Goal: Task Accomplishment & Management: Use online tool/utility

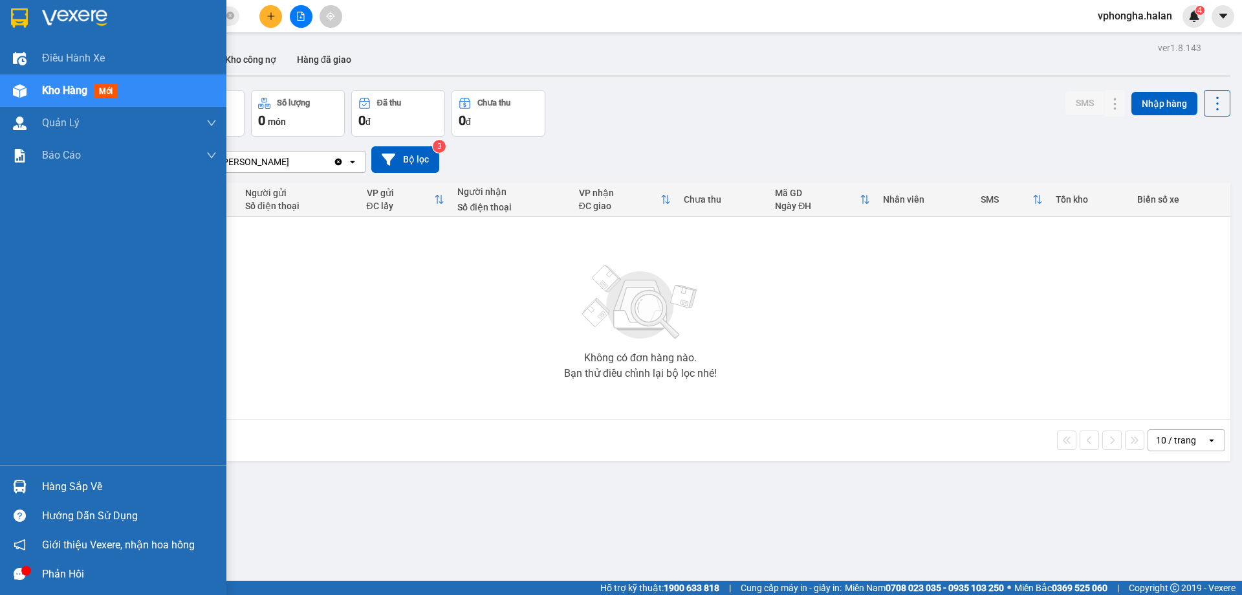
click at [70, 489] on div "Hàng sắp về" at bounding box center [129, 486] width 175 height 19
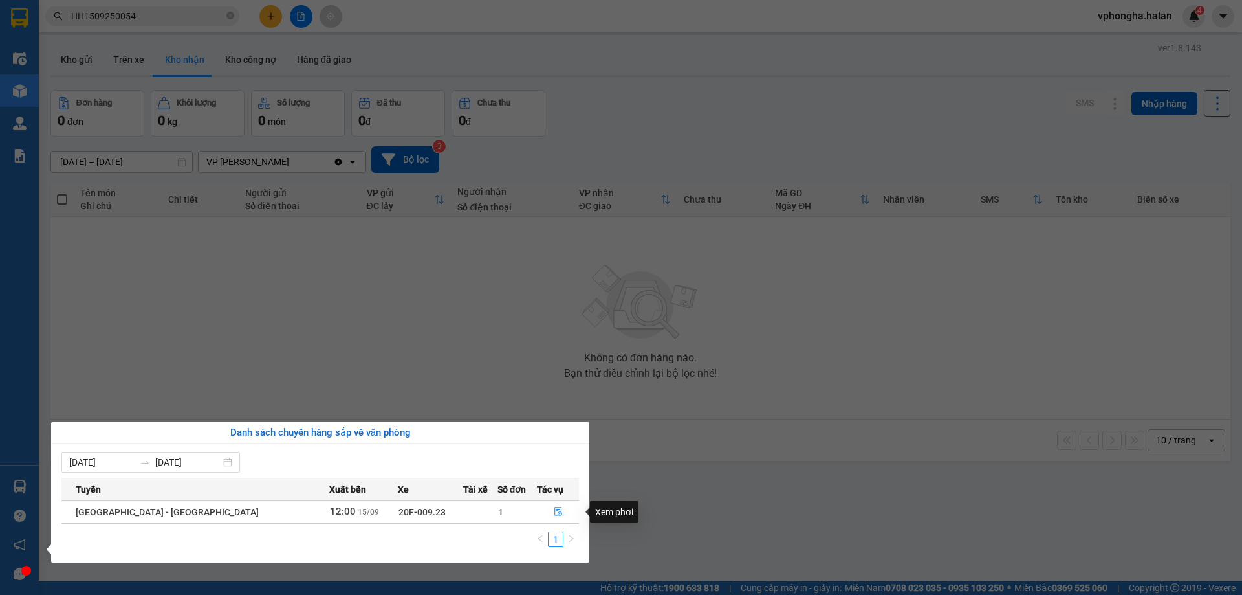
click at [333, 347] on section "Kết quả tìm kiếm ( 1 ) Bộ lọc Mã ĐH Trạng thái Món hàng Thu hộ Tổng cước Chưa c…" at bounding box center [621, 297] width 1242 height 595
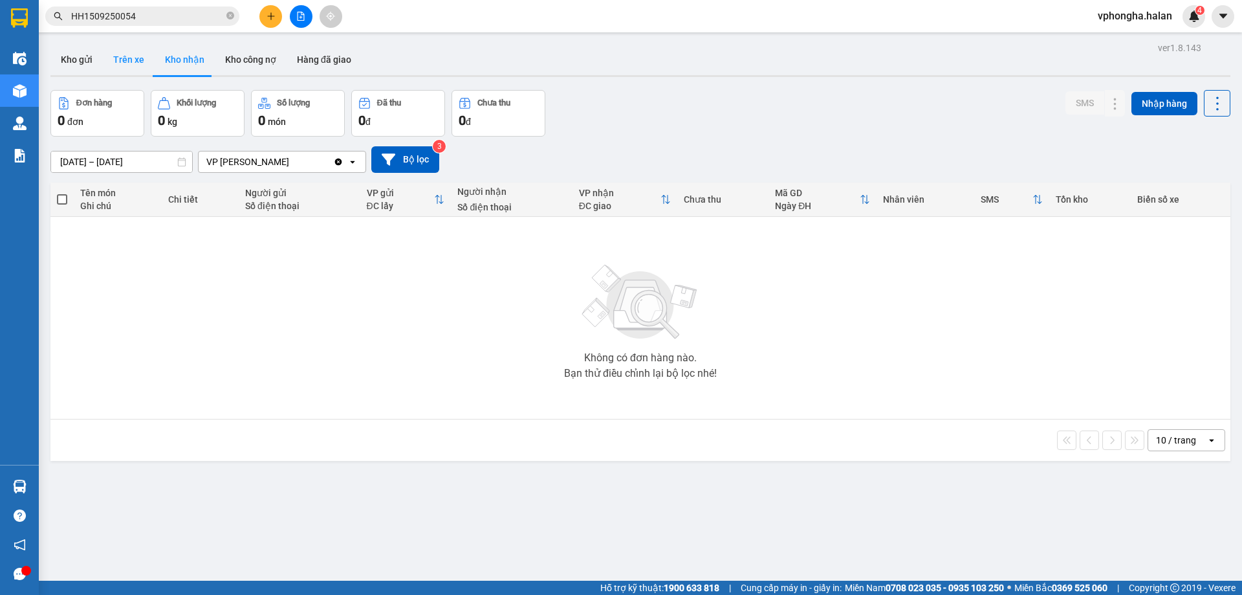
click at [138, 61] on button "Trên xe" at bounding box center [129, 59] width 52 height 31
type input "[DATE] – [DATE]"
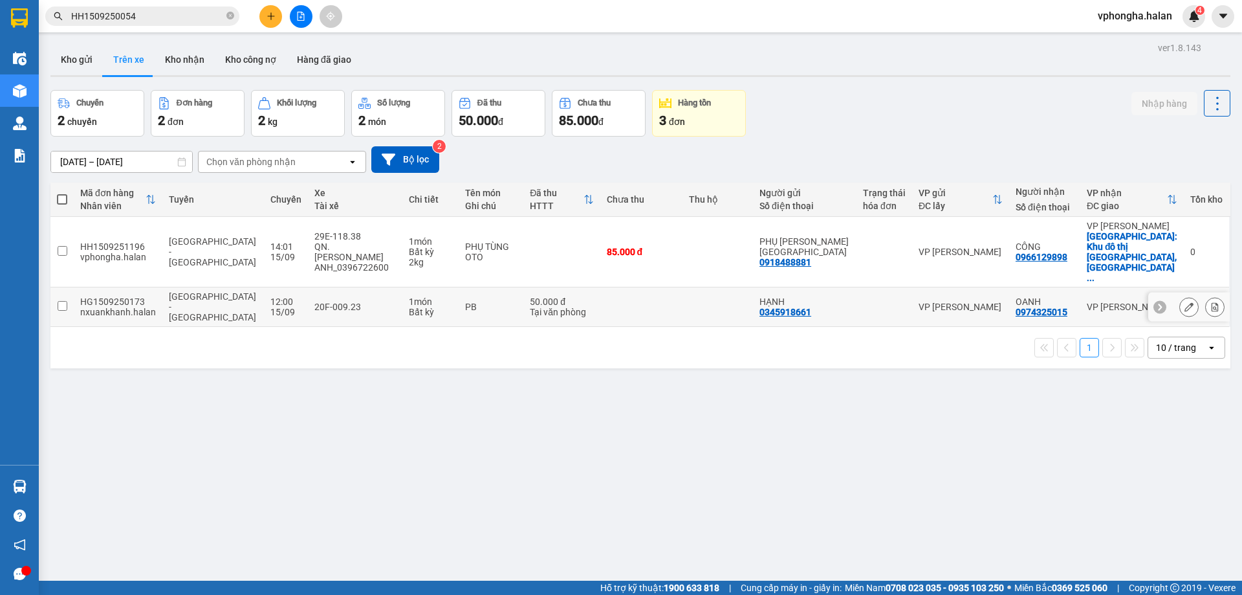
click at [66, 301] on input "checkbox" at bounding box center [63, 306] width 10 height 10
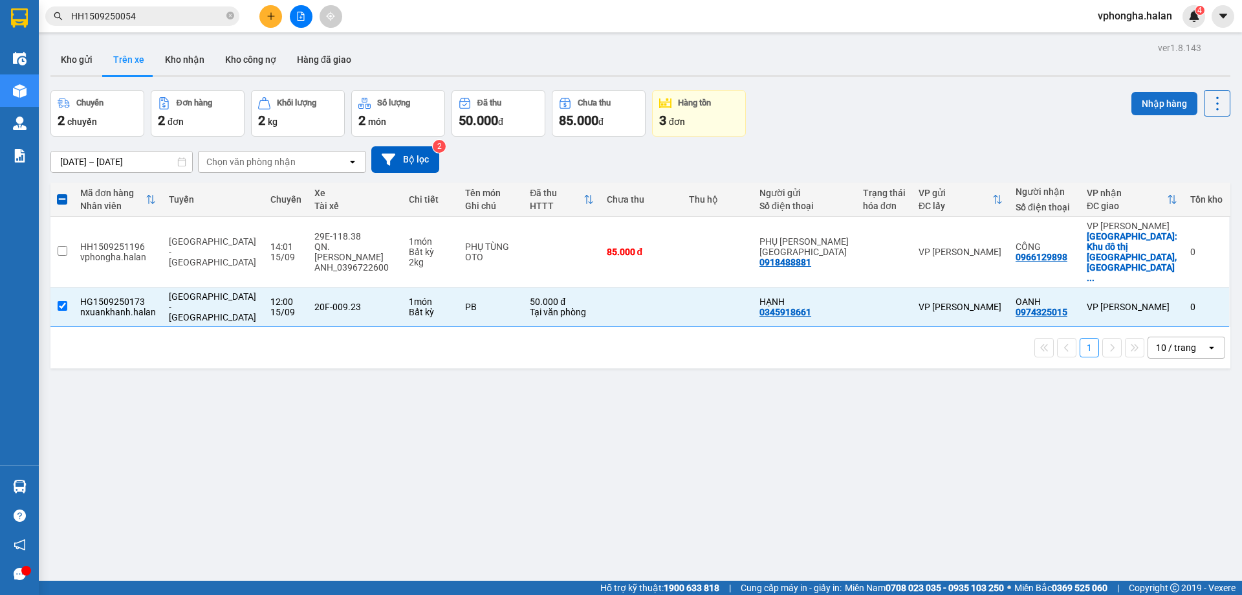
click at [1163, 97] on button "Nhập hàng" at bounding box center [1165, 103] width 66 height 23
checkbox input "false"
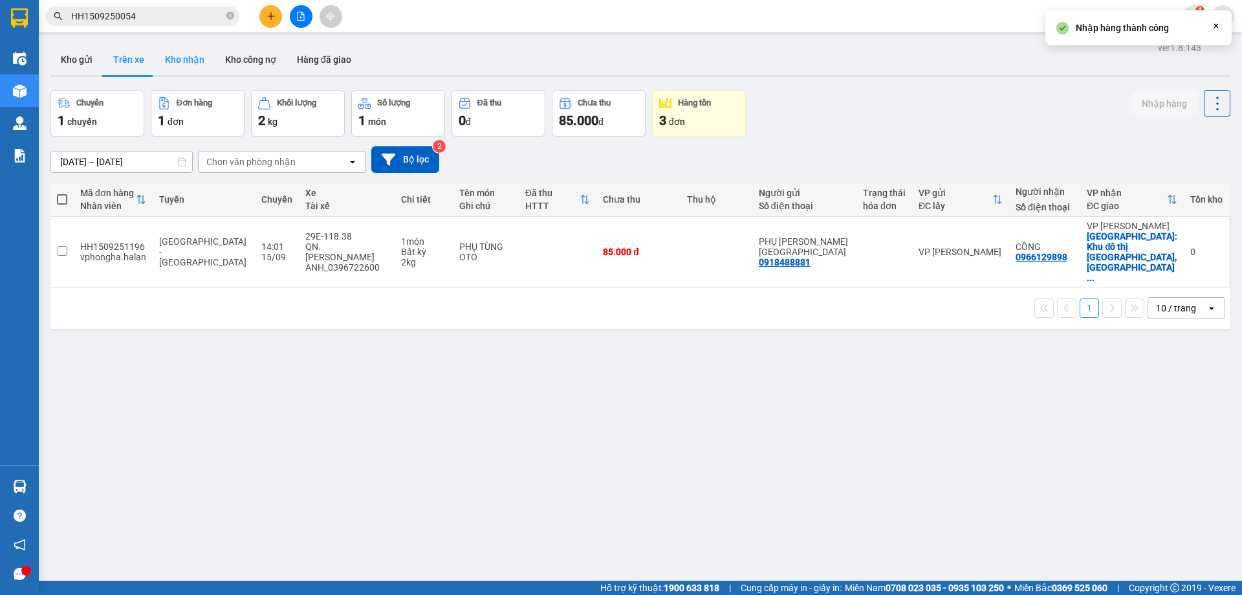
click at [181, 60] on button "Kho nhận" at bounding box center [185, 59] width 60 height 31
type input "[DATE] – [DATE]"
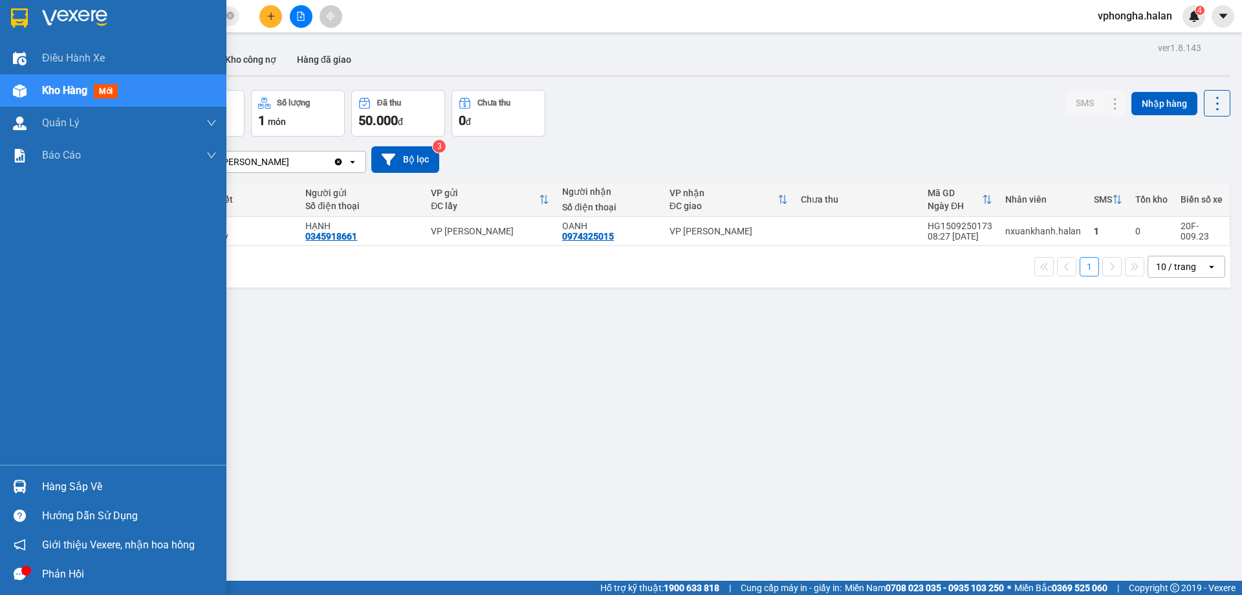
click at [21, 581] on div at bounding box center [19, 573] width 23 height 23
click at [61, 495] on div "Hàng sắp về" at bounding box center [129, 486] width 175 height 19
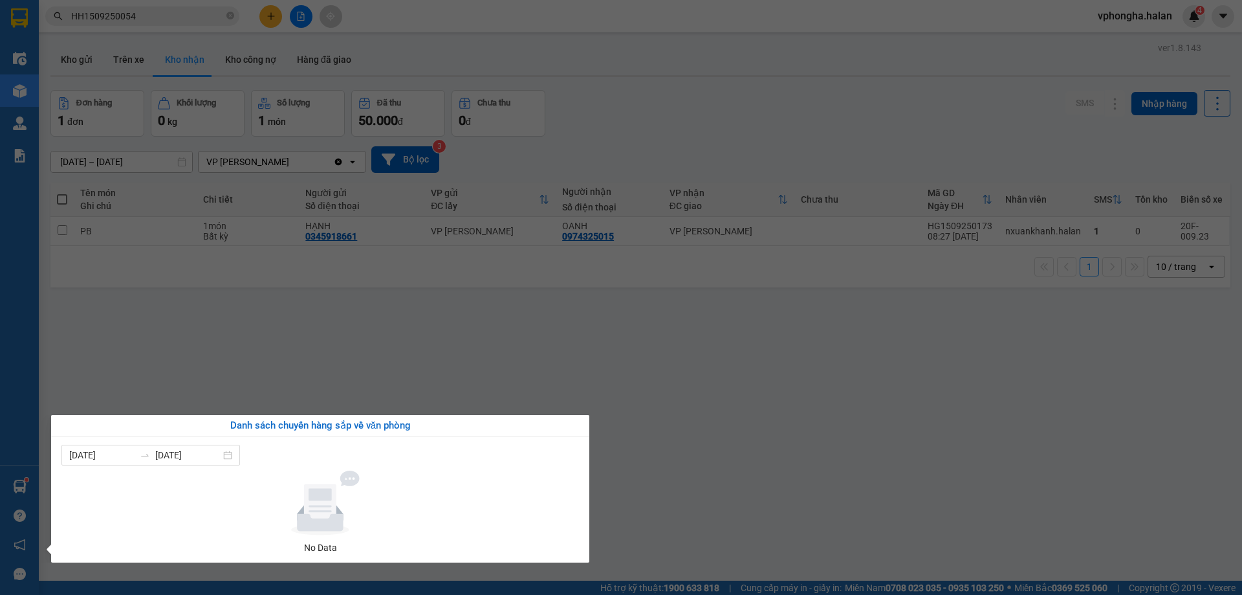
drag, startPoint x: 30, startPoint y: 468, endPoint x: 25, endPoint y: 474, distance: 8.2
click at [30, 468] on div "Điều hành xe Kho hàng mới Quản [PERSON_NAME] lý chuyến Quản lý kiểm kho Báo cáo…" at bounding box center [19, 297] width 39 height 595
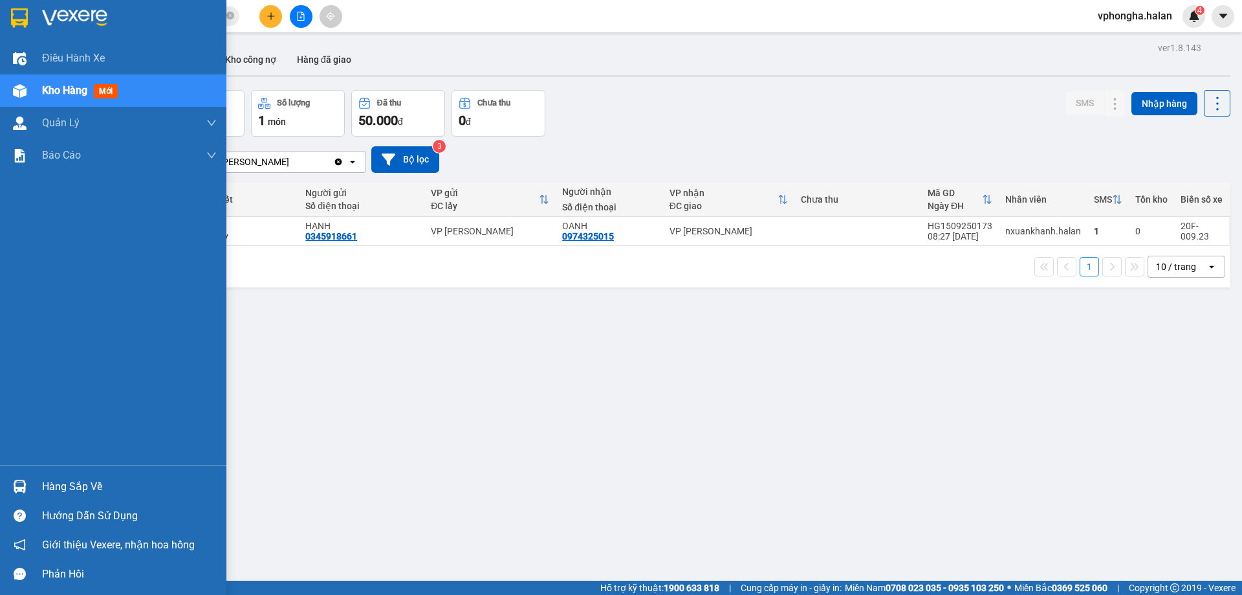
click at [16, 483] on img at bounding box center [20, 486] width 14 height 14
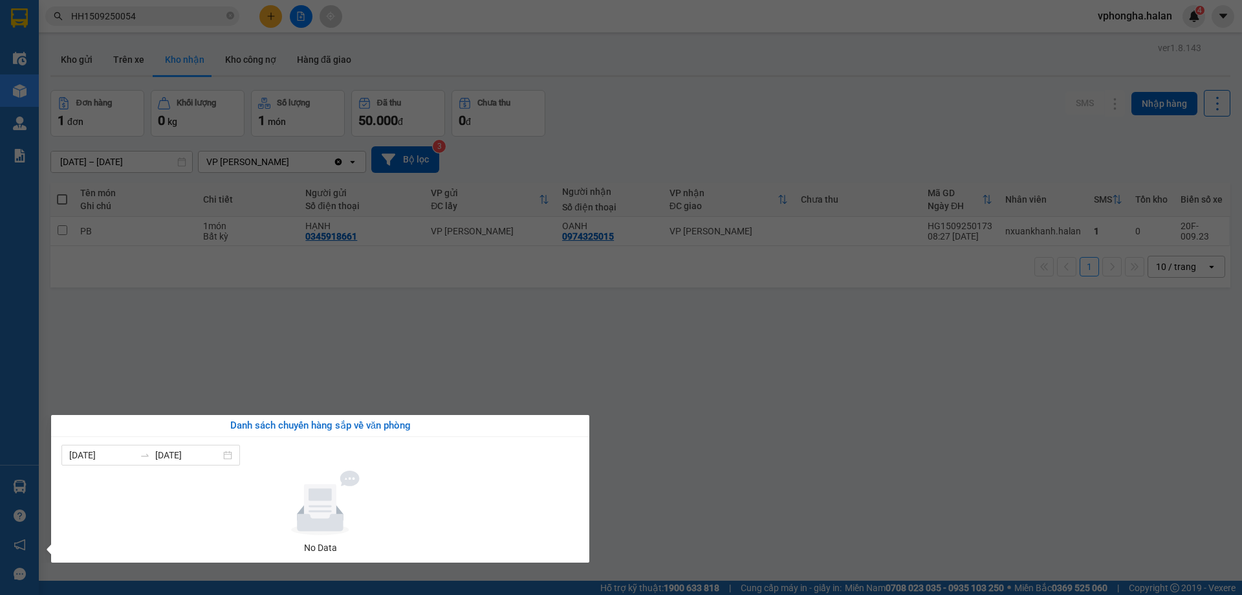
click at [19, 485] on div "Điều hành xe Kho hàng mới Quản [PERSON_NAME] lý chuyến Quản lý kiểm kho Báo cáo…" at bounding box center [19, 297] width 39 height 595
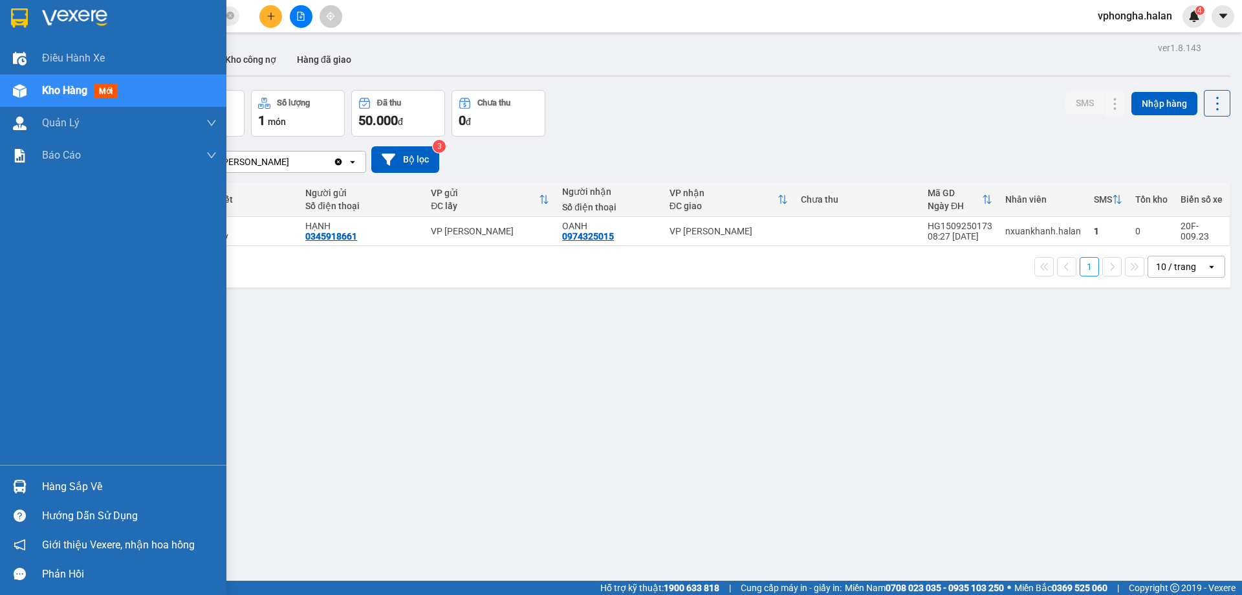
click at [39, 485] on div "Hàng sắp về" at bounding box center [113, 486] width 226 height 29
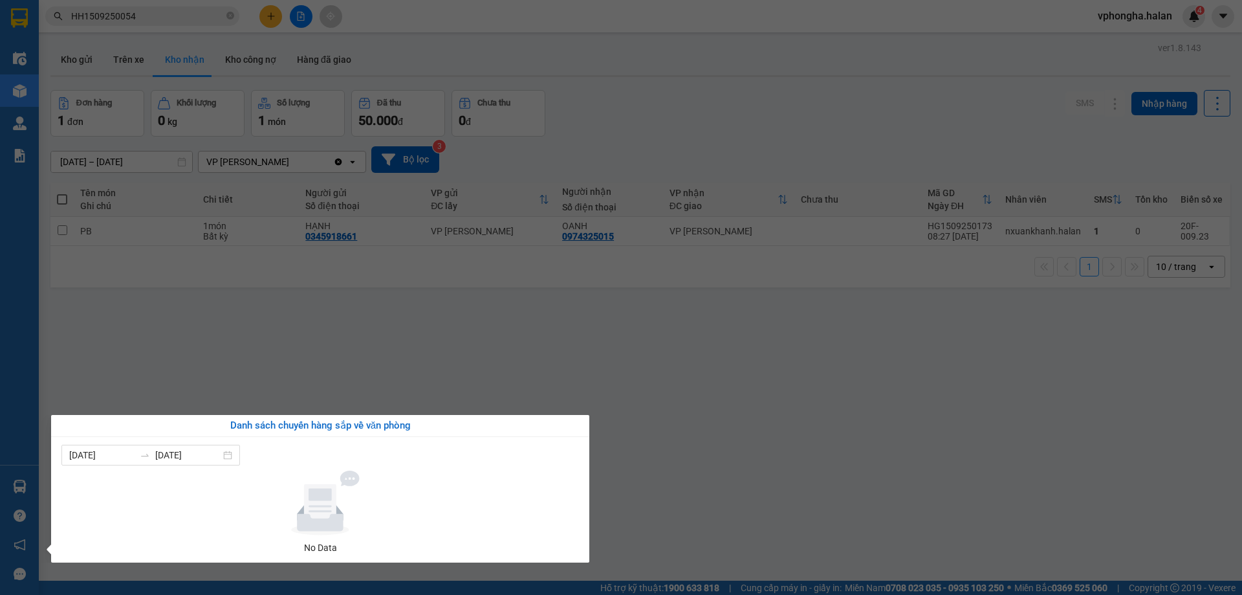
click at [52, 488] on div "09/09/2025 15/09/2025 No Data" at bounding box center [320, 500] width 538 height 126
click at [10, 484] on div "Điều hành xe Kho hàng mới Quản [PERSON_NAME] lý chuyến Quản lý kiểm kho Báo cáo…" at bounding box center [19, 297] width 39 height 595
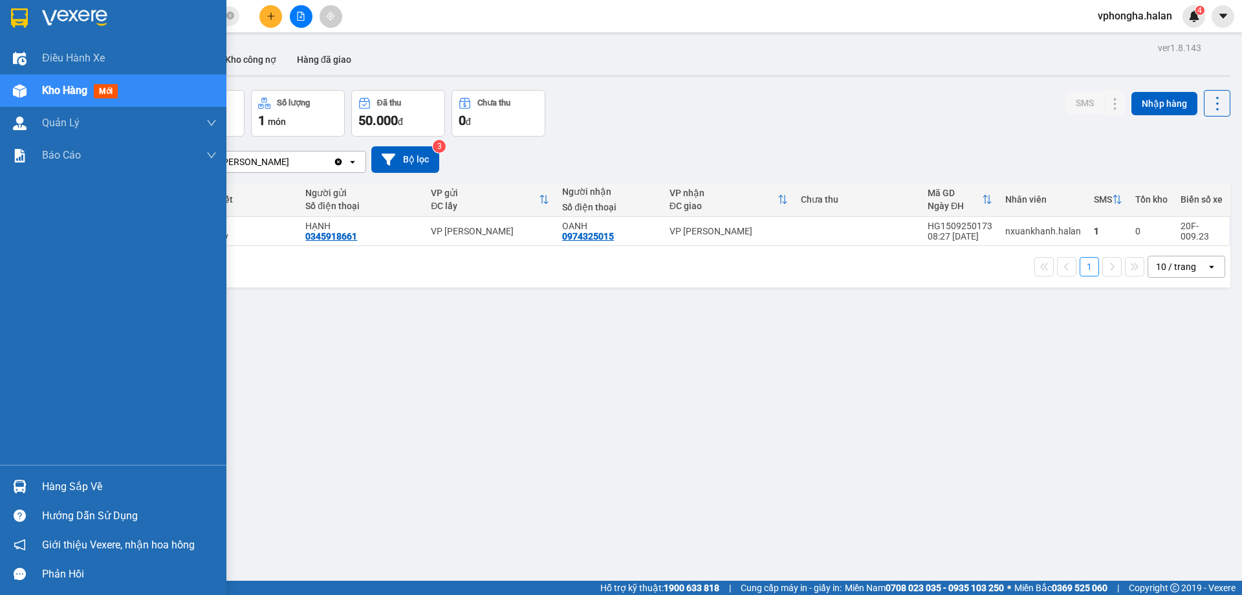
click at [10, 484] on div at bounding box center [19, 486] width 23 height 23
click at [81, 495] on div "Hàng sắp về" at bounding box center [129, 486] width 175 height 19
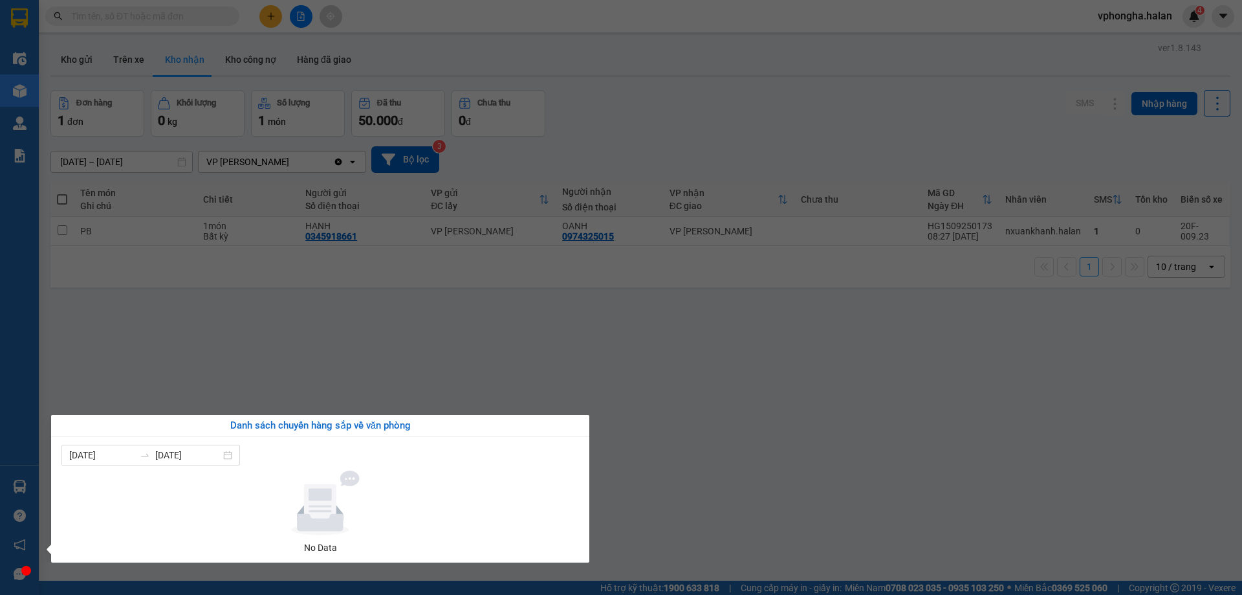
click at [610, 424] on section "Kết quả tìm kiếm ( 0 ) Bộ lọc No Data vphongha.halan 4 Điều hành xe Kho hàng mớ…" at bounding box center [621, 297] width 1242 height 595
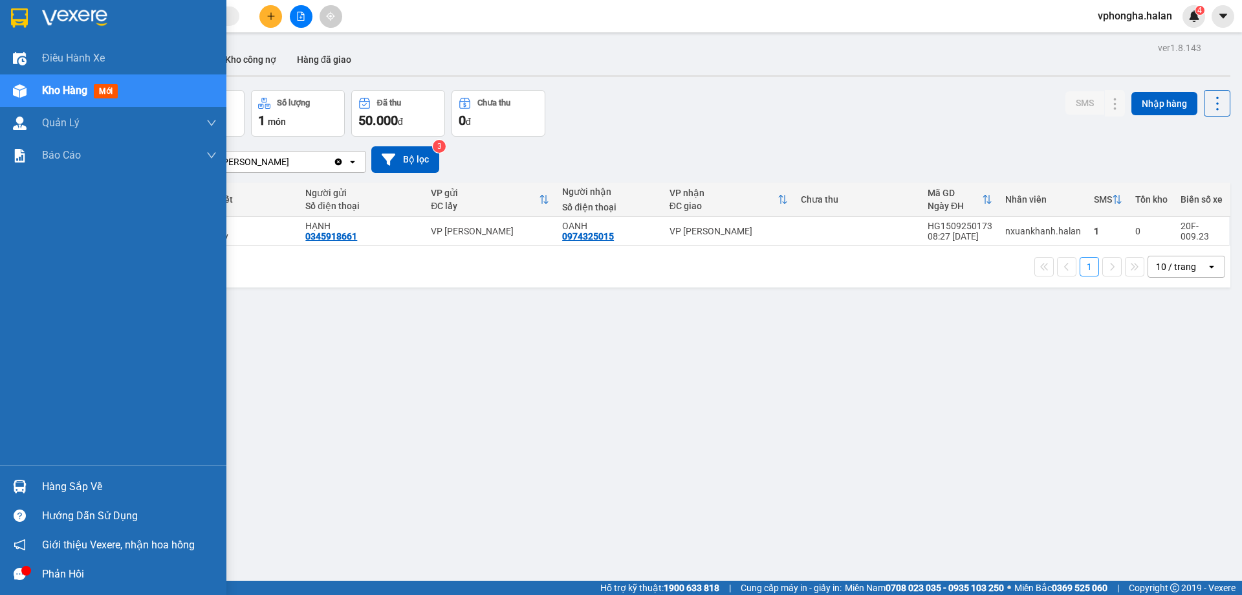
click at [32, 577] on div "Phản hồi" at bounding box center [113, 573] width 226 height 29
click at [49, 485] on div "Hàng sắp về" at bounding box center [129, 486] width 175 height 19
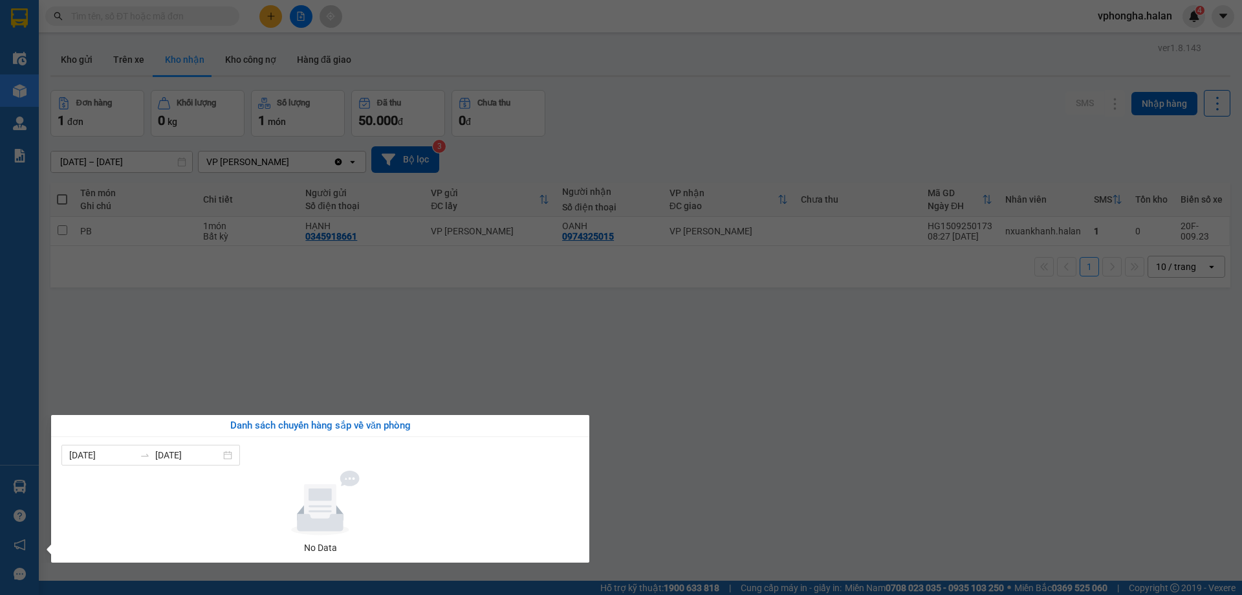
click at [82, 375] on section "Kết quả tìm kiếm ( 0 ) Bộ lọc No Data vphongha.halan 4 Điều hành xe Kho hàng mớ…" at bounding box center [621, 297] width 1242 height 595
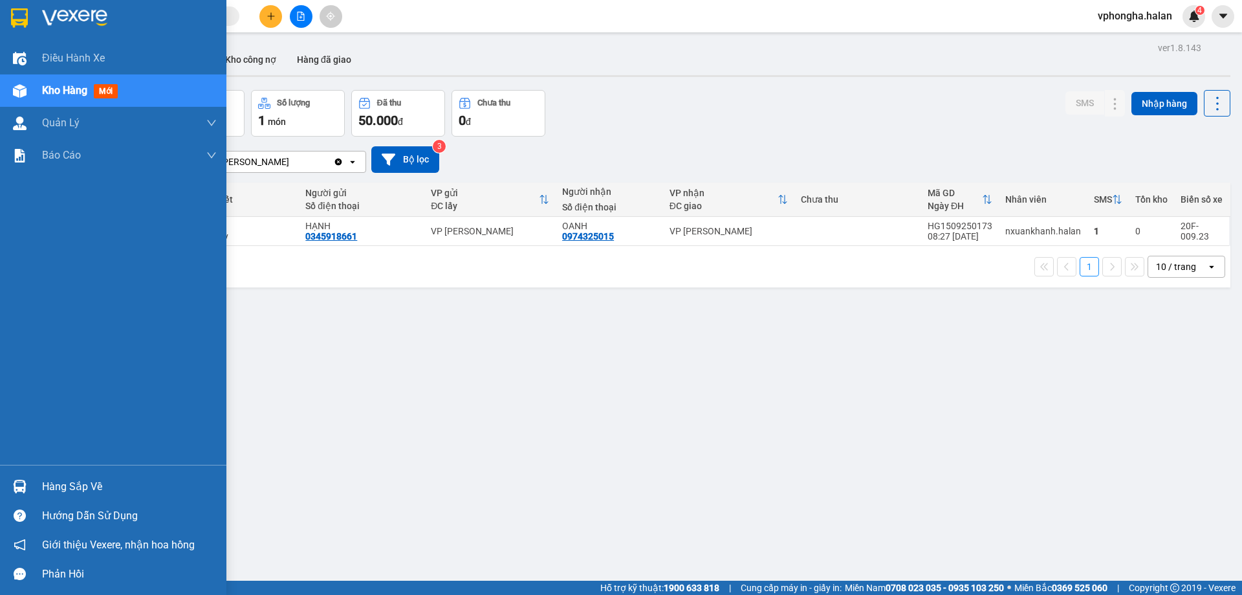
click at [69, 483] on div "Hàng sắp về" at bounding box center [129, 486] width 175 height 19
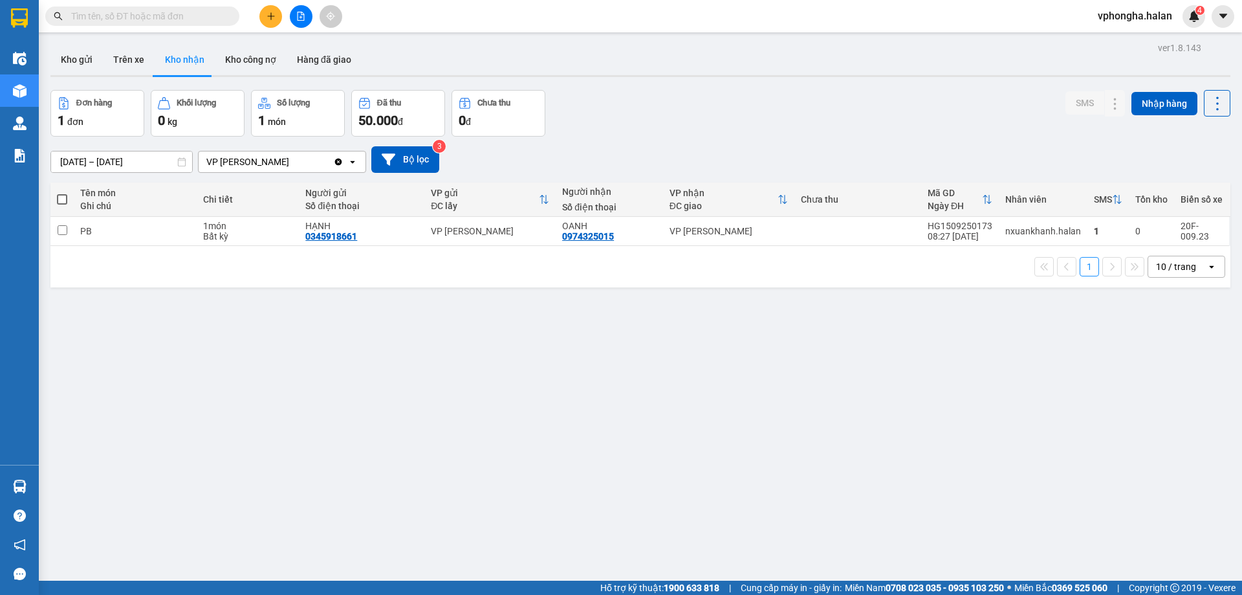
click at [290, 336] on section "Kết quả tìm kiếm ( 0 ) Bộ lọc No Data vphongha.halan 4 Điều hành xe Kho hàng mớ…" at bounding box center [621, 297] width 1242 height 595
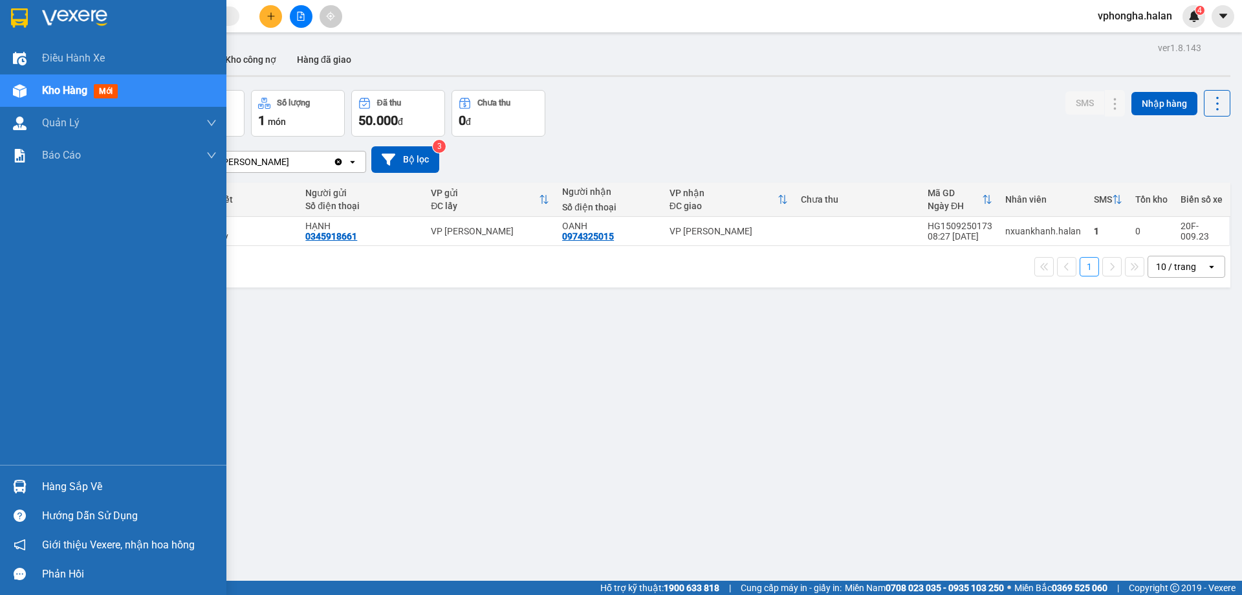
click at [61, 485] on div "Hàng sắp về" at bounding box center [129, 486] width 175 height 19
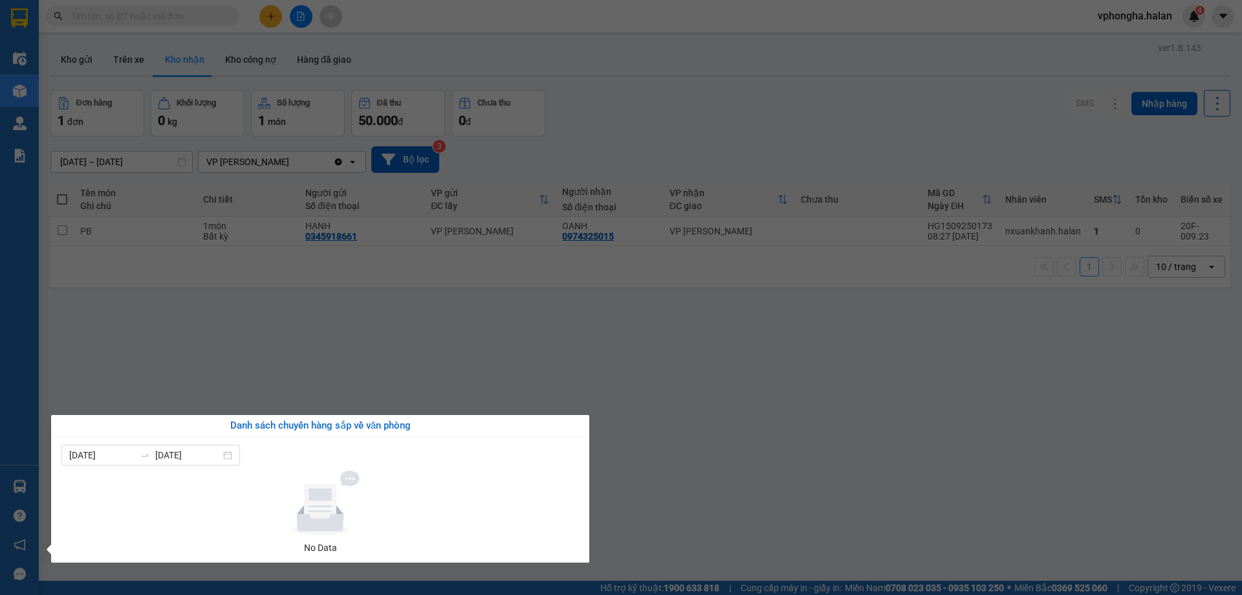
click at [203, 340] on section "Kết quả tìm kiếm ( 0 ) Bộ lọc No Data vphongha.halan 4 Điều hành xe Kho hàng mớ…" at bounding box center [621, 297] width 1242 height 595
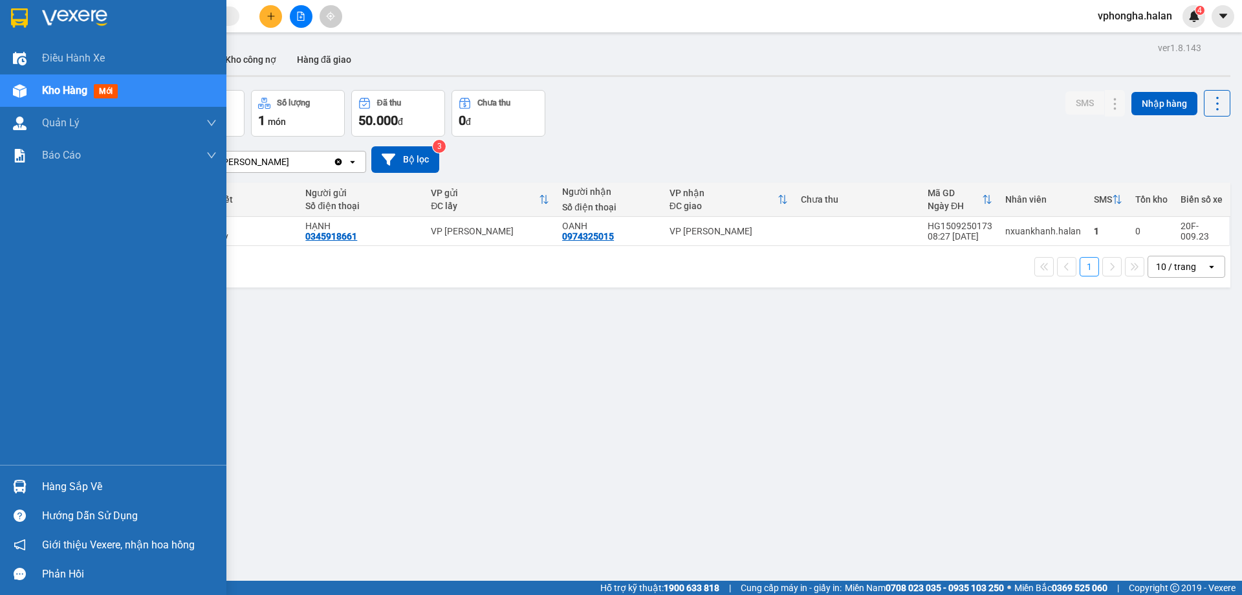
click at [48, 490] on div "Hàng sắp về" at bounding box center [129, 486] width 175 height 19
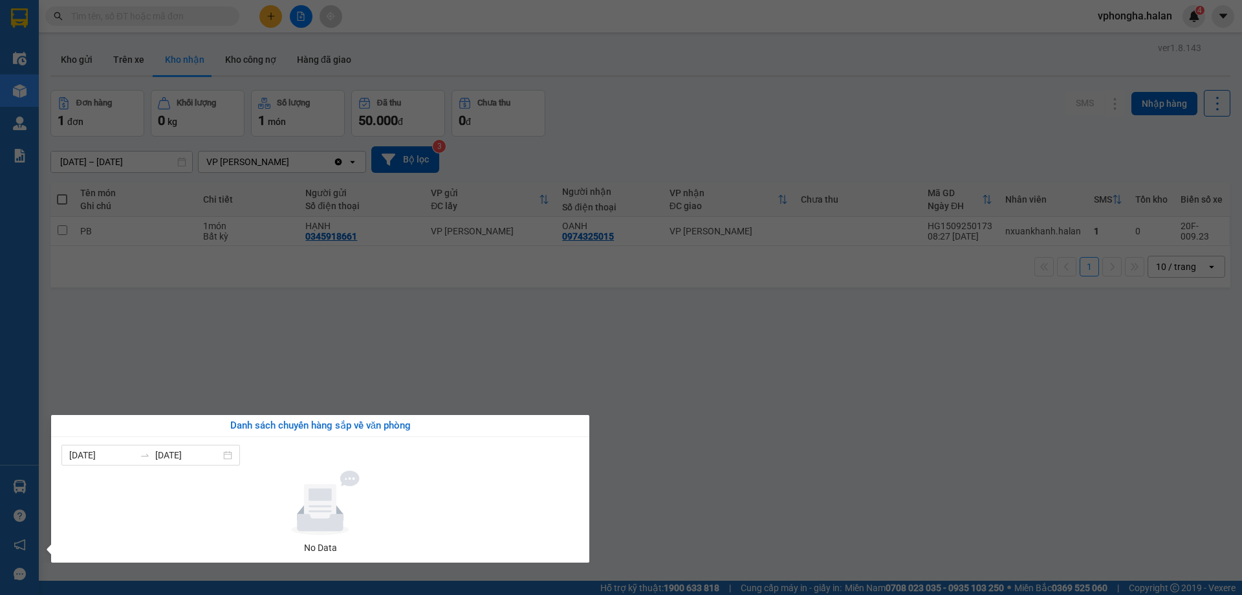
click at [27, 483] on div "Điều hành xe Kho hàng mới Quản [PERSON_NAME] lý chuyến Quản lý kiểm kho Báo cáo…" at bounding box center [19, 297] width 39 height 595
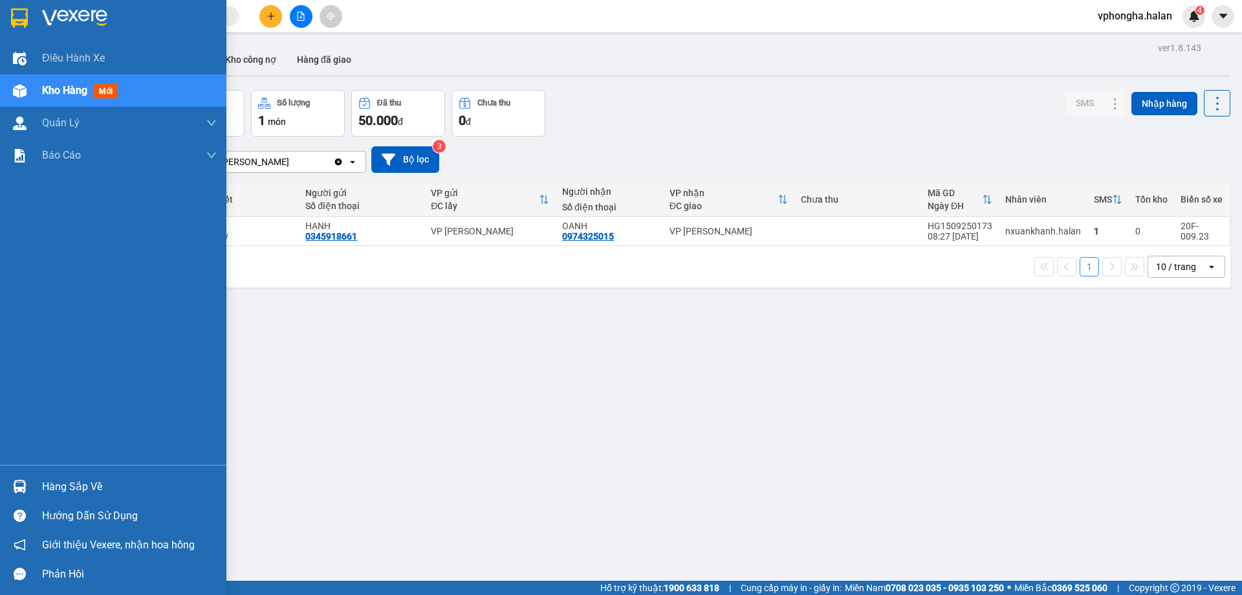
click at [72, 480] on div "Hàng sắp về" at bounding box center [129, 486] width 175 height 19
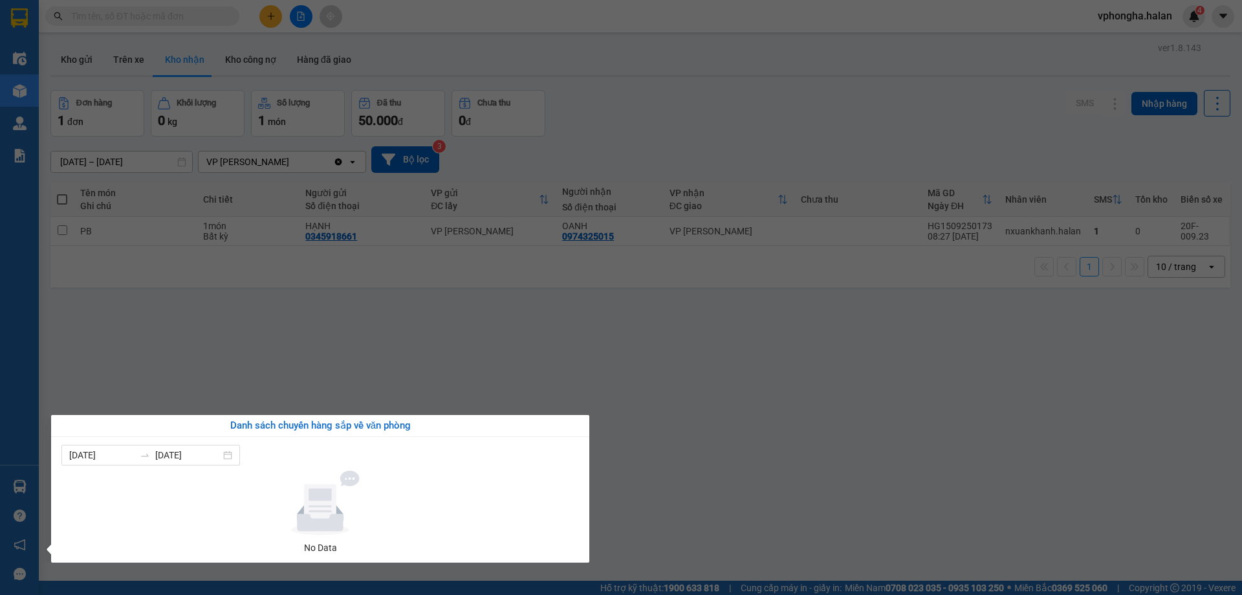
click at [7, 520] on div "Điều hành xe Kho hàng mới Quản [PERSON_NAME] lý chuyến Quản lý kiểm kho Báo cáo…" at bounding box center [19, 297] width 39 height 595
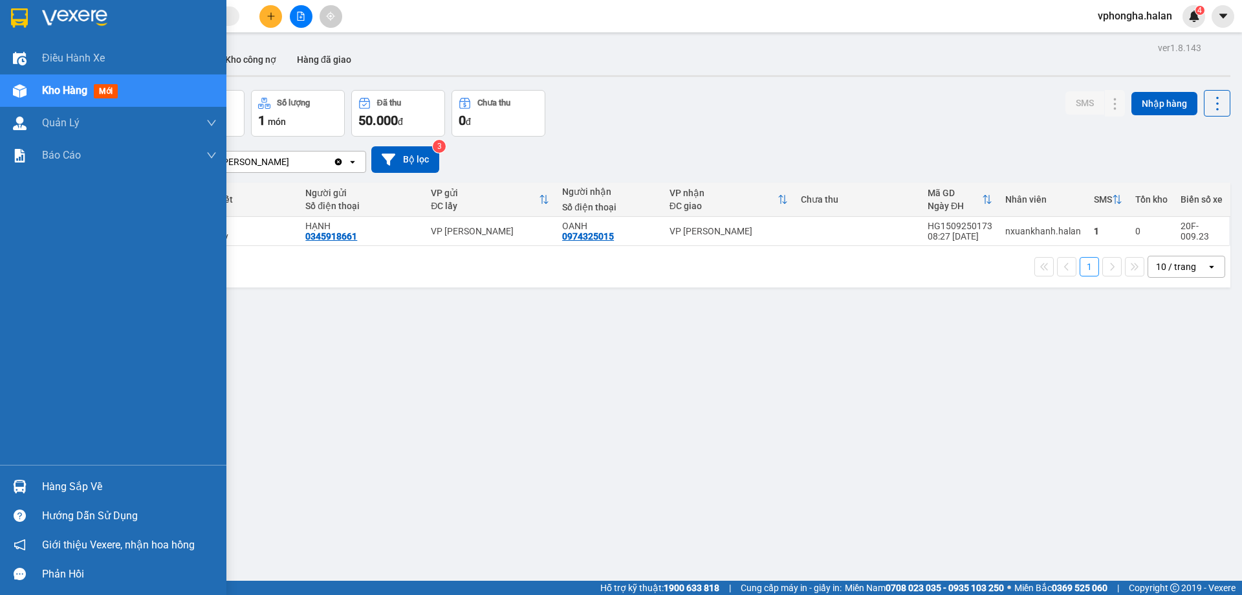
click at [49, 479] on div "Hàng sắp về" at bounding box center [129, 486] width 175 height 19
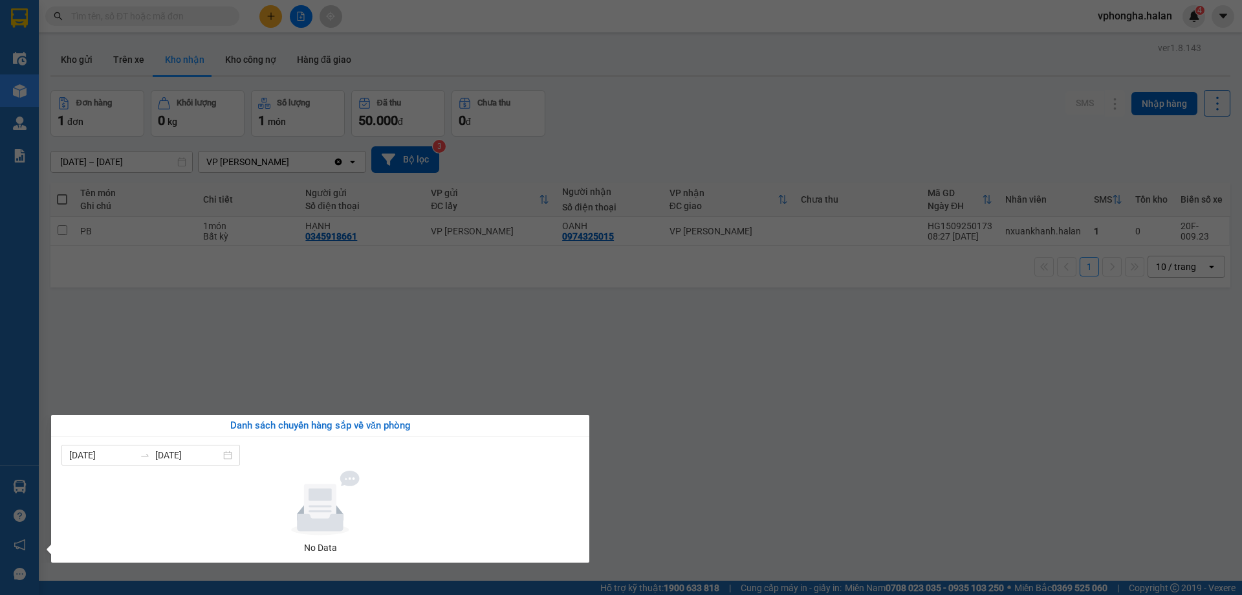
click at [23, 470] on div "Điều hành xe Kho hàng mới Quản [PERSON_NAME] lý chuyến Quản lý kiểm kho Báo cáo…" at bounding box center [19, 297] width 39 height 595
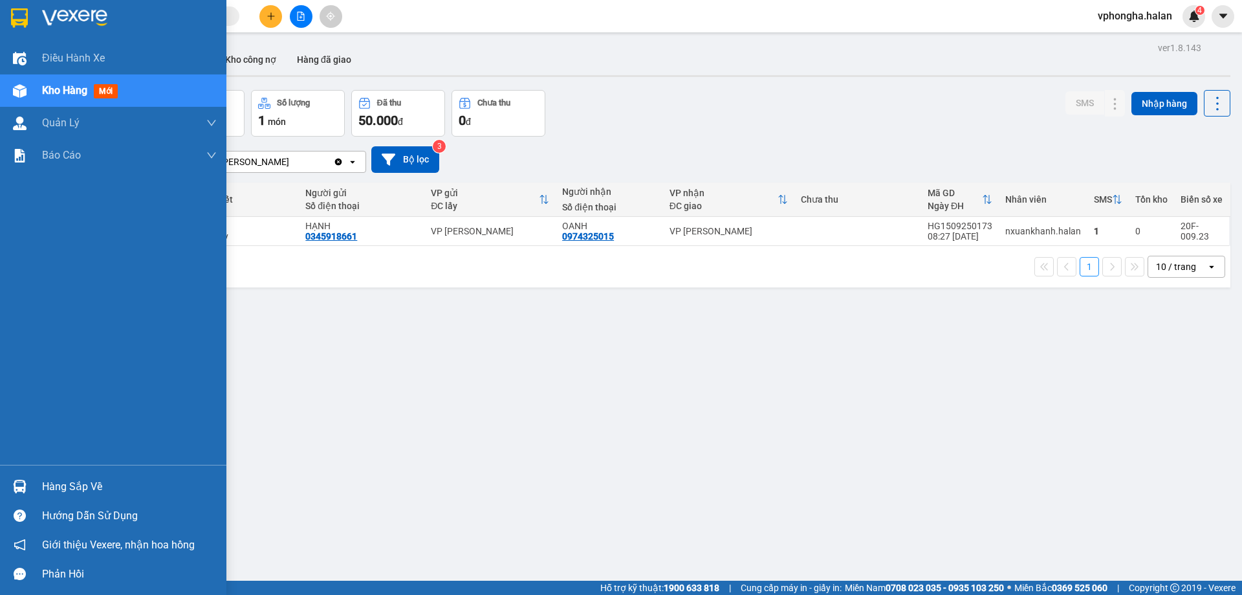
click at [43, 481] on div "Hàng sắp về" at bounding box center [129, 486] width 175 height 19
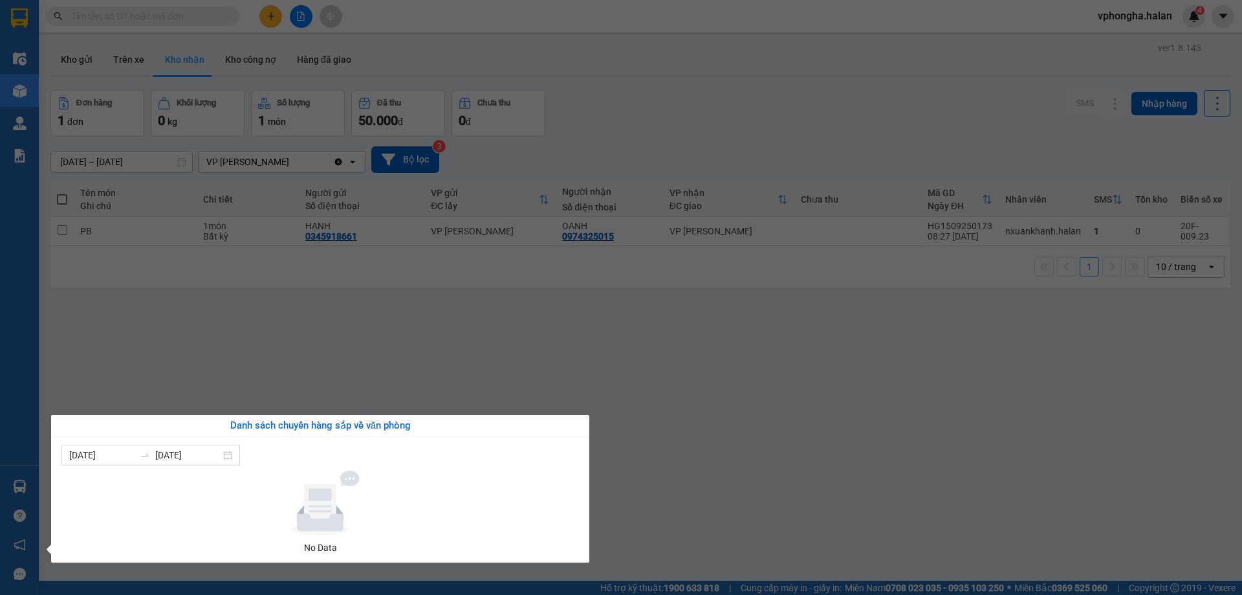
drag, startPoint x: 474, startPoint y: 363, endPoint x: 414, endPoint y: 380, distance: 62.5
click at [475, 362] on section "Kết quả tìm kiếm ( 0 ) Bộ lọc No Data vphongha.halan 4 Điều hành xe Kho hàng mớ…" at bounding box center [621, 297] width 1242 height 595
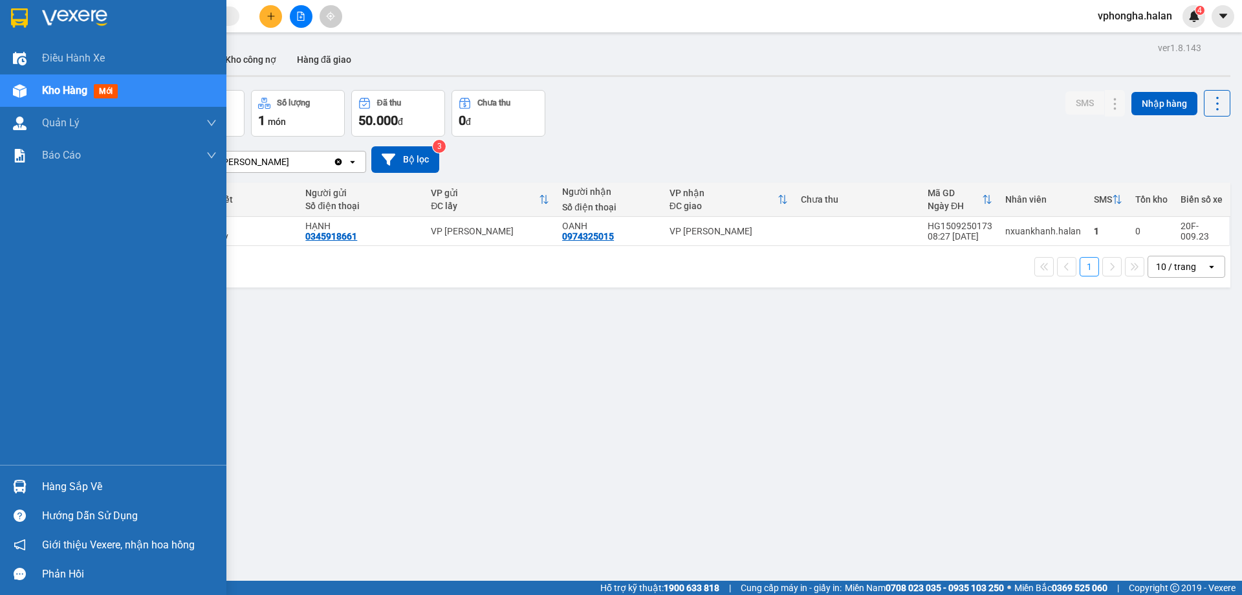
click at [15, 483] on img at bounding box center [20, 486] width 14 height 14
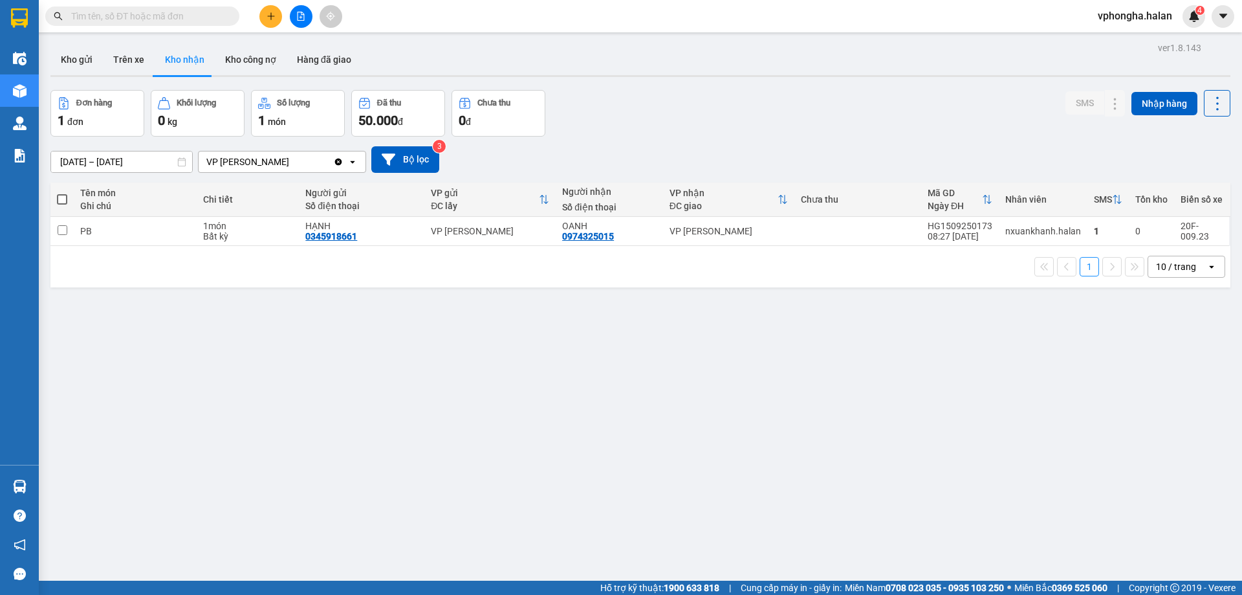
click at [325, 375] on section "Kết quả tìm kiếm ( 0 ) Bộ lọc No Data vphongha.halan 4 Điều hành xe Kho hàng mớ…" at bounding box center [621, 297] width 1242 height 595
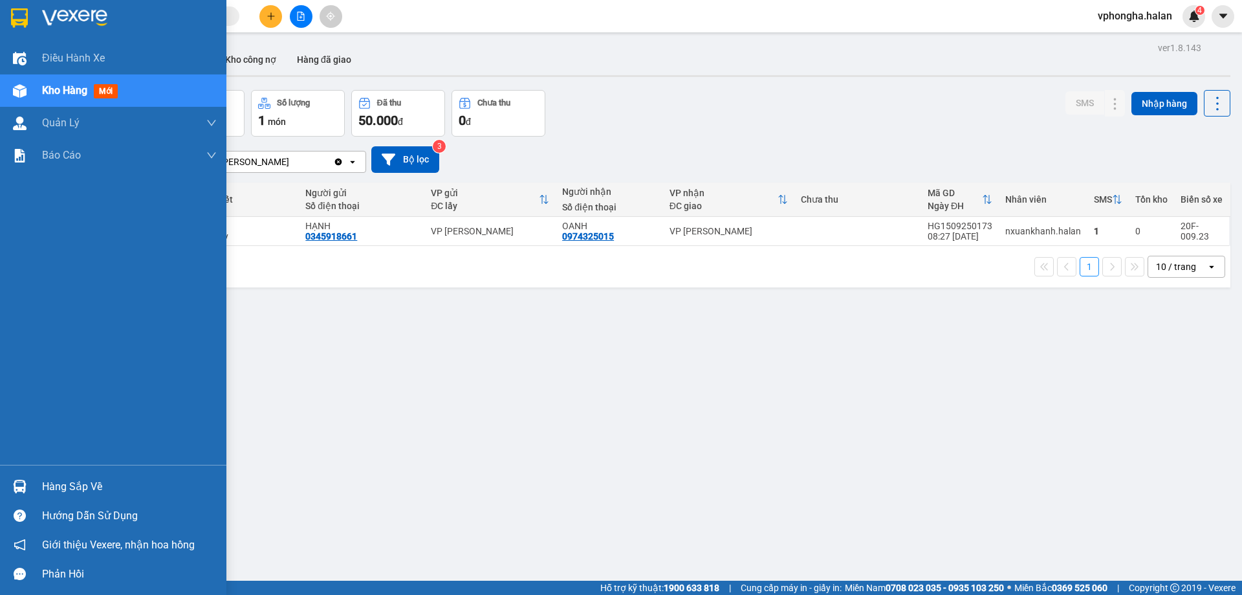
click at [67, 486] on div "Hàng sắp về" at bounding box center [129, 486] width 175 height 19
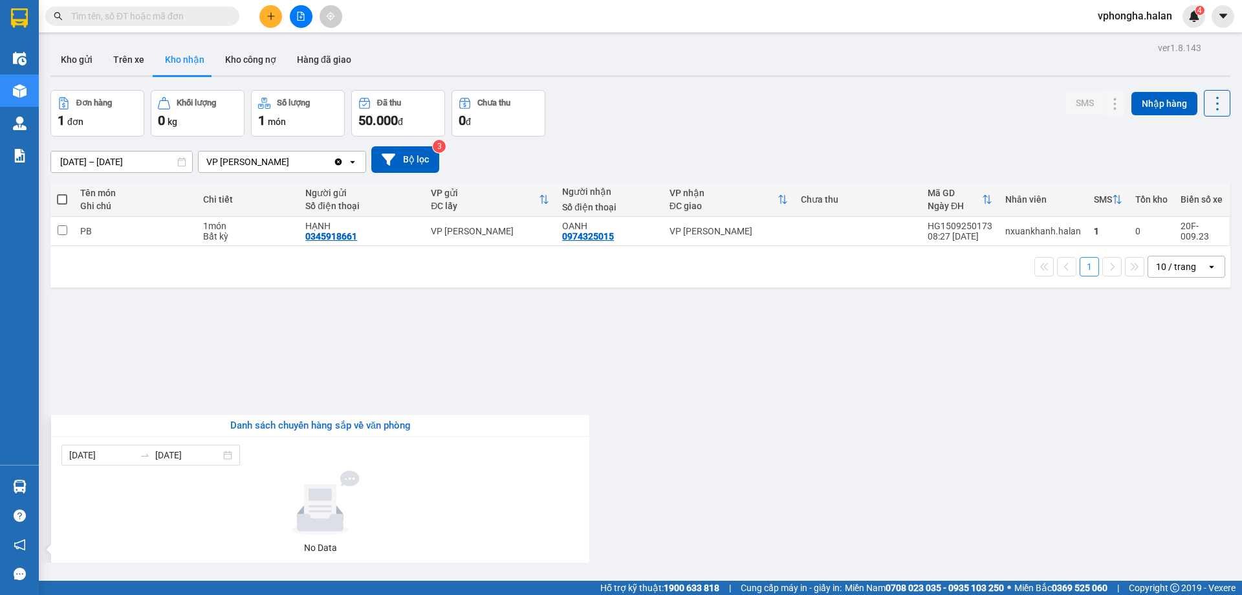
drag, startPoint x: 182, startPoint y: 594, endPoint x: 181, endPoint y: 604, distance: 10.4
click at [181, 594] on html "Kết quả tìm kiếm ( 0 ) Bộ lọc No Data vphongha.halan 4 Điều hành xe Kho hàng mớ…" at bounding box center [621, 297] width 1242 height 595
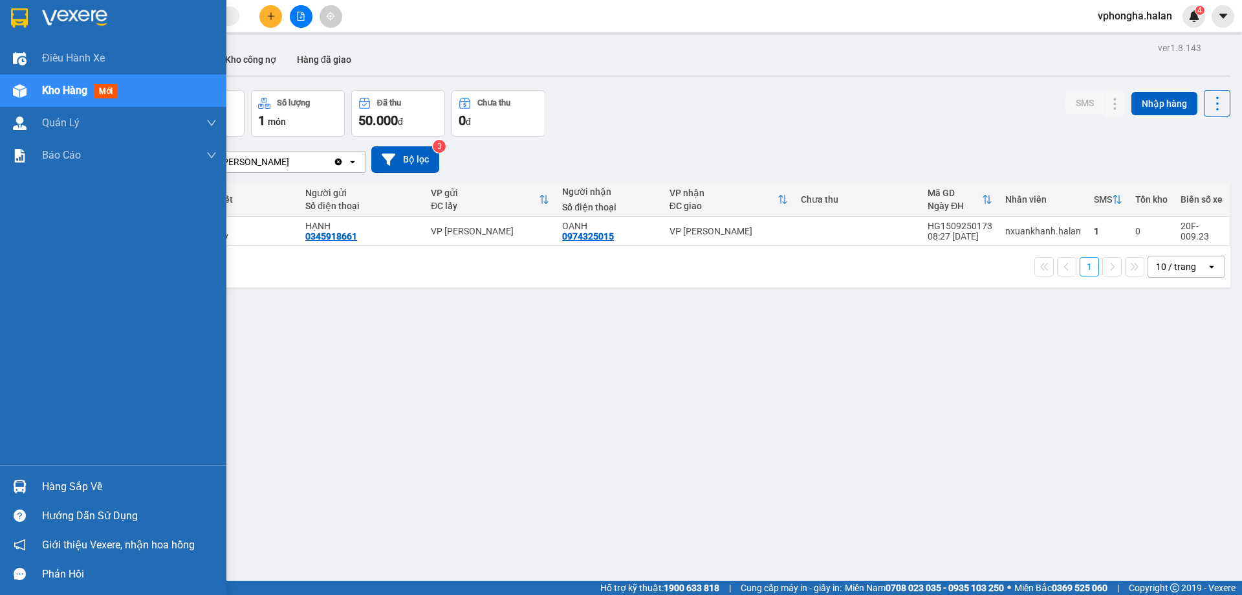
click at [57, 490] on div "Hàng sắp về" at bounding box center [129, 486] width 175 height 19
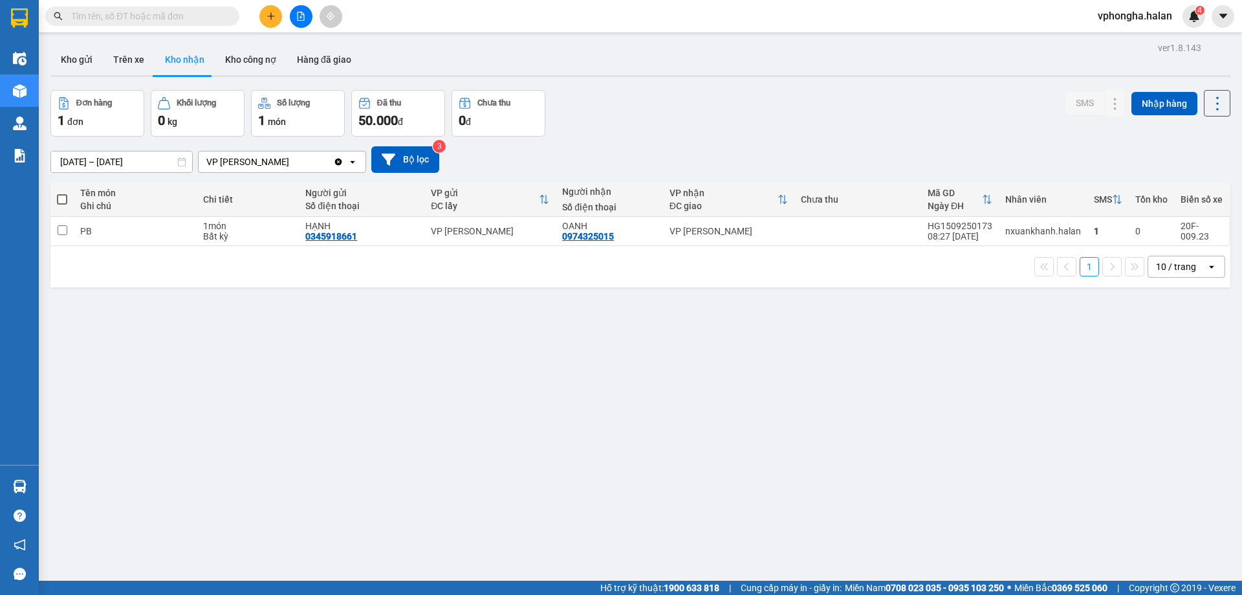
click at [135, 370] on section "Kết quả tìm kiếm ( 0 ) Bộ lọc No Data vphongha.halan 4 Điều hành xe Kho hàng mớ…" at bounding box center [621, 297] width 1242 height 595
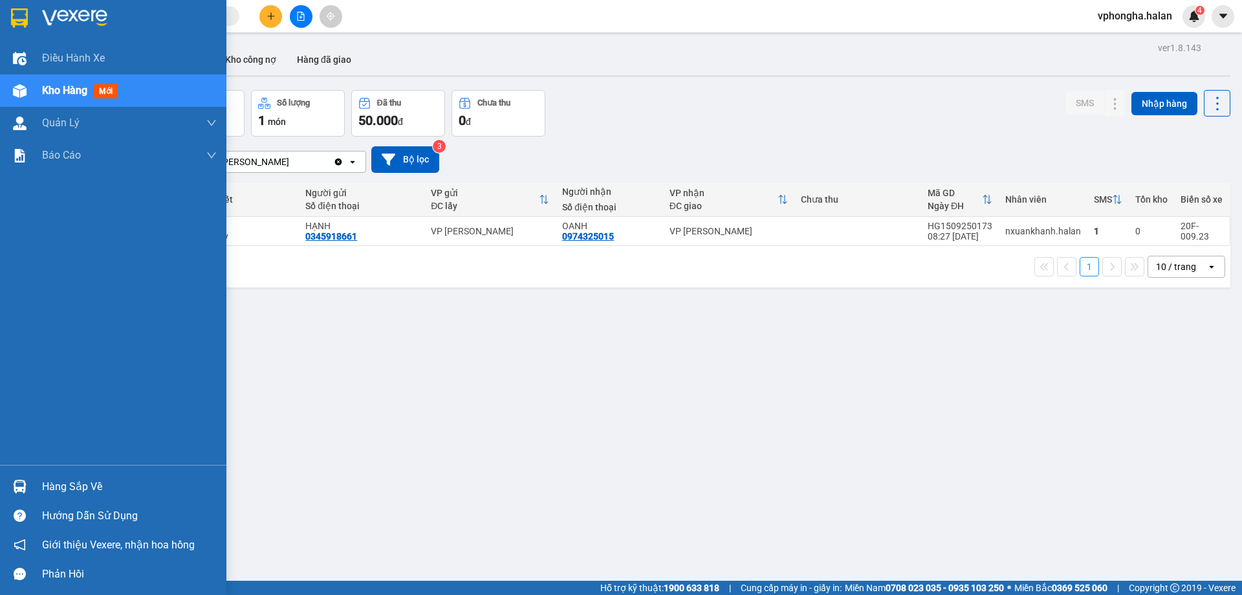
click at [58, 480] on div "Hàng sắp về" at bounding box center [129, 486] width 175 height 19
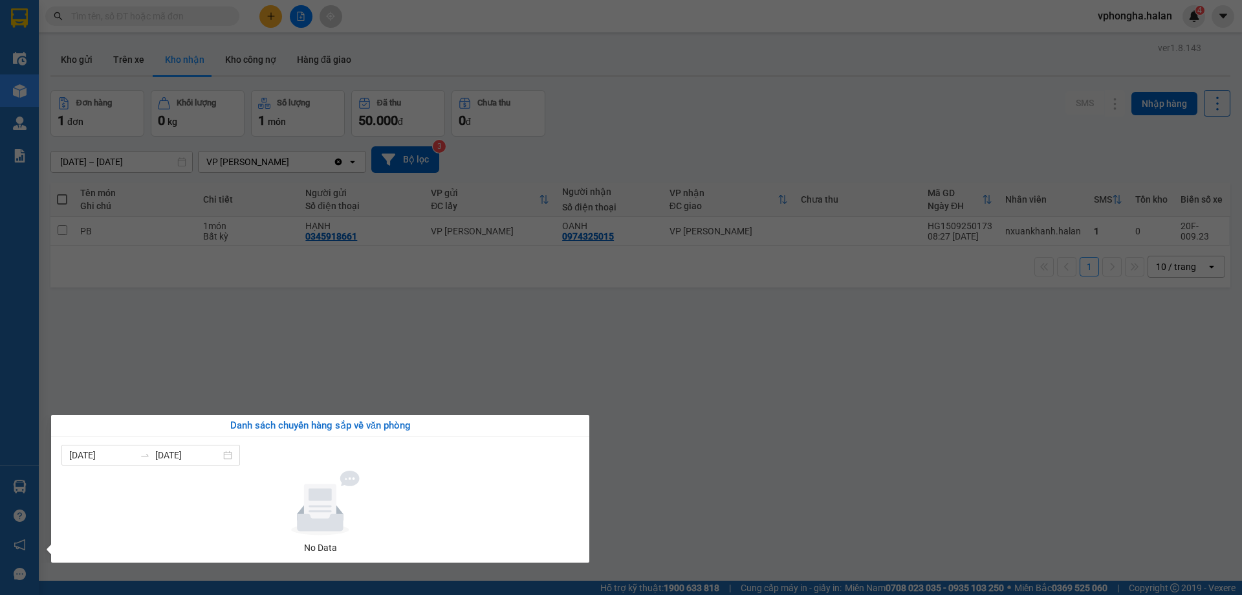
click at [153, 373] on section "Kết quả tìm kiếm ( 0 ) Bộ lọc No Data vphongha.halan 4 Điều hành xe Kho hàng mớ…" at bounding box center [621, 297] width 1242 height 595
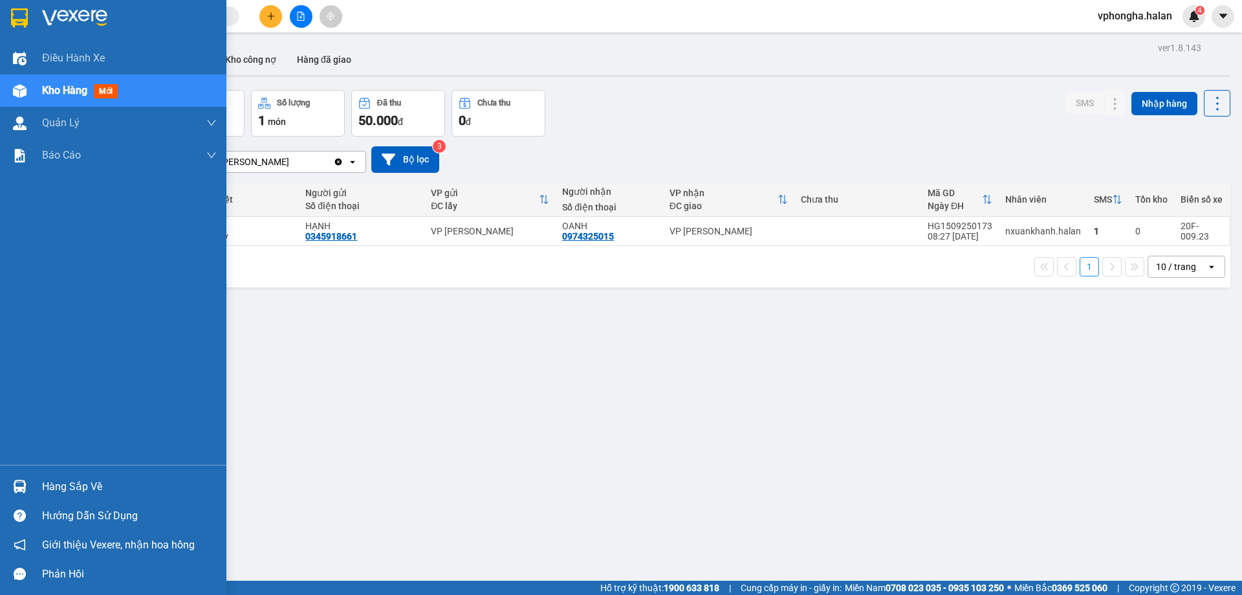
click at [55, 481] on div "Hàng sắp về" at bounding box center [129, 486] width 175 height 19
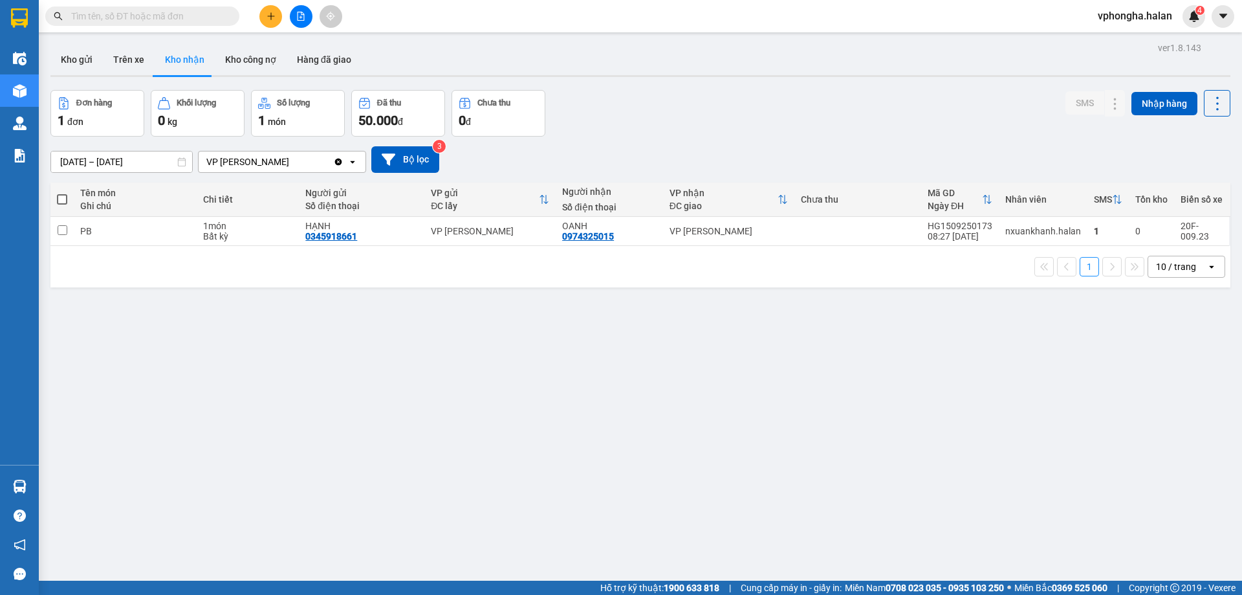
click at [261, 351] on section "Kết quả tìm kiếm ( 0 ) Bộ lọc No Data vphongha.halan 4 Điều hành xe Kho hàng mớ…" at bounding box center [621, 297] width 1242 height 595
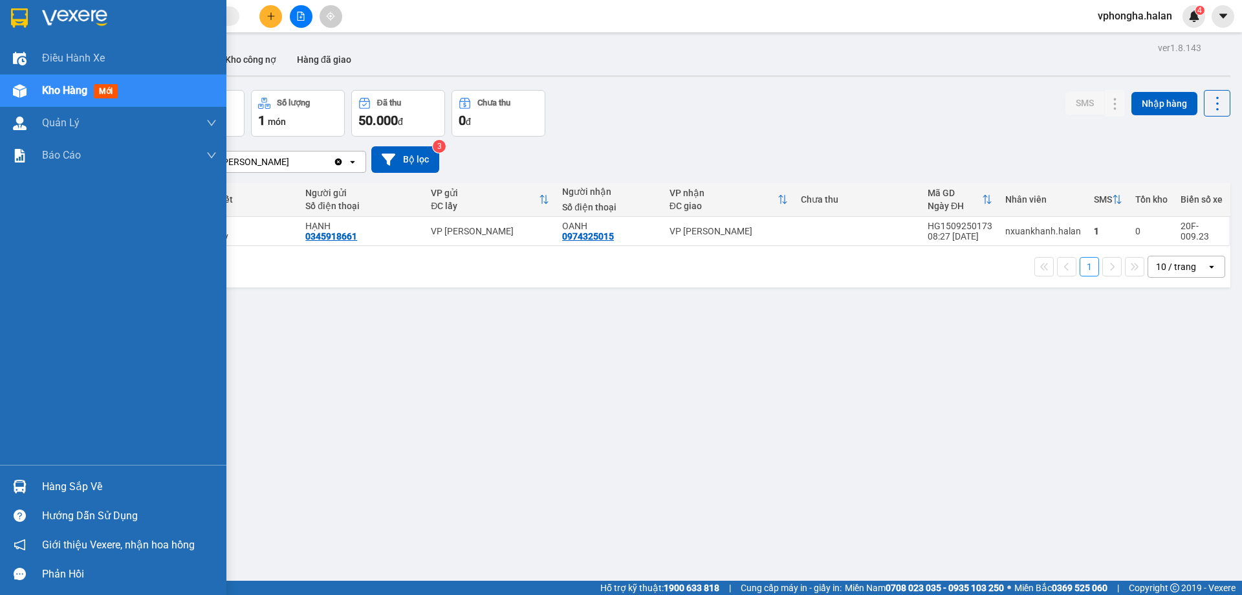
click at [54, 487] on div "Hàng sắp về" at bounding box center [129, 486] width 175 height 19
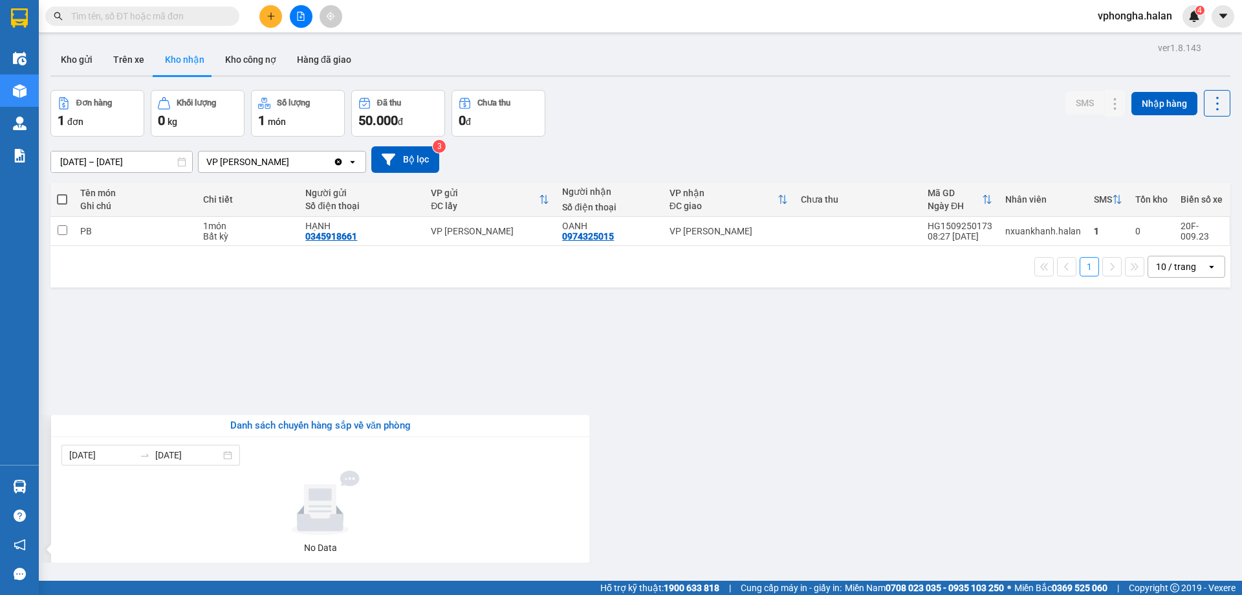
click at [227, 390] on section "Kết quả tìm kiếm ( 0 ) Bộ lọc No Data vphongha.halan 4 Điều hành xe Kho hàng mớ…" at bounding box center [621, 297] width 1242 height 595
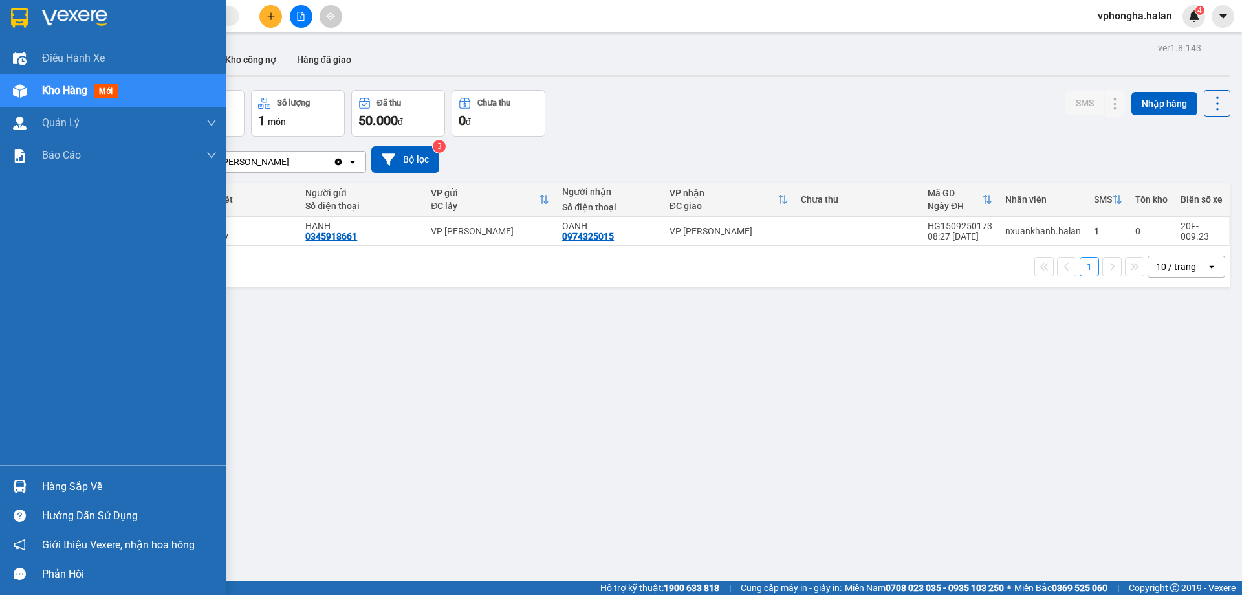
click at [51, 485] on div "Hàng sắp về" at bounding box center [129, 486] width 175 height 19
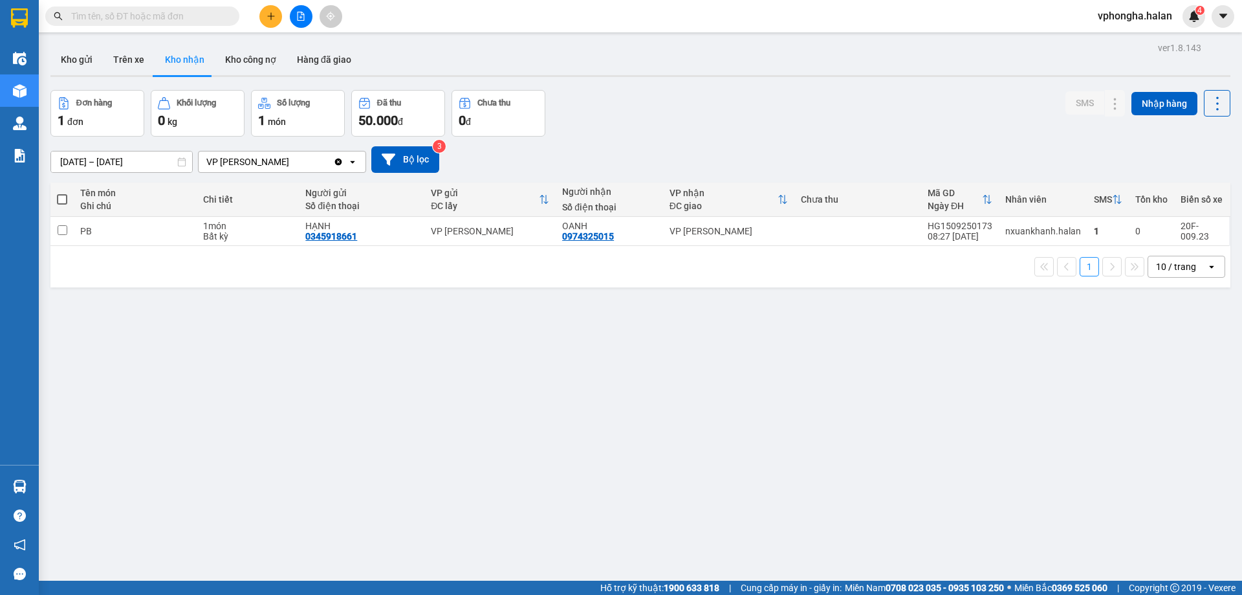
click at [199, 364] on section "Kết quả tìm kiếm ( 0 ) Bộ lọc No Data vphongha.halan 4 Điều hành xe Kho hàng mớ…" at bounding box center [621, 297] width 1242 height 595
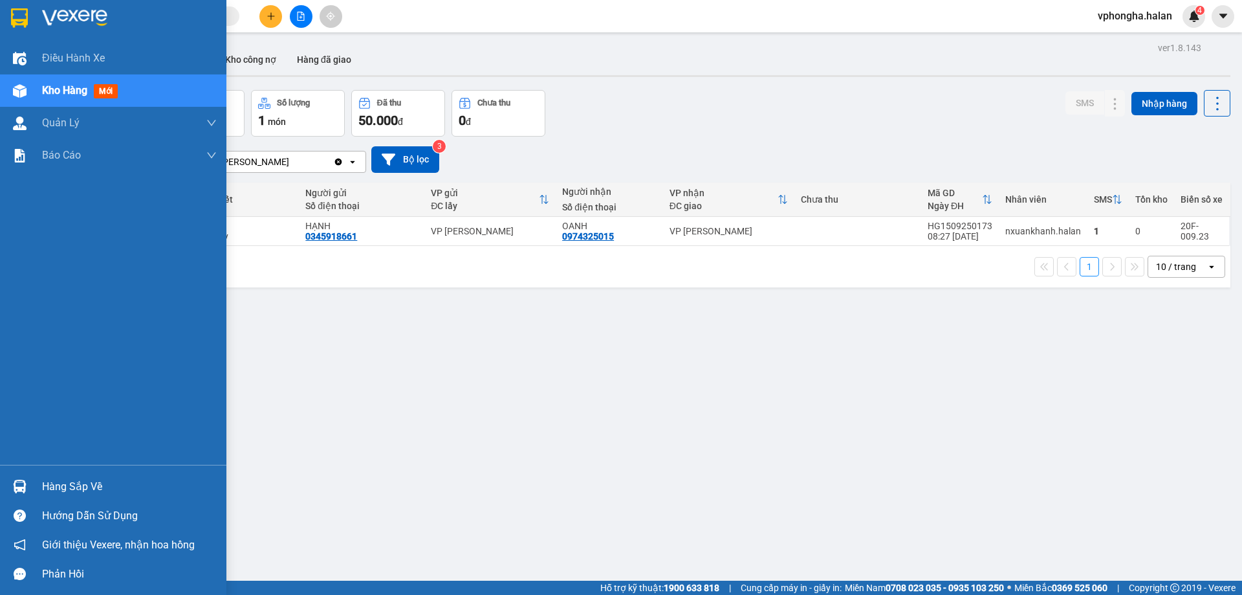
click at [52, 481] on div "Hàng sắp về" at bounding box center [129, 486] width 175 height 19
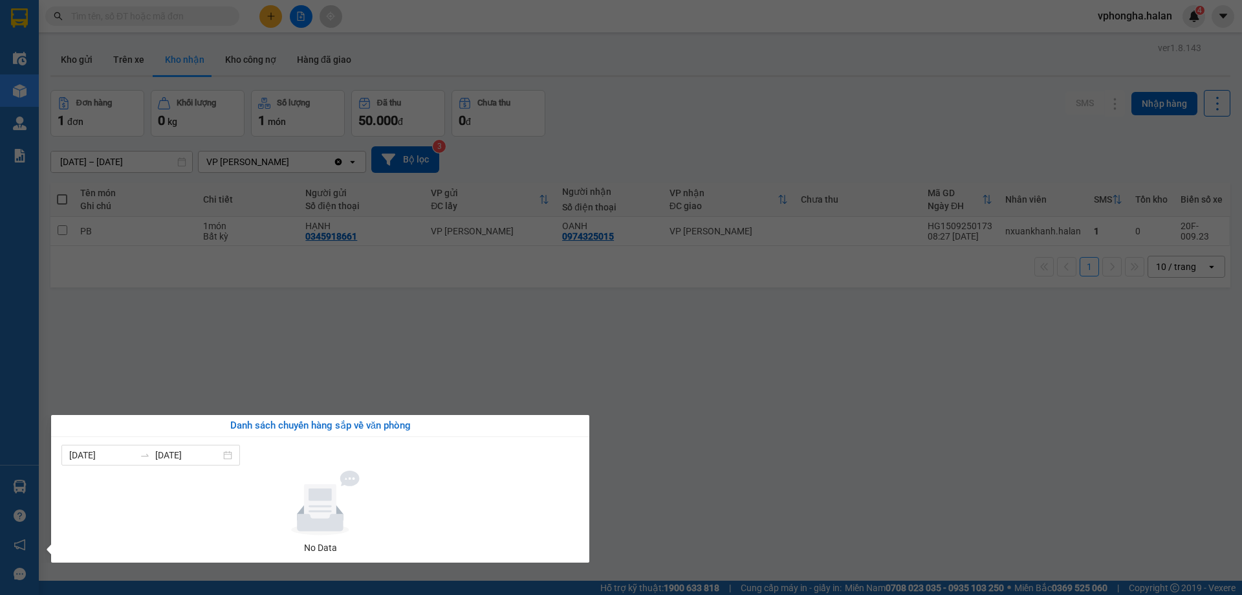
click at [65, 347] on section "Kết quả tìm kiếm ( 0 ) Bộ lọc No Data vphongha.halan 4 Điều hành xe Kho hàng mớ…" at bounding box center [621, 297] width 1242 height 595
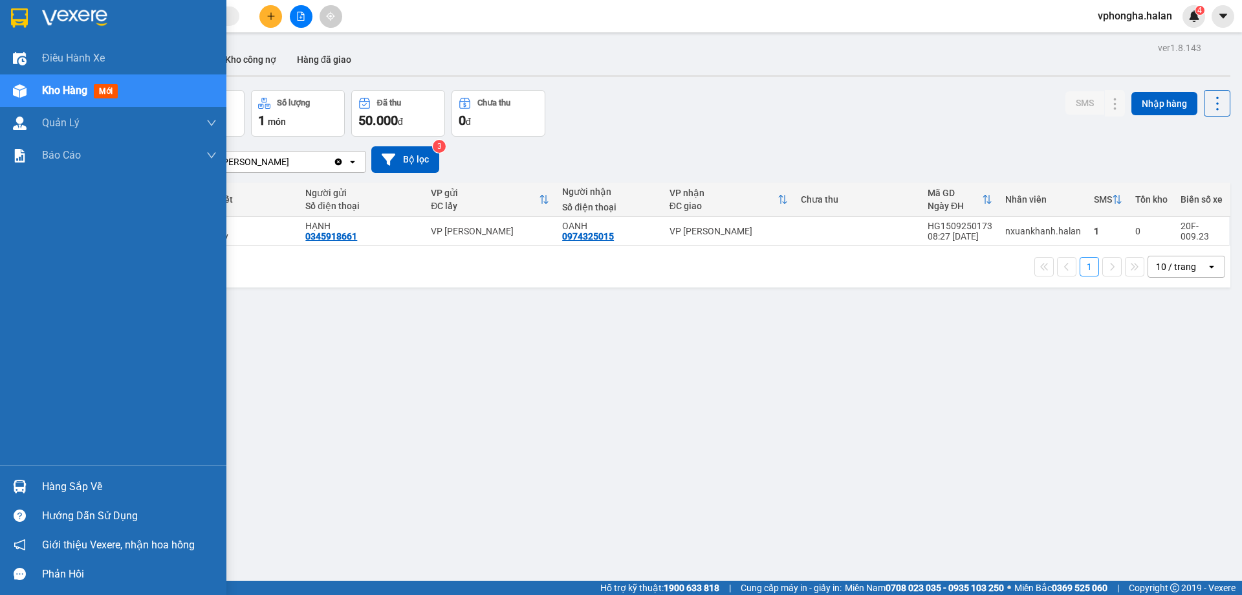
click at [38, 489] on div "Hàng sắp về" at bounding box center [113, 486] width 226 height 29
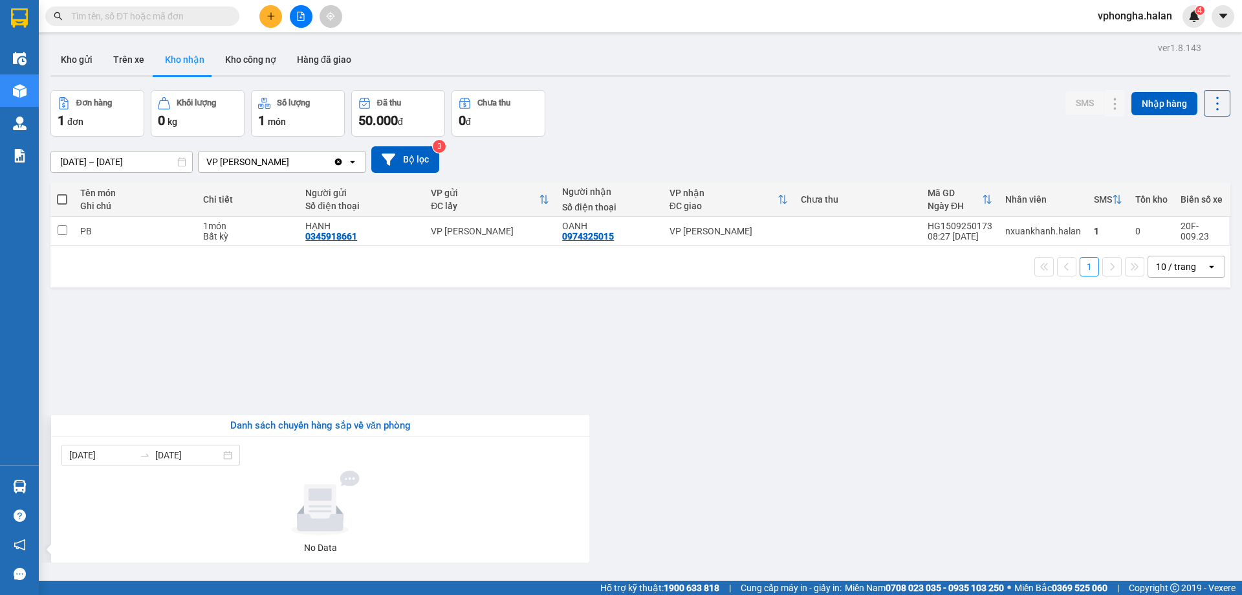
click at [128, 347] on section "Kết quả tìm kiếm ( 0 ) Bộ lọc No Data vphongha.halan 4 Điều hành xe Kho hàng mớ…" at bounding box center [621, 297] width 1242 height 595
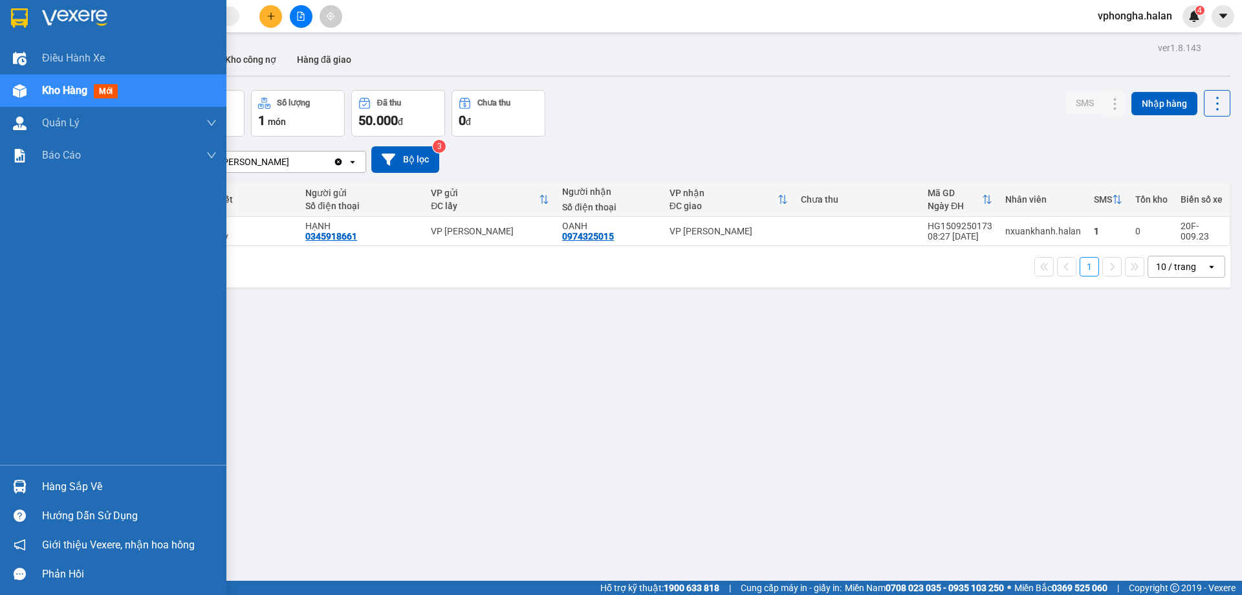
click at [86, 485] on div "Hàng sắp về" at bounding box center [129, 486] width 175 height 19
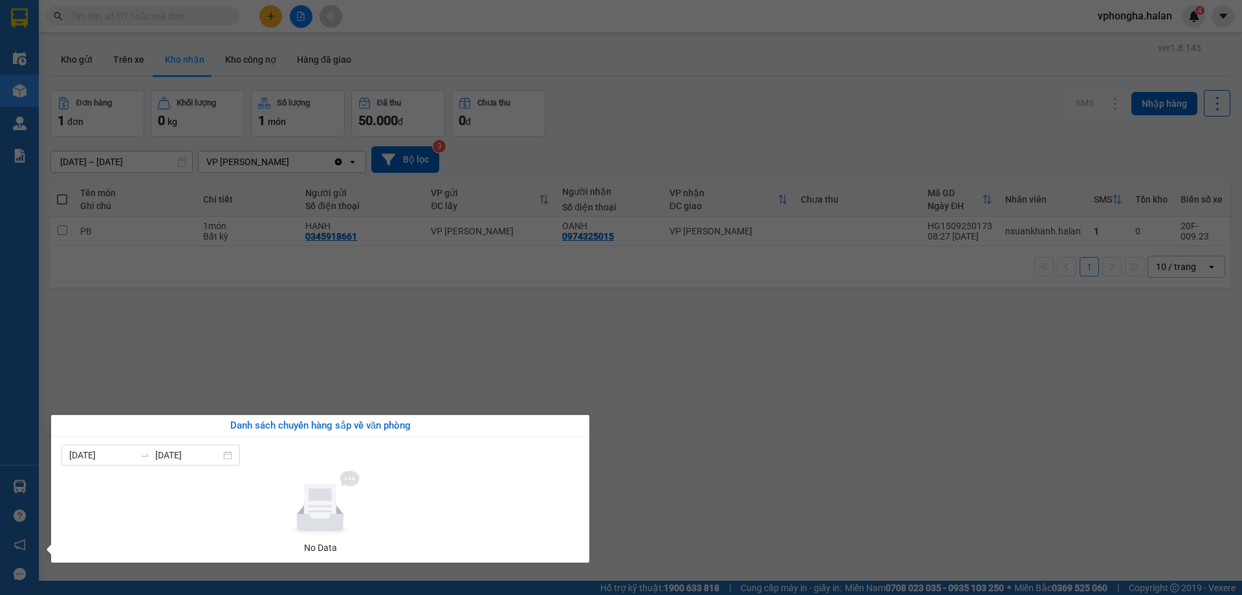
click at [177, 349] on section "Kết quả tìm kiếm ( 0 ) Bộ lọc No Data vphongha.halan 4 Điều hành xe Kho hàng mớ…" at bounding box center [621, 297] width 1242 height 595
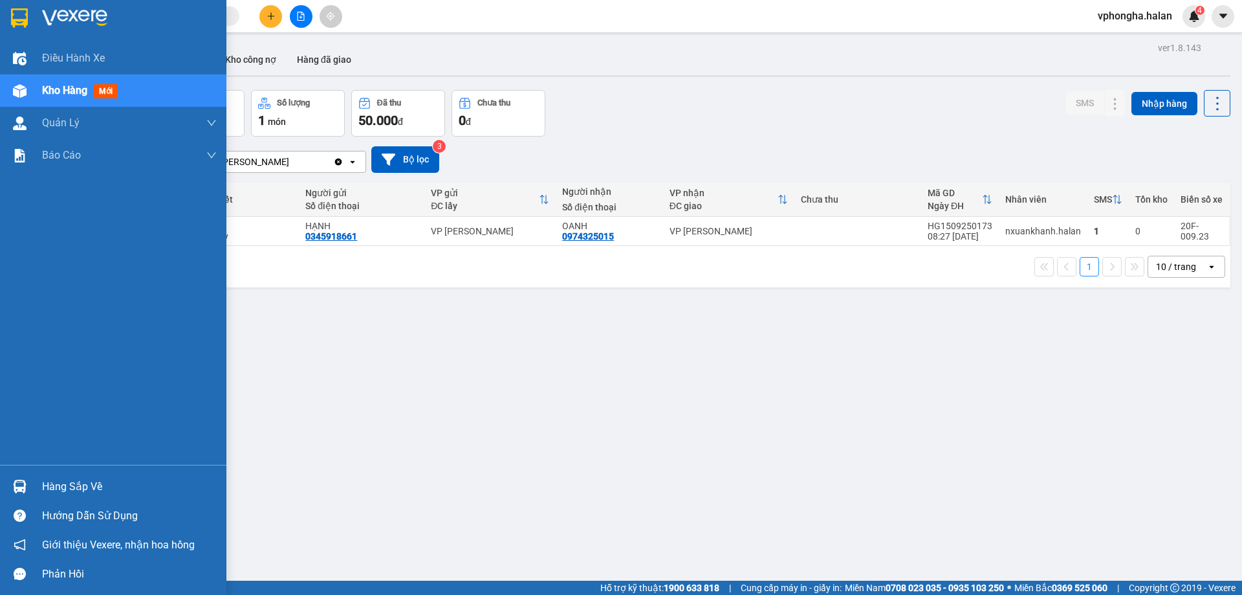
click at [51, 482] on div "Hàng sắp về" at bounding box center [129, 486] width 175 height 19
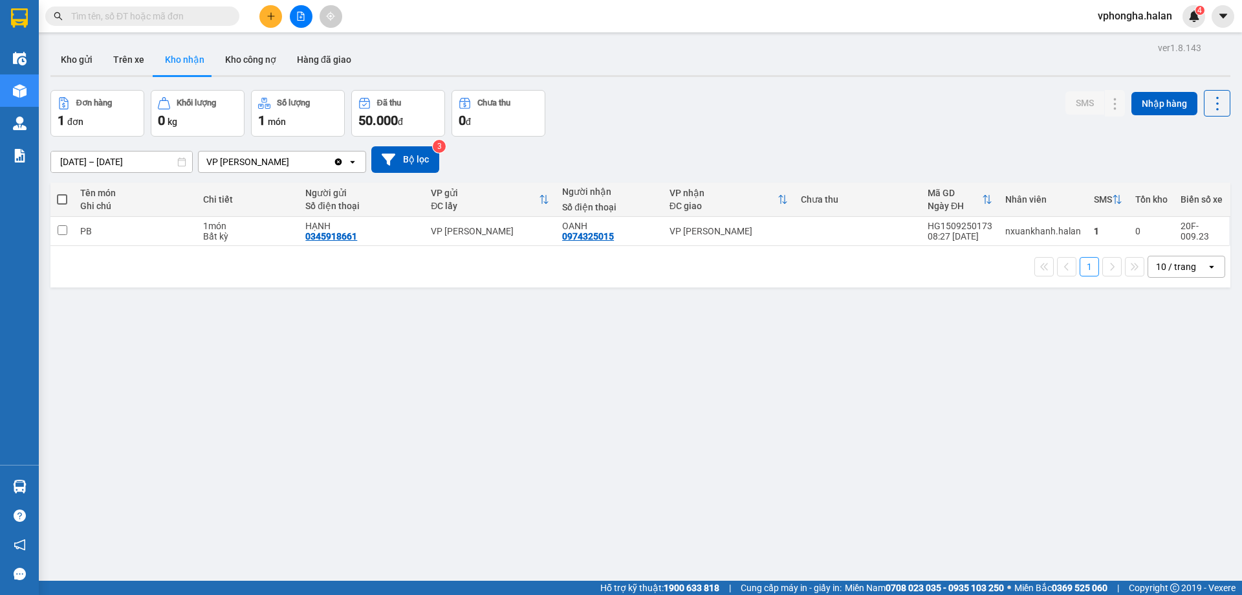
click at [212, 336] on section "Kết quả tìm kiếm ( 0 ) Bộ lọc No Data vphongha.halan 4 Điều hành xe Kho hàng mớ…" at bounding box center [621, 297] width 1242 height 595
click at [219, 13] on input "text" at bounding box center [147, 16] width 153 height 14
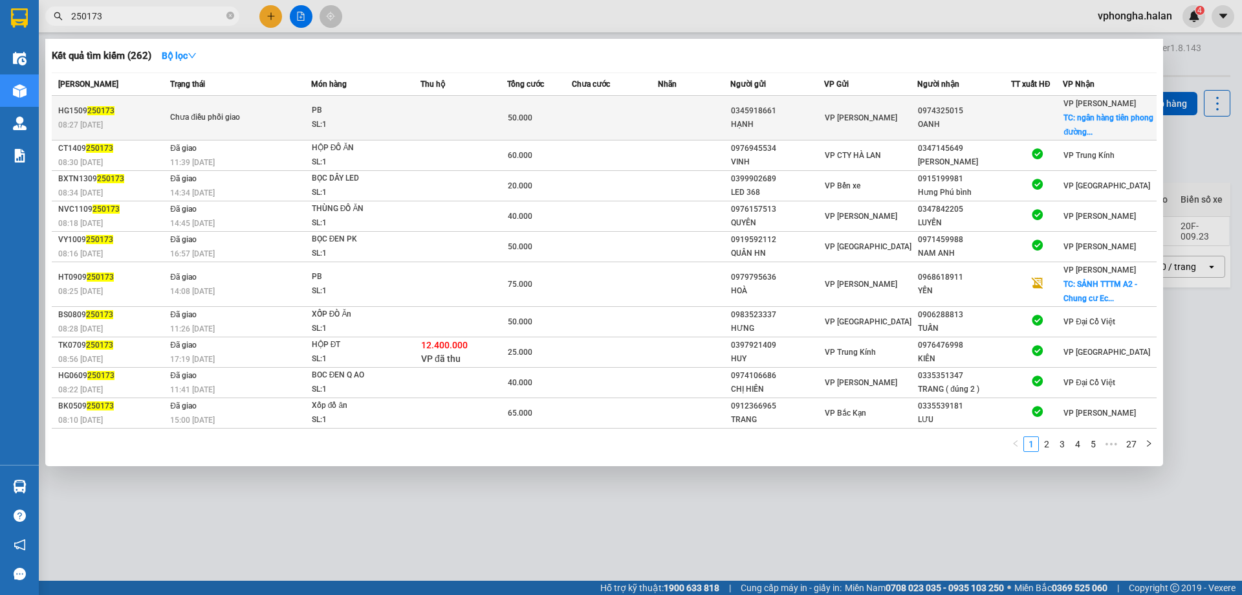
type input "250173"
click at [848, 118] on span "VP [PERSON_NAME]" at bounding box center [861, 117] width 72 height 9
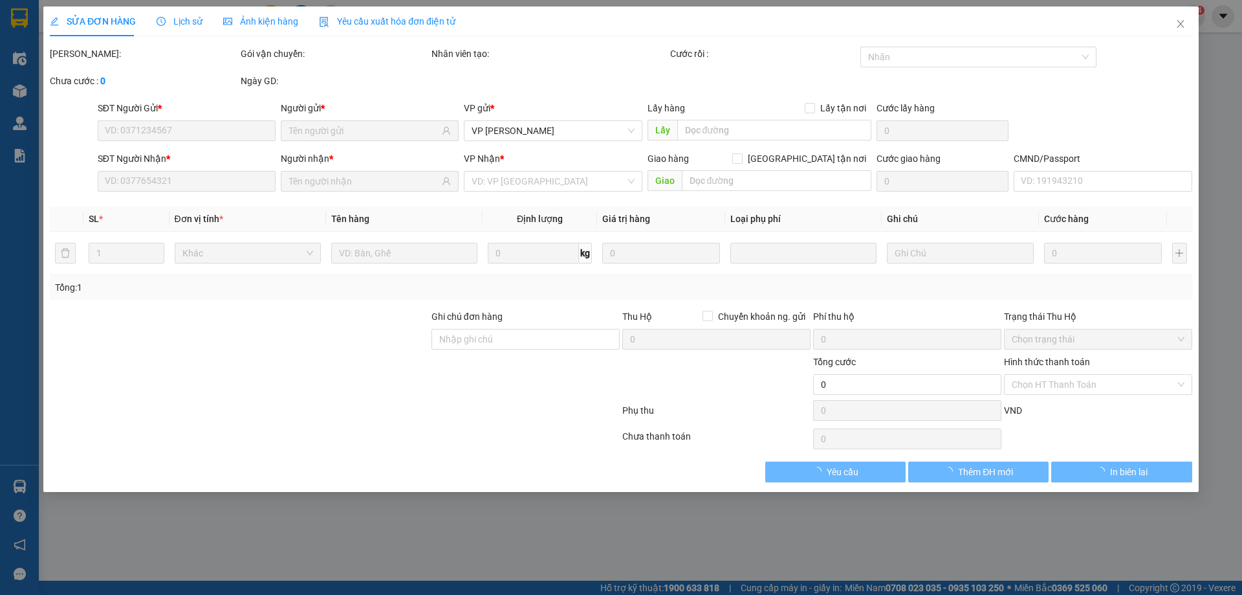
type input "0345918661"
type input "HẠNH"
type input "0974325015"
type input "OANH"
checkbox input "true"
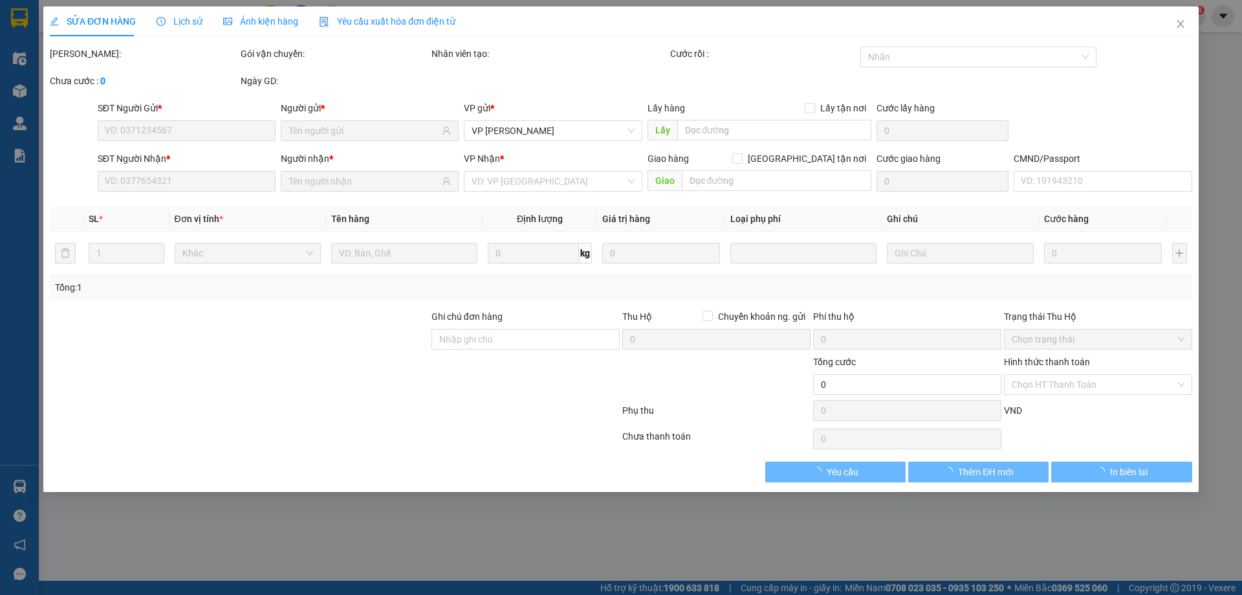
type input "ngân hàng tiên phong đường 25/4"
type input "lh sđt 0974325051"
type input "50.000"
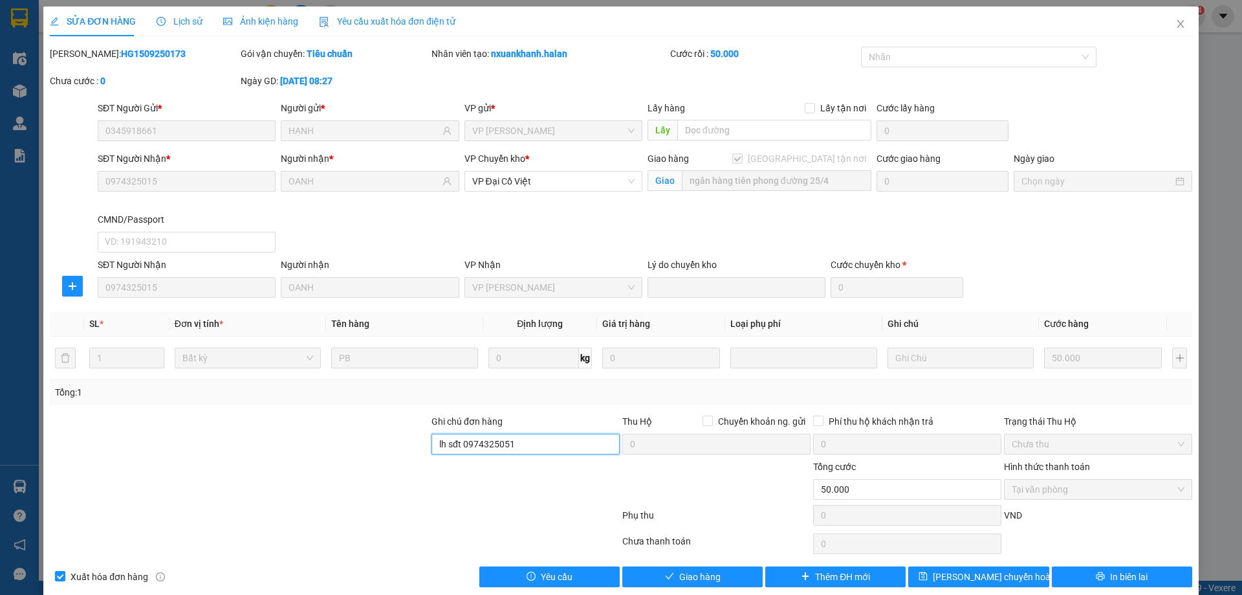
click at [558, 452] on input "lh sđt 0974325051" at bounding box center [526, 444] width 188 height 21
click at [558, 442] on input "lh sđt 0974325051" at bounding box center [526, 444] width 188 height 21
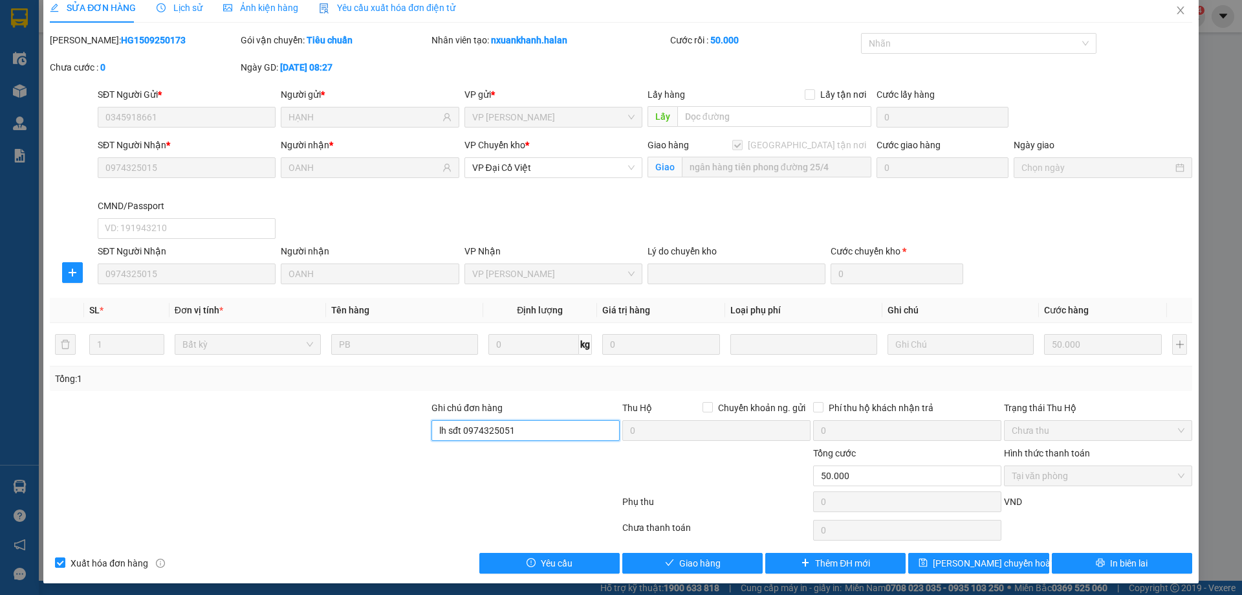
scroll to position [17, 0]
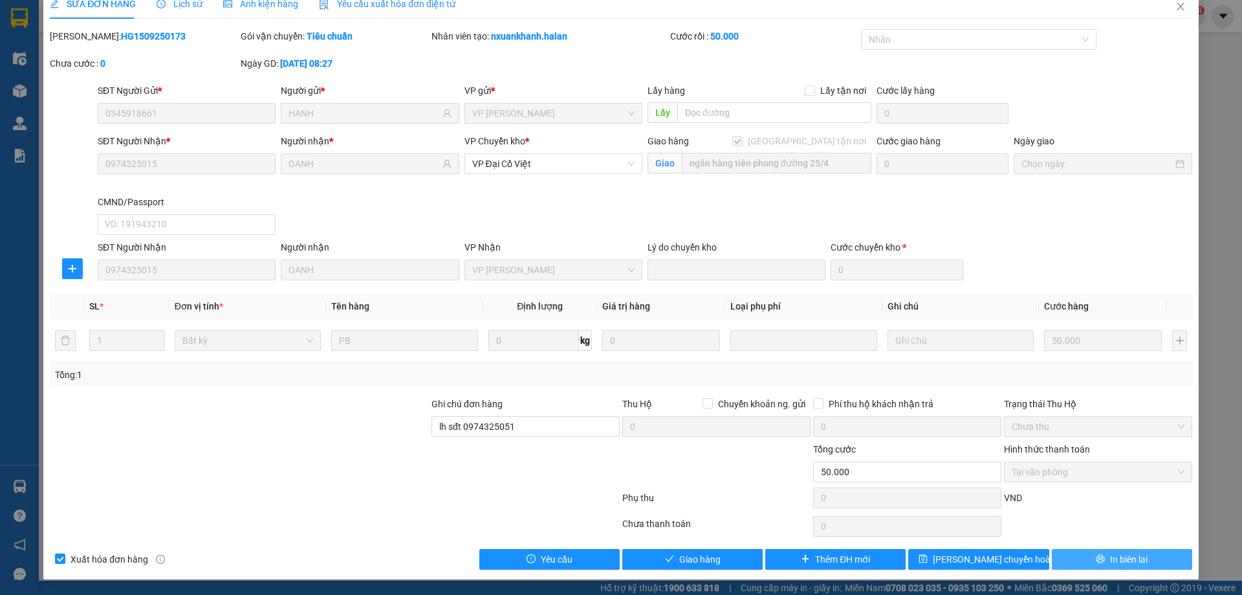
click at [1110, 559] on span "In biên lai" at bounding box center [1129, 559] width 38 height 14
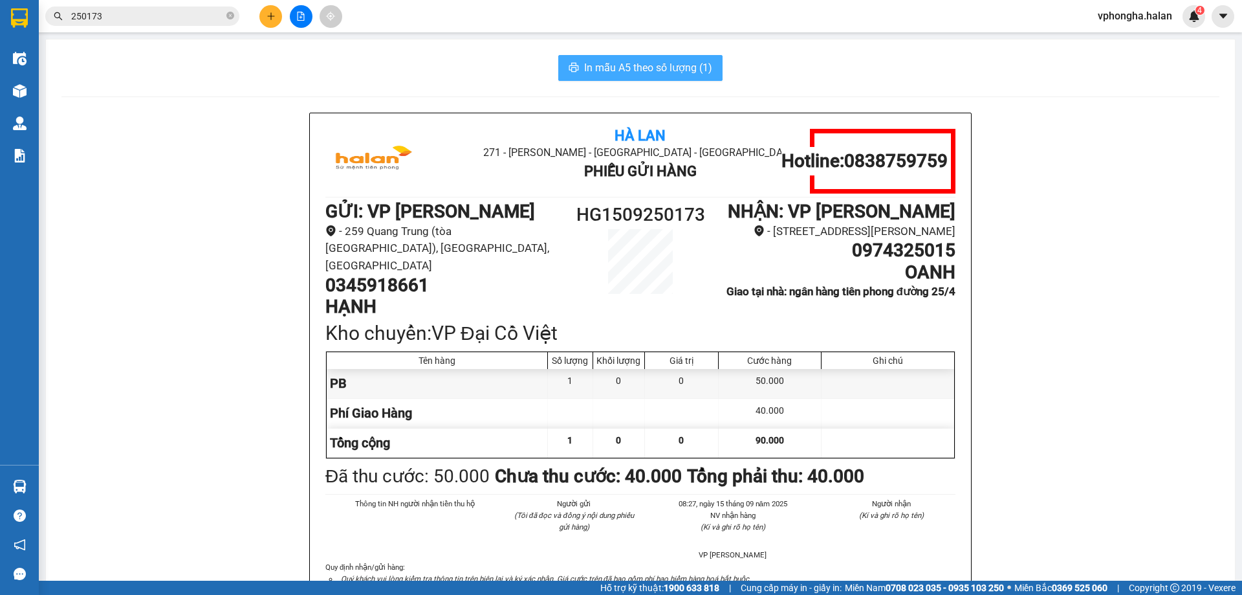
click at [661, 60] on span "In mẫu A5 theo số lượng (1)" at bounding box center [648, 68] width 128 height 16
click at [633, 72] on span "In mẫu A5 theo số lượng (1)" at bounding box center [648, 68] width 128 height 16
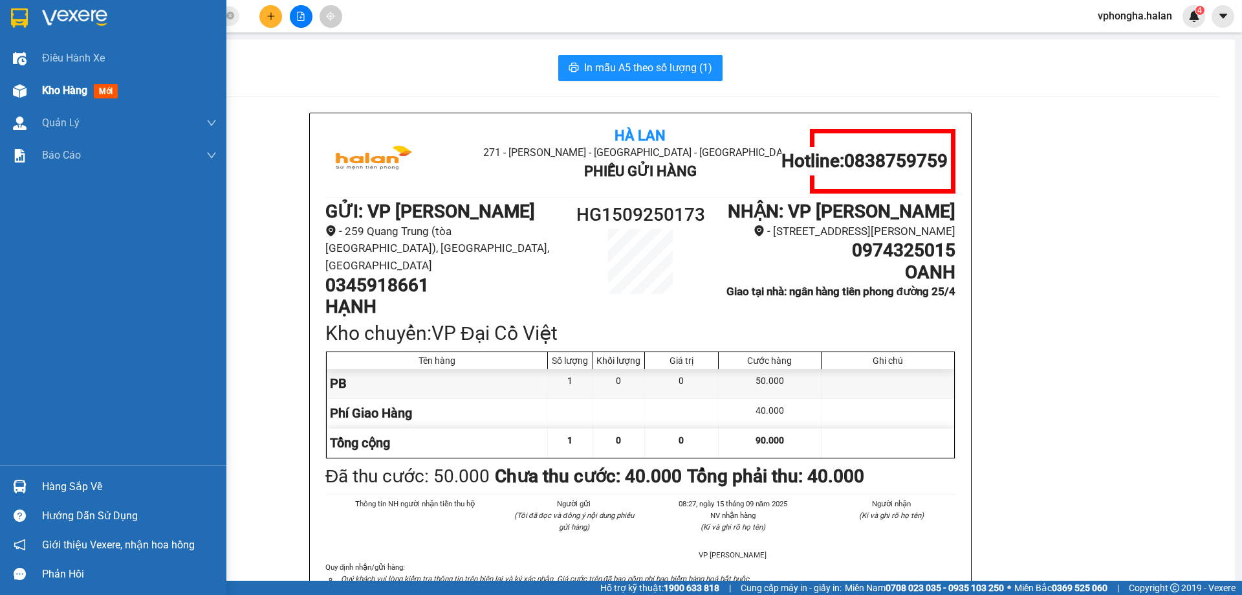
click at [74, 85] on span "Kho hàng" at bounding box center [64, 90] width 45 height 12
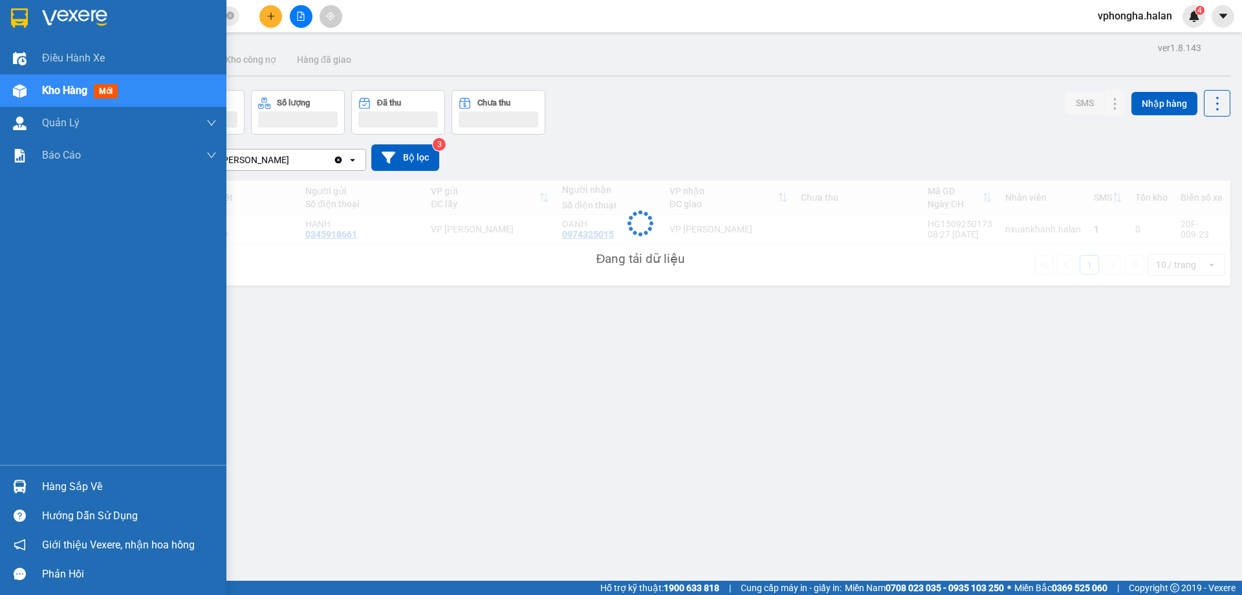
click at [77, 489] on div "Hàng sắp về" at bounding box center [129, 486] width 175 height 19
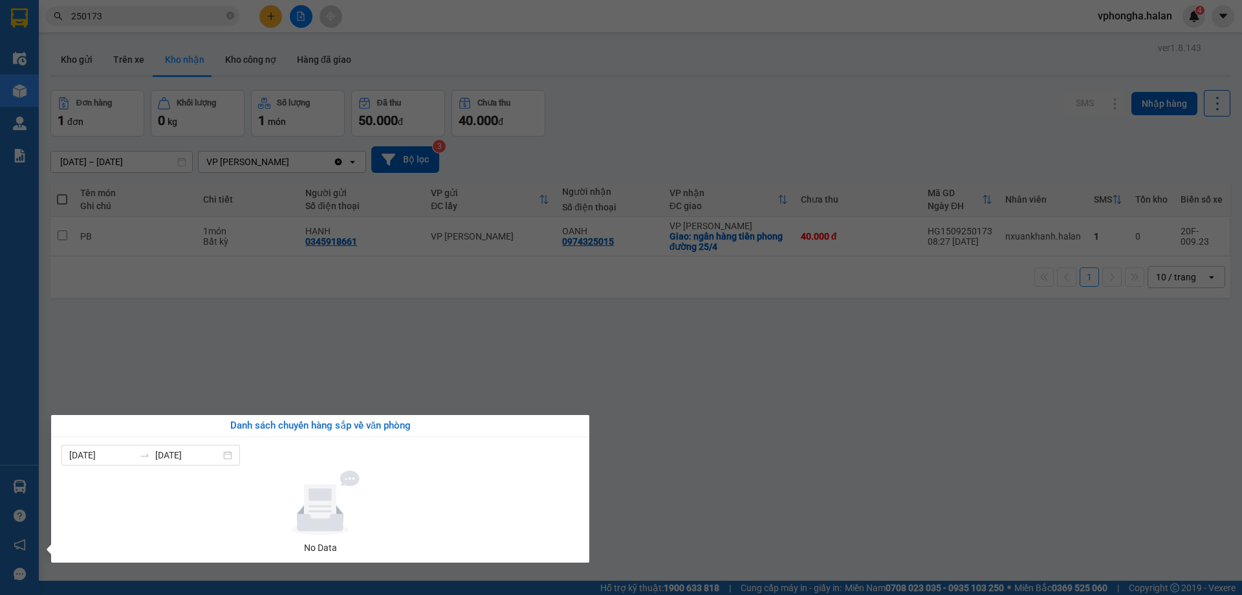
click at [77, 489] on div at bounding box center [320, 502] width 507 height 65
click at [49, 486] on div "Danh sách chuyến hàng sắp về văn phòng [DATE] [DATE] No Data" at bounding box center [315, 489] width 548 height 148
click at [28, 483] on div "Điều hành xe Kho hàng mới Quản [PERSON_NAME] lý chuyến Quản lý kiểm kho Báo cáo…" at bounding box center [19, 297] width 39 height 595
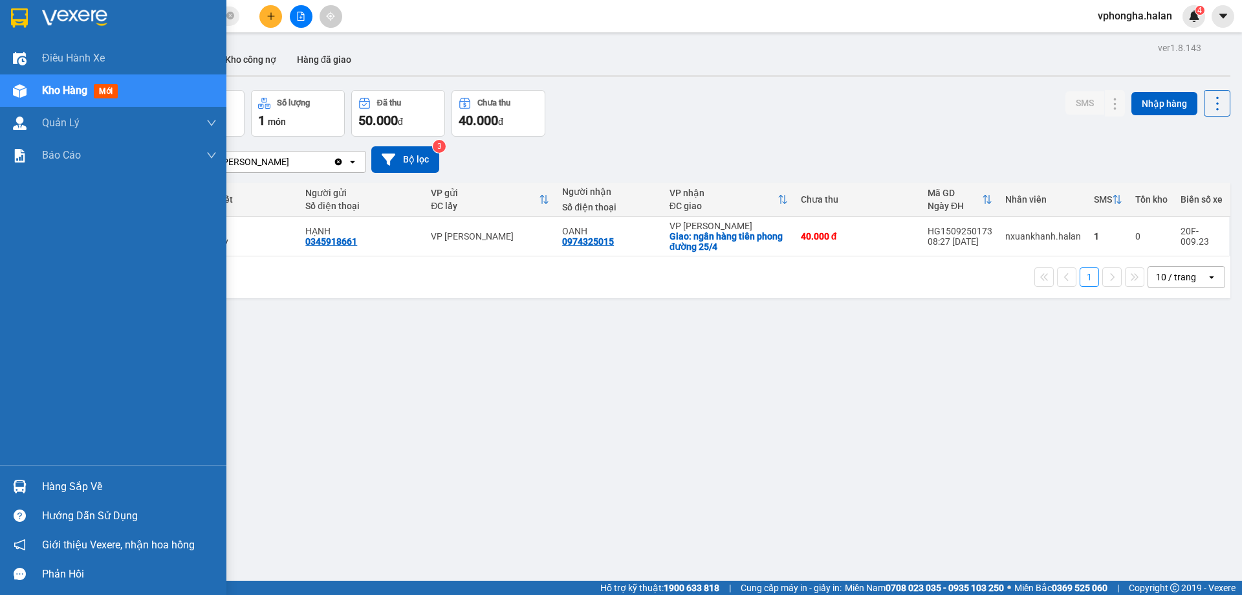
click at [60, 488] on div "Hàng sắp về" at bounding box center [129, 486] width 175 height 19
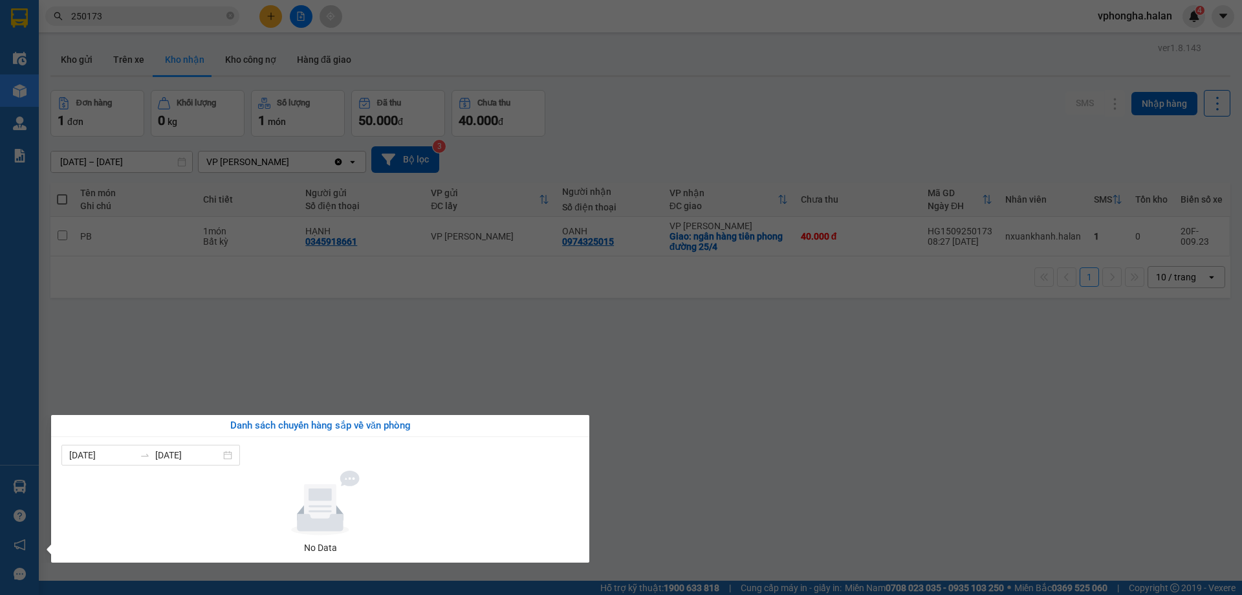
click at [552, 326] on section "Kết quả tìm kiếm ( 262 ) Bộ lọc Mã ĐH Trạng thái Món hàng Thu hộ Tổng cước Chưa…" at bounding box center [621, 297] width 1242 height 595
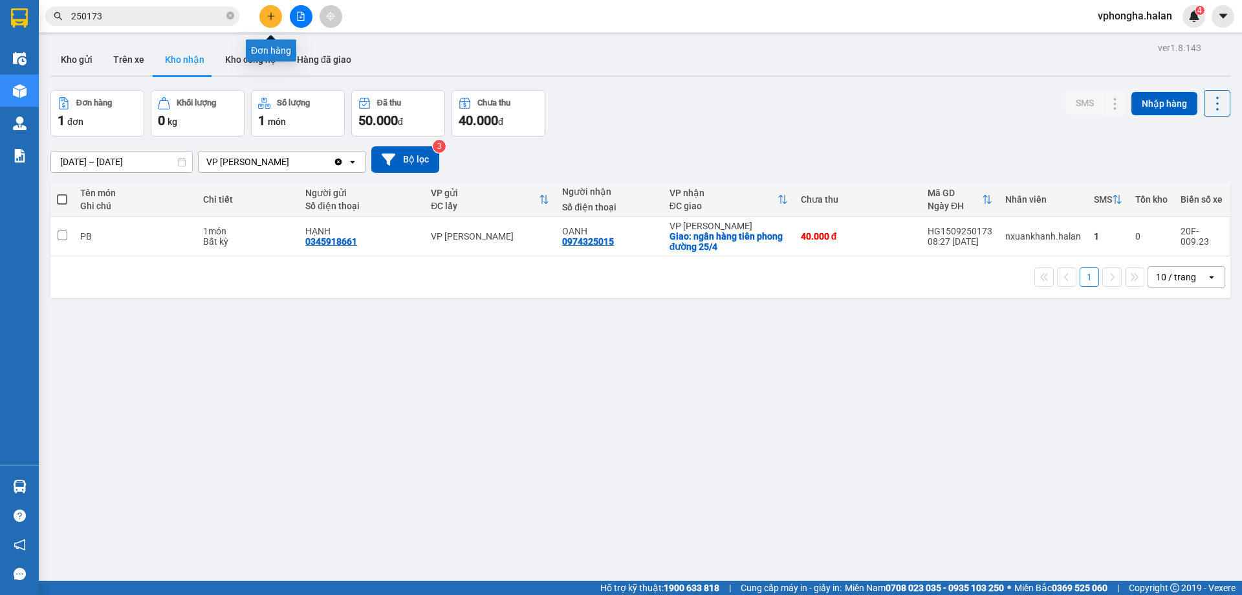
click at [269, 20] on icon "plus" at bounding box center [271, 16] width 9 height 9
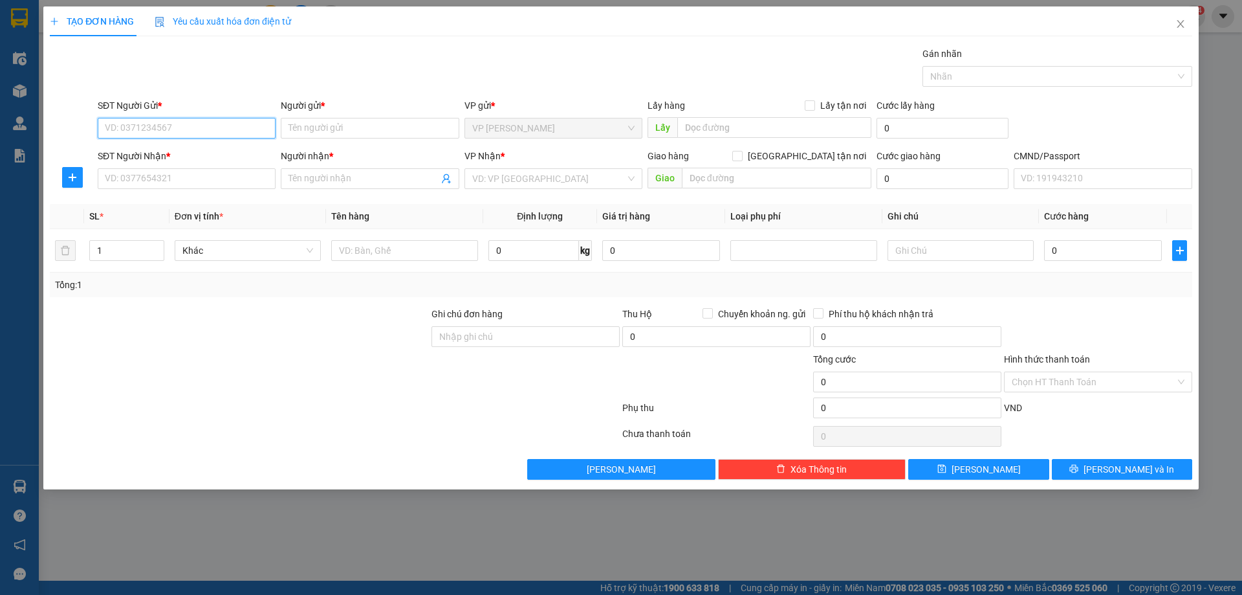
click at [164, 131] on input "SĐT Người Gửi *" at bounding box center [187, 128] width 178 height 21
type input "0904344642"
click at [348, 126] on input "Người gửi *" at bounding box center [370, 128] width 178 height 21
type input "l"
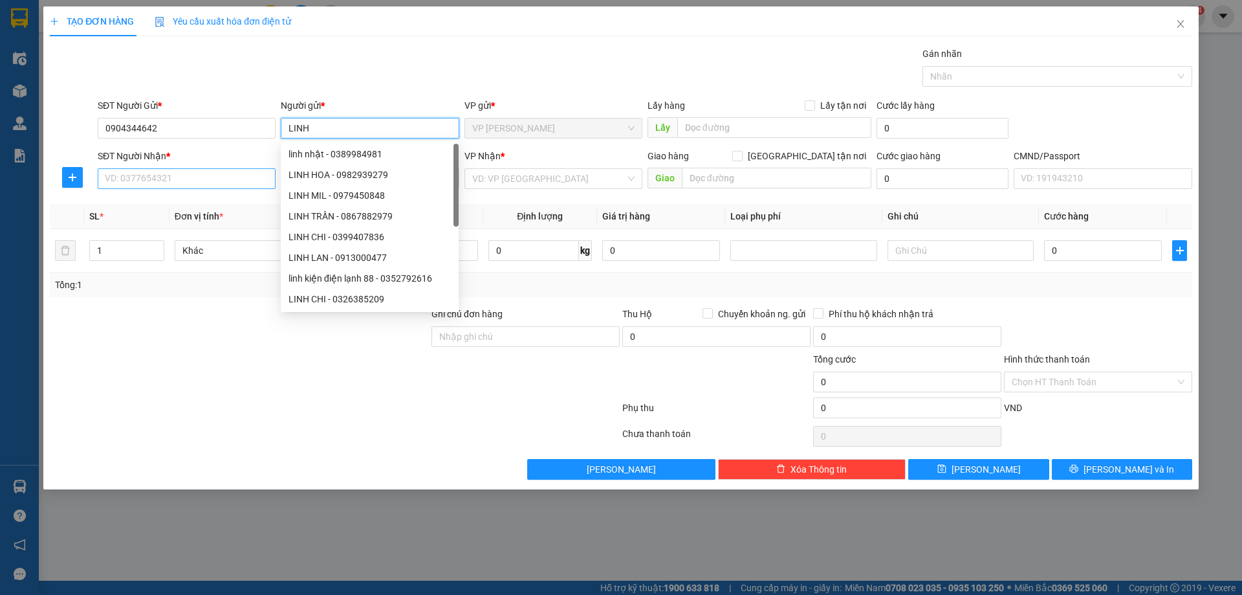
type input "LINH"
click at [129, 175] on input "SĐT Người Nhận *" at bounding box center [187, 178] width 178 height 21
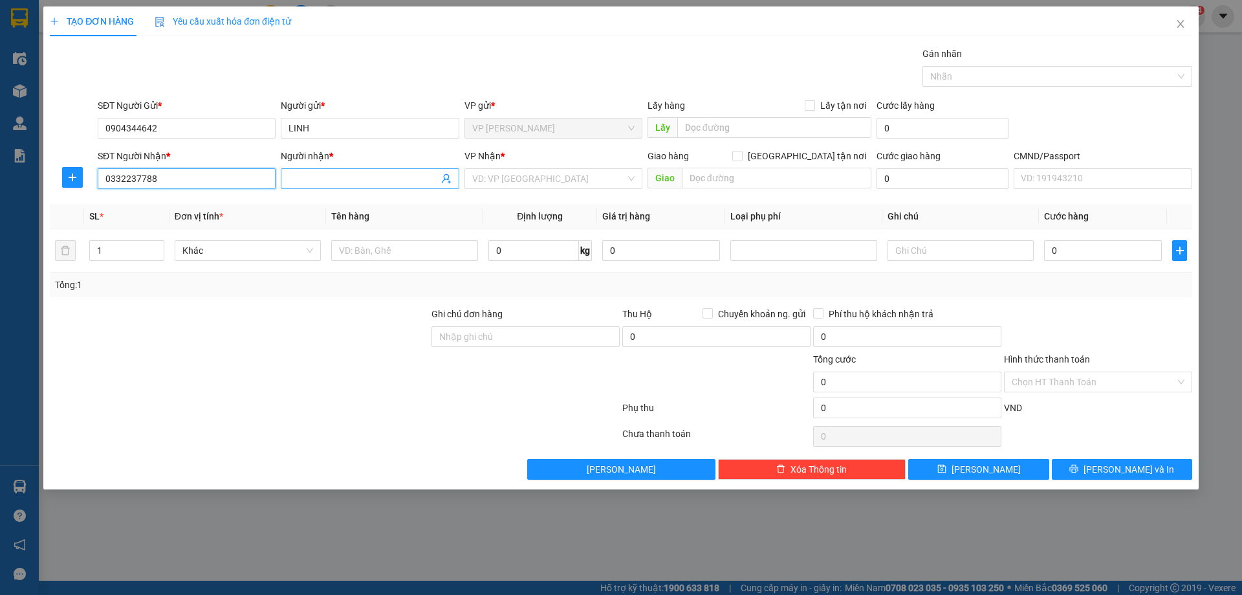
type input "0332237788"
click at [306, 181] on input "Người nhận *" at bounding box center [363, 178] width 149 height 14
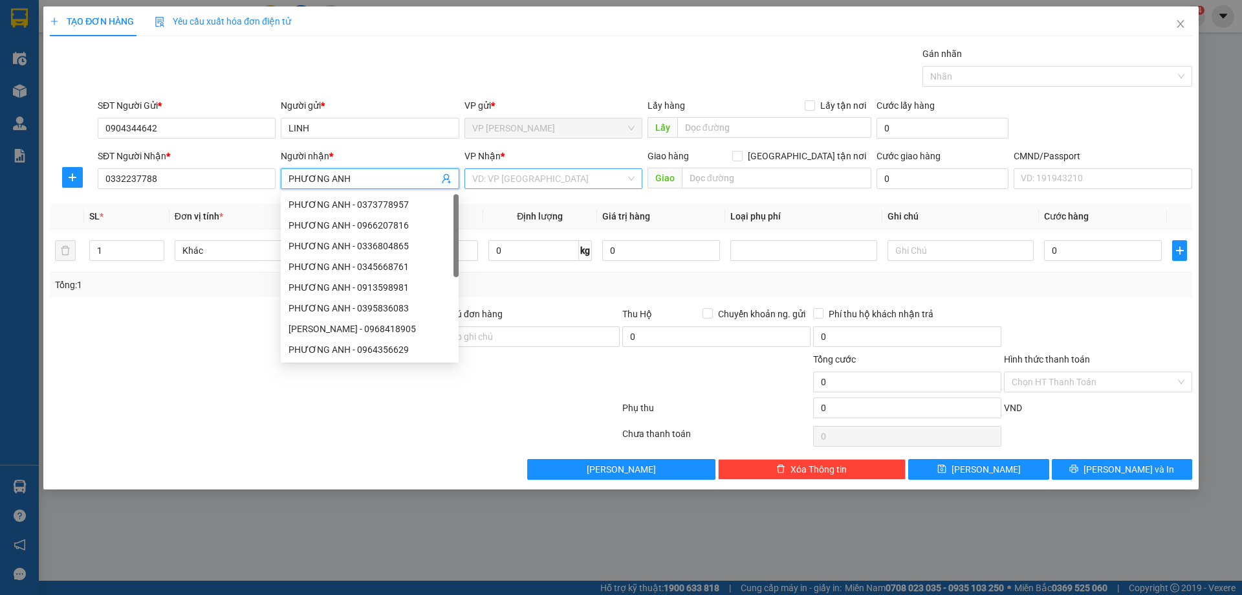
type input "PHƯƠNG ANH"
click at [578, 177] on input "search" at bounding box center [548, 178] width 153 height 19
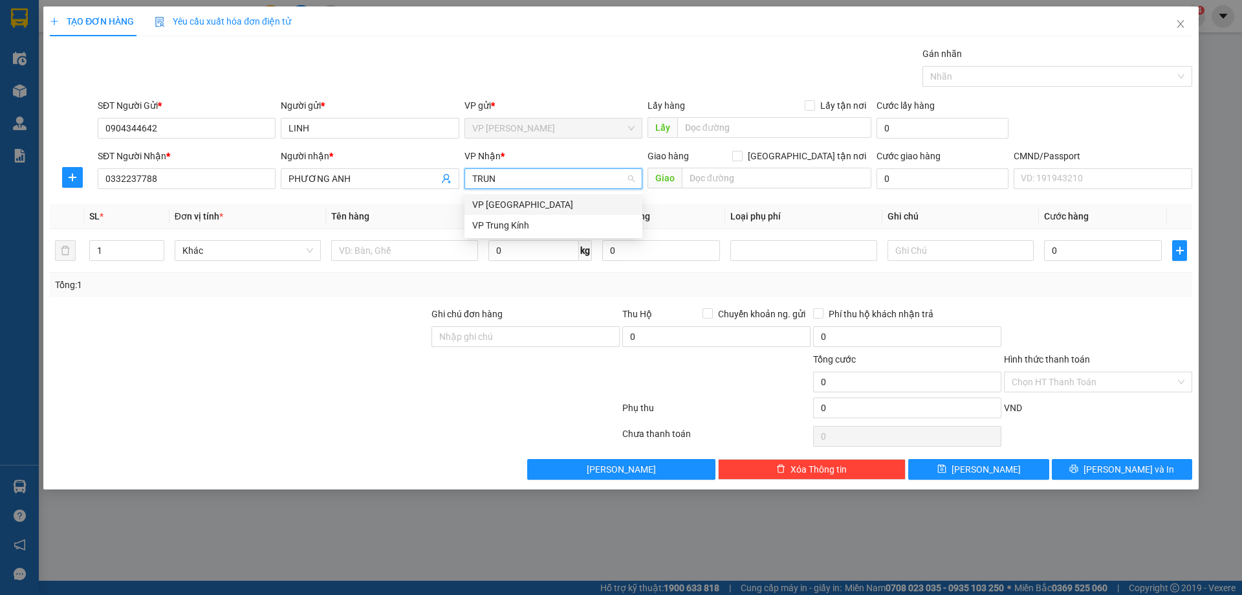
type input "TRUNG"
click at [582, 204] on div "VP Trung Kính" at bounding box center [553, 204] width 162 height 14
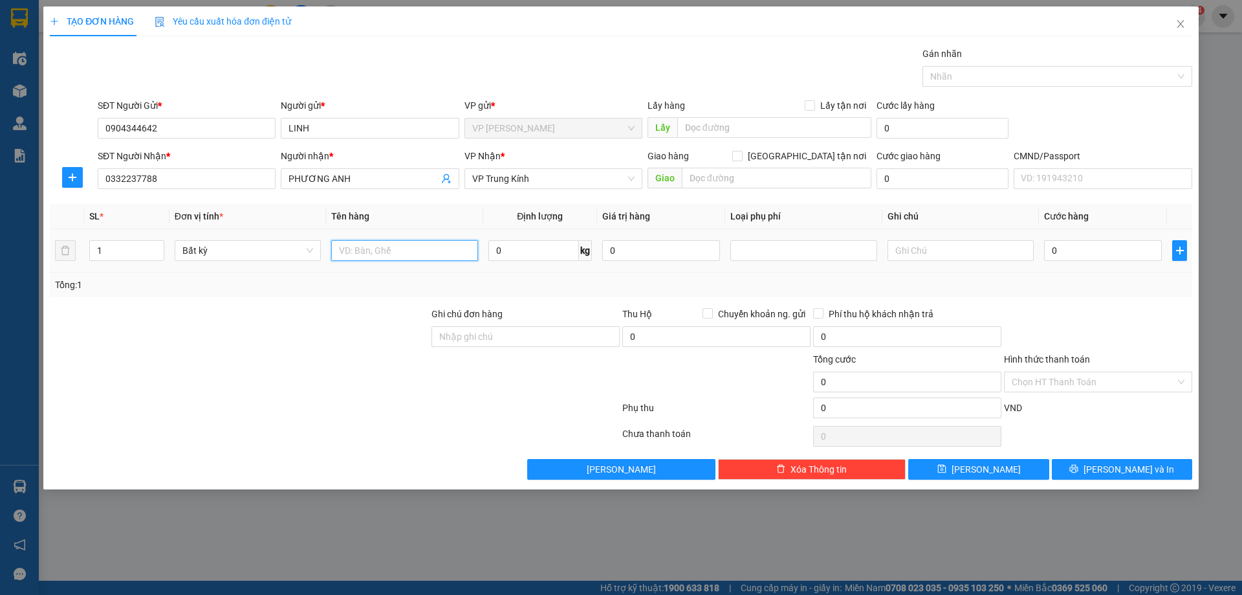
click at [380, 250] on input "text" at bounding box center [404, 250] width 146 height 21
click at [429, 255] on input "text" at bounding box center [404, 250] width 146 height 21
type input "TÚI CÚC"
click at [542, 254] on input "0" at bounding box center [534, 250] width 91 height 21
type input "1"
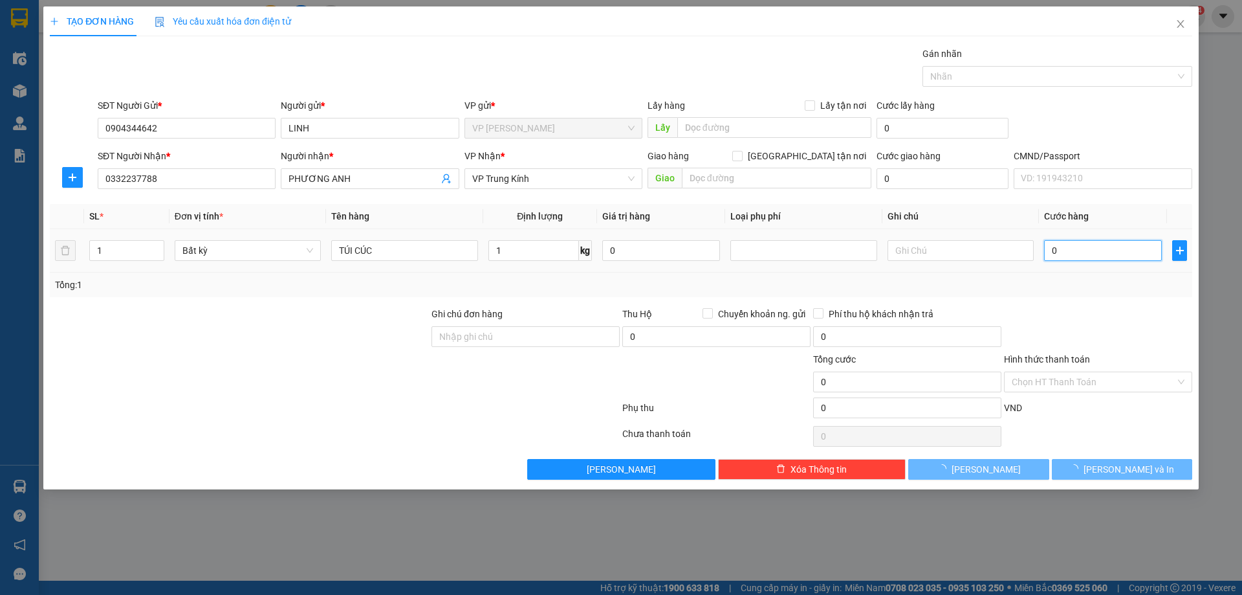
click at [1084, 258] on input "0" at bounding box center [1103, 250] width 118 height 21
type input "50.000"
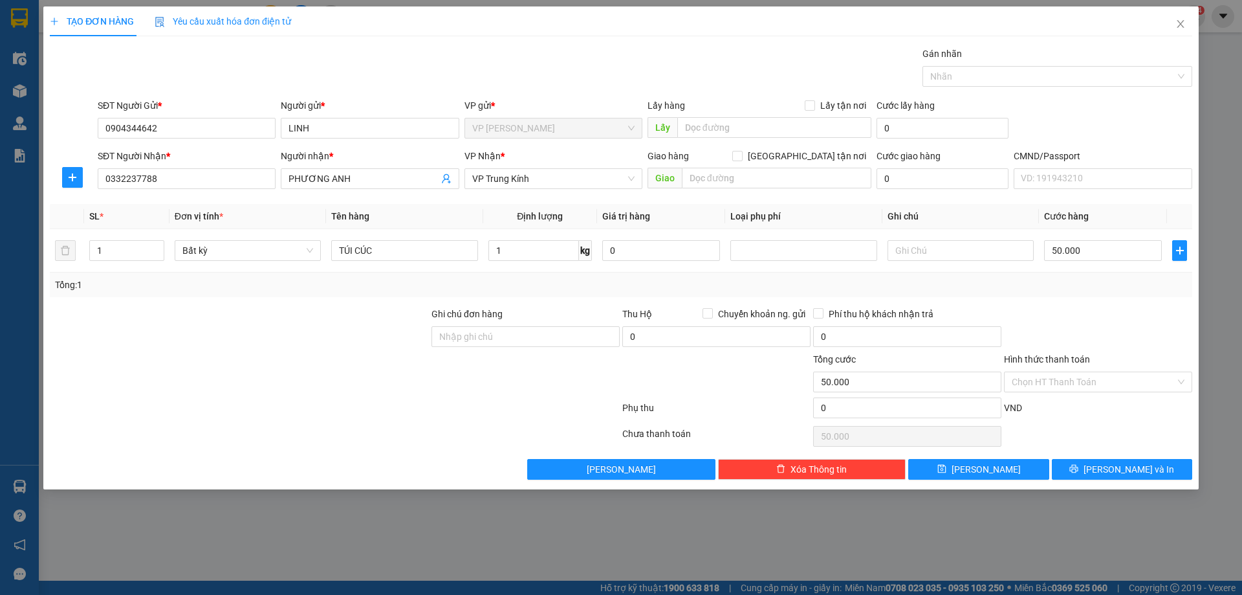
click at [1084, 281] on div "Tổng: 1" at bounding box center [621, 285] width 1132 height 14
click at [1096, 388] on input "Hình thức thanh toán" at bounding box center [1094, 381] width 164 height 19
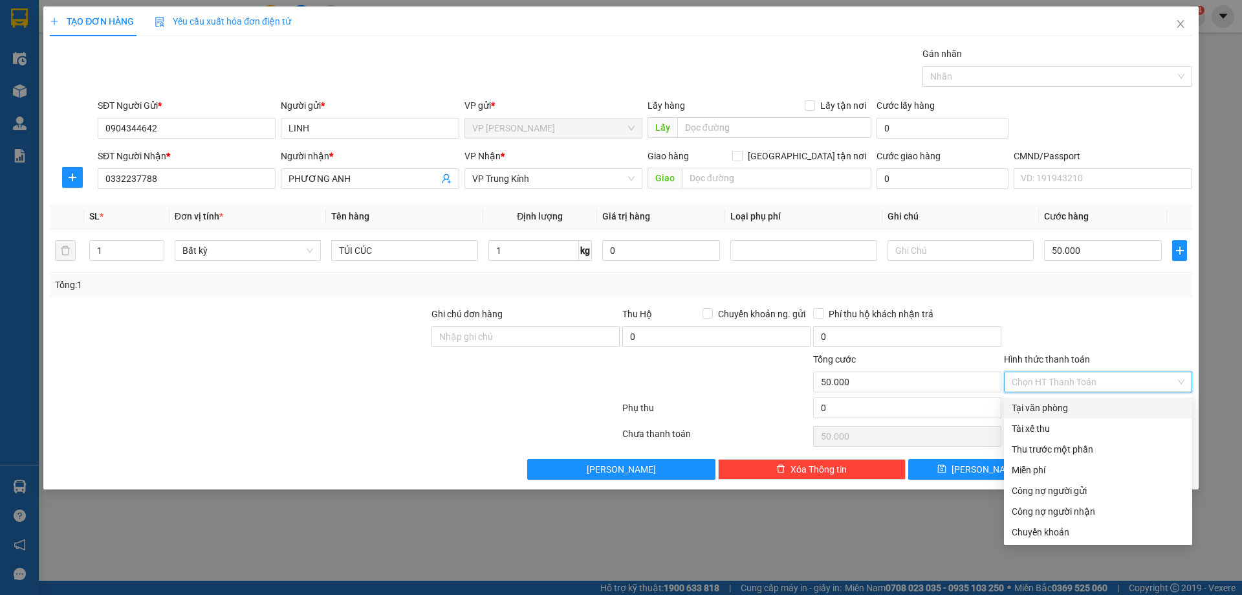
click at [1076, 406] on div "Tại văn phòng" at bounding box center [1098, 408] width 173 height 14
type input "0"
click at [1077, 406] on div "Tại văn phòng" at bounding box center [1098, 408] width 173 height 14
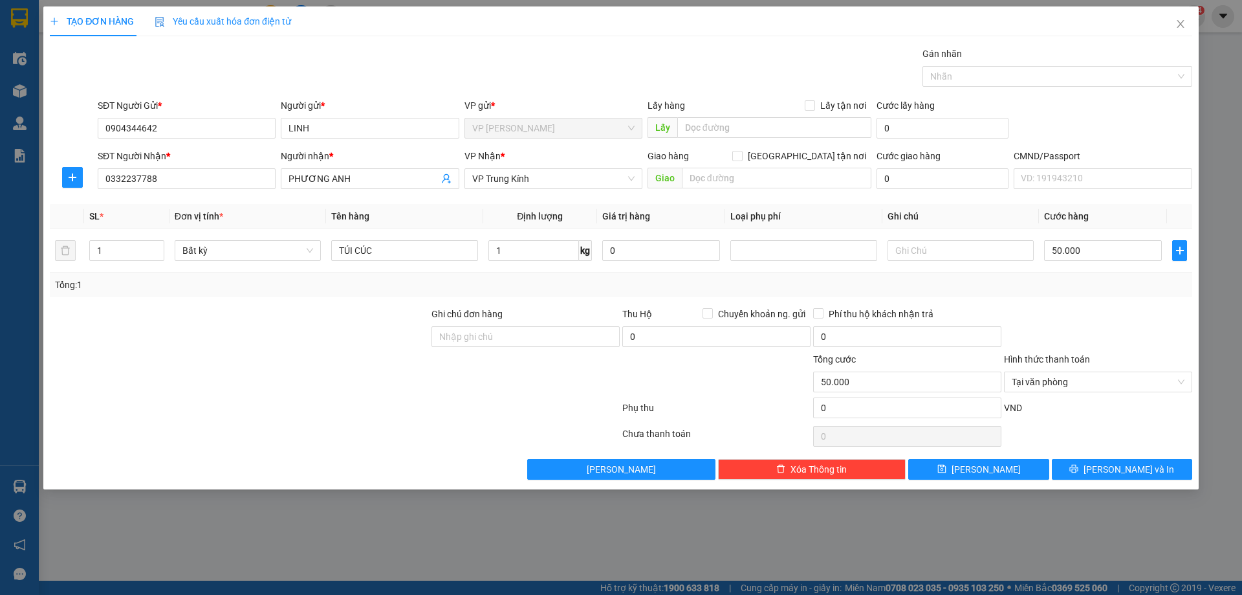
click at [1103, 323] on div at bounding box center [1098, 329] width 191 height 45
click at [1128, 472] on span "[PERSON_NAME] và In" at bounding box center [1129, 469] width 91 height 14
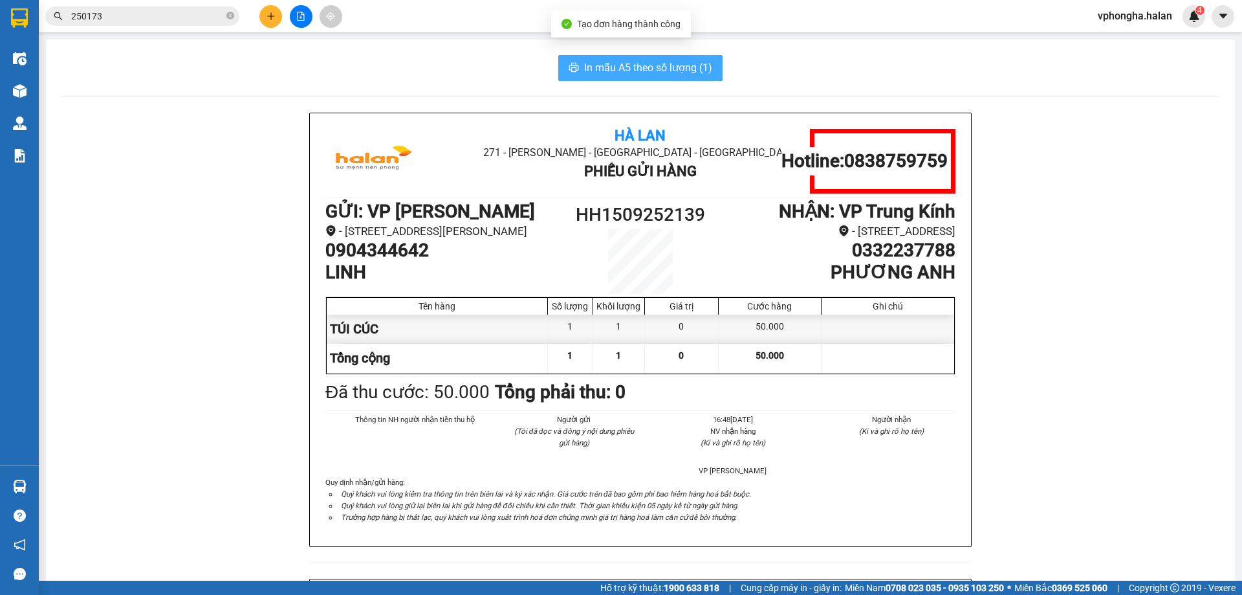
click at [595, 74] on span "In mẫu A5 theo số lượng (1)" at bounding box center [648, 68] width 128 height 16
click at [196, 13] on input "250173" at bounding box center [147, 16] width 153 height 14
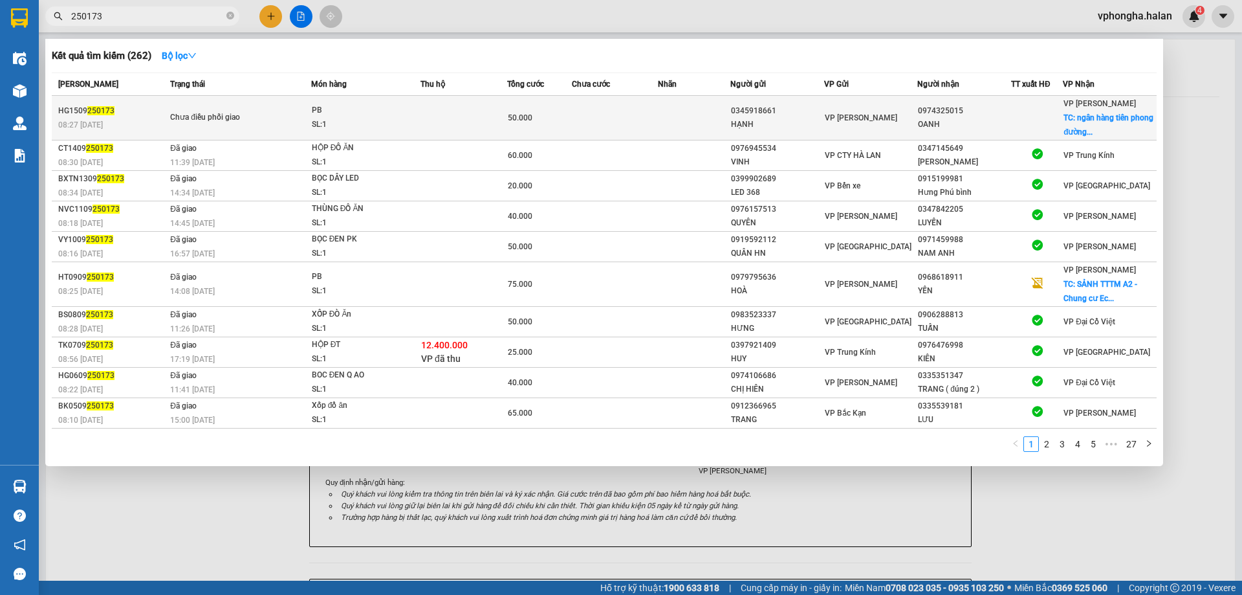
click at [834, 116] on span "VP [PERSON_NAME]" at bounding box center [861, 117] width 72 height 9
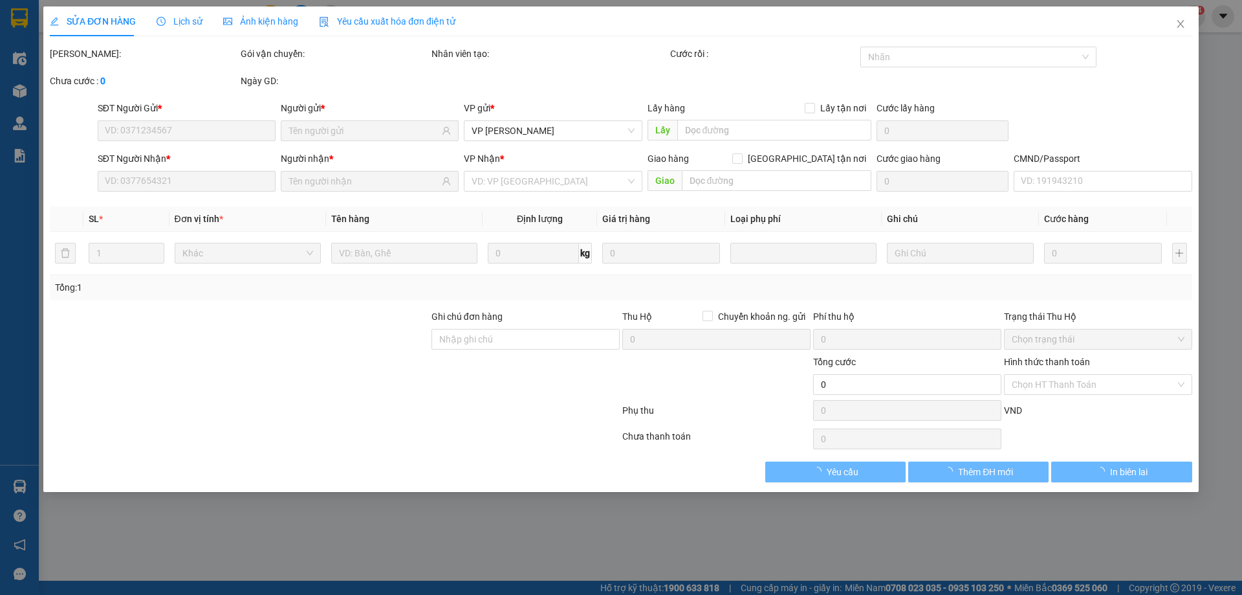
type input "0345918661"
type input "HẠNH"
type input "0974325015"
type input "OANH"
checkbox input "true"
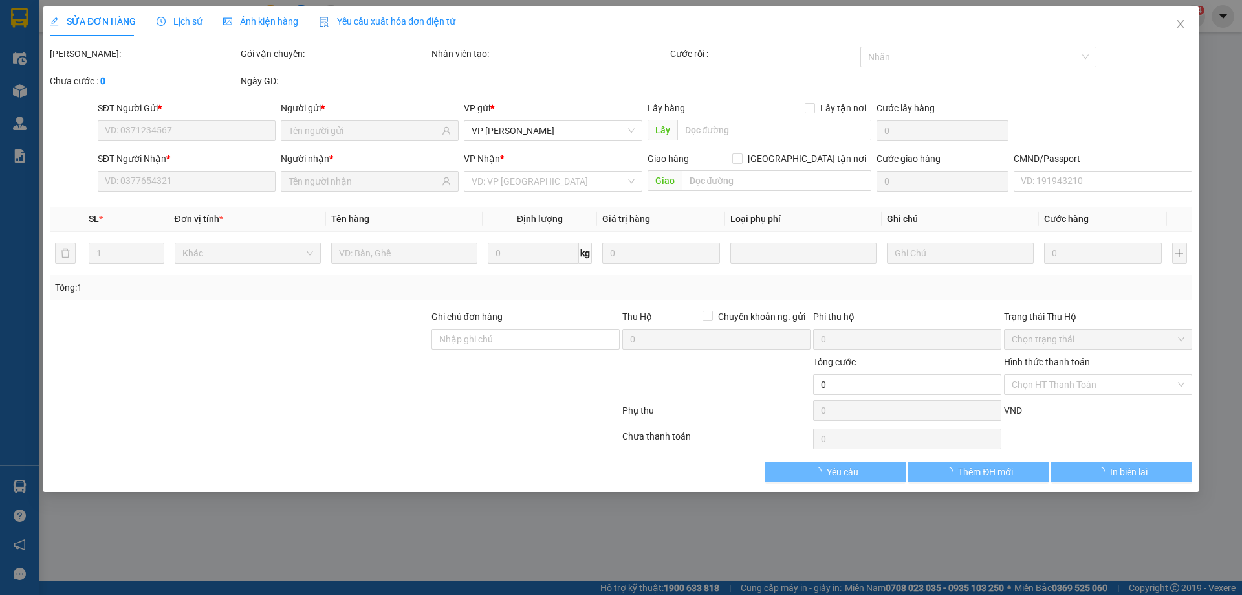
type input "ngân hàng tiên phong đường 25/4"
type input "40.000"
type input "lh sđt 0974325051"
type input "90.000"
type input "50.000"
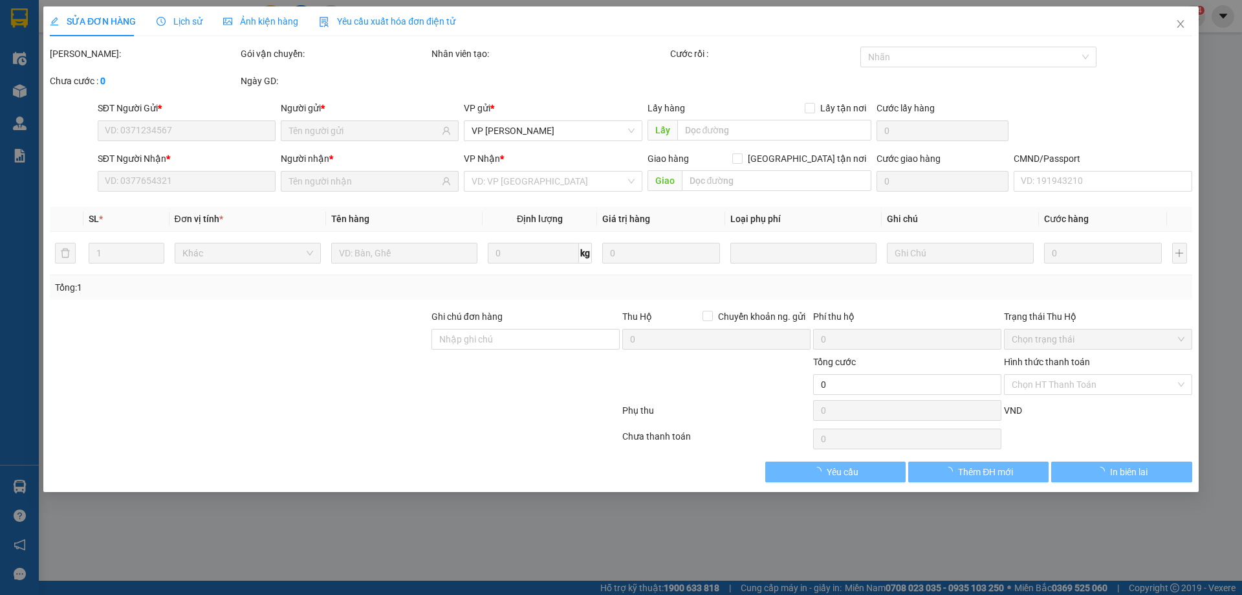
type input "40.000"
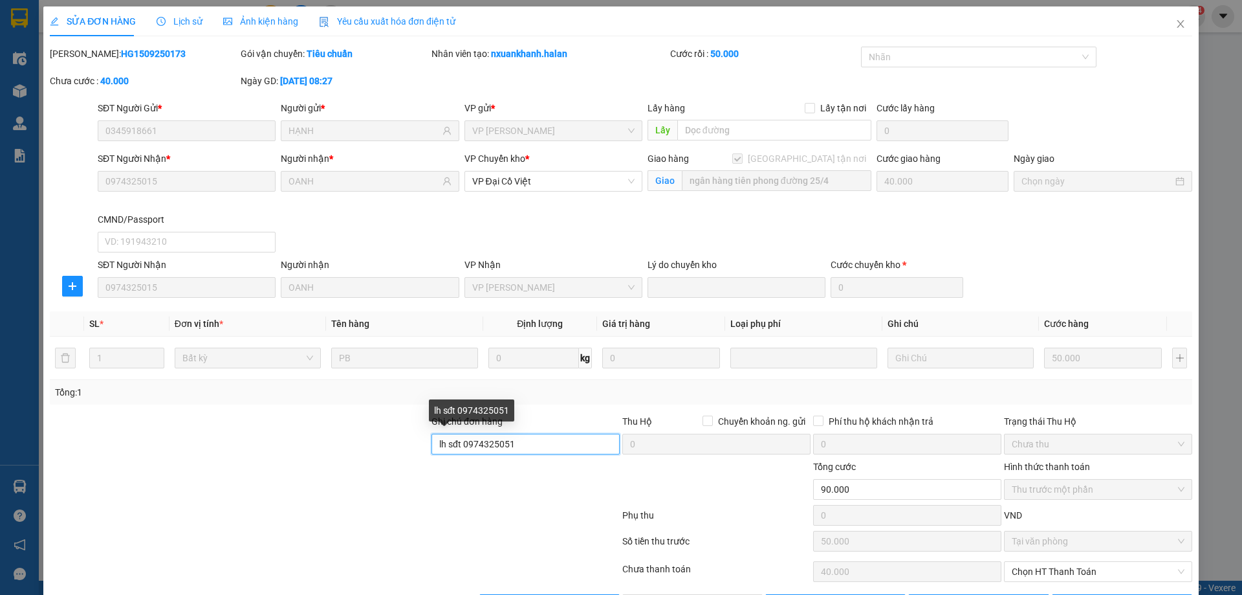
click at [546, 448] on input "lh sđt 0974325051" at bounding box center [526, 444] width 188 height 21
drag, startPoint x: 463, startPoint y: 446, endPoint x: 492, endPoint y: 439, distance: 29.3
click at [492, 439] on input "lh sđt 0974325051" at bounding box center [526, 444] width 188 height 21
click at [462, 444] on input "lh sđt 0974325051" at bounding box center [526, 444] width 188 height 21
drag, startPoint x: 462, startPoint y: 444, endPoint x: 515, endPoint y: 444, distance: 53.1
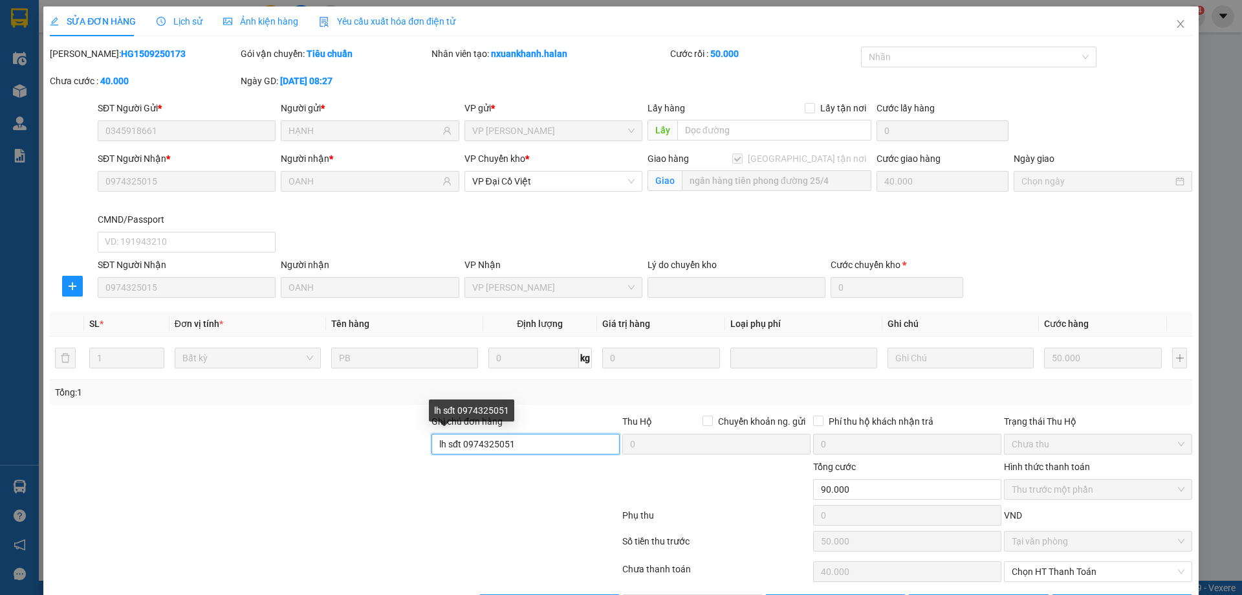
click at [515, 444] on input "lh sđt 0974325051" at bounding box center [526, 444] width 188 height 21
click at [1176, 21] on icon "close" at bounding box center [1181, 24] width 10 height 10
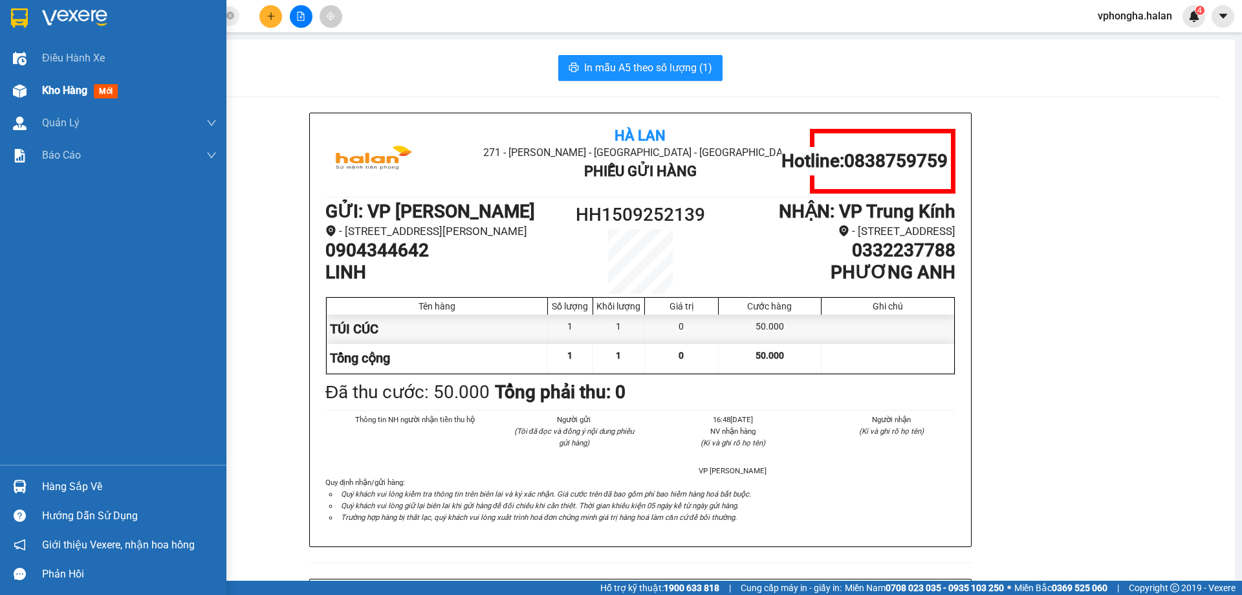
click at [66, 89] on span "Kho hàng" at bounding box center [64, 90] width 45 height 12
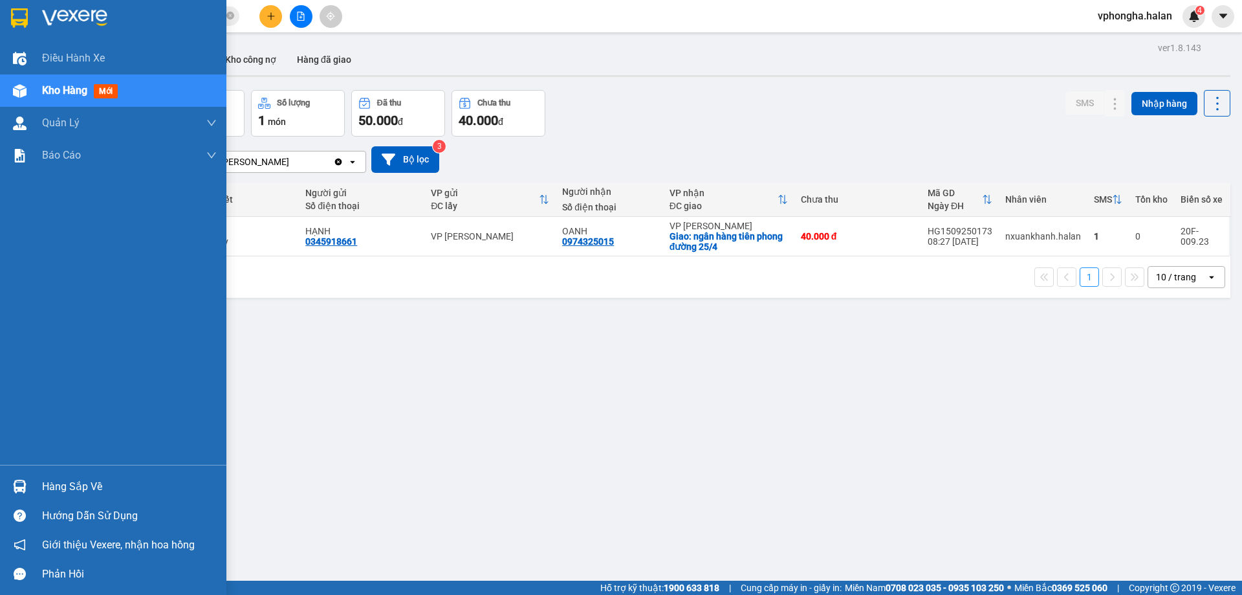
click at [62, 485] on div "Hàng sắp về" at bounding box center [129, 486] width 175 height 19
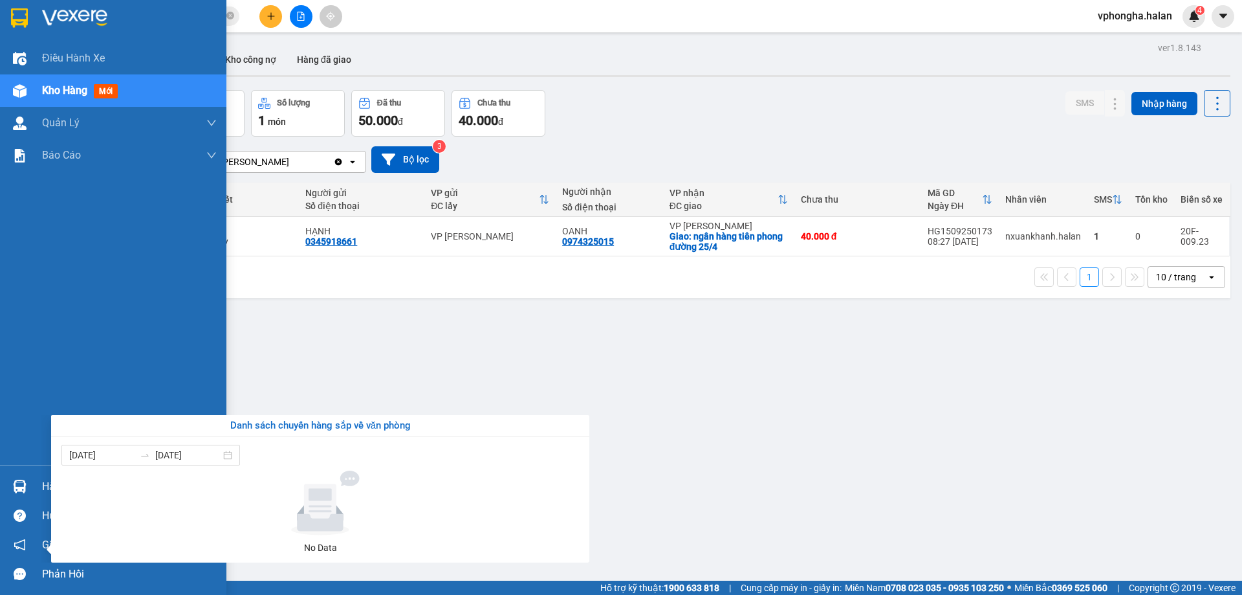
drag, startPoint x: 14, startPoint y: 416, endPoint x: 23, endPoint y: 437, distance: 22.3
click at [14, 416] on div "Điều hành xe Kho hàng mới Quản [PERSON_NAME] lý chuyến Quản lý kiểm kho Báo cáo…" at bounding box center [113, 297] width 226 height 595
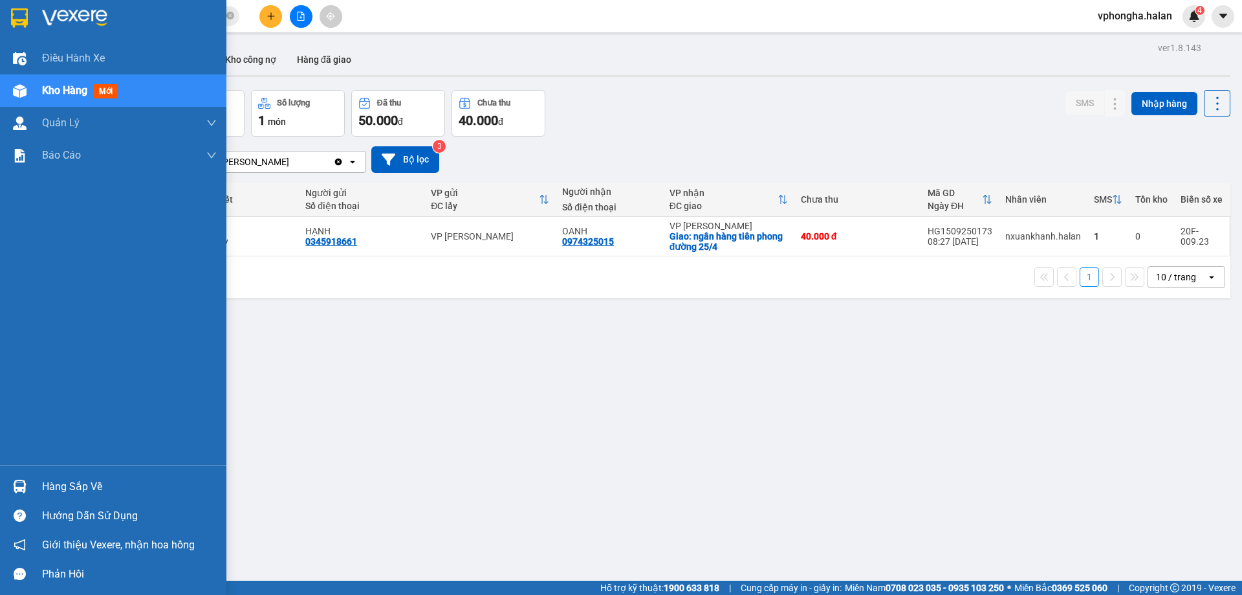
click at [53, 490] on div "Hàng sắp về" at bounding box center [129, 486] width 175 height 19
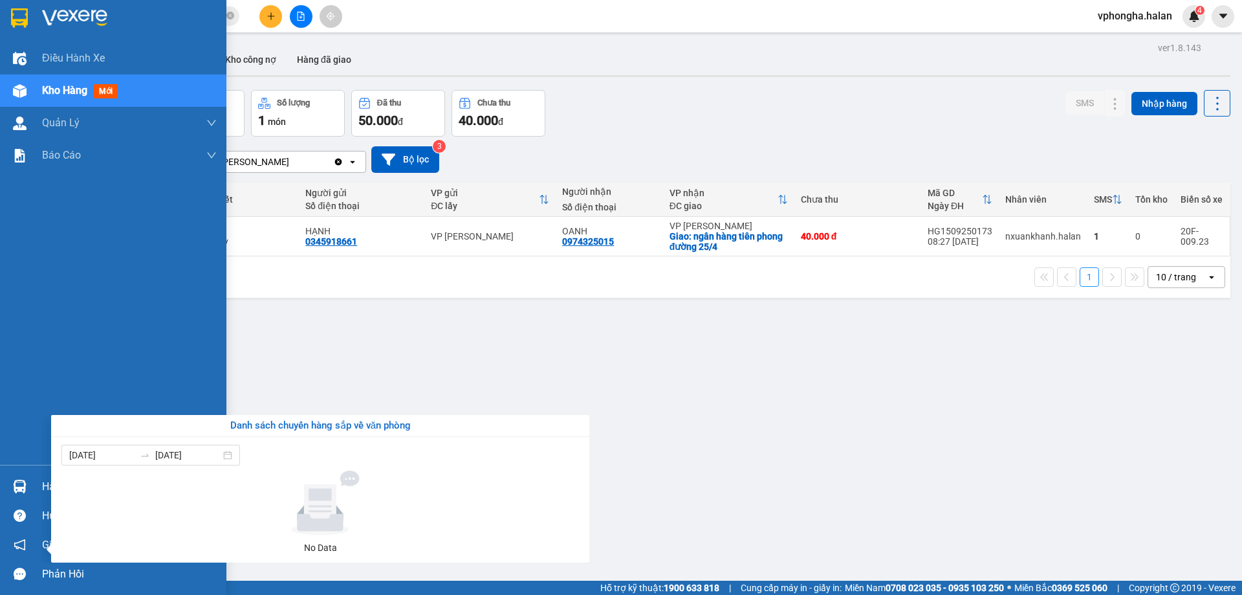
click at [26, 428] on div "Điều hành xe Kho hàng mới Quản [PERSON_NAME] lý chuyến Quản lý kiểm kho Báo cáo…" at bounding box center [113, 297] width 226 height 595
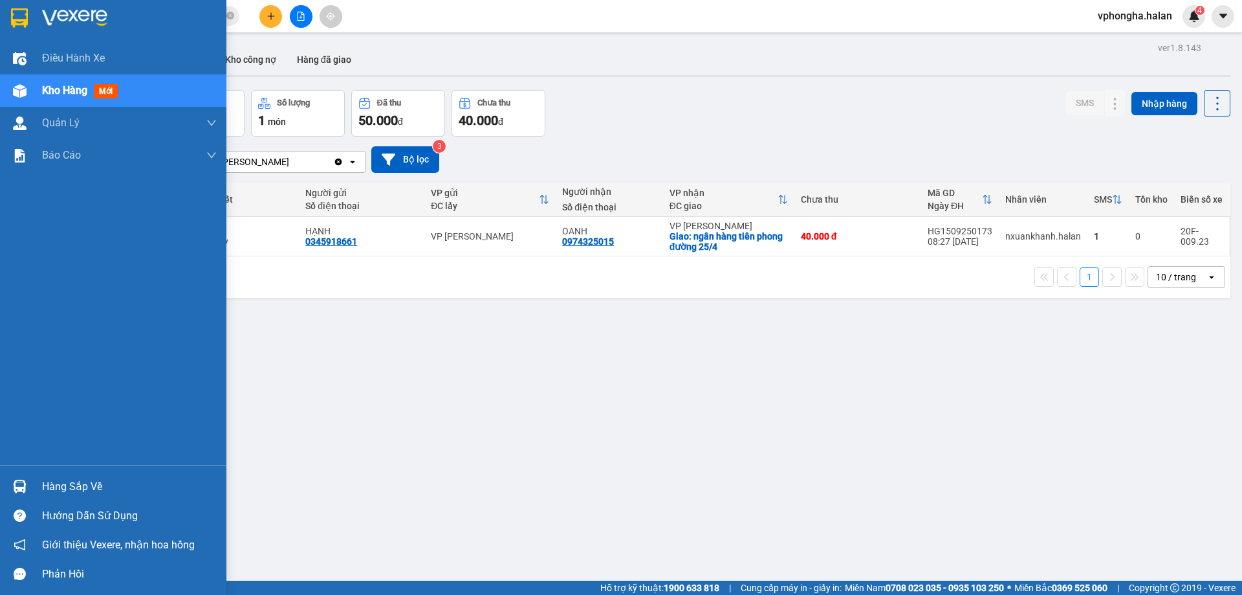
click at [55, 492] on div "Hàng sắp về" at bounding box center [129, 486] width 175 height 19
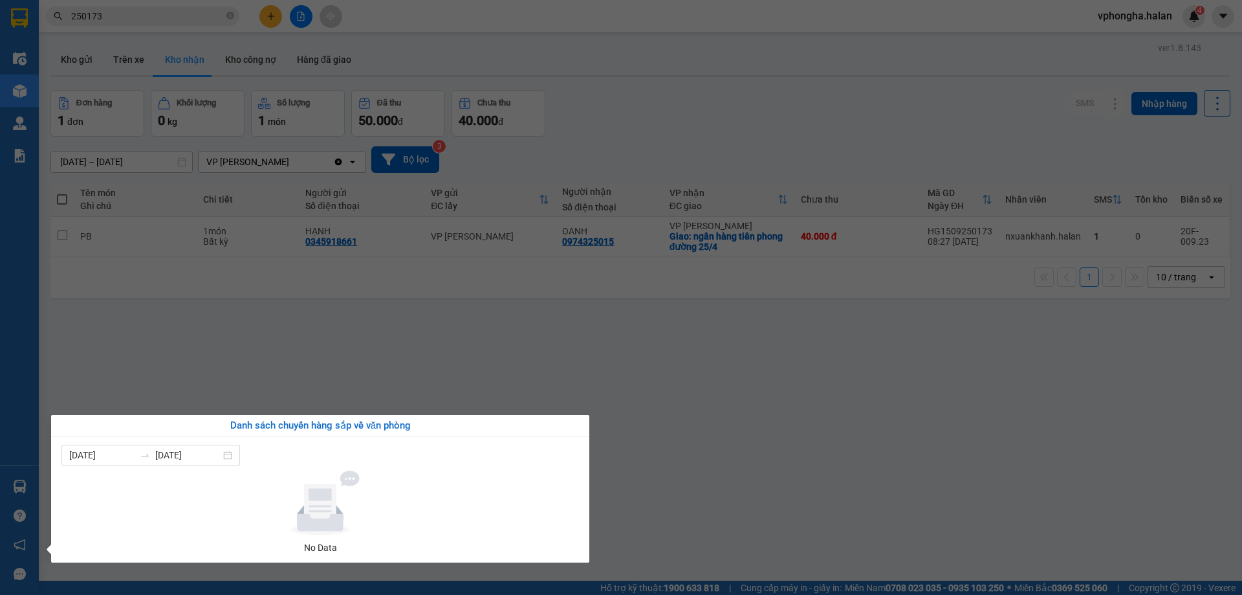
click at [32, 424] on div "Điều hành xe Kho hàng mới Quản [PERSON_NAME] lý chuyến Quản lý kiểm kho Báo cáo…" at bounding box center [19, 297] width 39 height 595
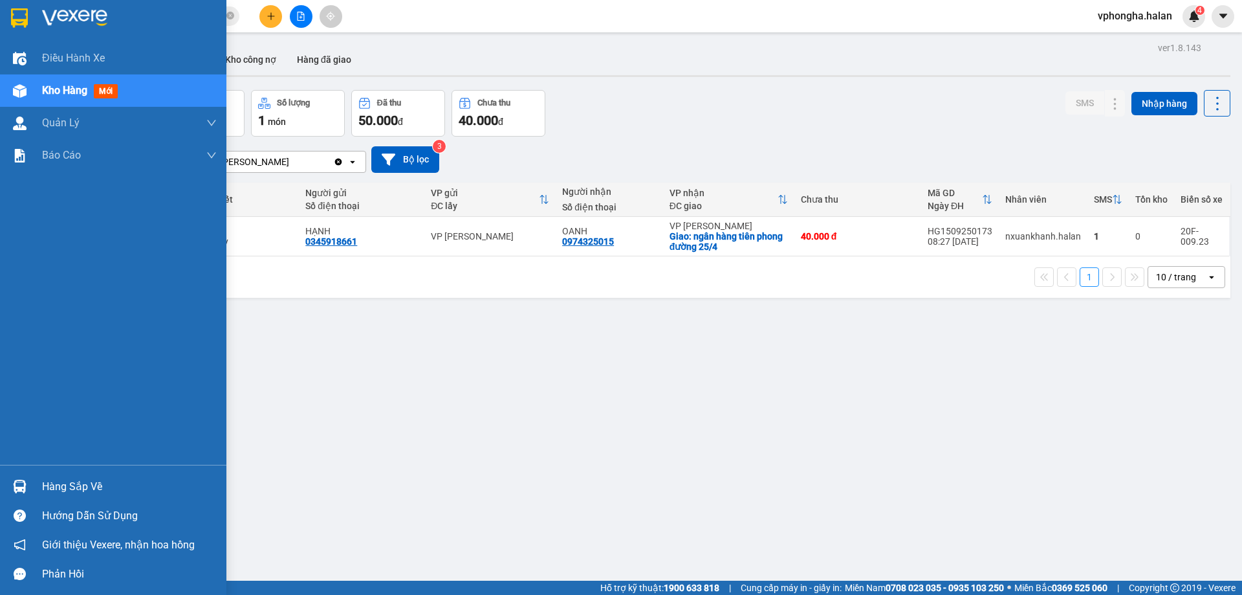
click at [57, 494] on div "Hàng sắp về" at bounding box center [129, 486] width 175 height 19
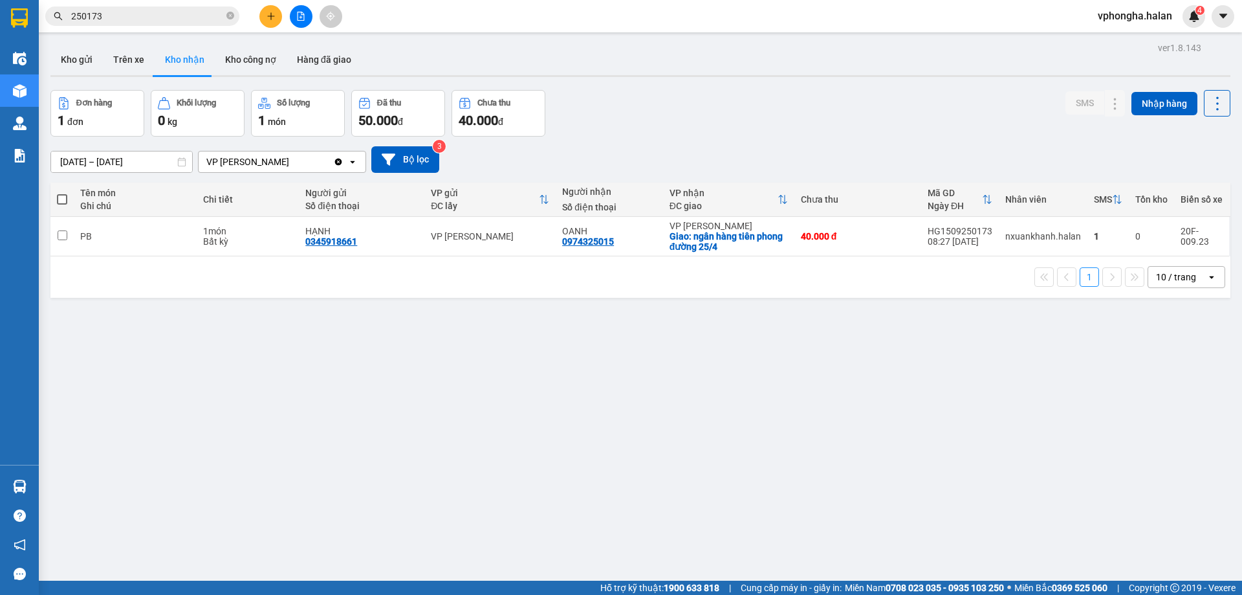
drag, startPoint x: 53, startPoint y: 315, endPoint x: 81, endPoint y: 304, distance: 29.9
click at [52, 315] on section "Kết quả tìm kiếm ( 262 ) Bộ lọc Mã ĐH Trạng thái Món hàng Thu hộ Tổng cước Chưa…" at bounding box center [621, 297] width 1242 height 595
click at [1111, 237] on icon at bounding box center [1115, 236] width 9 height 9
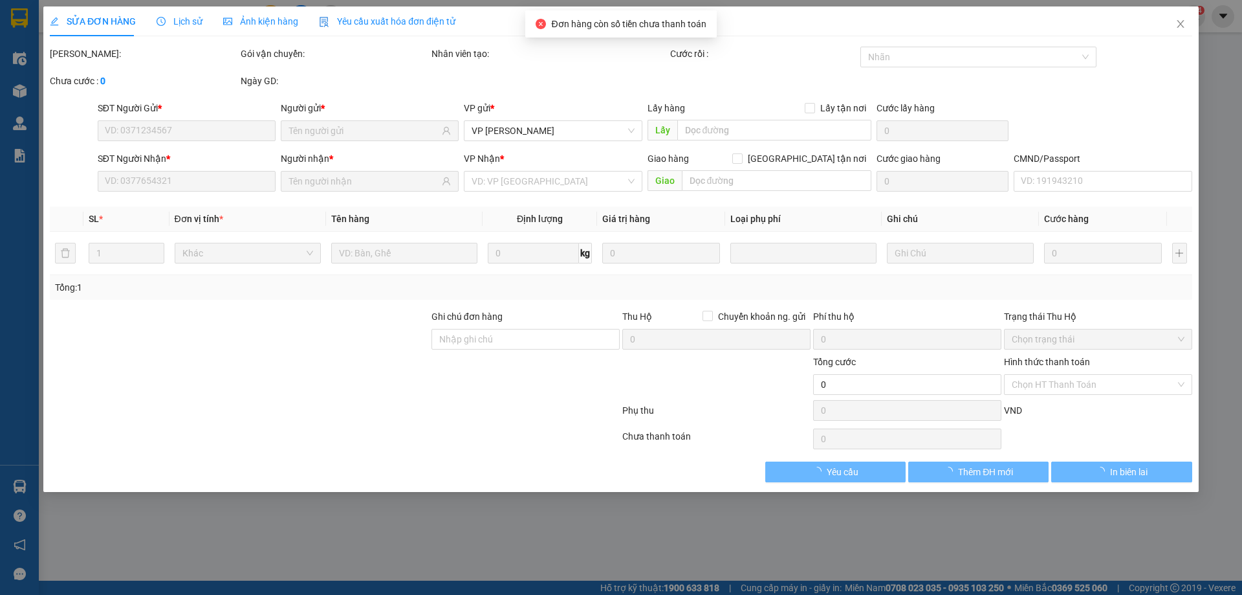
type input "0345918661"
type input "HẠNH"
type input "0974325015"
type input "OANH"
checkbox input "true"
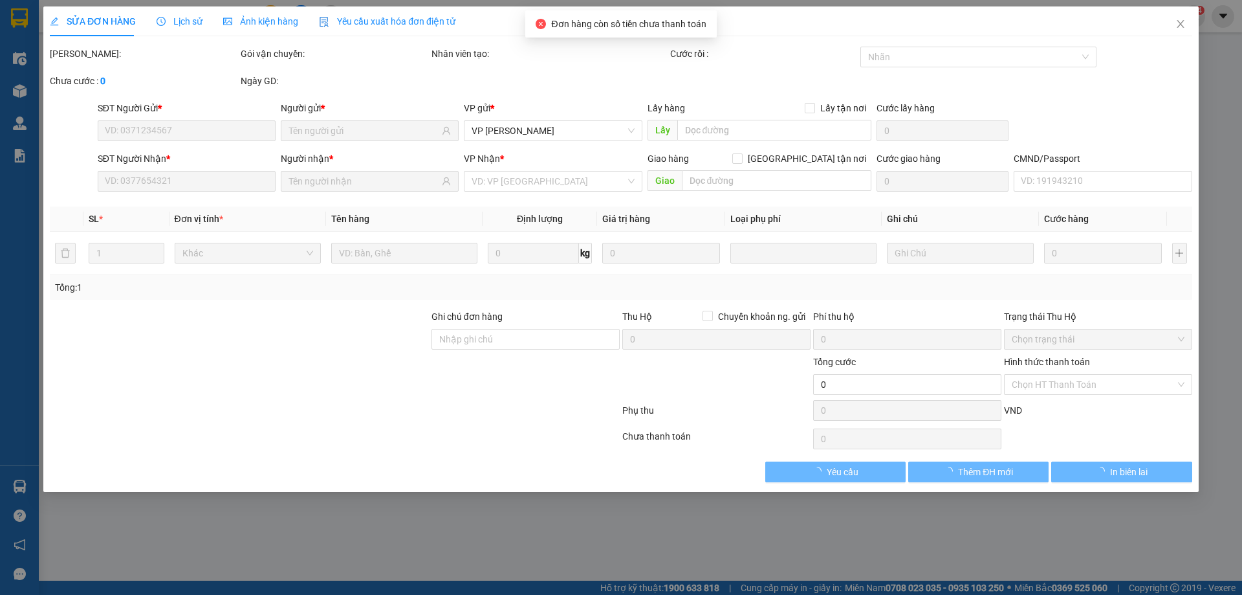
type input "ngân hàng tiên phong đường 25/4"
type input "40.000"
type input "lh sđt 0974325051"
type input "90.000"
type input "50.000"
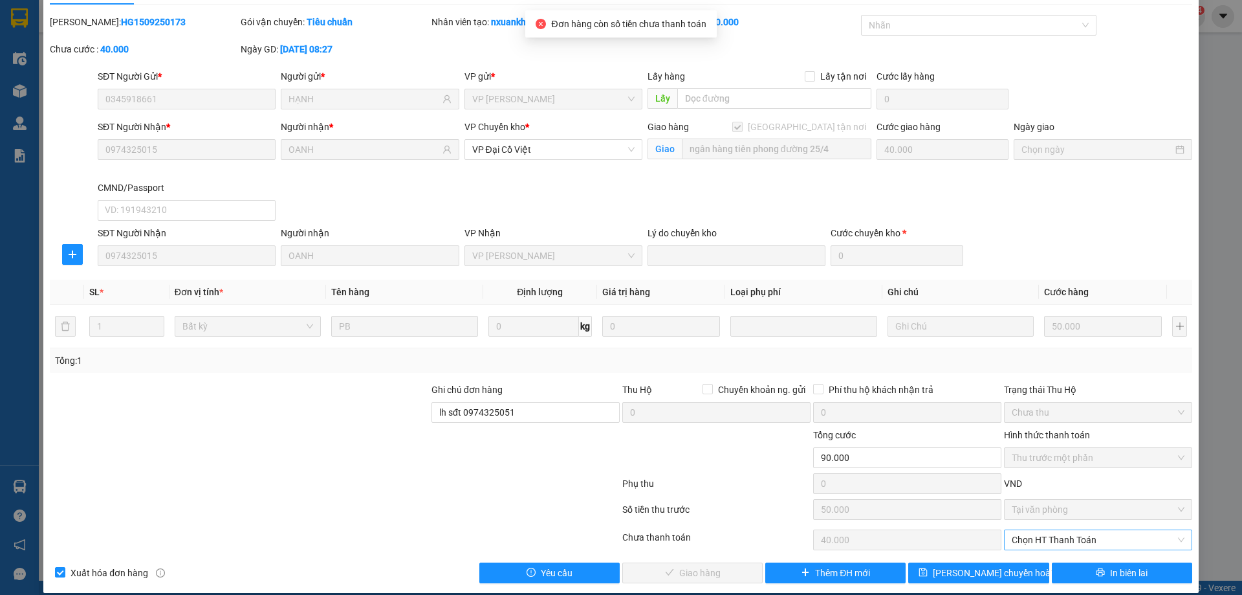
scroll to position [45, 0]
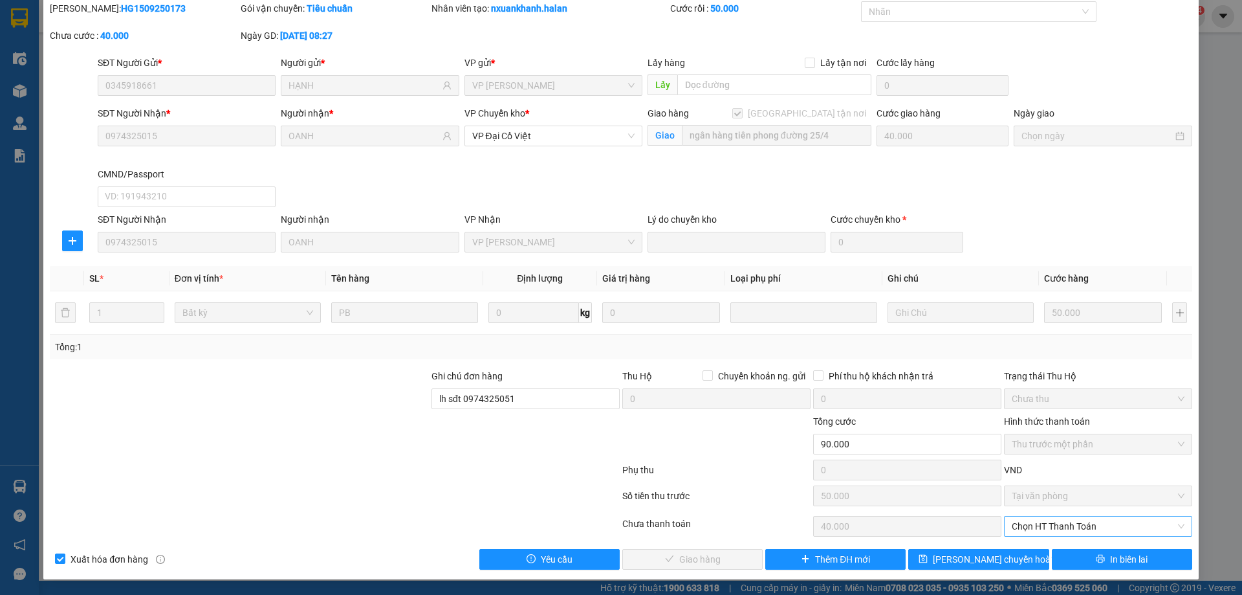
click at [1081, 526] on span "Chọn HT Thanh Toán" at bounding box center [1098, 525] width 173 height 19
click at [1069, 485] on div "Tại văn phòng" at bounding box center [1089, 479] width 171 height 14
type input "0"
click at [681, 558] on span "Giao hàng" at bounding box center [699, 559] width 41 height 14
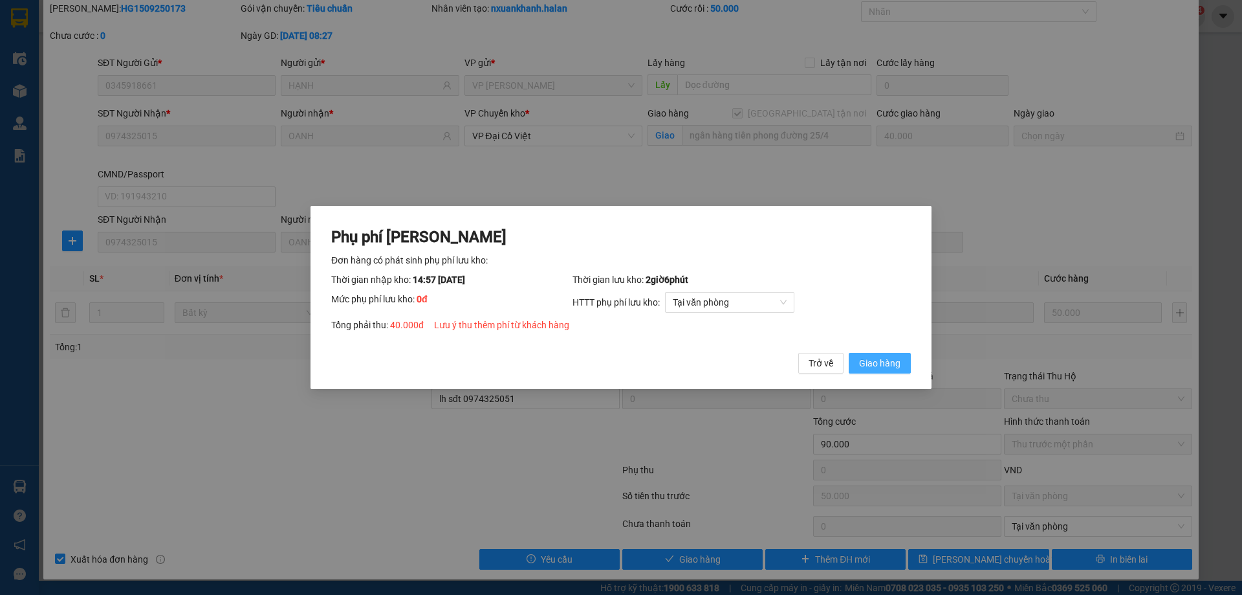
click at [872, 362] on span "Giao hàng" at bounding box center [879, 363] width 41 height 14
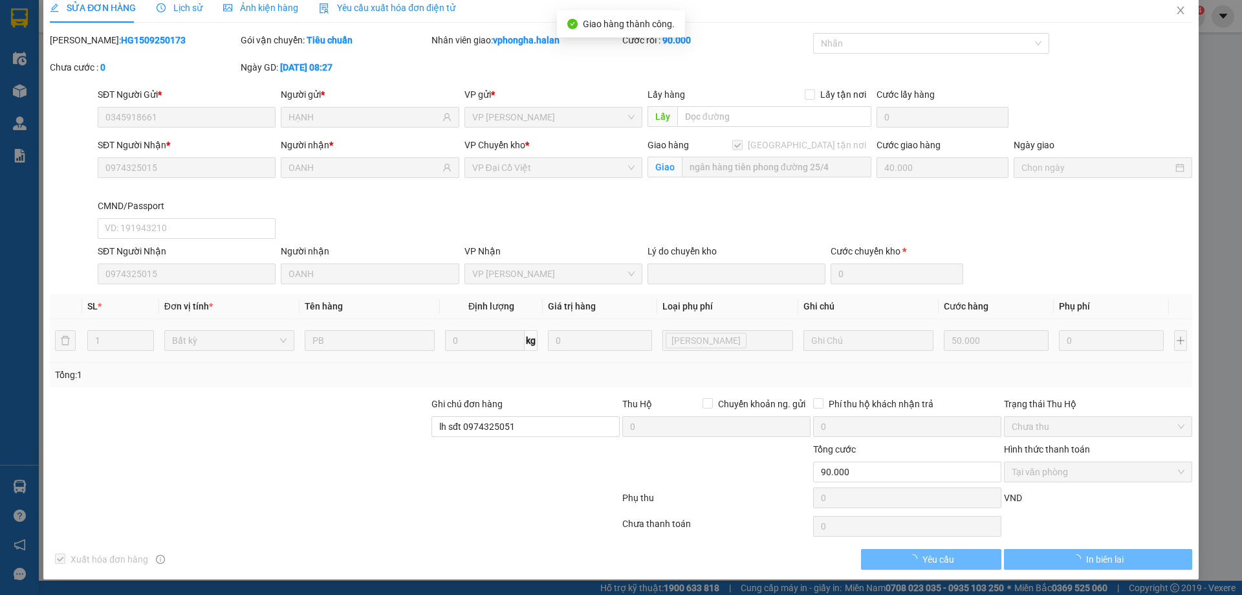
scroll to position [14, 0]
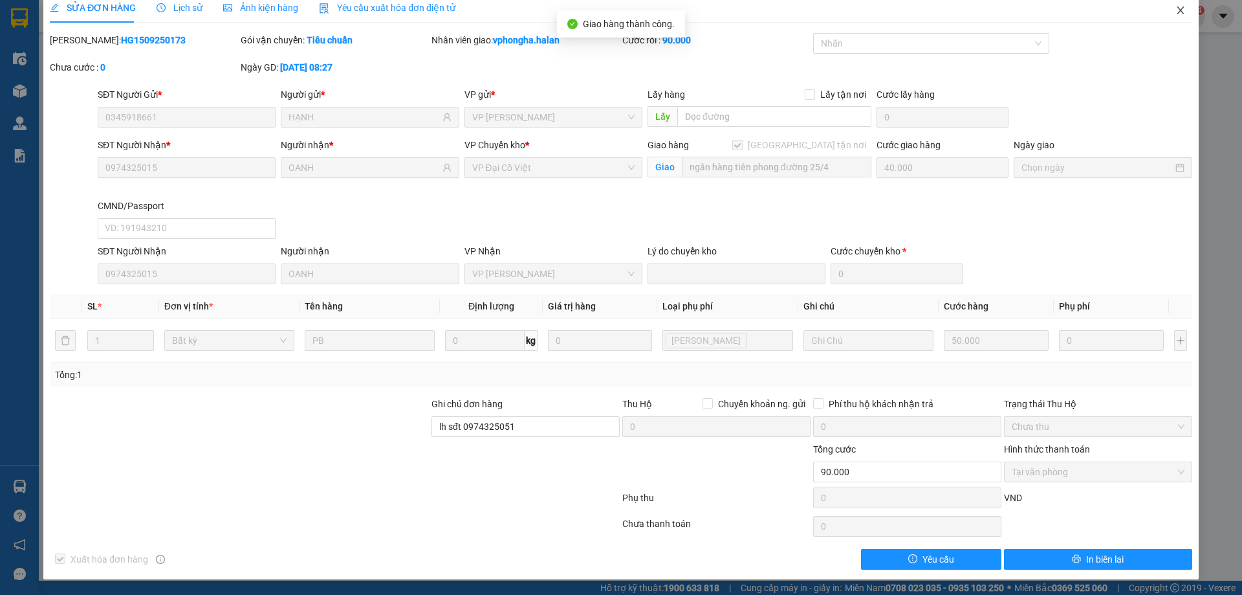
click at [1176, 10] on icon "close" at bounding box center [1181, 10] width 10 height 10
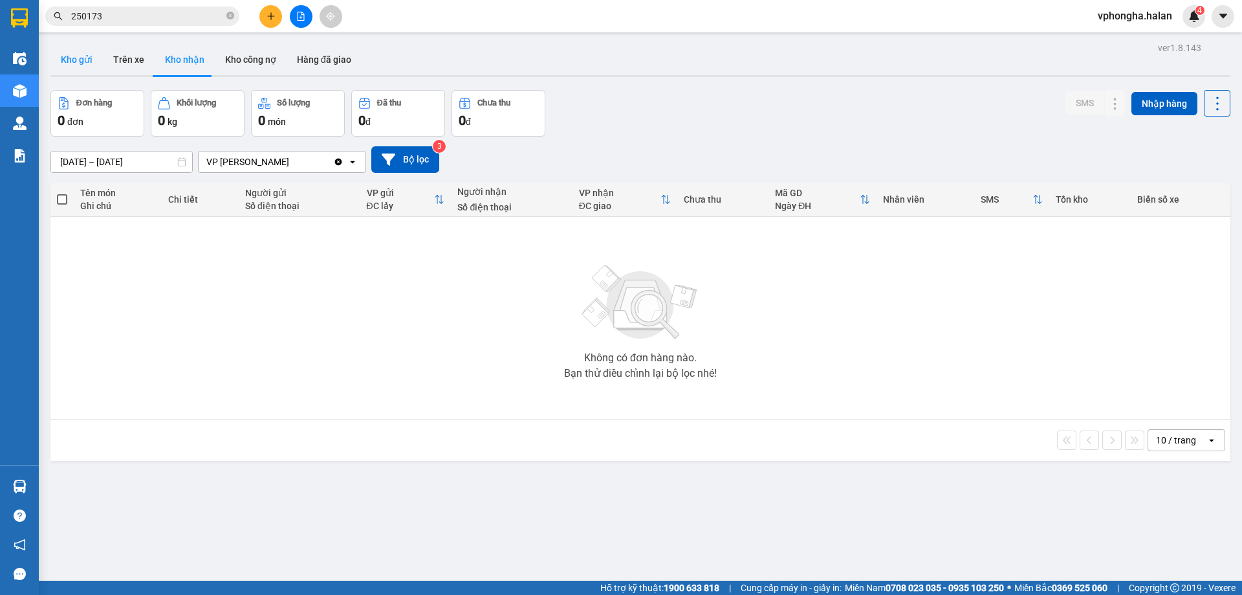
click at [76, 56] on button "Kho gửi" at bounding box center [76, 59] width 52 height 31
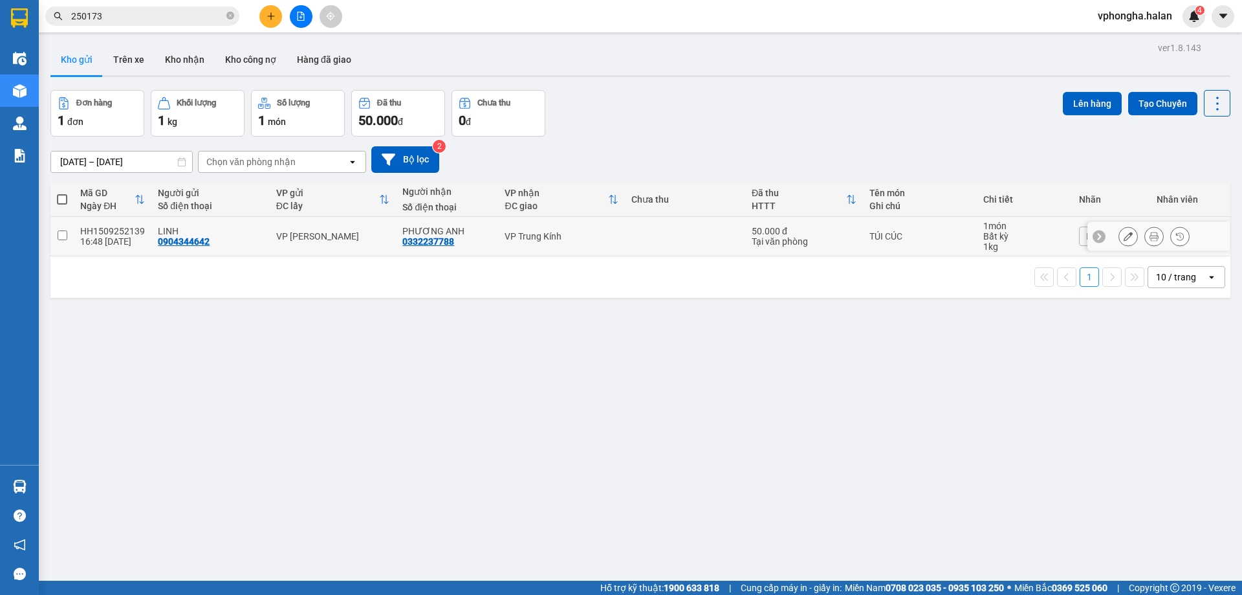
click at [63, 234] on input "checkbox" at bounding box center [63, 235] width 10 height 10
checkbox input "true"
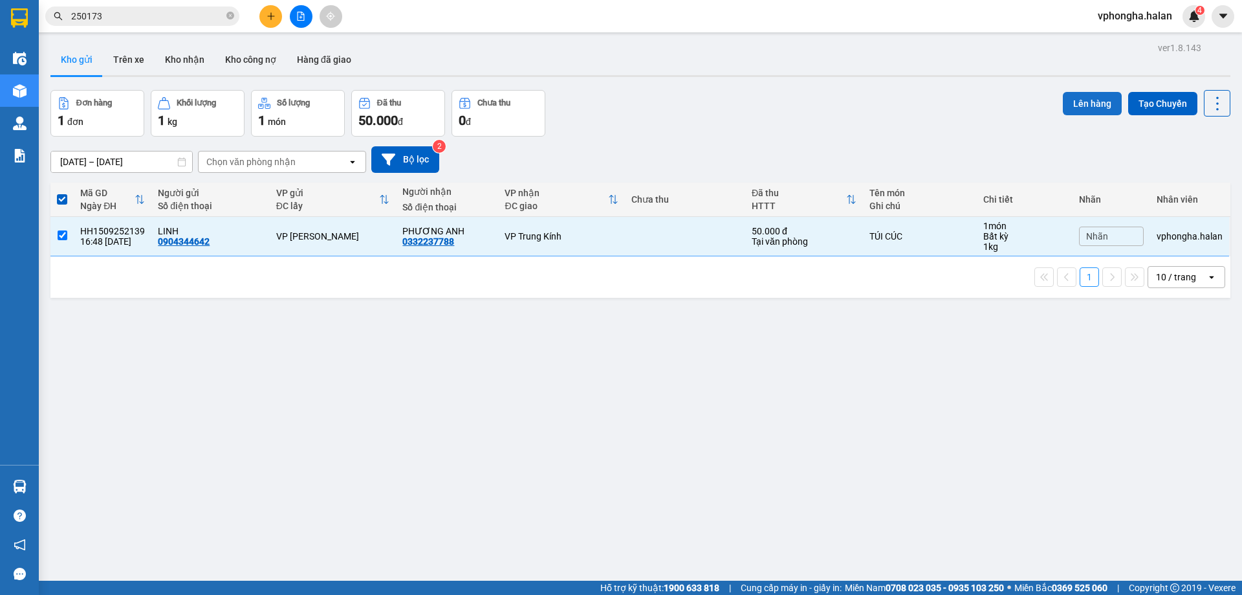
click at [1084, 102] on button "Lên hàng" at bounding box center [1092, 103] width 59 height 23
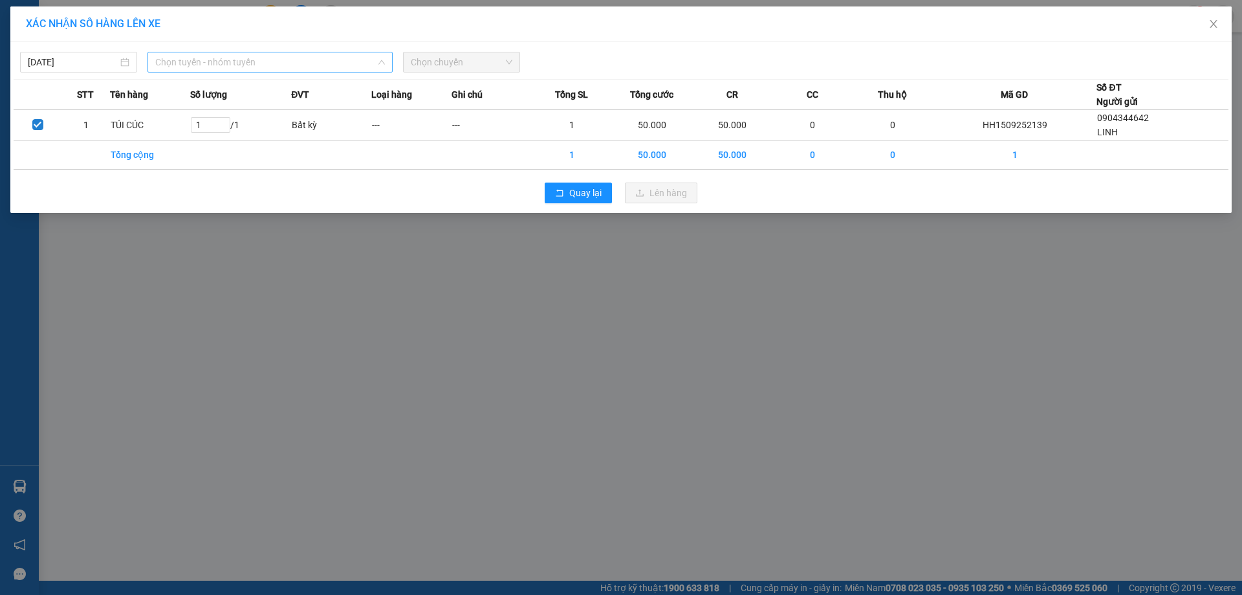
click at [238, 66] on span "Chọn tuyến - nhóm tuyến" at bounding box center [270, 61] width 230 height 19
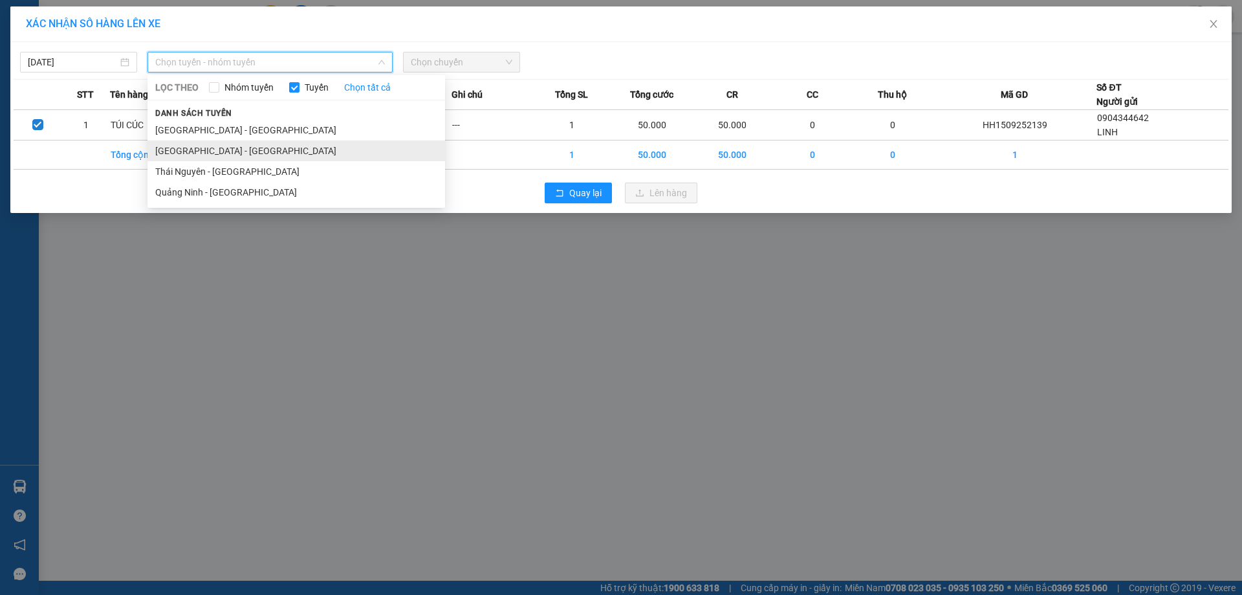
click at [250, 150] on li "[GEOGRAPHIC_DATA] - [GEOGRAPHIC_DATA]" at bounding box center [297, 150] width 298 height 21
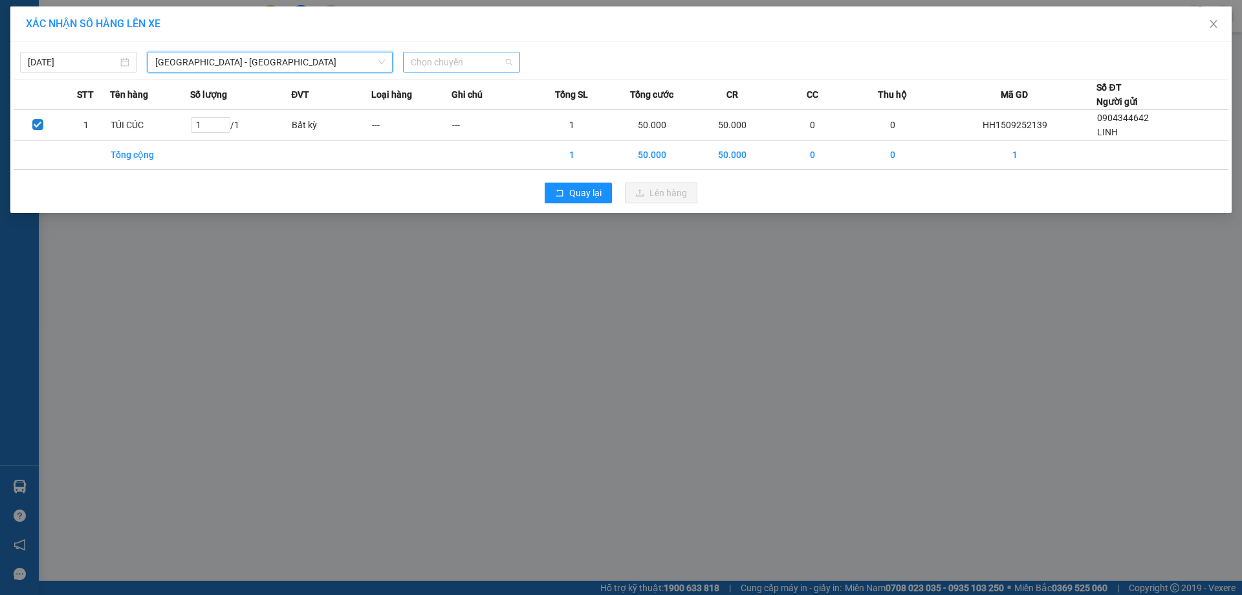
click at [472, 61] on span "Chọn chuyến" at bounding box center [462, 61] width 102 height 19
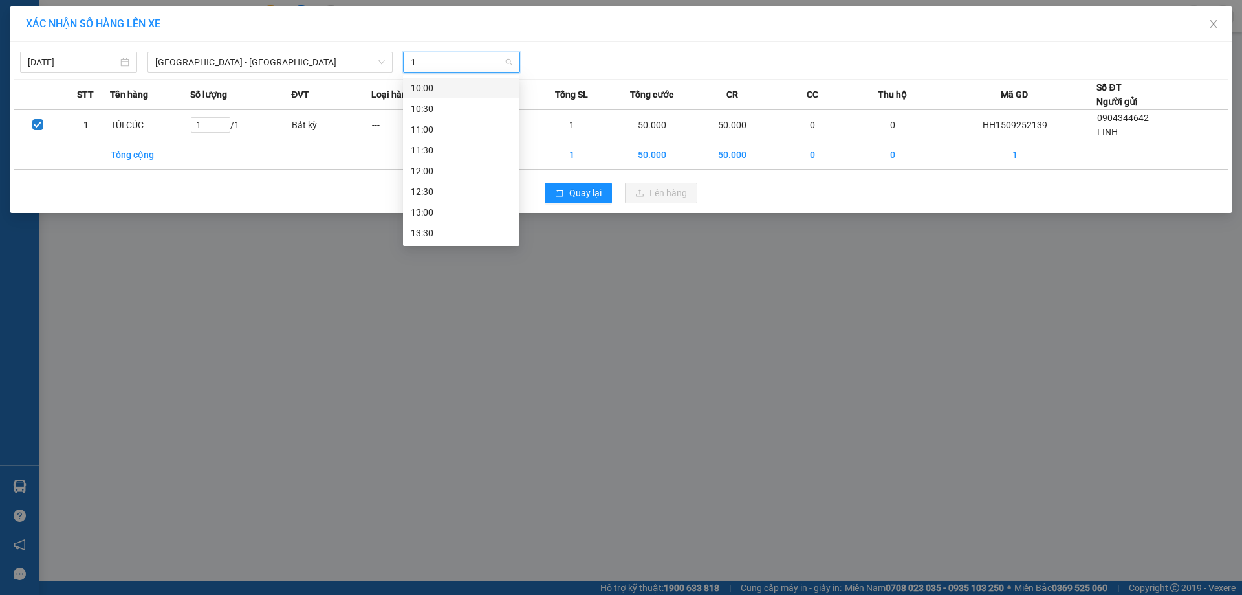
type input "18"
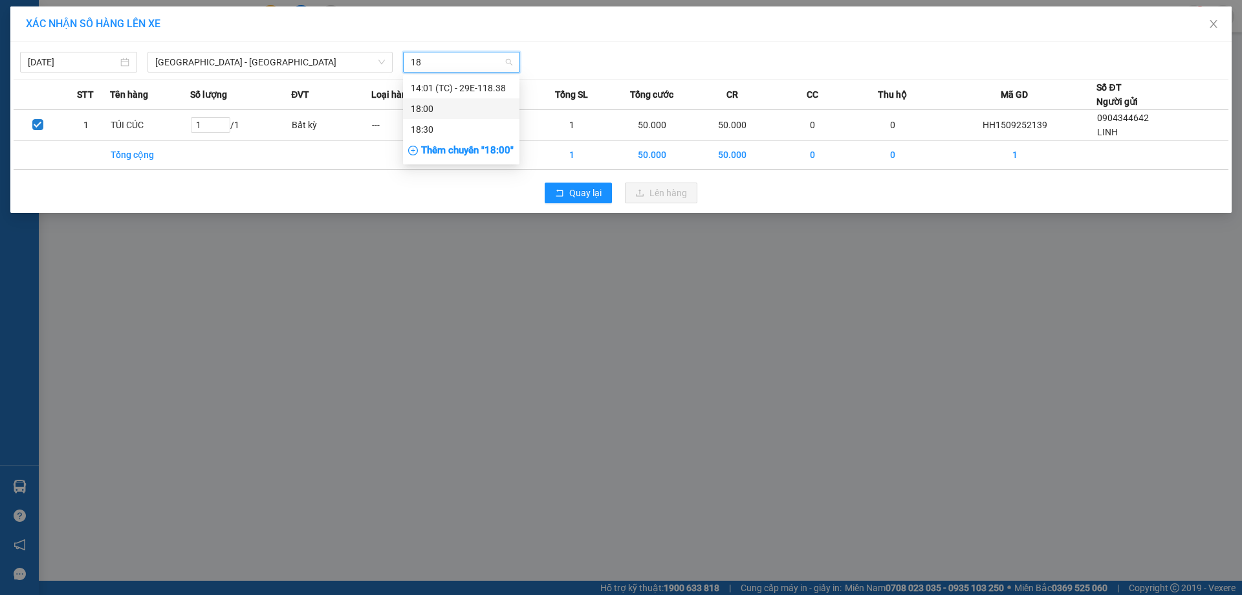
click at [465, 113] on div "18:00" at bounding box center [461, 109] width 101 height 14
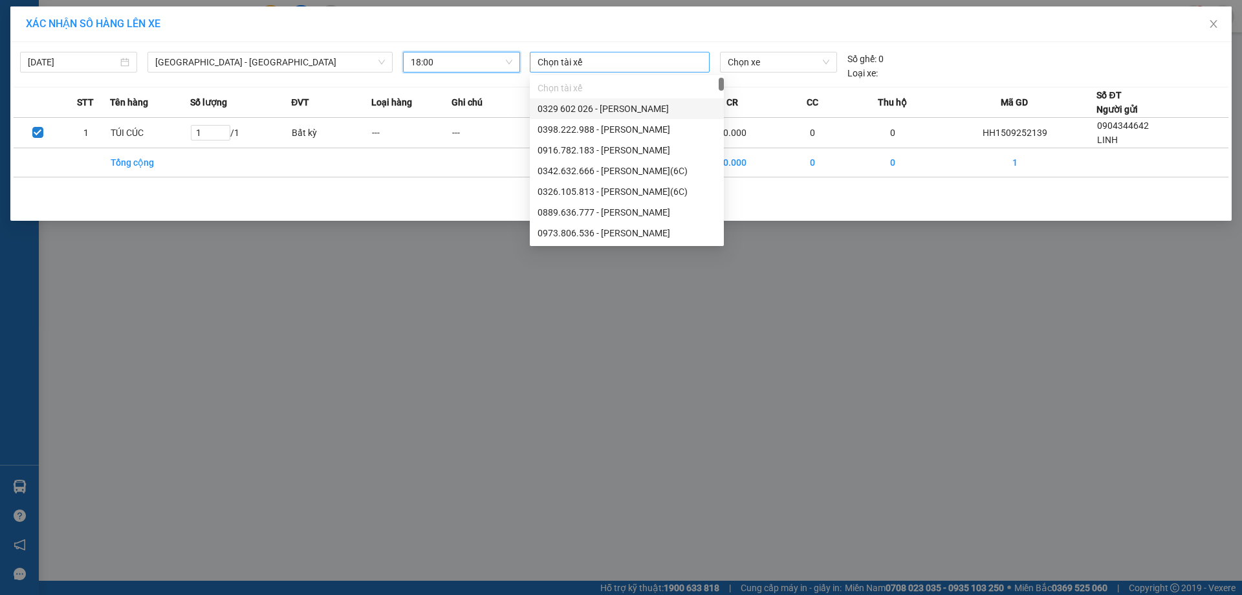
click at [591, 68] on div at bounding box center [619, 62] width 173 height 16
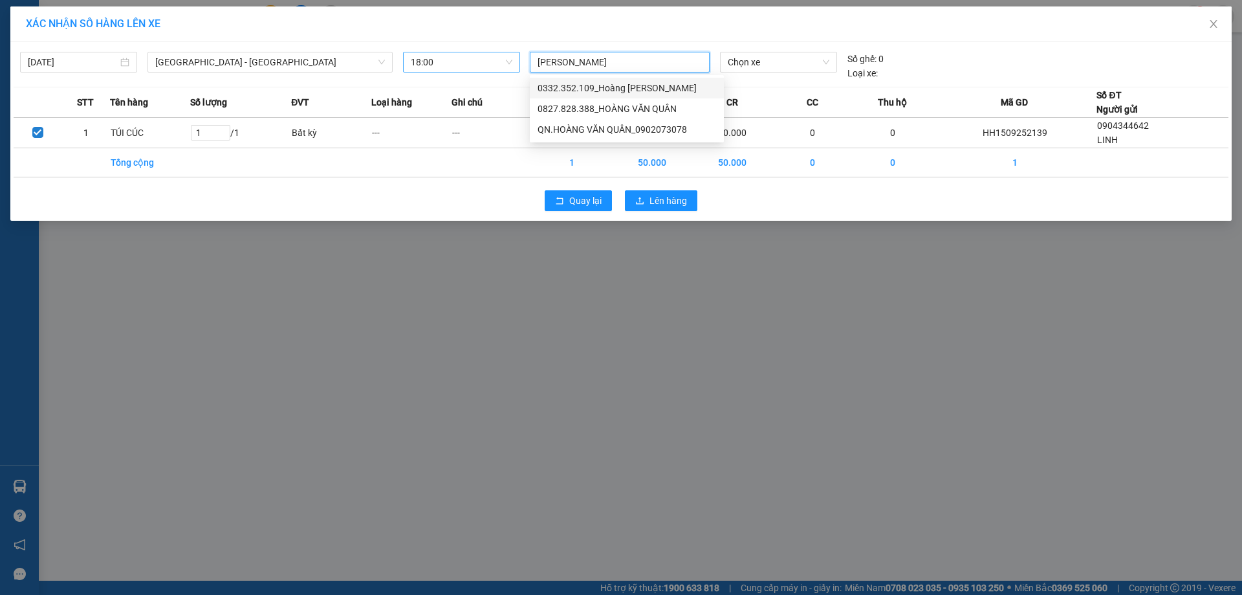
type input "[PERSON_NAME]"
click at [675, 92] on div "0827.828.388_HOÀNG VĂN QUÂN" at bounding box center [627, 88] width 179 height 14
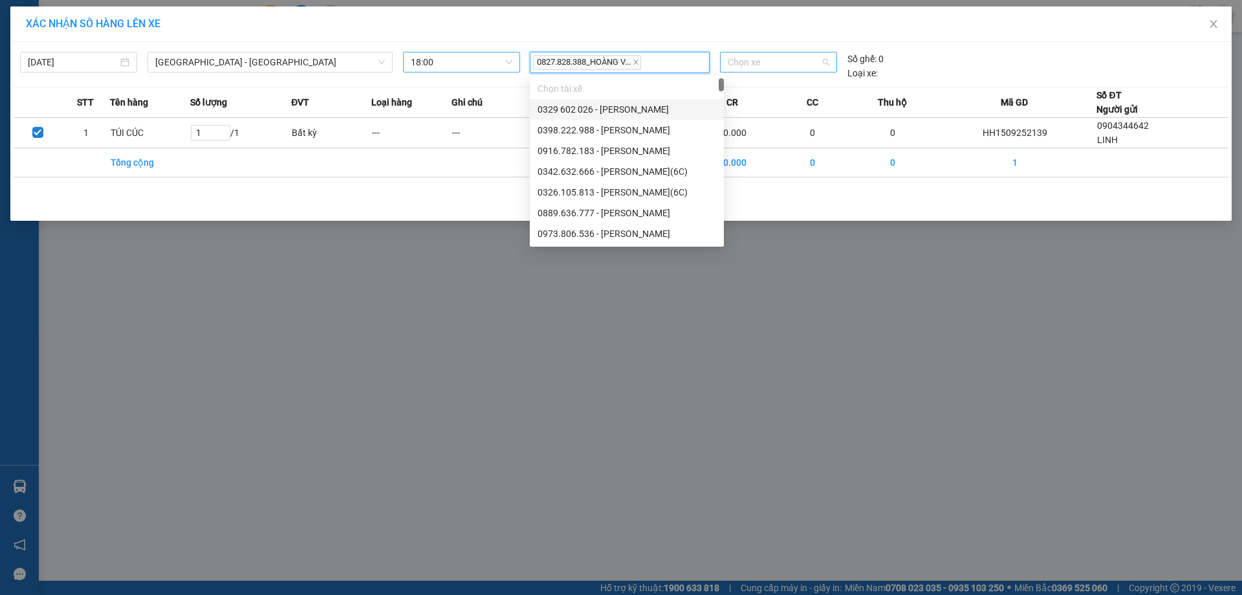
click at [783, 67] on span "Chọn xe" at bounding box center [778, 61] width 101 height 19
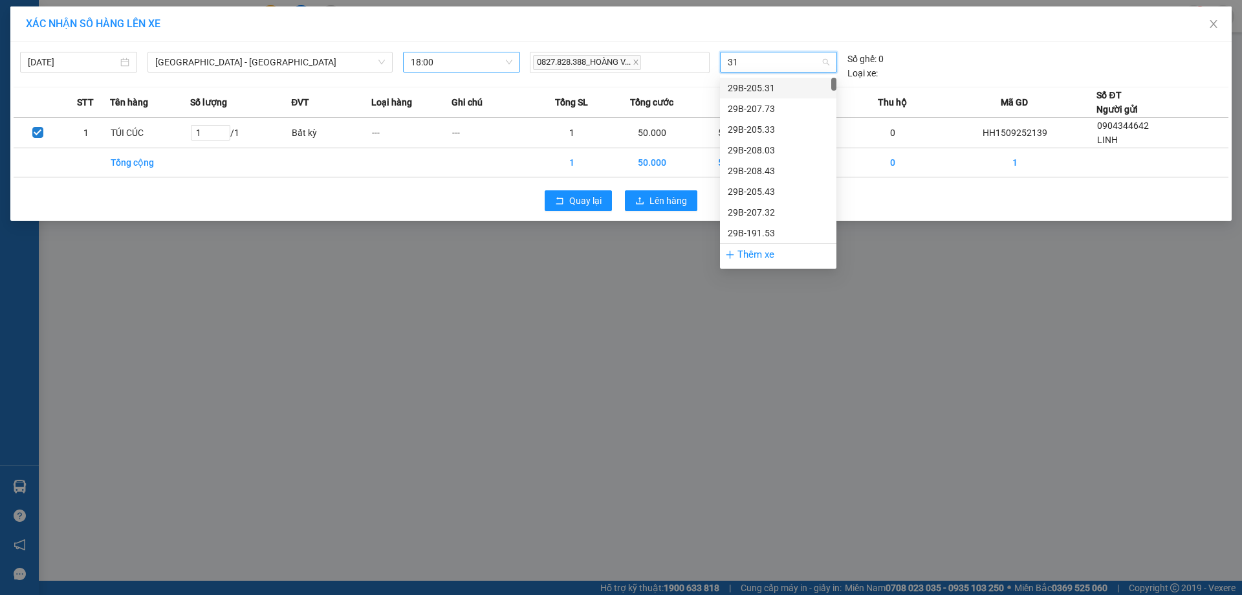
type input "311"
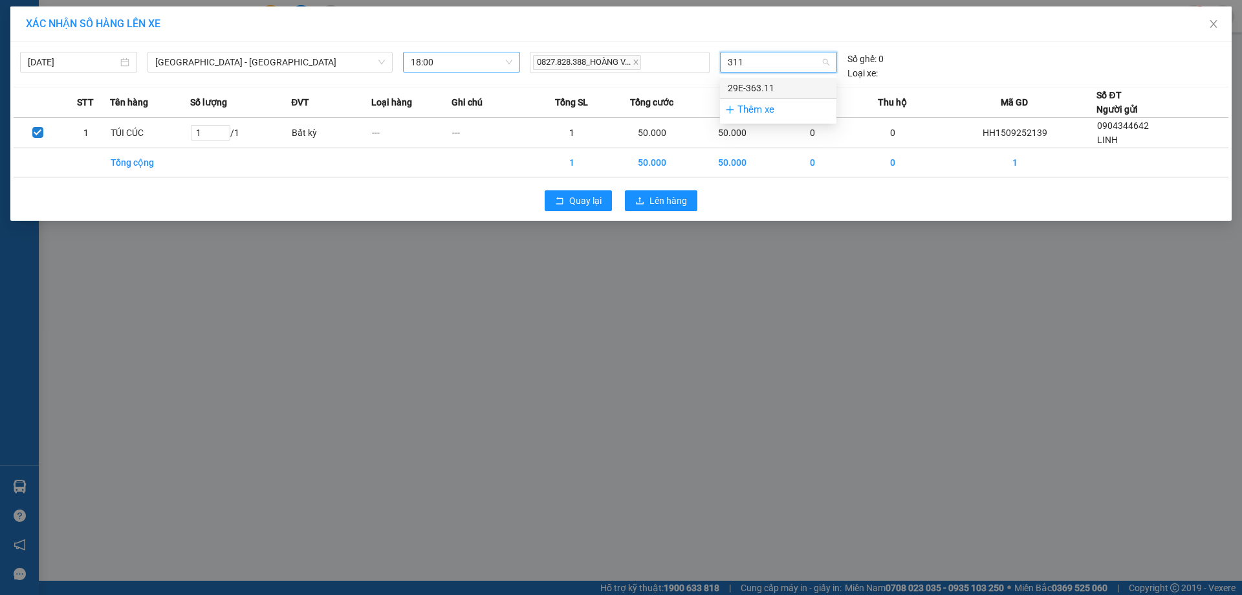
click at [783, 84] on div "29E-363.11" at bounding box center [778, 88] width 101 height 14
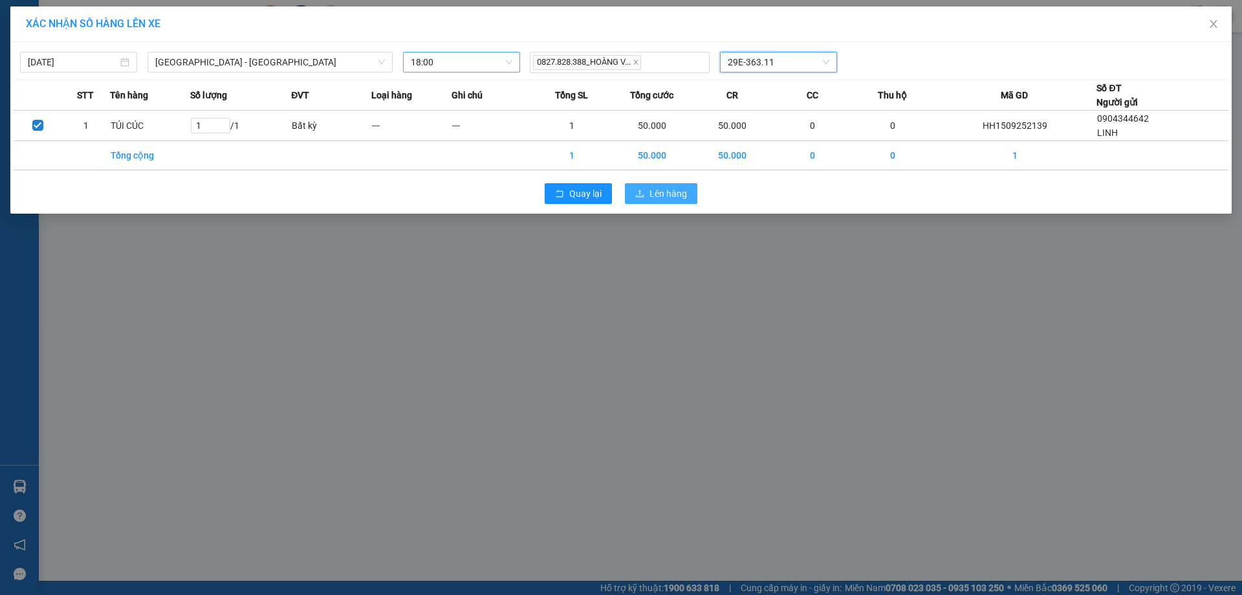
click at [654, 193] on span "Lên hàng" at bounding box center [669, 193] width 38 height 14
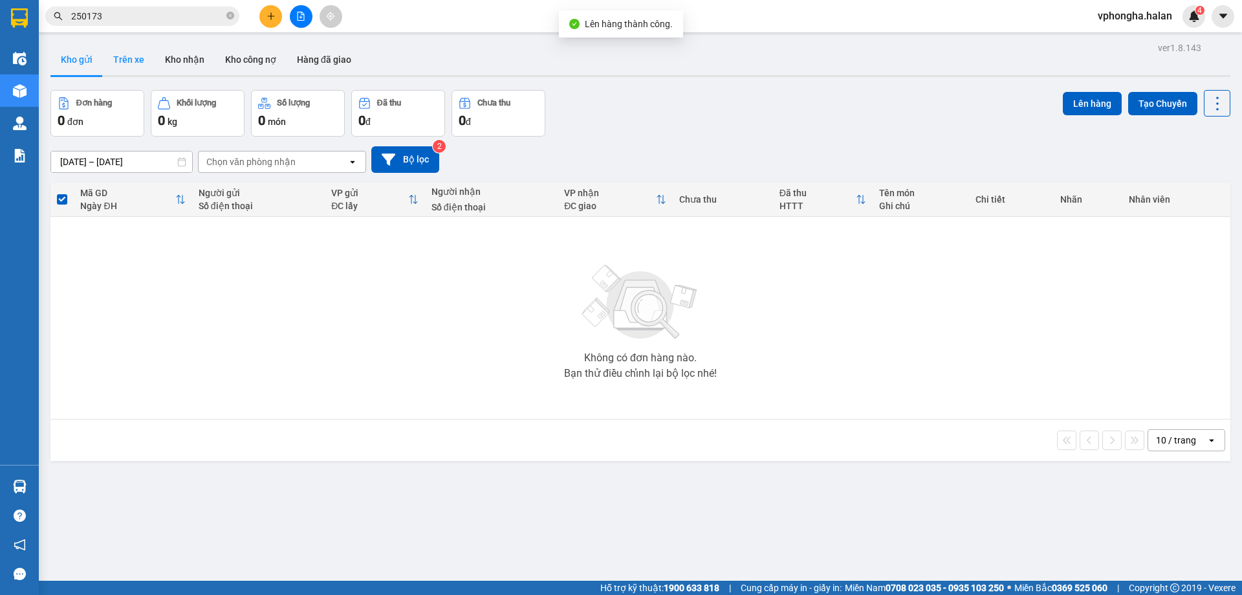
click at [118, 54] on button "Trên xe" at bounding box center [129, 59] width 52 height 31
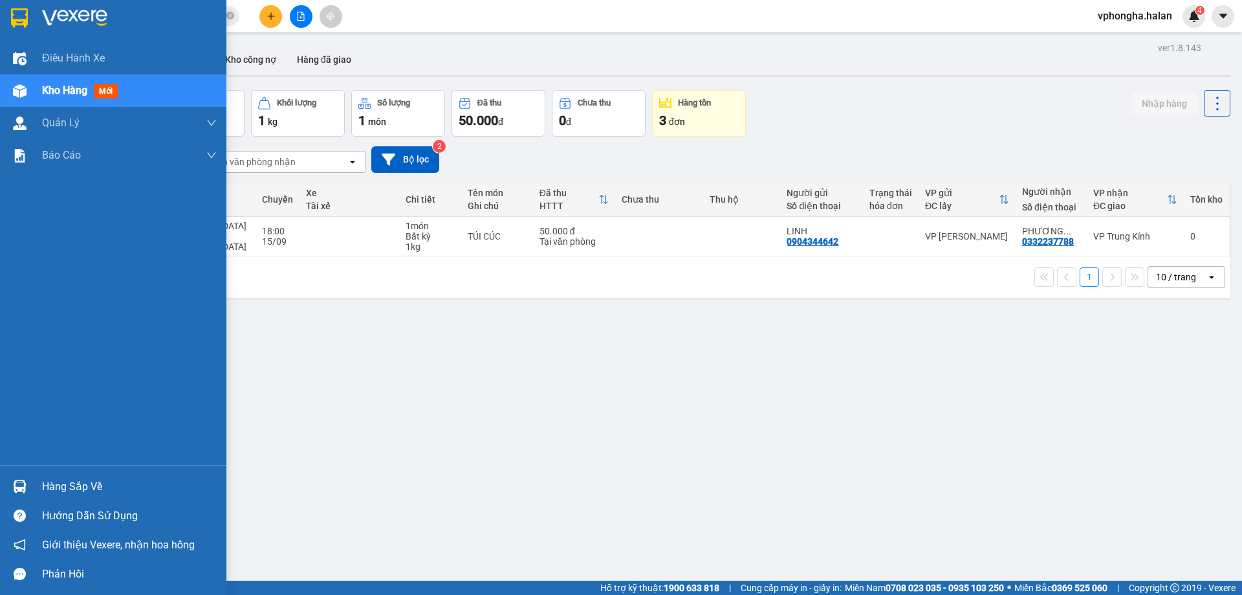
click at [80, 492] on div "Hàng sắp về" at bounding box center [129, 486] width 175 height 19
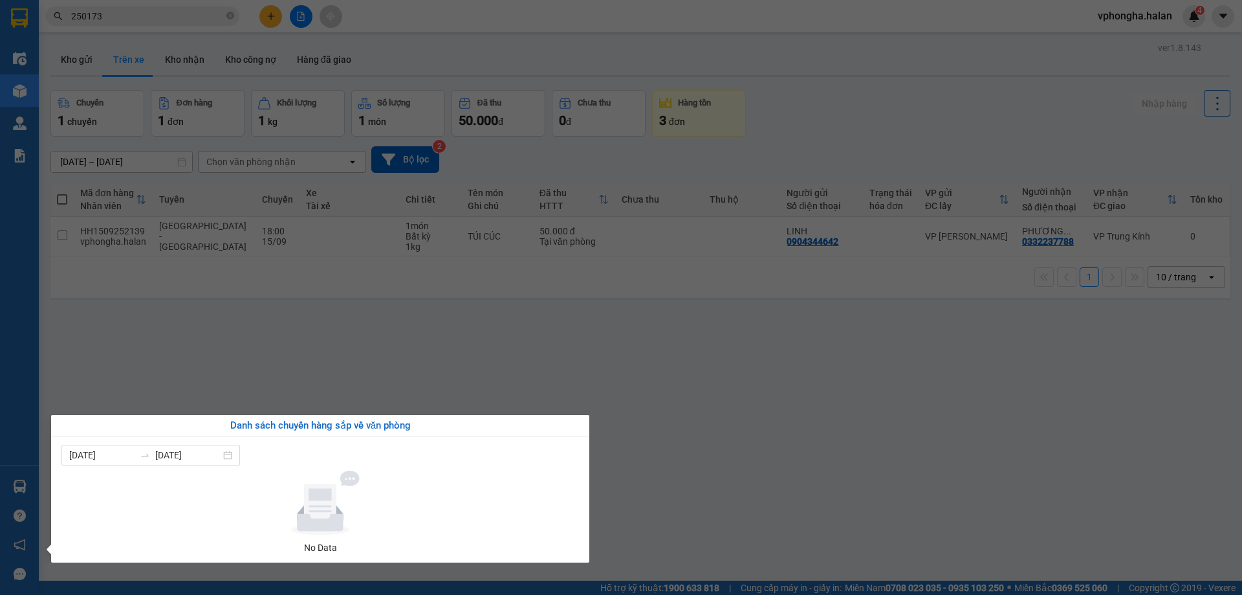
click at [755, 422] on section "Kết quả tìm kiếm ( 262 ) Bộ lọc Mã ĐH Trạng thái Món hàng Thu hộ Tổng cước Chưa…" at bounding box center [621, 297] width 1242 height 595
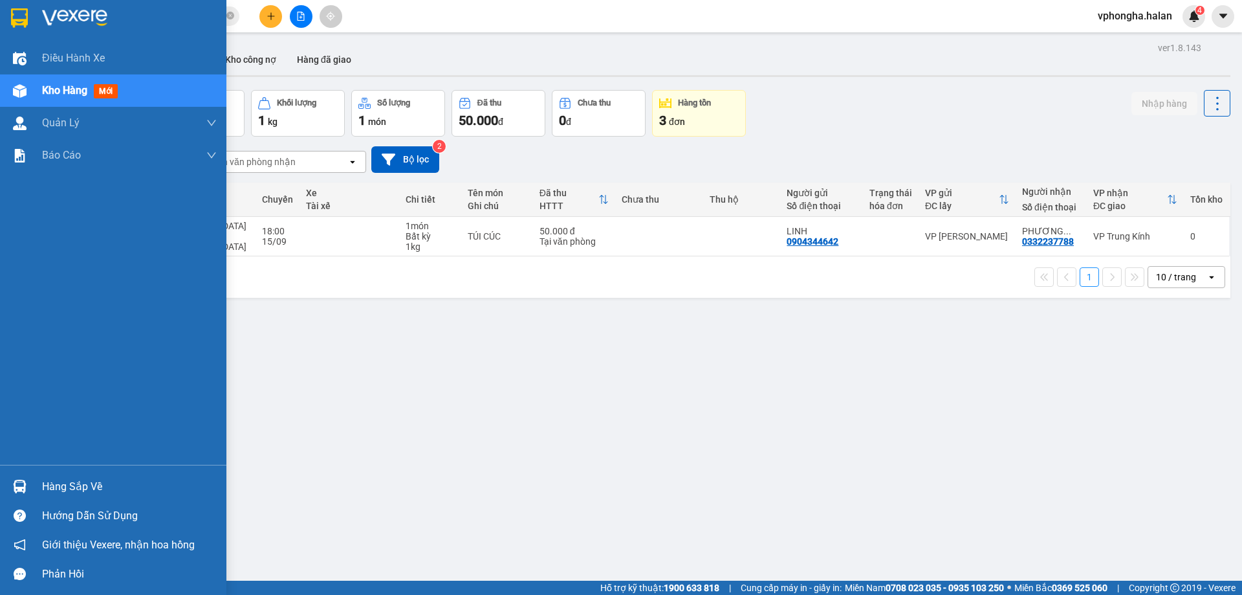
click at [104, 323] on div "Điều hành xe Kho hàng mới Quản [PERSON_NAME] lý chuyến Quản lý kiểm kho Báo cáo…" at bounding box center [113, 253] width 226 height 423
click at [105, 323] on div "Điều hành xe Kho hàng mới Quản [PERSON_NAME] lý chuyến Quản lý kiểm kho Báo cáo…" at bounding box center [113, 253] width 226 height 423
click at [83, 481] on div "Hàng sắp về" at bounding box center [129, 486] width 175 height 19
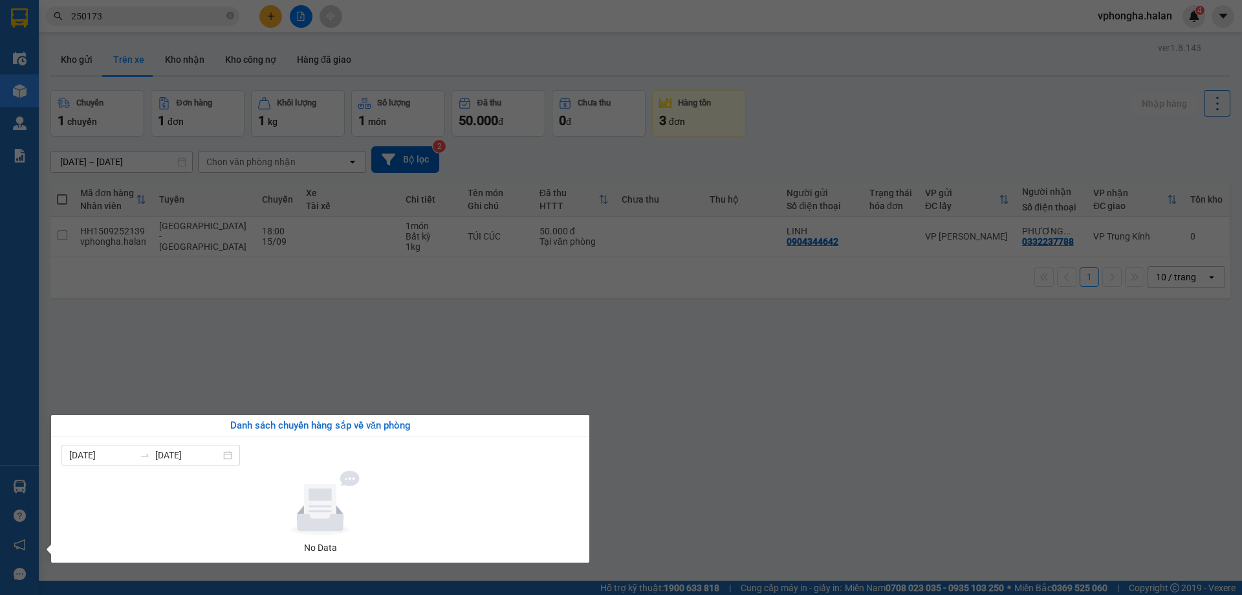
click at [39, 328] on section "Kết quả tìm kiếm ( 262 ) Bộ lọc Mã ĐH Trạng thái Món hàng Thu hộ Tổng cước Chưa…" at bounding box center [621, 297] width 1242 height 595
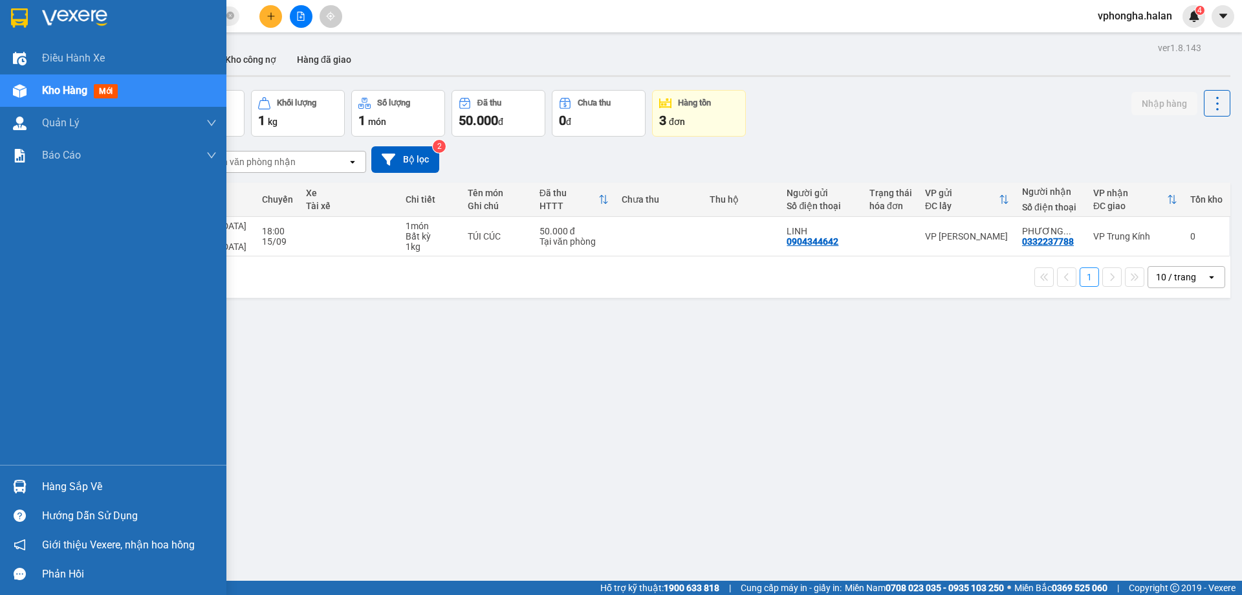
click at [67, 481] on div "Hàng sắp về" at bounding box center [129, 486] width 175 height 19
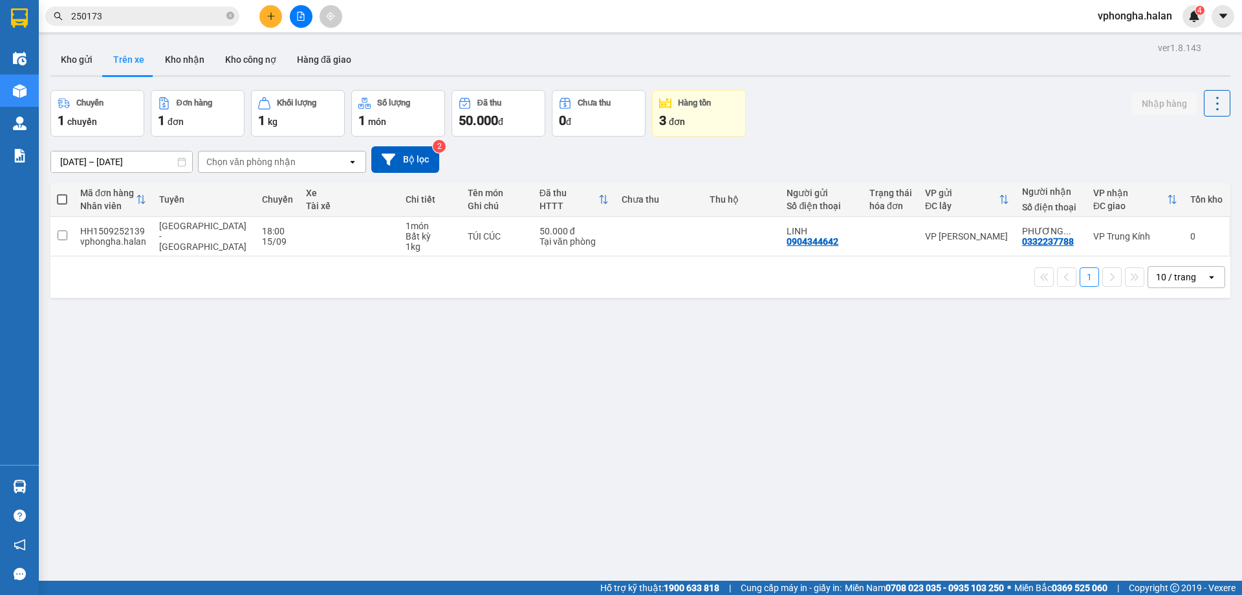
drag, startPoint x: 215, startPoint y: 401, endPoint x: 112, endPoint y: 445, distance: 112.7
click at [216, 399] on section "Kết quả tìm kiếm ( 262 ) Bộ lọc Mã ĐH Trạng thái Món hàng Thu hộ Tổng cước Chưa…" at bounding box center [621, 297] width 1242 height 595
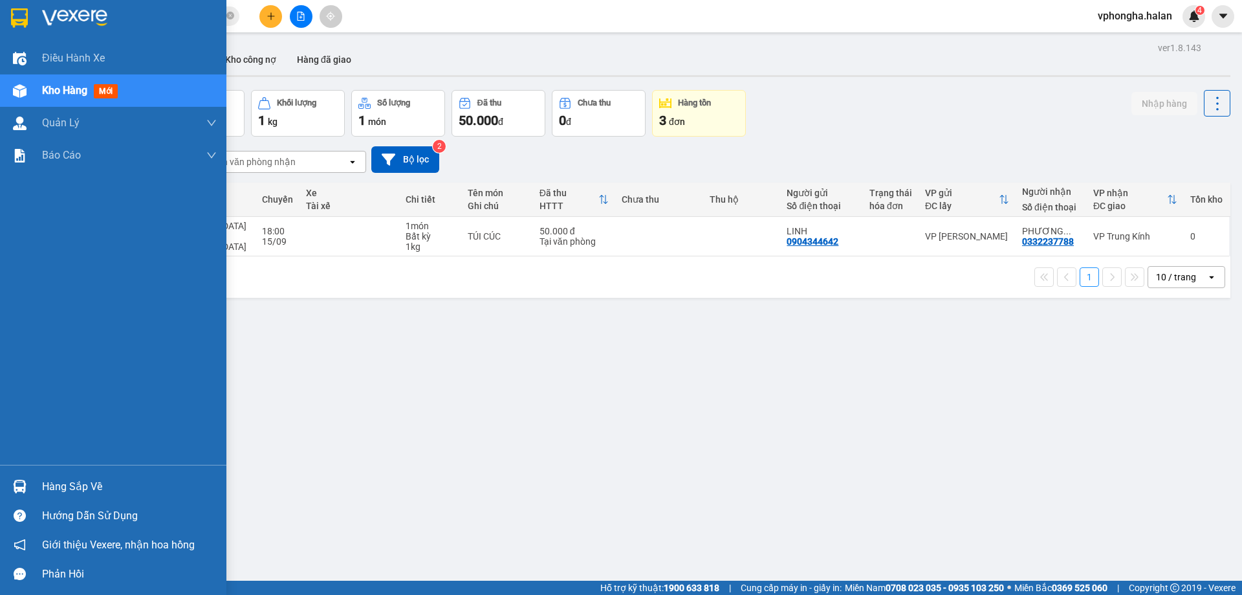
click at [61, 489] on div "Hàng sắp về" at bounding box center [129, 486] width 175 height 19
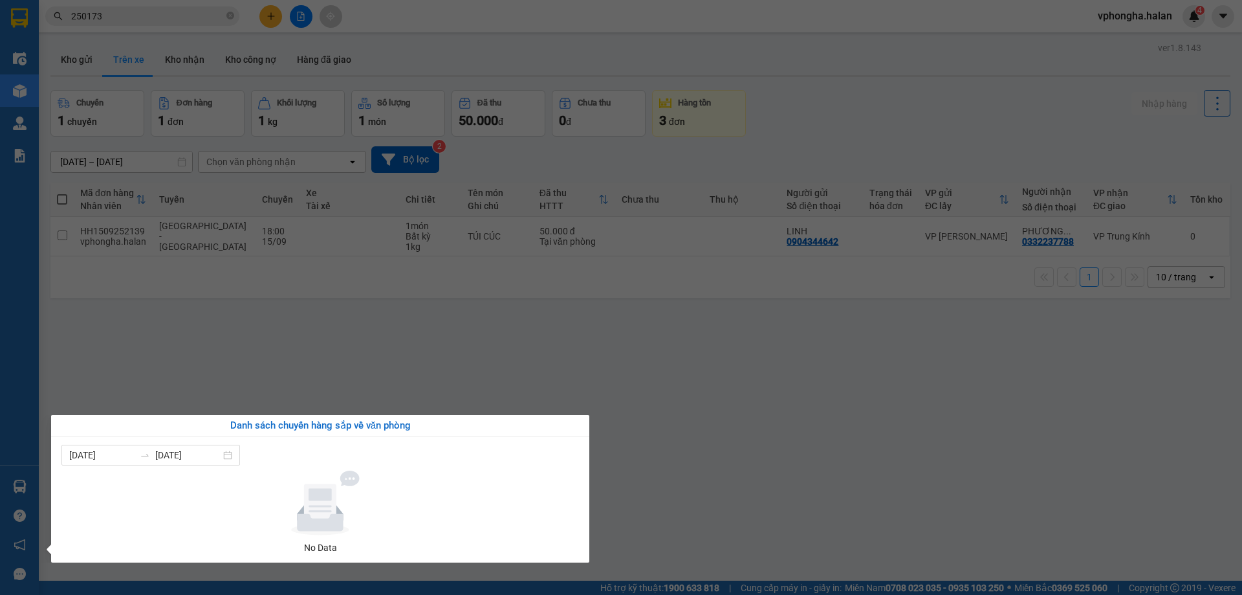
click at [248, 385] on section "Kết quả tìm kiếm ( 262 ) Bộ lọc Mã ĐH Trạng thái Món hàng Thu hộ Tổng cước Chưa…" at bounding box center [621, 297] width 1242 height 595
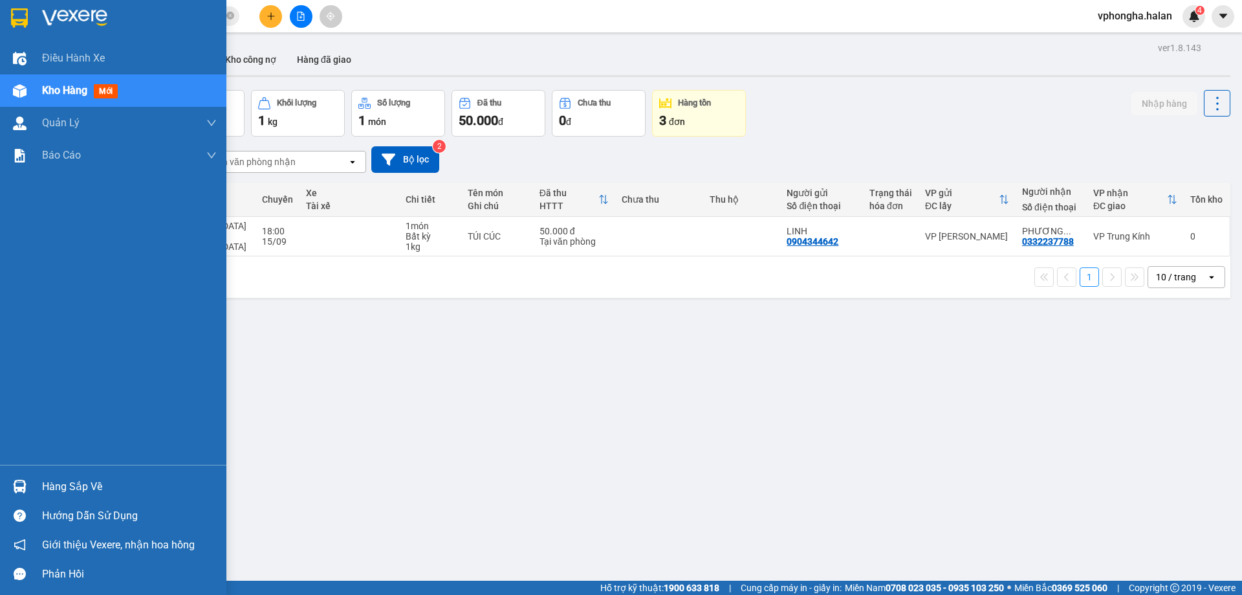
click at [72, 487] on div "Hàng sắp về" at bounding box center [129, 486] width 175 height 19
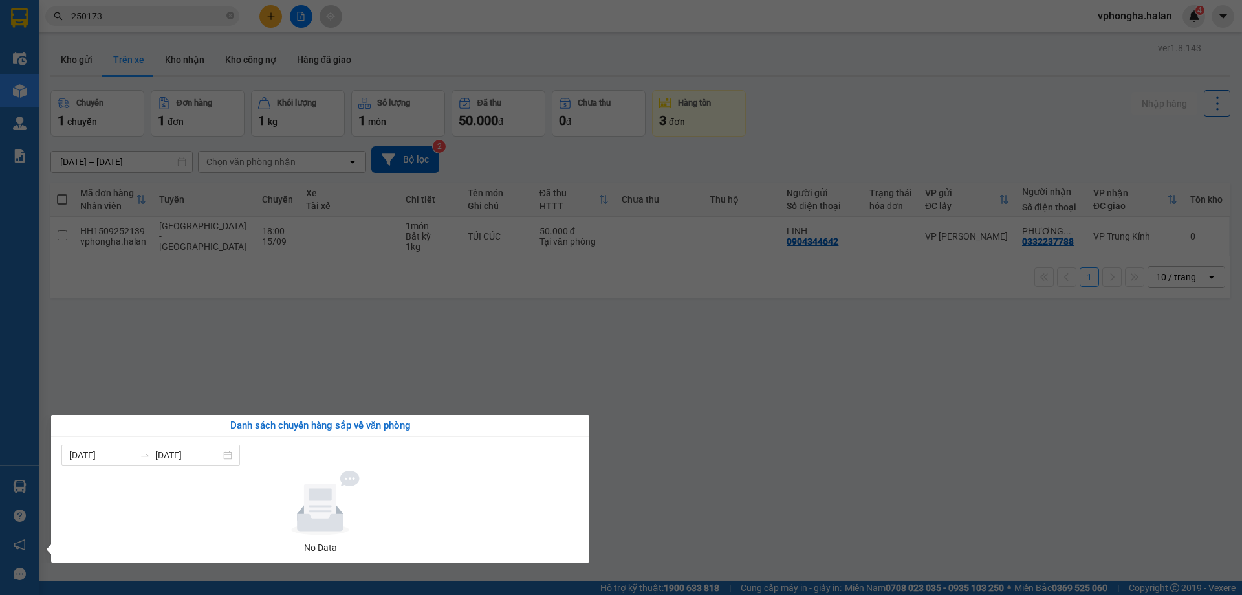
click at [228, 365] on section "Kết quả tìm kiếm ( 262 ) Bộ lọc Mã ĐH Trạng thái Món hàng Thu hộ Tổng cước Chưa…" at bounding box center [621, 297] width 1242 height 595
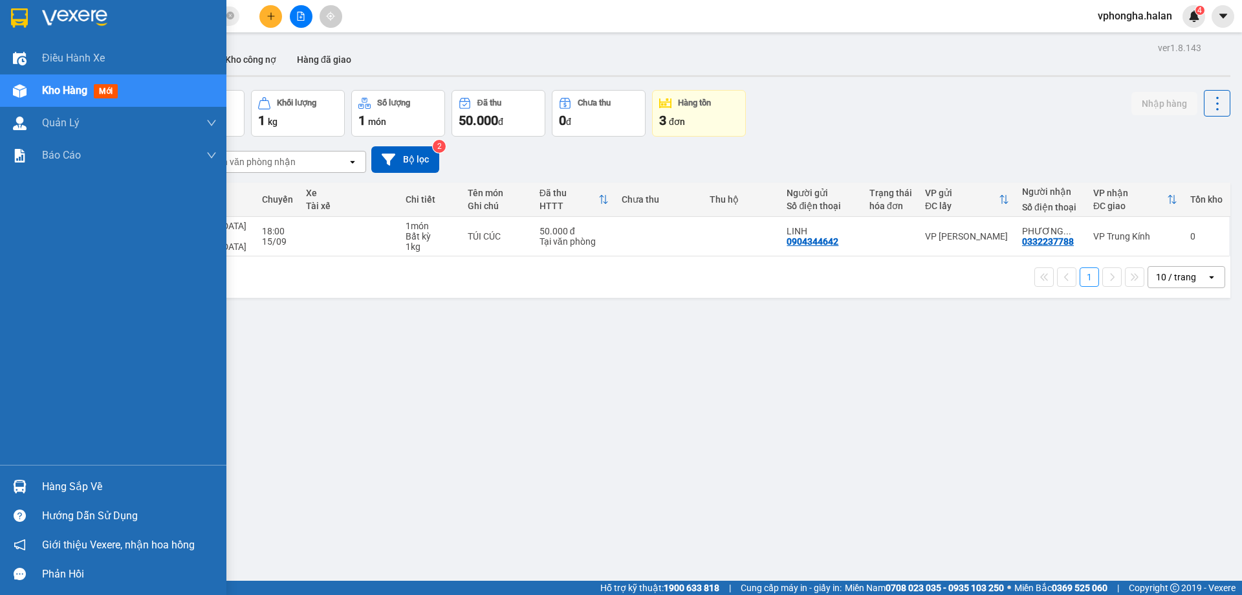
click at [58, 488] on div "Hàng sắp về" at bounding box center [129, 486] width 175 height 19
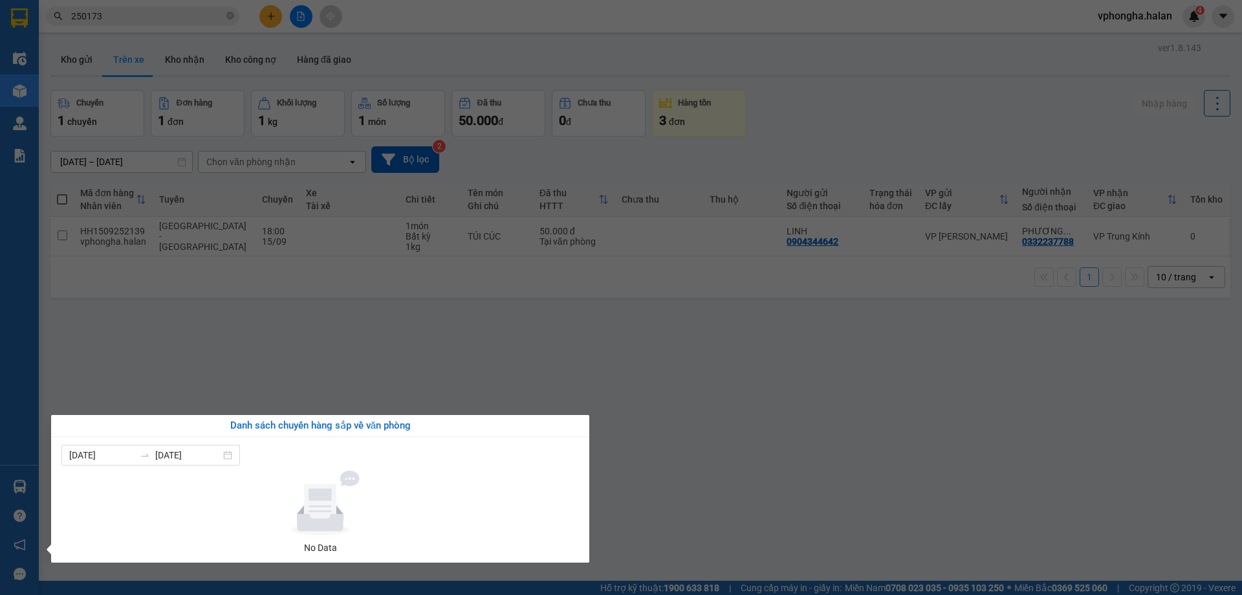
click at [212, 367] on section "Kết quả tìm kiếm ( 262 ) Bộ lọc Mã ĐH Trạng thái Món hàng Thu hộ Tổng cước Chưa…" at bounding box center [621, 297] width 1242 height 595
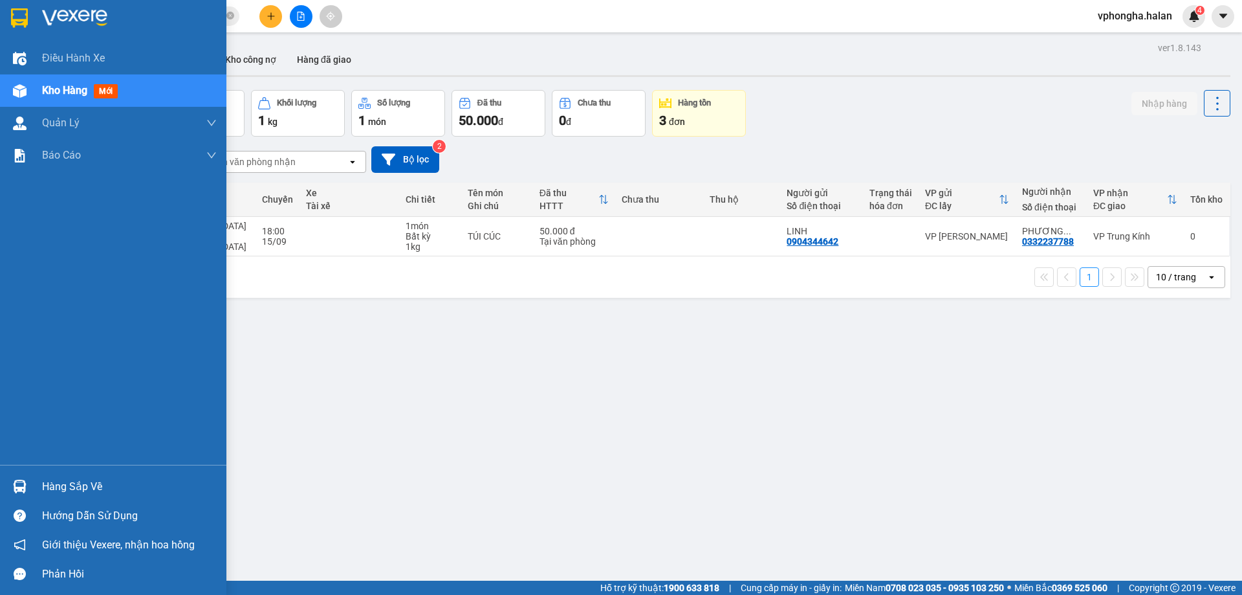
click at [85, 493] on div "Hàng sắp về" at bounding box center [129, 486] width 175 height 19
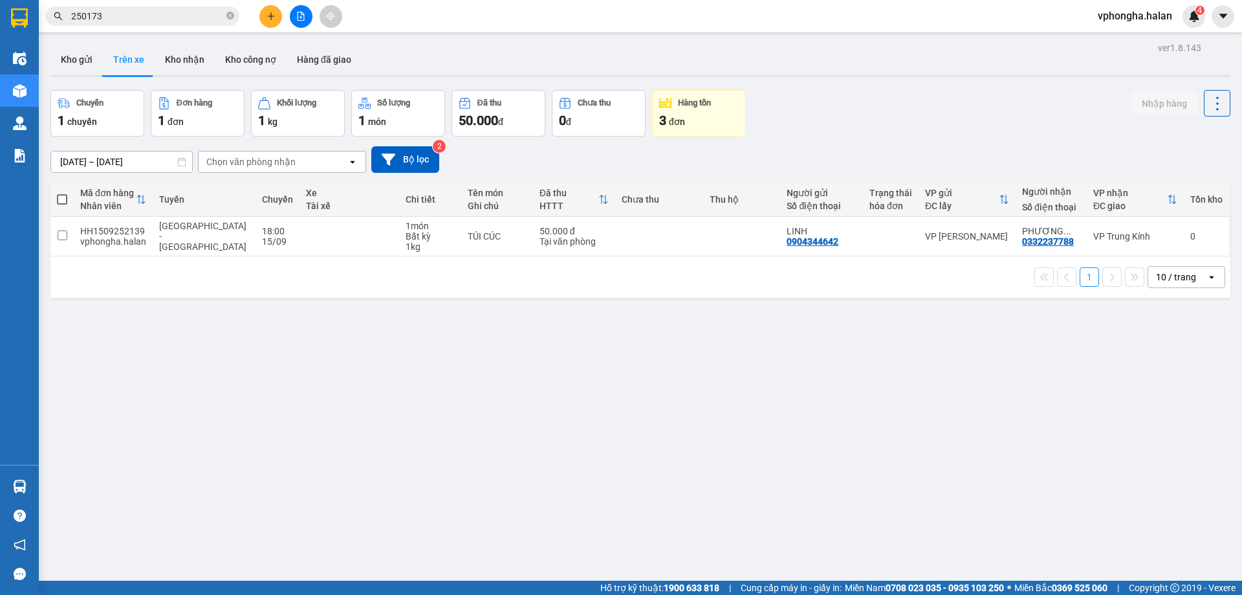
click at [167, 341] on section "Kết quả tìm kiếm ( 262 ) Bộ lọc Mã ĐH Trạng thái Món hàng Thu hộ Tổng cước Chưa…" at bounding box center [621, 297] width 1242 height 595
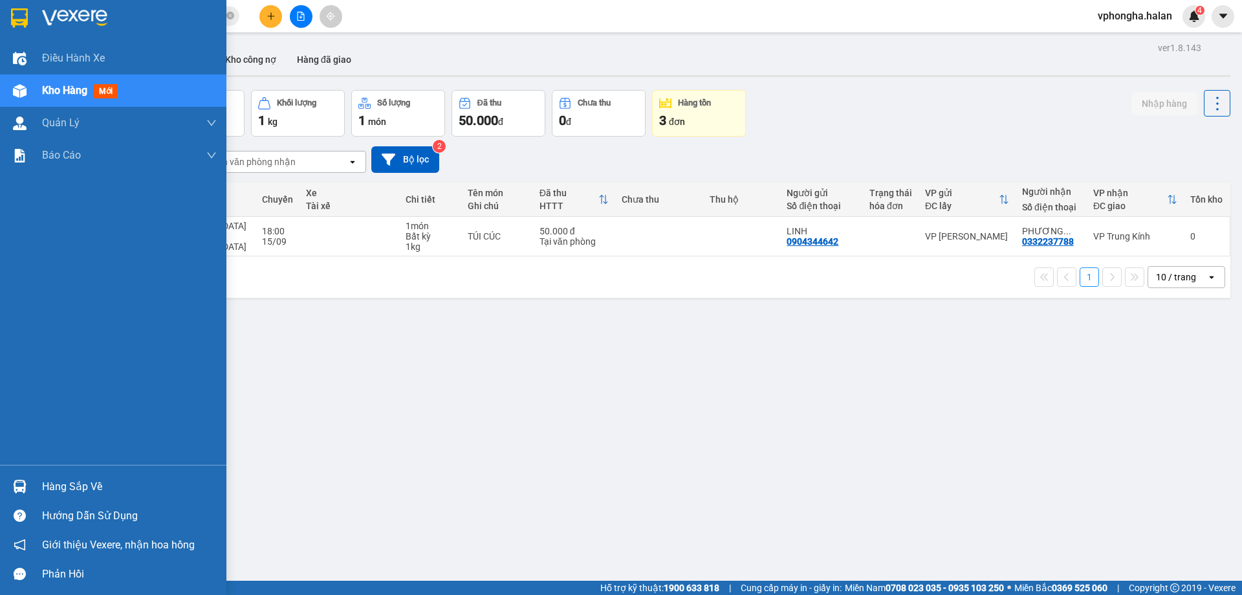
click at [49, 489] on div "Hàng sắp về" at bounding box center [129, 486] width 175 height 19
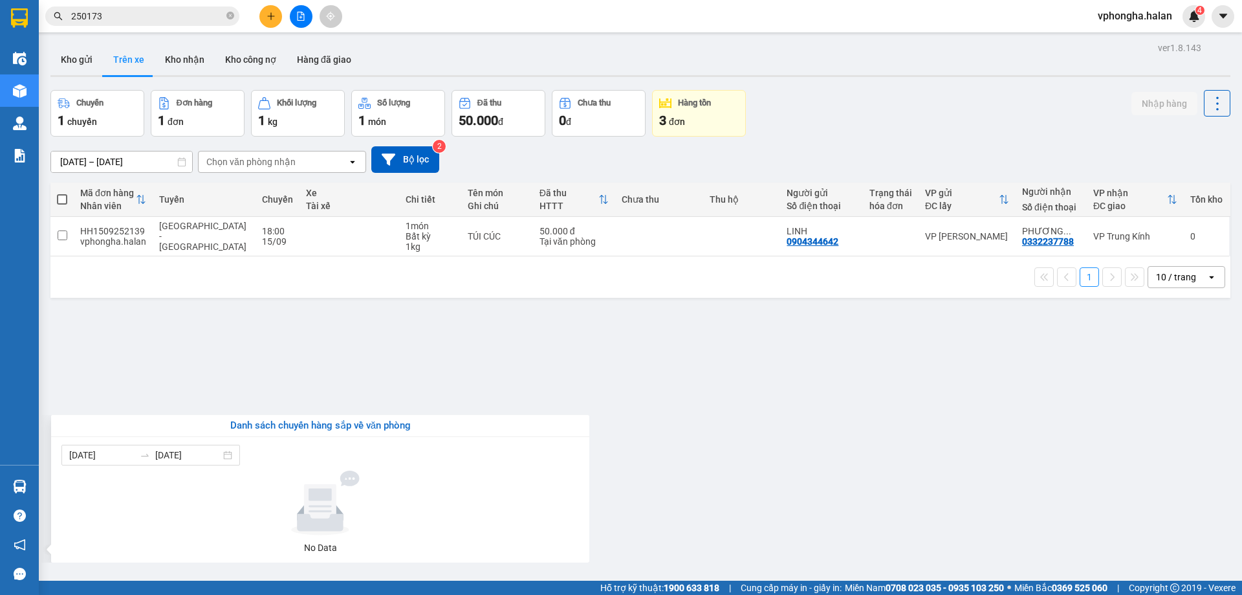
drag, startPoint x: 173, startPoint y: 366, endPoint x: 10, endPoint y: 489, distance: 204.1
click at [164, 372] on section "Kết quả tìm kiếm ( 262 ) Bộ lọc Mã ĐH Trạng thái Món hàng Thu hộ Tổng cước Chưa…" at bounding box center [621, 297] width 1242 height 595
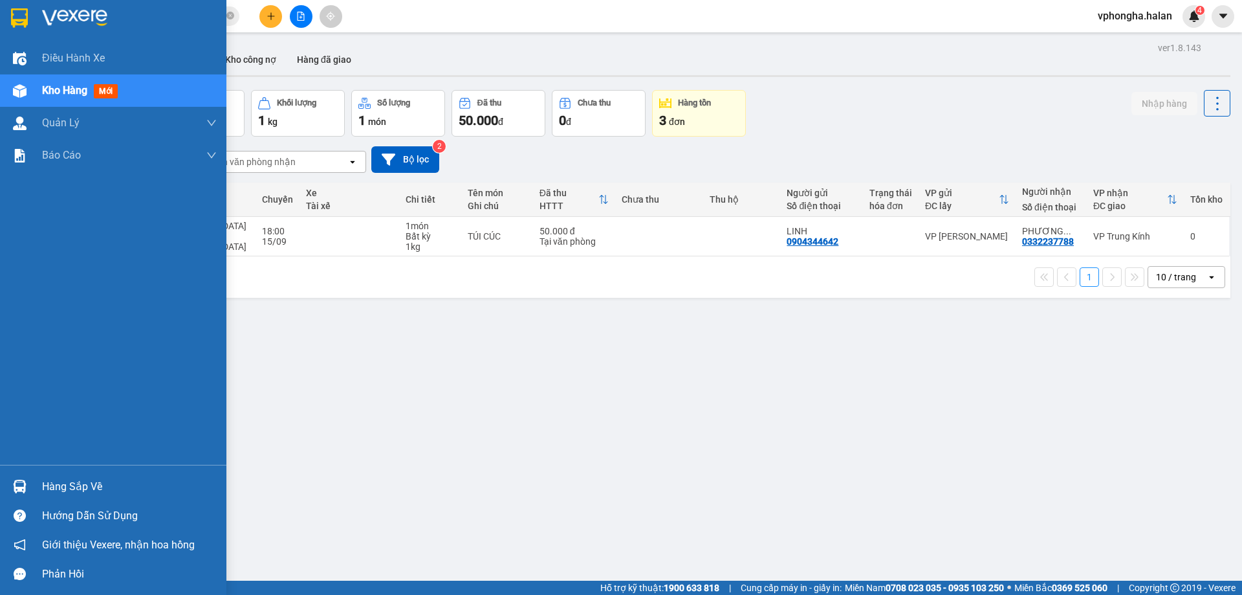
click at [62, 485] on div "Hàng sắp về" at bounding box center [129, 486] width 175 height 19
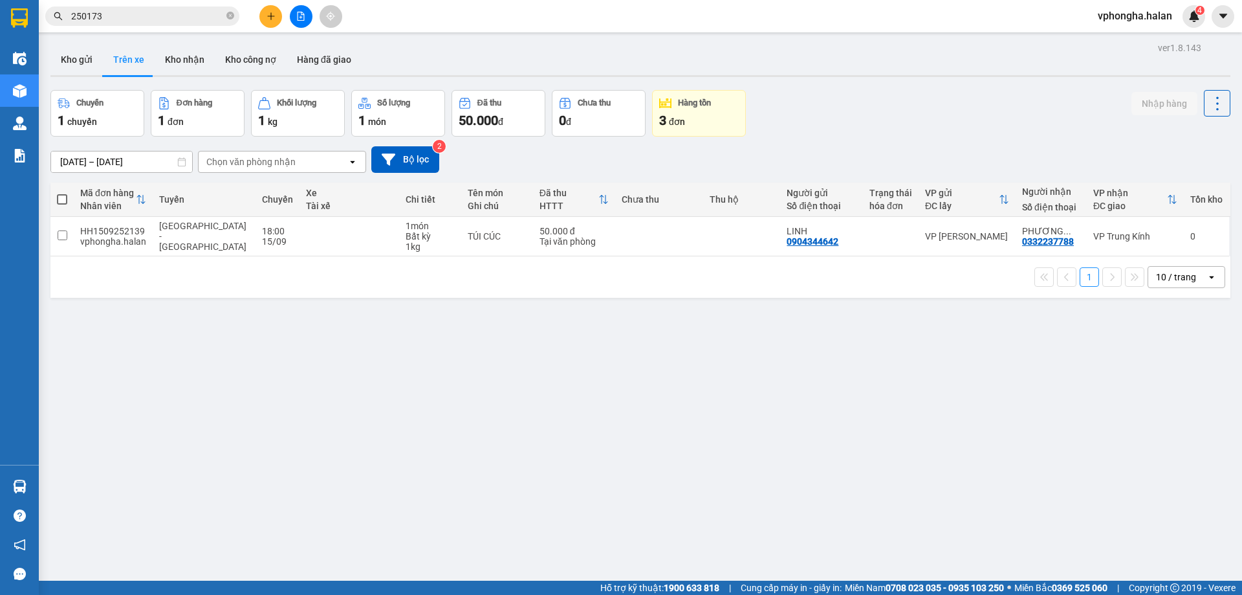
click at [188, 338] on section "Kết quả tìm kiếm ( 262 ) Bộ lọc Mã ĐH Trạng thái Món hàng Thu hộ Tổng cước Chưa…" at bounding box center [621, 297] width 1242 height 595
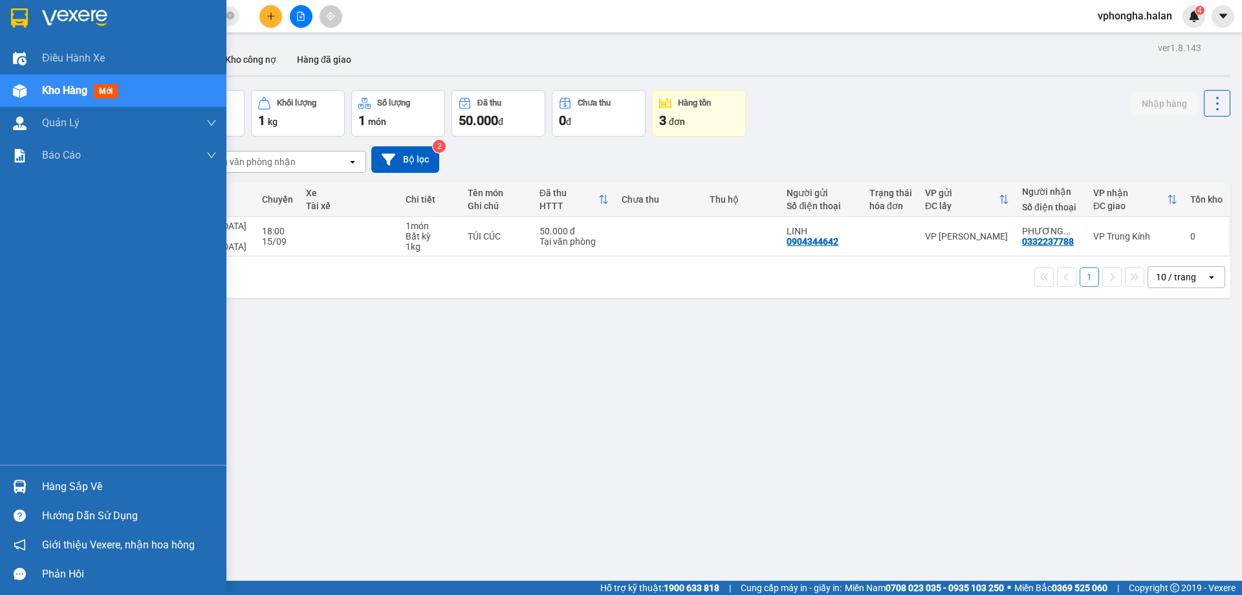
click at [69, 485] on div "Hàng sắp về" at bounding box center [129, 486] width 175 height 19
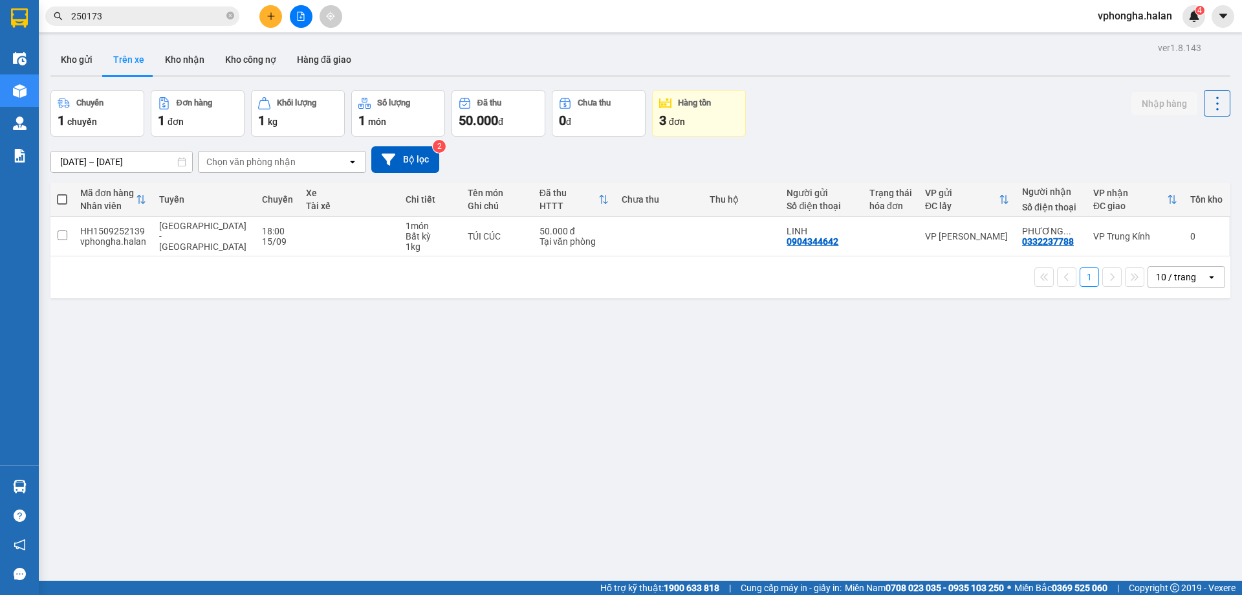
click at [173, 355] on section "Kết quả tìm kiếm ( 262 ) Bộ lọc Mã ĐH Trạng thái Món hàng Thu hộ Tổng cước Chưa…" at bounding box center [621, 297] width 1242 height 595
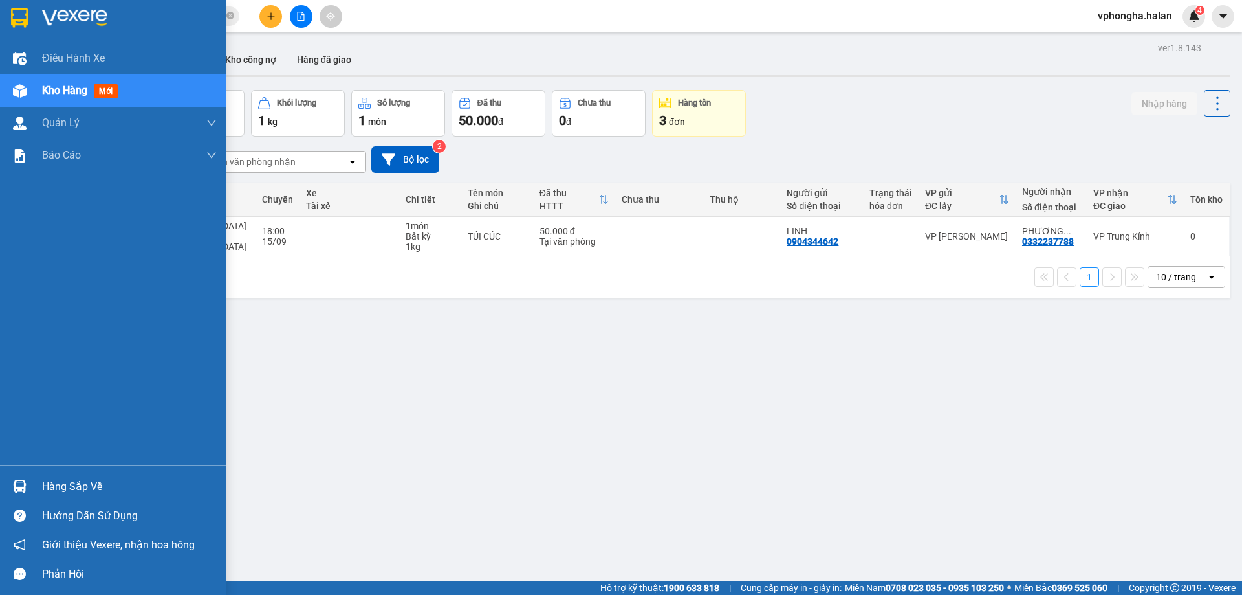
click at [63, 483] on div "Hàng sắp về" at bounding box center [129, 486] width 175 height 19
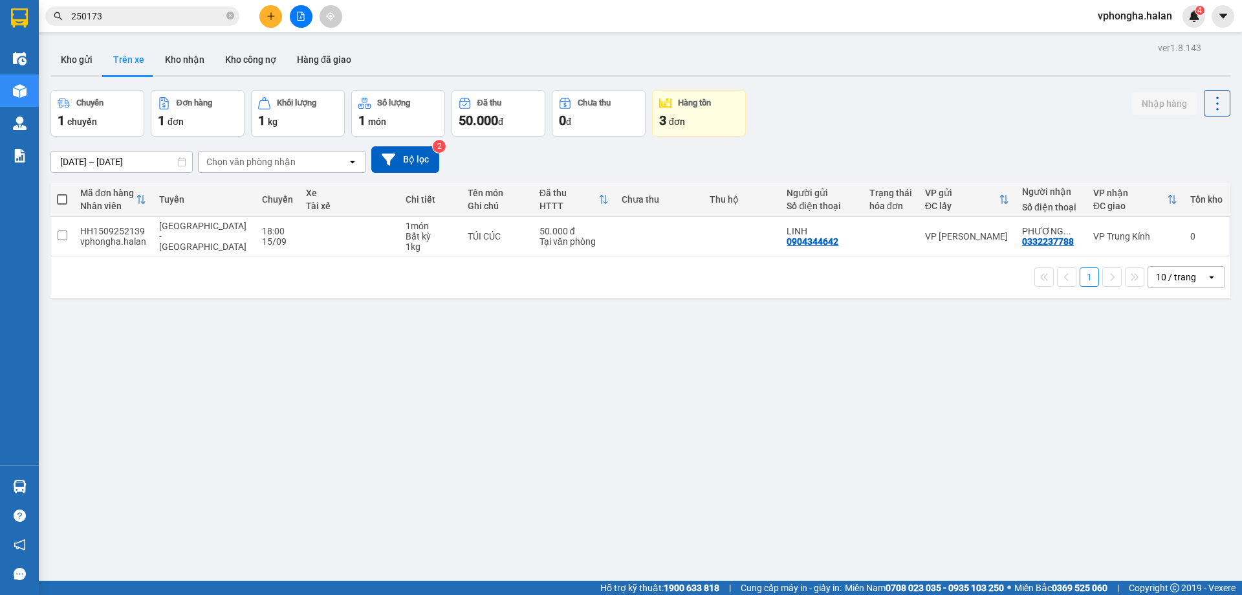
click at [133, 361] on section "Kết quả tìm kiếm ( 262 ) Bộ lọc Mã ĐH Trạng thái Món hàng Thu hộ Tổng cước Chưa…" at bounding box center [621, 297] width 1242 height 595
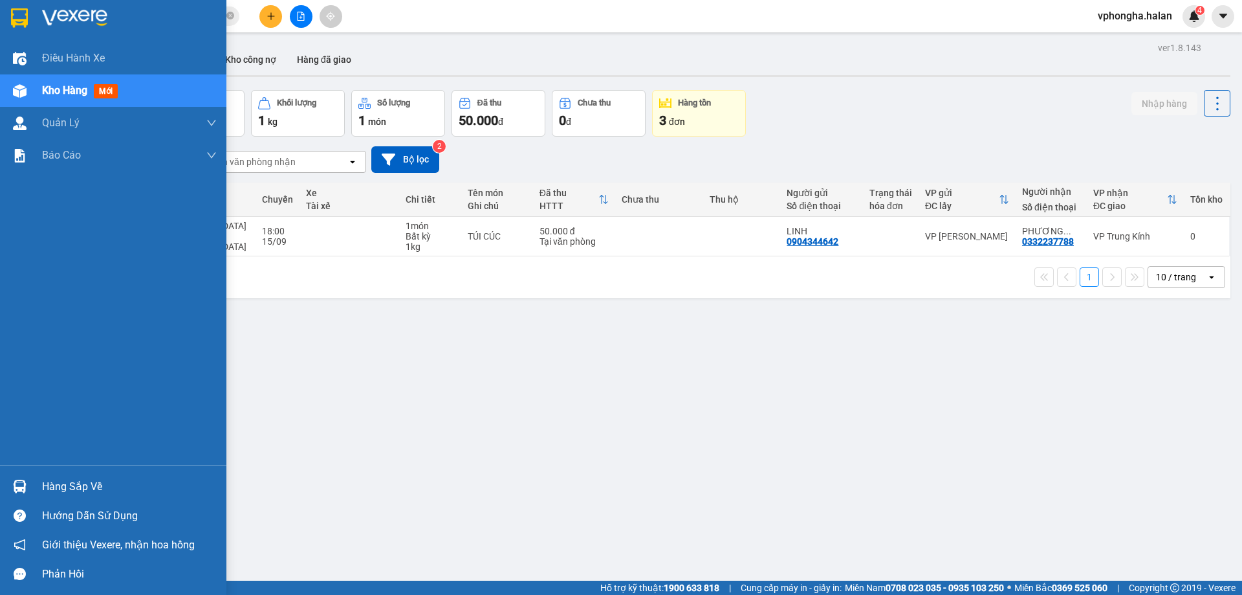
click at [60, 485] on div "Hàng sắp về" at bounding box center [129, 486] width 175 height 19
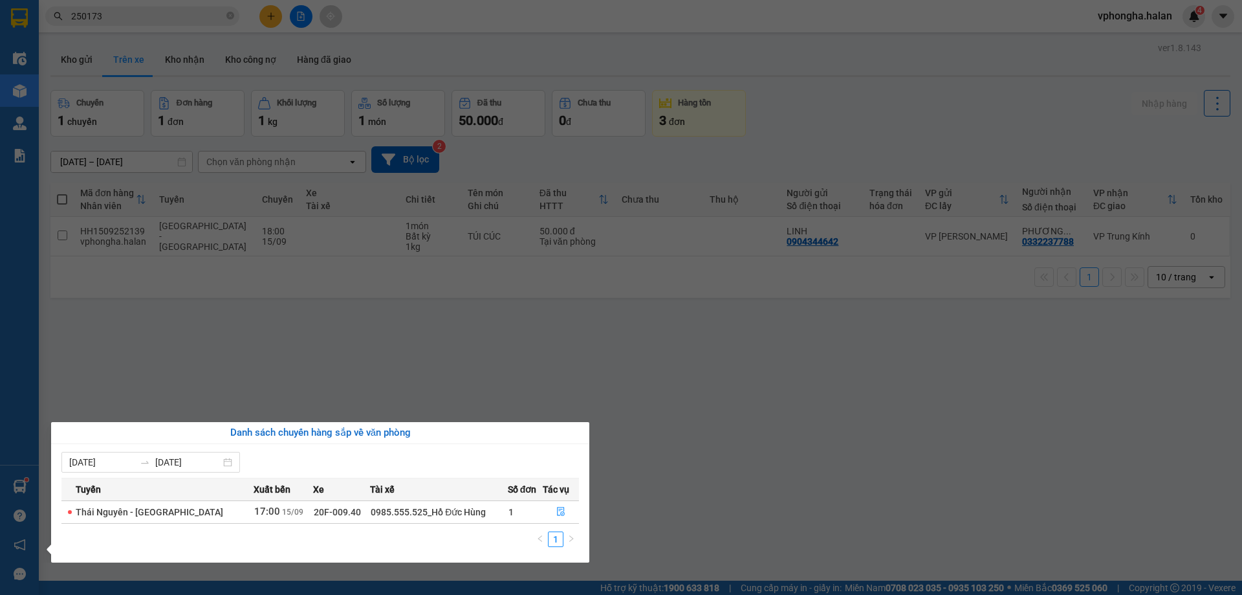
click at [274, 355] on section "Kết quả tìm kiếm ( 262 ) Bộ lọc Mã ĐH Trạng thái Món hàng Thu hộ Tổng cước Chưa…" at bounding box center [621, 297] width 1242 height 595
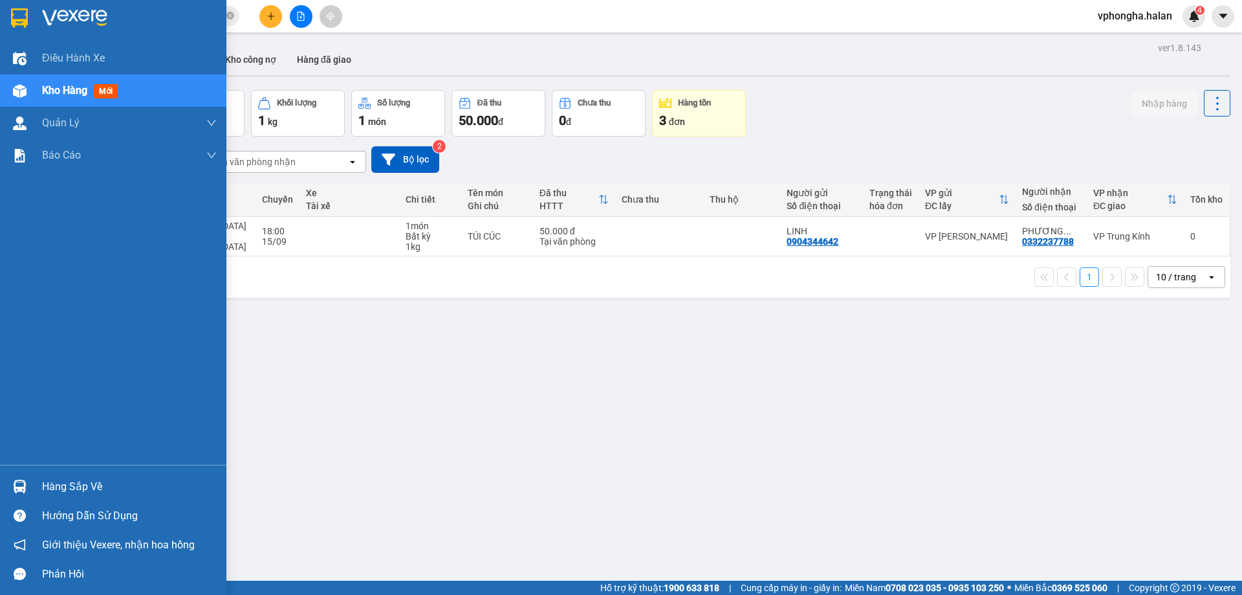
click at [42, 497] on div "Hàng sắp về" at bounding box center [113, 486] width 226 height 29
click at [20, 486] on div "Điều hành xe Kho hàng mới Quản [PERSON_NAME] lý chuyến Quản lý kiểm kho Báo cáo…" at bounding box center [113, 297] width 226 height 595
click at [50, 487] on div "Hàng sắp về" at bounding box center [129, 486] width 175 height 19
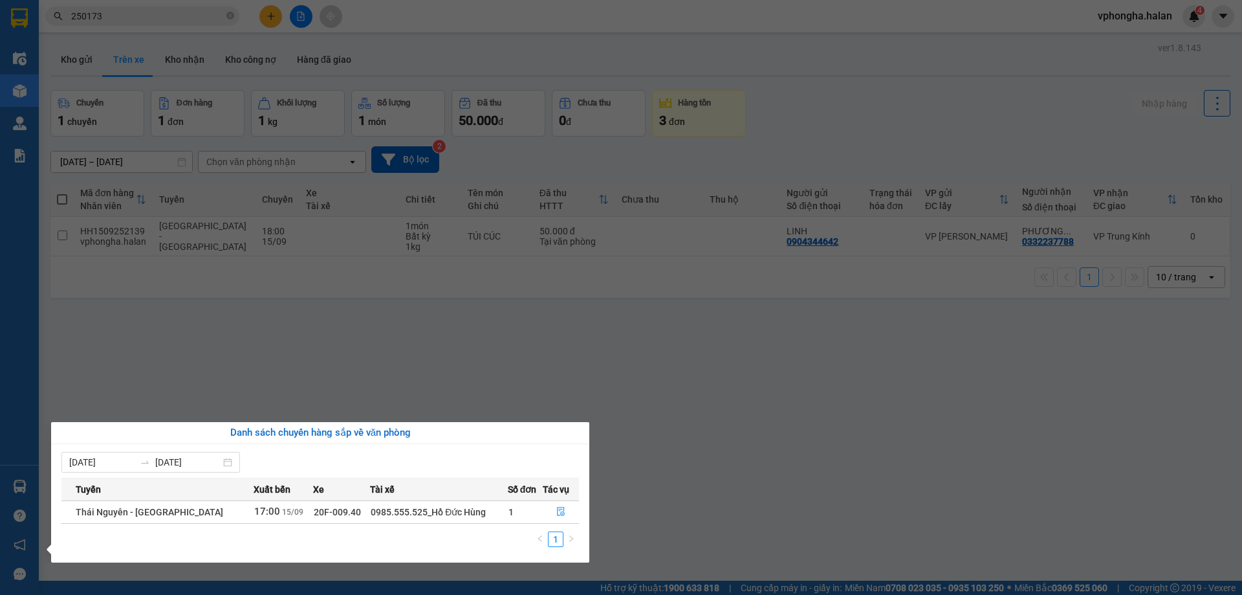
click at [50, 487] on div "Danh sách chuyến hàng sắp về văn phòng [DATE] [DATE] Tuyến Xuất bến Xe Tài xế S…" at bounding box center [315, 492] width 548 height 140
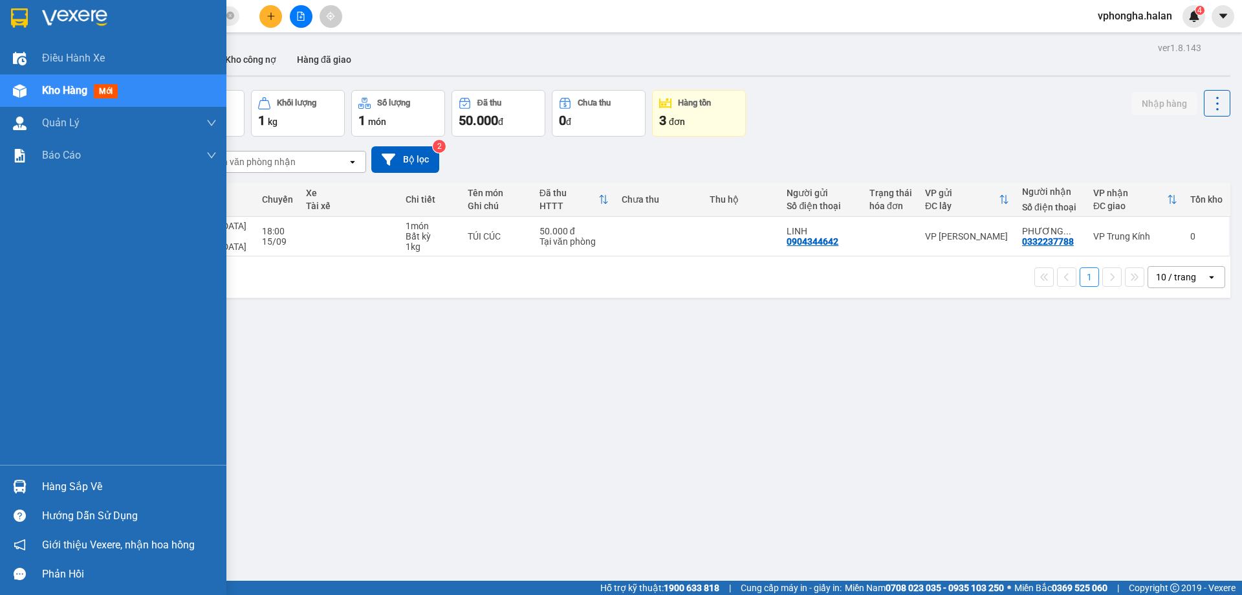
click at [25, 487] on div "Điều hành xe Kho hàng mới Quản [PERSON_NAME] lý chuyến Quản lý kiểm kho Báo cáo…" at bounding box center [113, 297] width 226 height 595
click at [79, 485] on div "Hàng sắp về" at bounding box center [129, 486] width 175 height 19
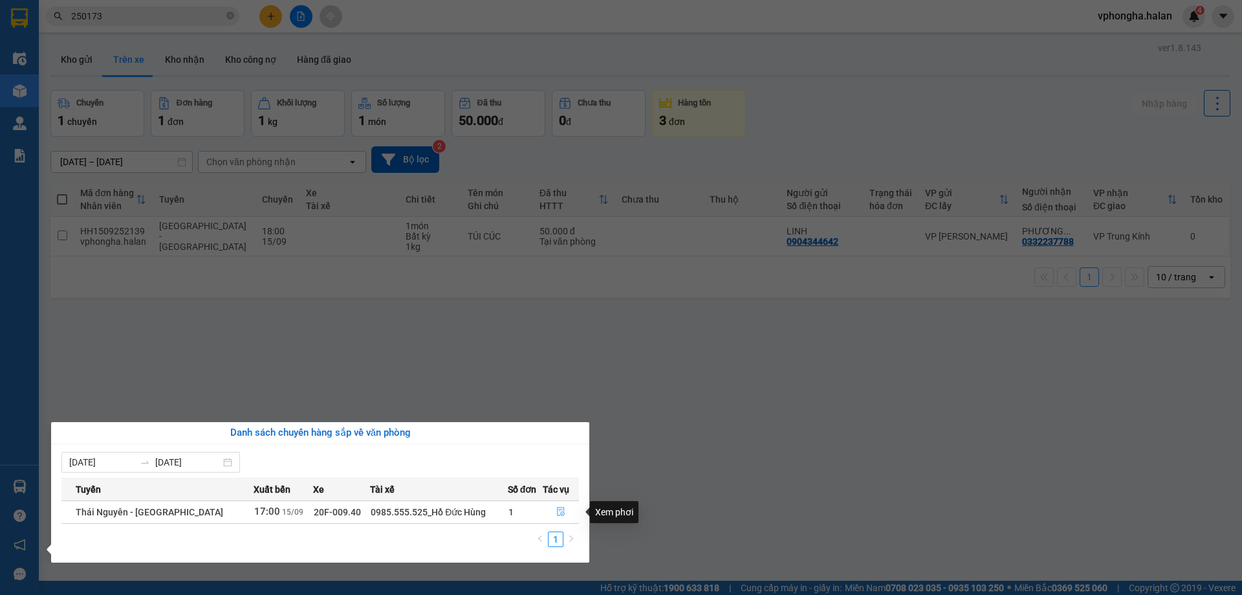
click at [565, 511] on button "button" at bounding box center [562, 511] width 36 height 21
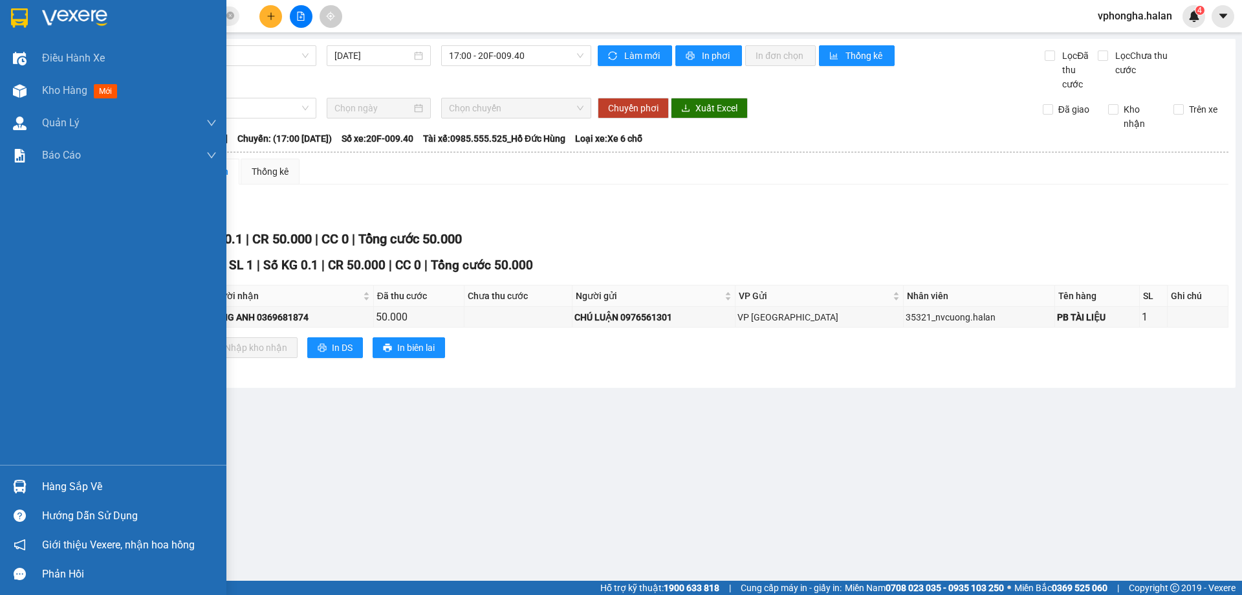
click at [68, 489] on div "Hàng sắp về" at bounding box center [129, 486] width 175 height 19
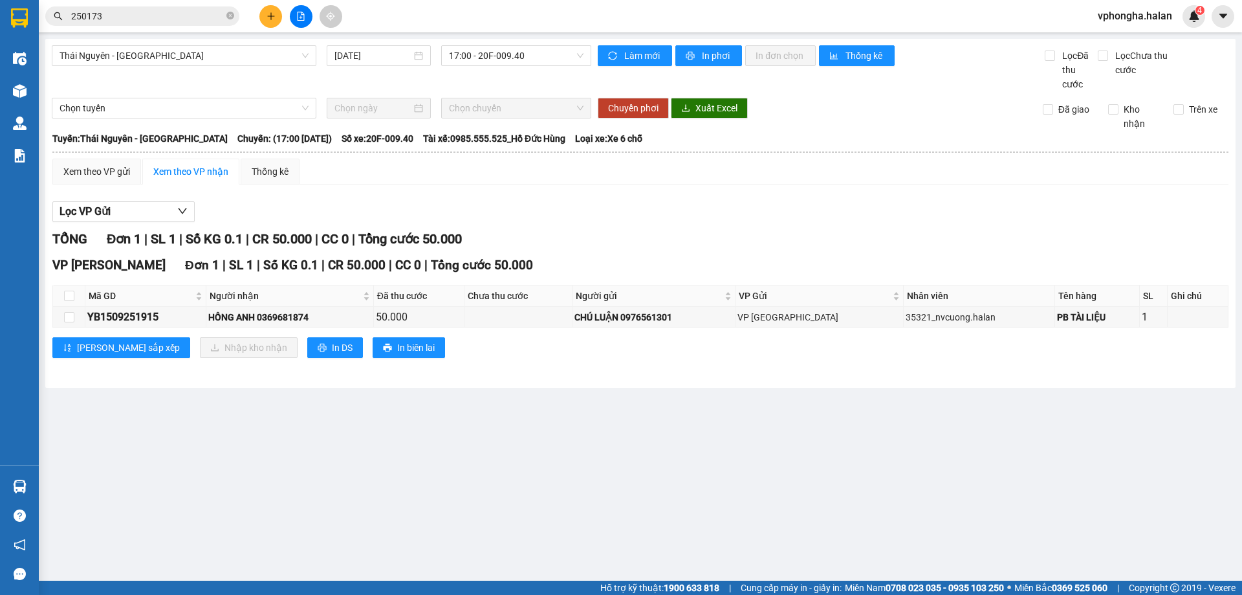
click at [705, 527] on section "Kết quả tìm kiếm ( 262 ) Bộ lọc Mã ĐH Trạng thái Món hàng Thu hộ Tổng cước Chưa…" at bounding box center [621, 297] width 1242 height 595
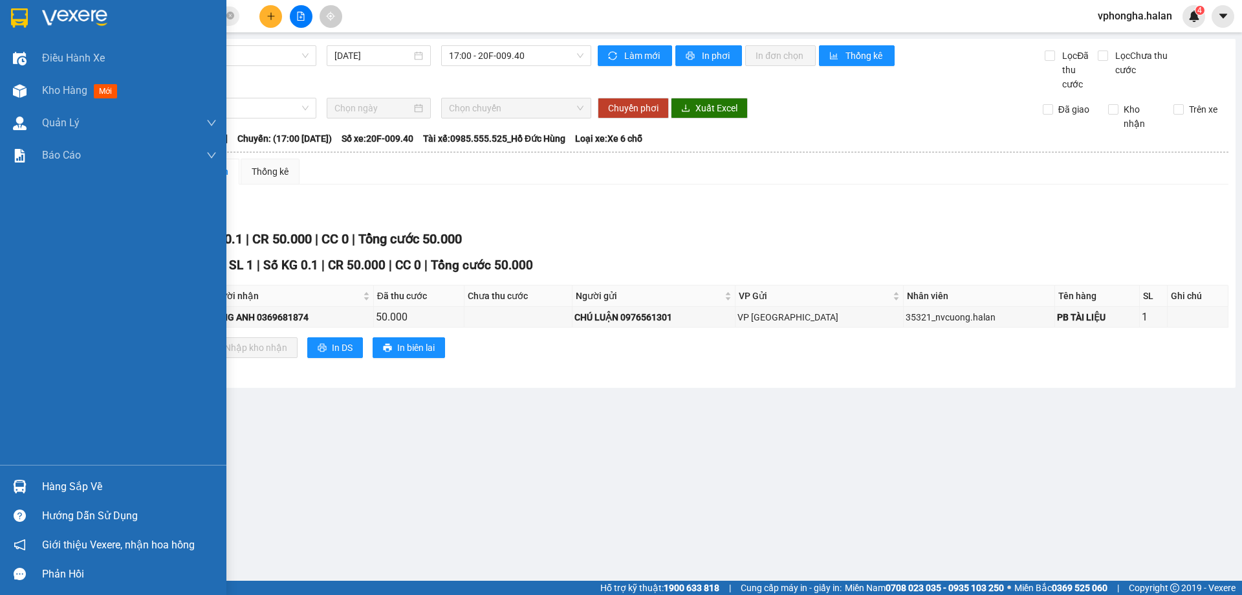
click at [58, 489] on div "Hàng sắp về" at bounding box center [129, 486] width 175 height 19
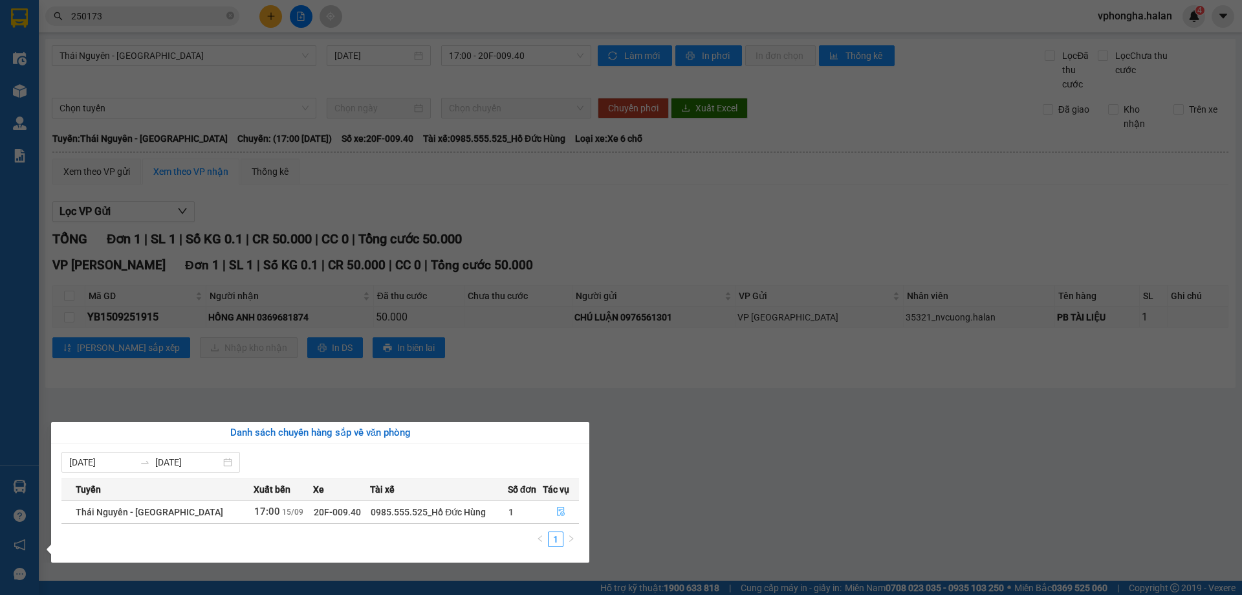
drag, startPoint x: 577, startPoint y: 511, endPoint x: 612, endPoint y: 511, distance: 34.9
click at [580, 511] on div "[DATE] [DATE] Tuyến Xuất [GEOGRAPHIC_DATA] Số đơn Tác vụ [GEOGRAPHIC_DATA] - [G…" at bounding box center [320, 503] width 538 height 118
click at [688, 501] on section "Kết quả tìm kiếm ( 262 ) Bộ lọc Mã ĐH Trạng thái Món hàng Thu hộ Tổng cước Chưa…" at bounding box center [621, 297] width 1242 height 595
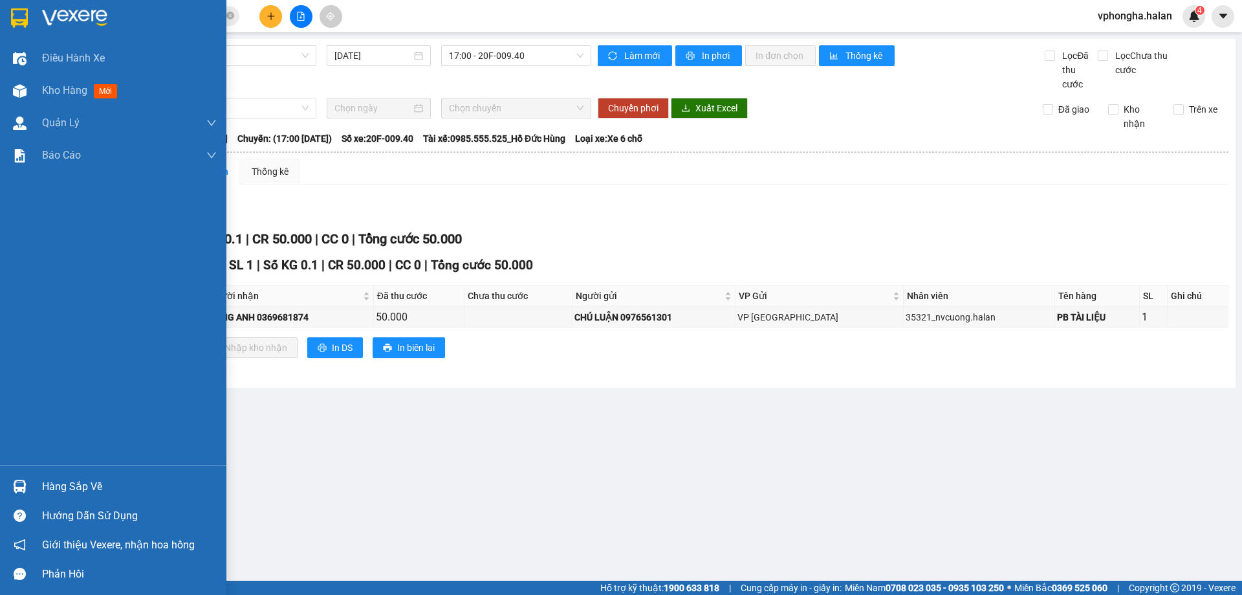
click at [65, 477] on div "Hàng sắp về" at bounding box center [129, 486] width 175 height 19
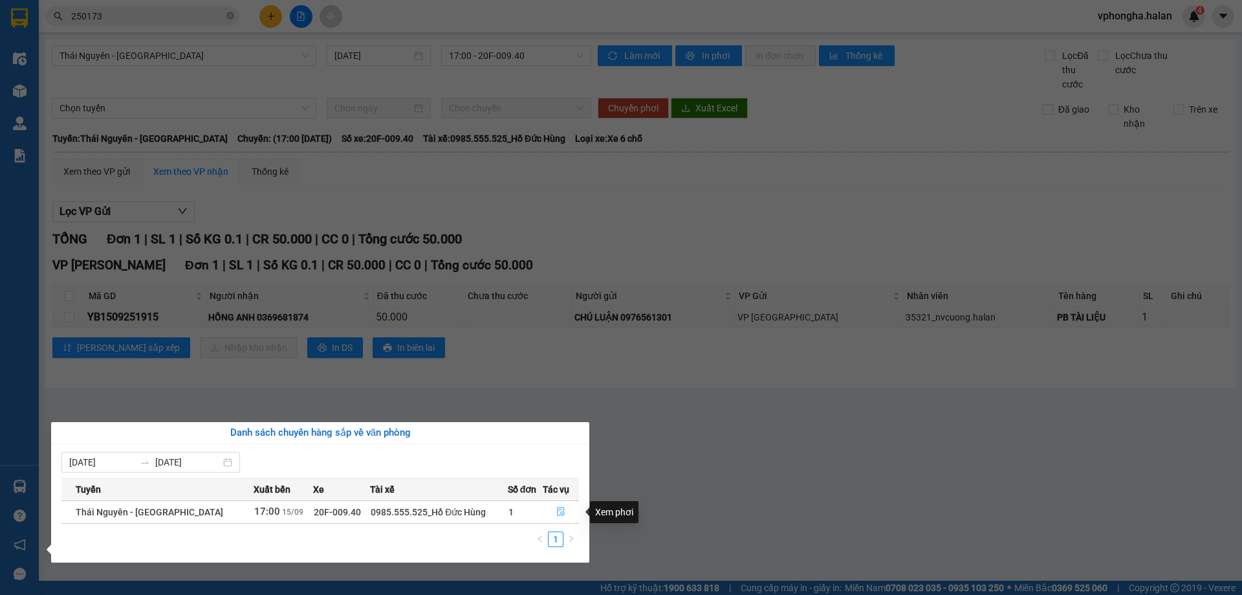
click at [560, 509] on icon "file-done" at bounding box center [560, 511] width 9 height 9
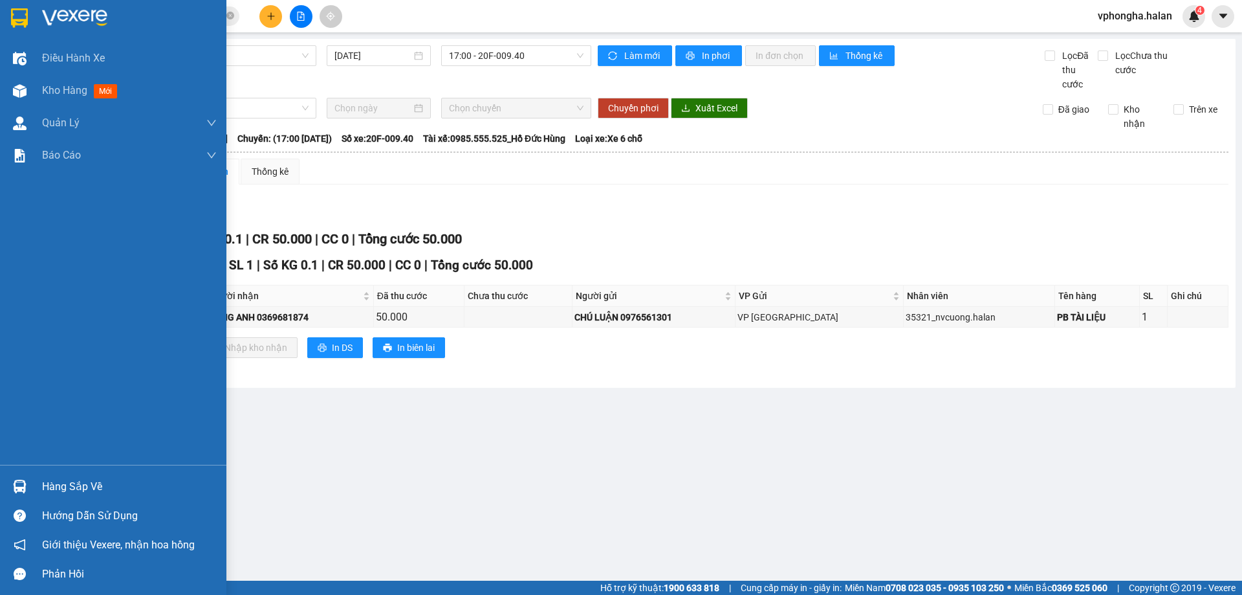
click at [21, 499] on div "Hàng sắp về" at bounding box center [113, 486] width 226 height 29
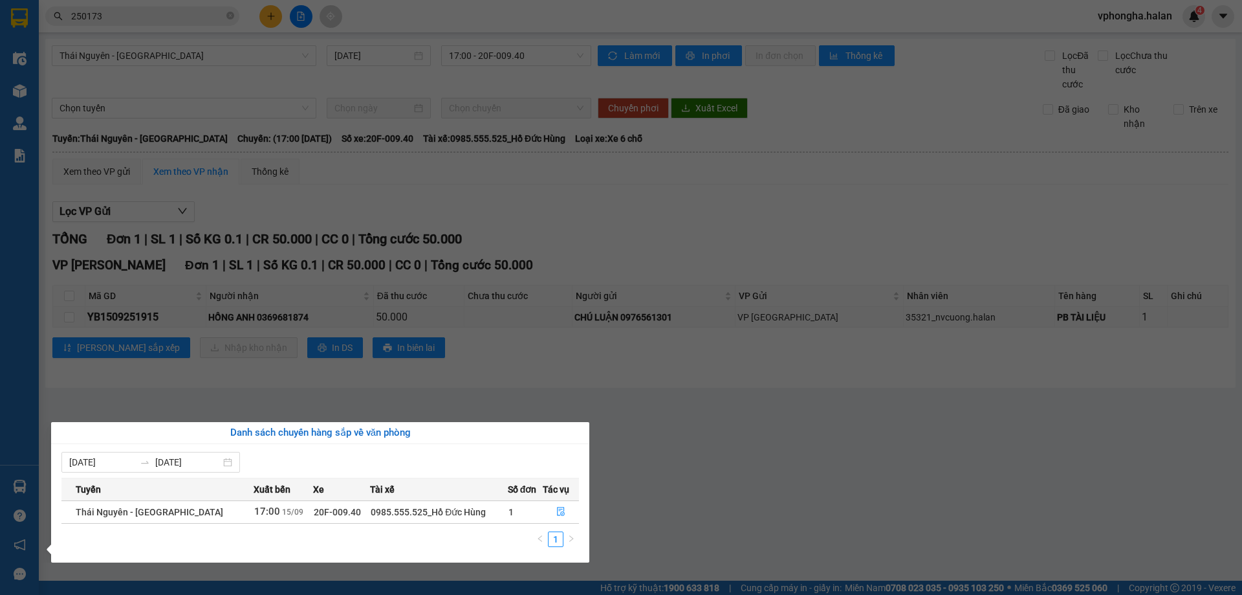
click at [27, 492] on div "Điều hành xe Kho hàng mới Quản [PERSON_NAME] lý chuyến Quản lý kiểm kho Báo cáo…" at bounding box center [19, 297] width 39 height 595
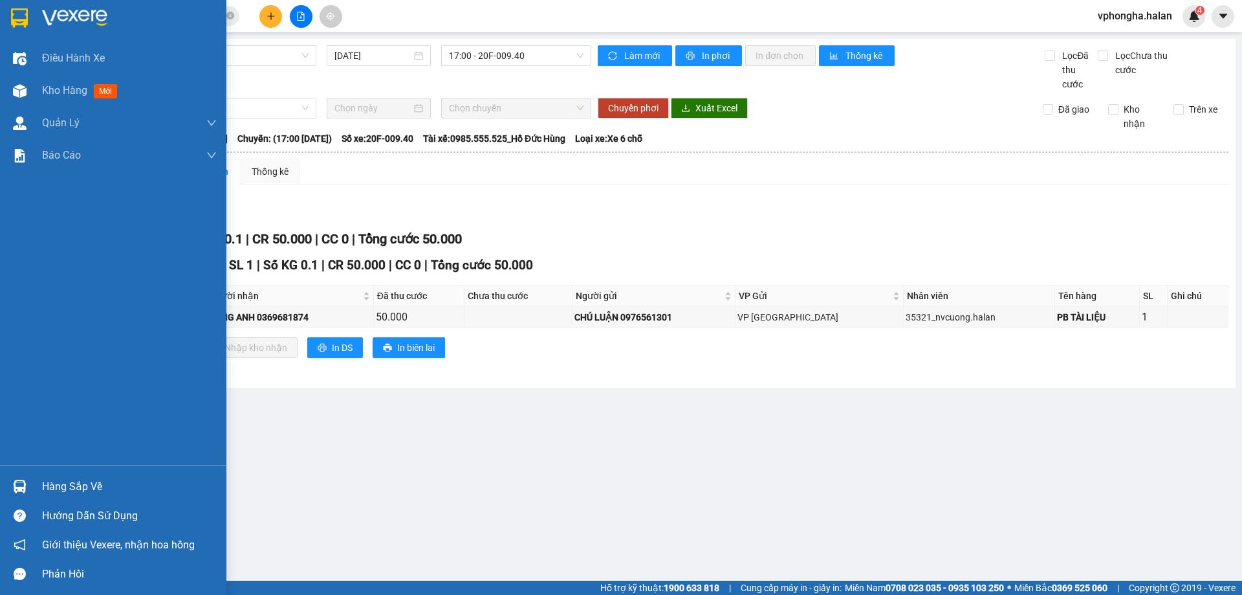
click at [51, 490] on div "Hàng sắp về" at bounding box center [129, 486] width 175 height 19
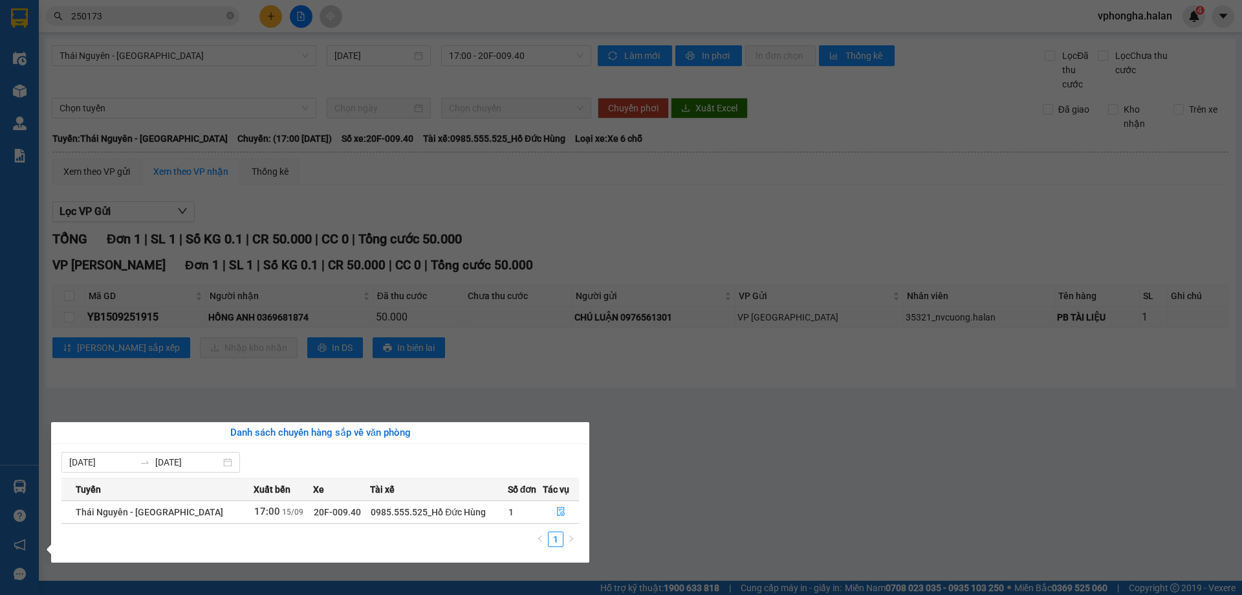
click at [61, 394] on section "Kết quả tìm kiếm ( 262 ) Bộ lọc Mã ĐH Trạng thái Món hàng Thu hộ Tổng cước Chưa…" at bounding box center [621, 297] width 1242 height 595
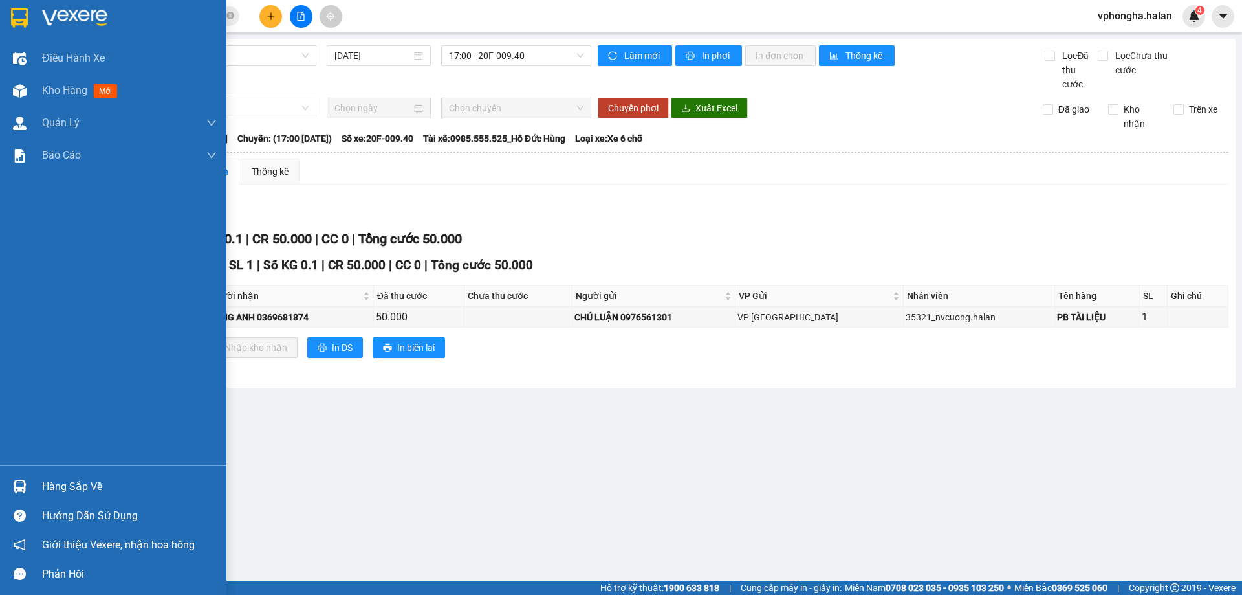
click at [71, 485] on div "Hàng sắp về" at bounding box center [129, 486] width 175 height 19
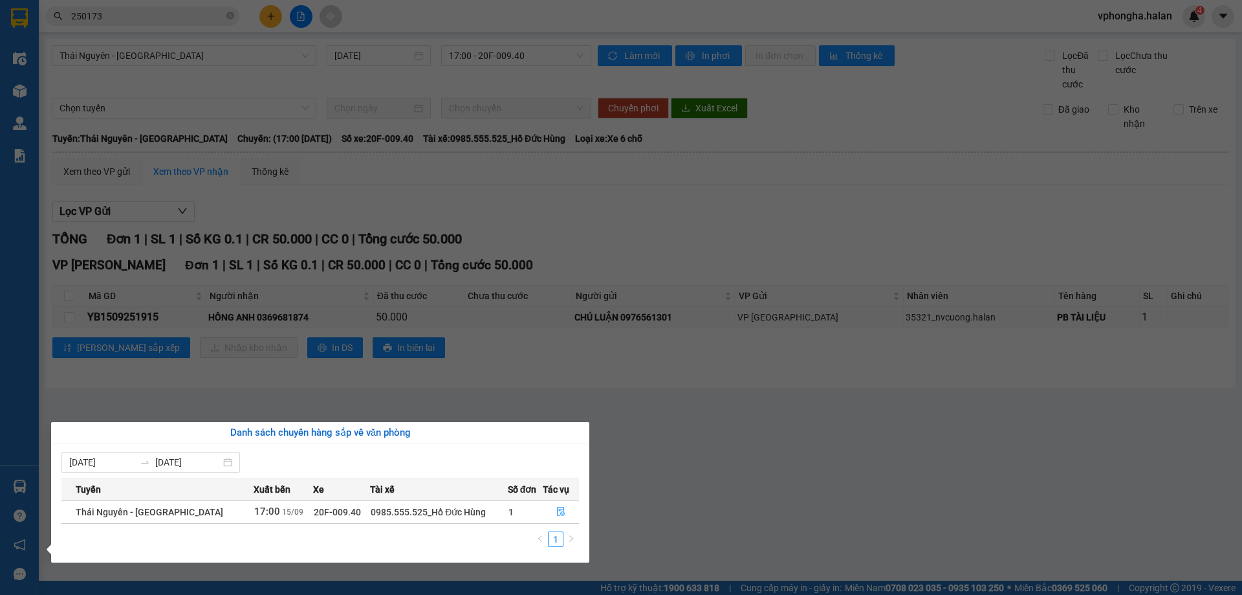
click at [630, 457] on section "Kết quả tìm kiếm ( 262 ) Bộ lọc Mã ĐH Trạng thái Món hàng Thu hộ Tổng cước Chưa…" at bounding box center [621, 297] width 1242 height 595
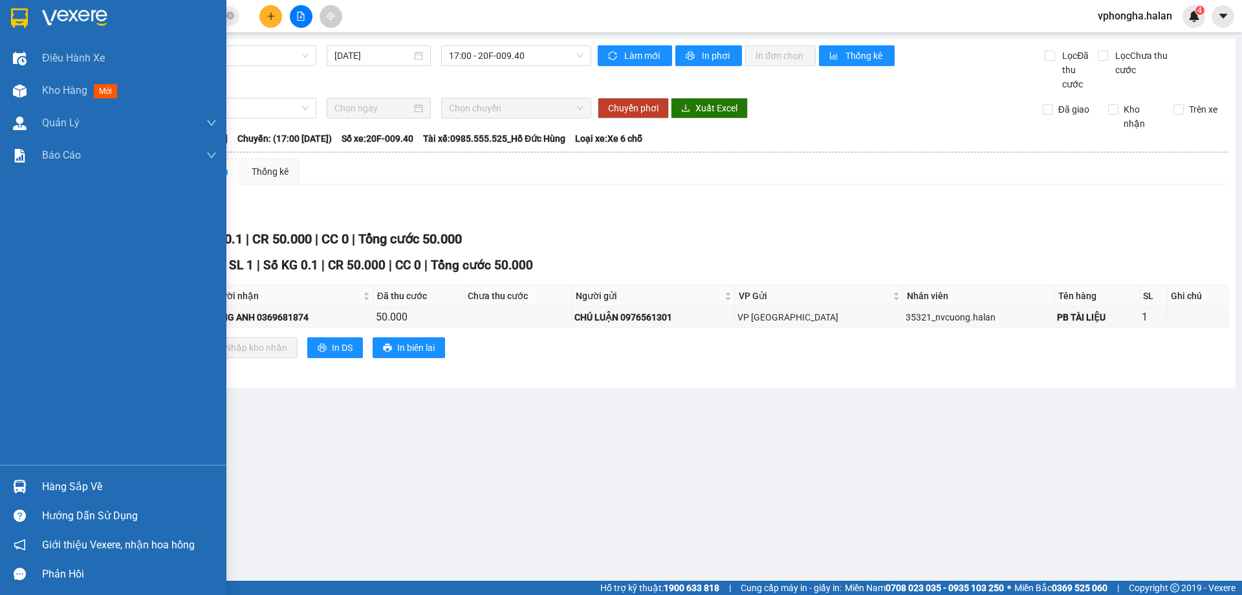
click at [57, 487] on div "Hàng sắp về" at bounding box center [129, 486] width 175 height 19
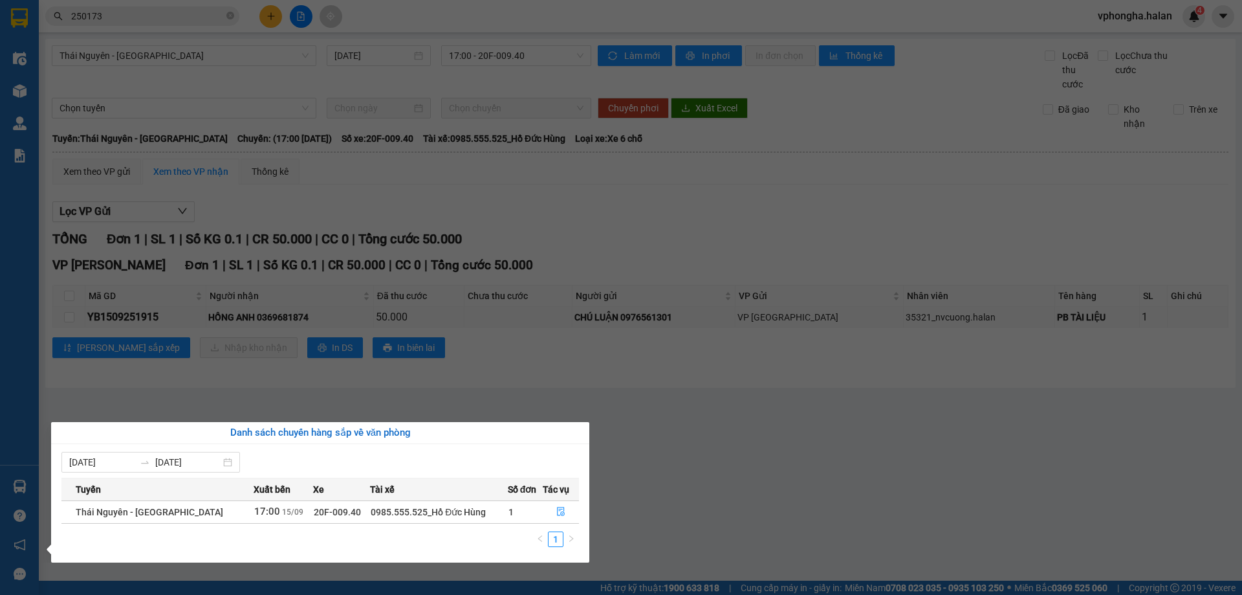
click at [716, 463] on section "Kết quả tìm kiếm ( 262 ) Bộ lọc Mã ĐH Trạng thái Món hàng Thu hộ Tổng cước Chưa…" at bounding box center [621, 297] width 1242 height 595
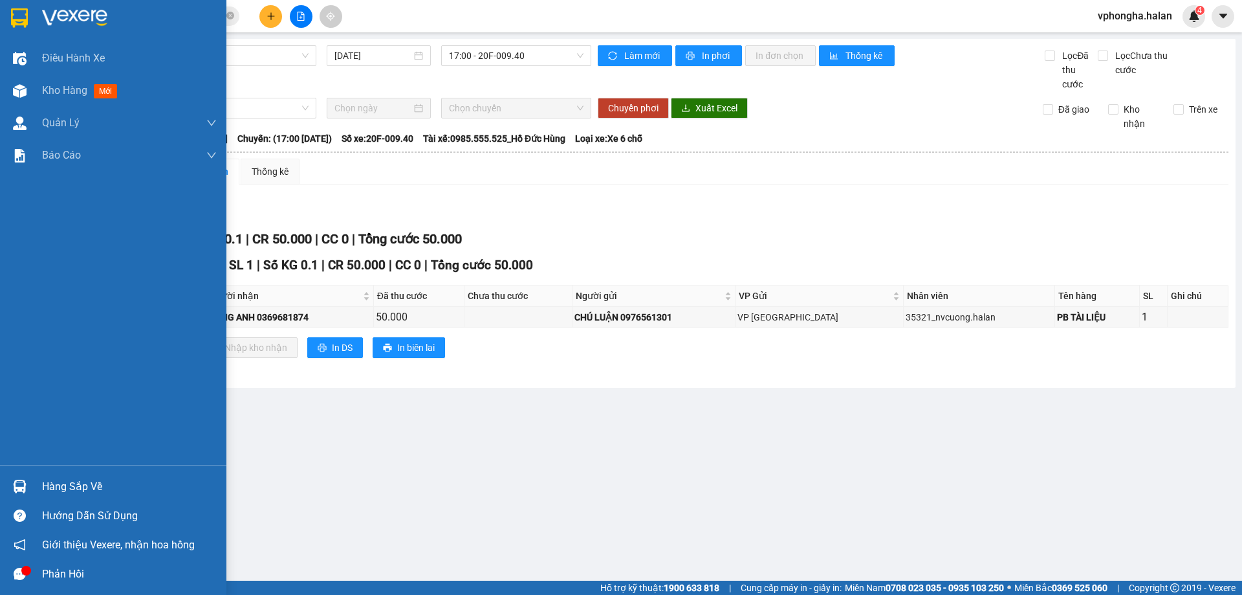
click at [54, 487] on div "Hàng sắp về" at bounding box center [129, 486] width 175 height 19
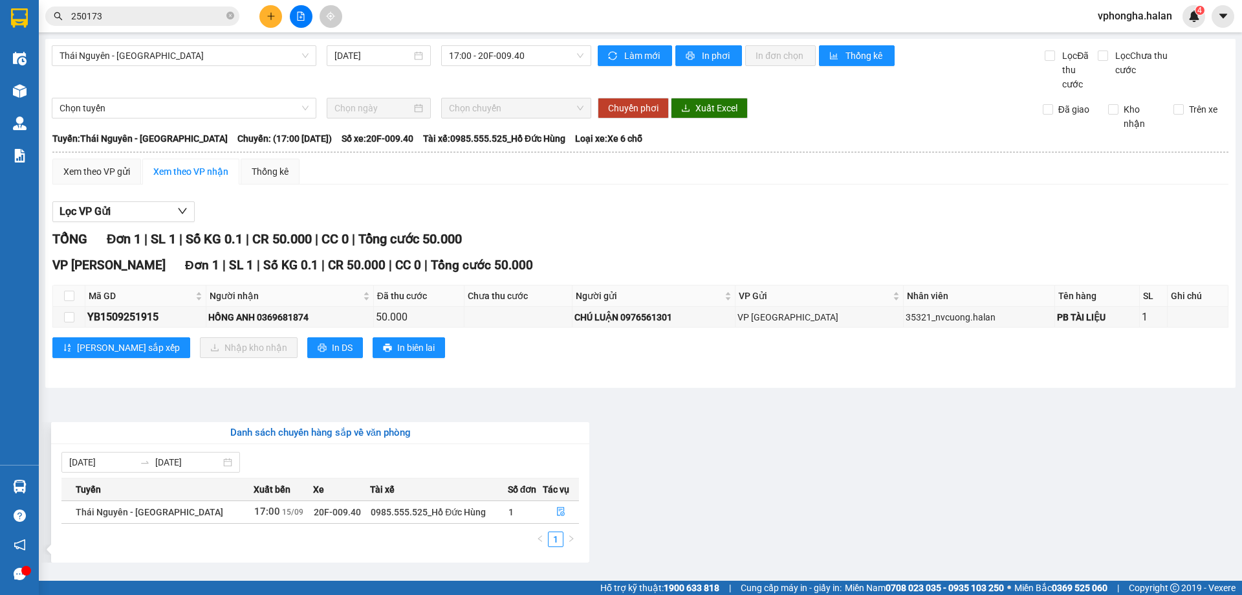
click at [674, 497] on section "Kết quả tìm kiếm ( 262 ) Bộ lọc Mã ĐH Trạng thái Món hàng Thu hộ Tổng cước Chưa…" at bounding box center [621, 297] width 1242 height 595
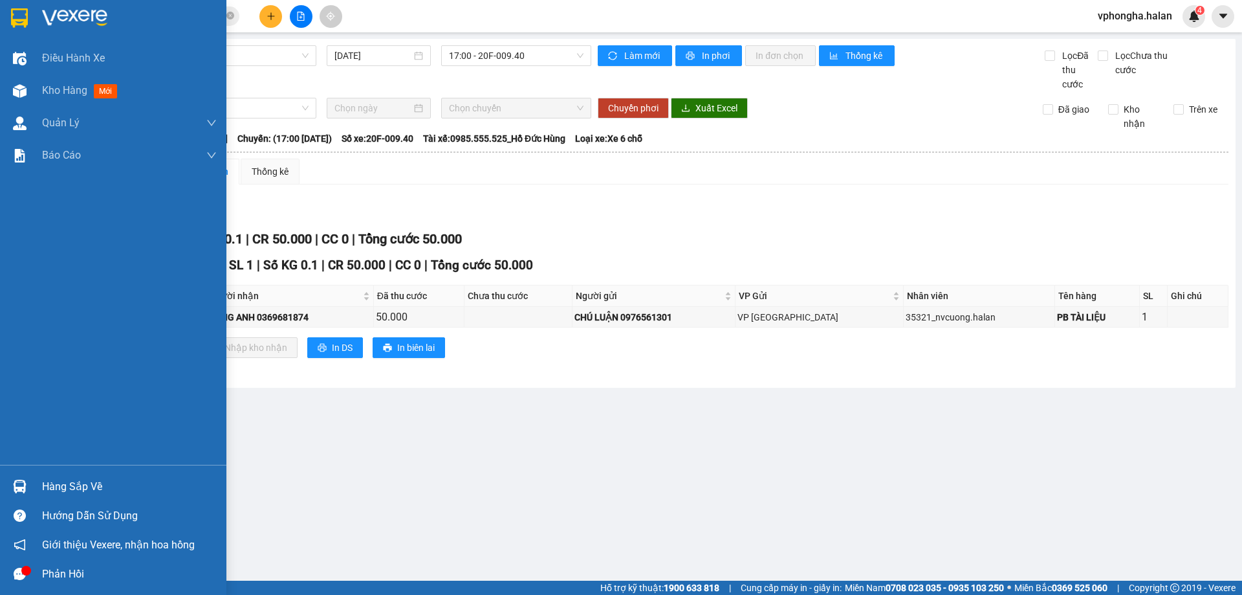
click at [85, 489] on div "Hàng sắp về" at bounding box center [129, 486] width 175 height 19
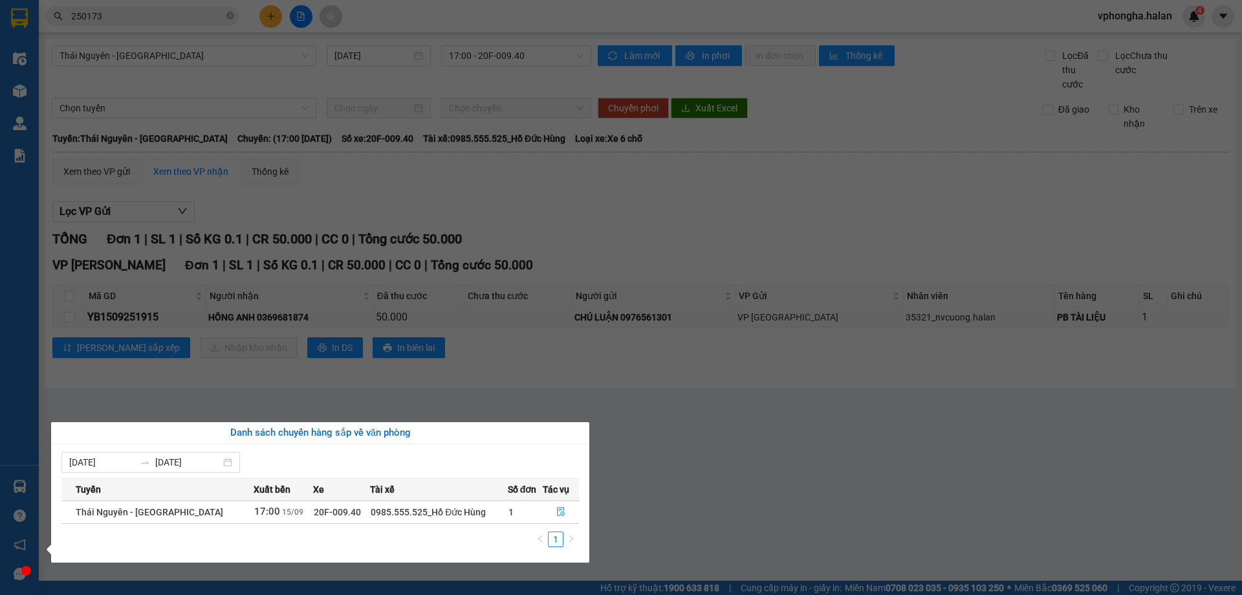
drag, startPoint x: 238, startPoint y: 375, endPoint x: 201, endPoint y: 390, distance: 39.8
click at [238, 375] on section "Kết quả tìm kiếm ( 262 ) Bộ lọc Mã ĐH Trạng thái Món hàng Thu hộ Tổng cước Chưa…" at bounding box center [621, 297] width 1242 height 595
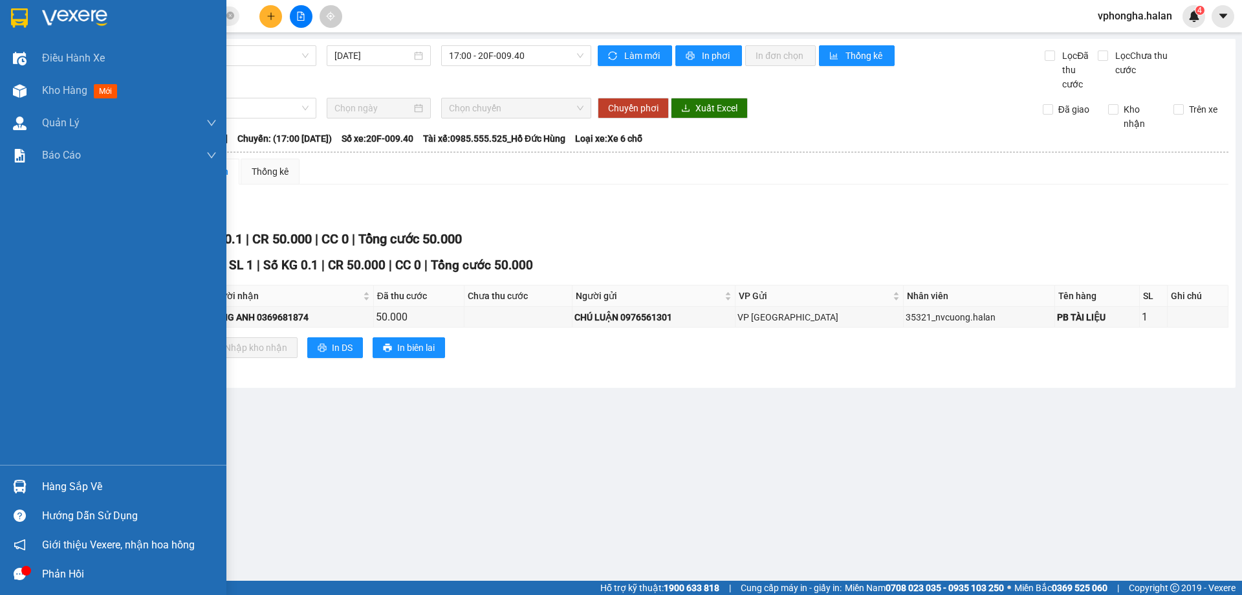
click at [50, 491] on div "Hàng sắp về" at bounding box center [129, 486] width 175 height 19
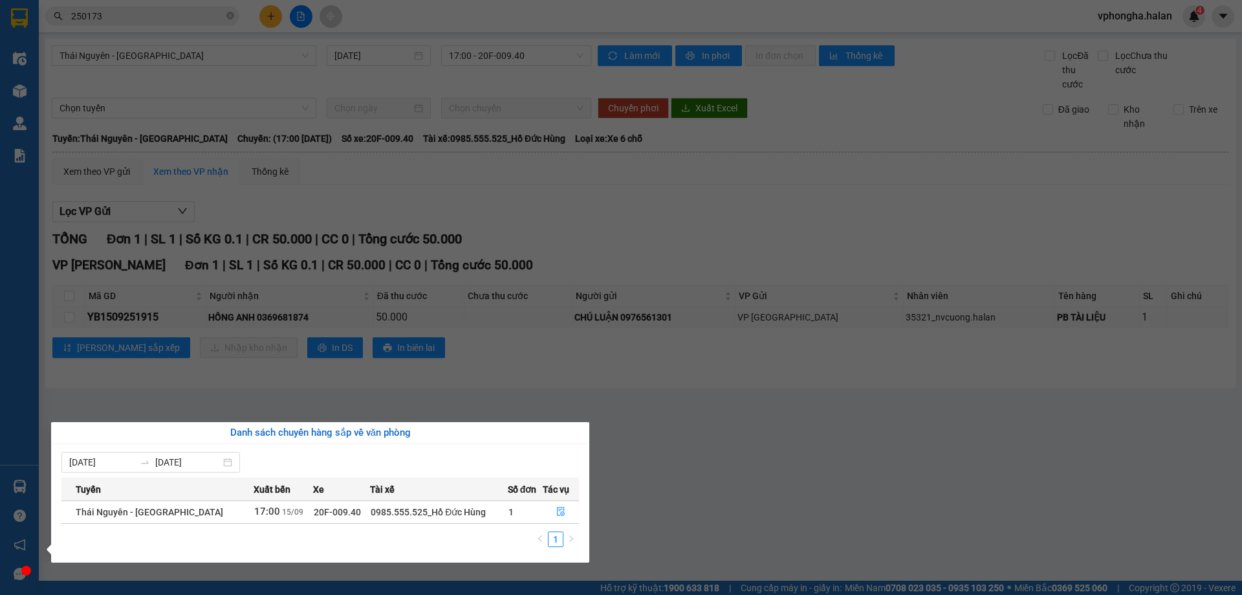
click at [218, 410] on section "Kết quả tìm kiếm ( 262 ) Bộ lọc Mã ĐH Trạng thái Món hàng Thu hộ Tổng cước Chưa…" at bounding box center [621, 297] width 1242 height 595
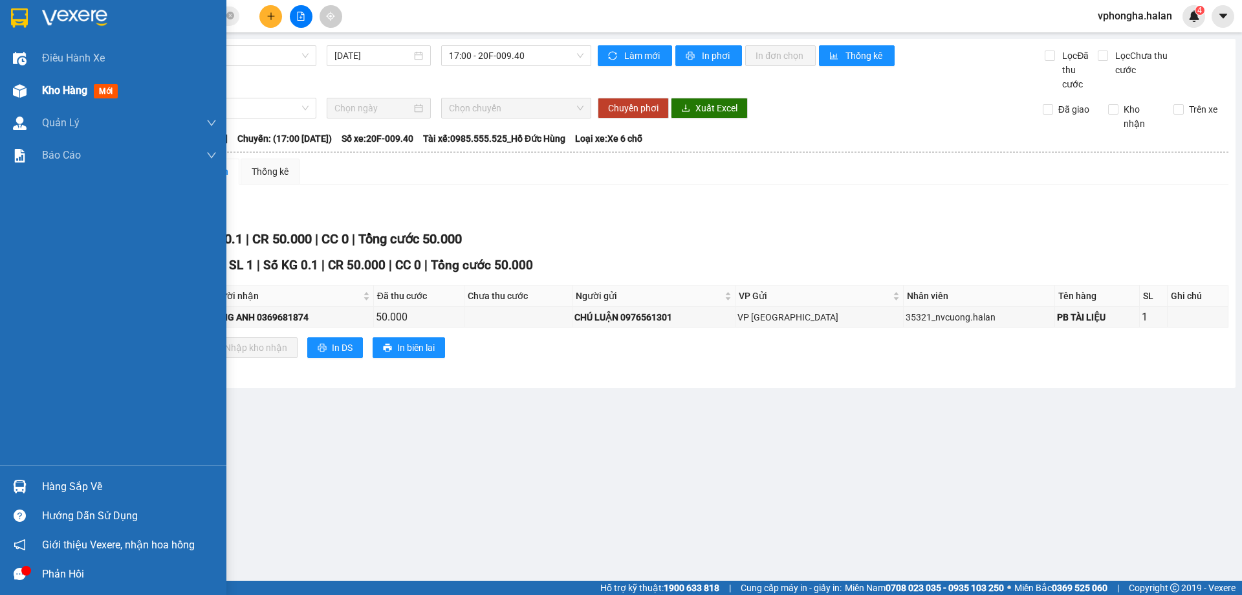
click at [75, 97] on div "Kho hàng mới" at bounding box center [82, 90] width 81 height 16
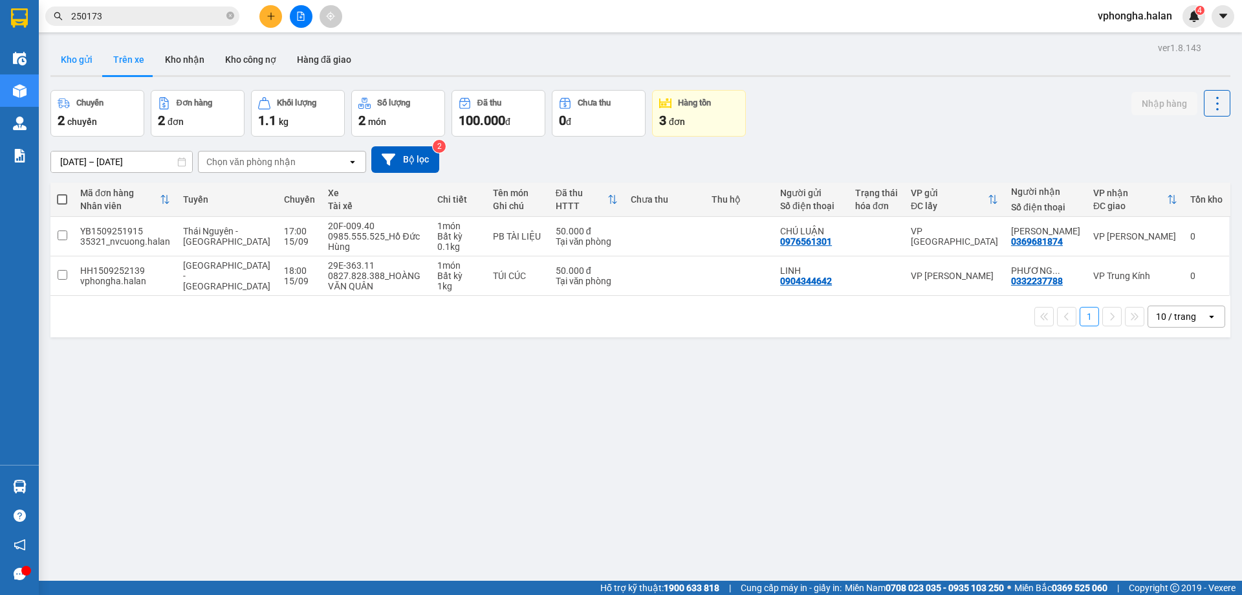
click at [82, 59] on button "Kho gửi" at bounding box center [76, 59] width 52 height 31
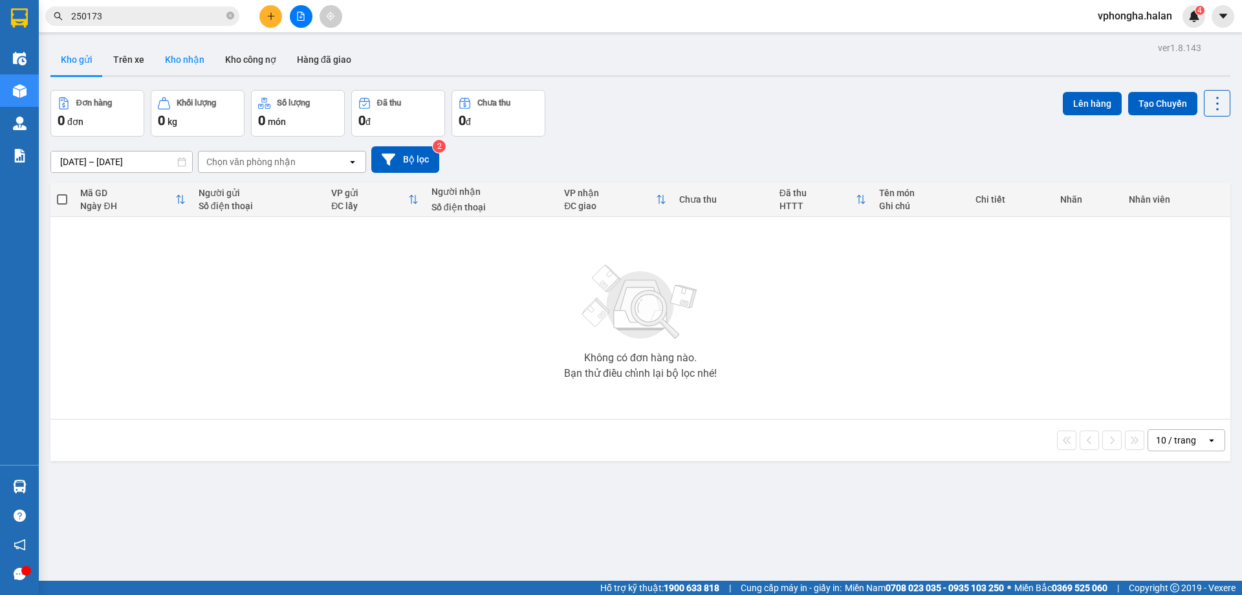
click at [181, 56] on button "Kho nhận" at bounding box center [185, 59] width 60 height 31
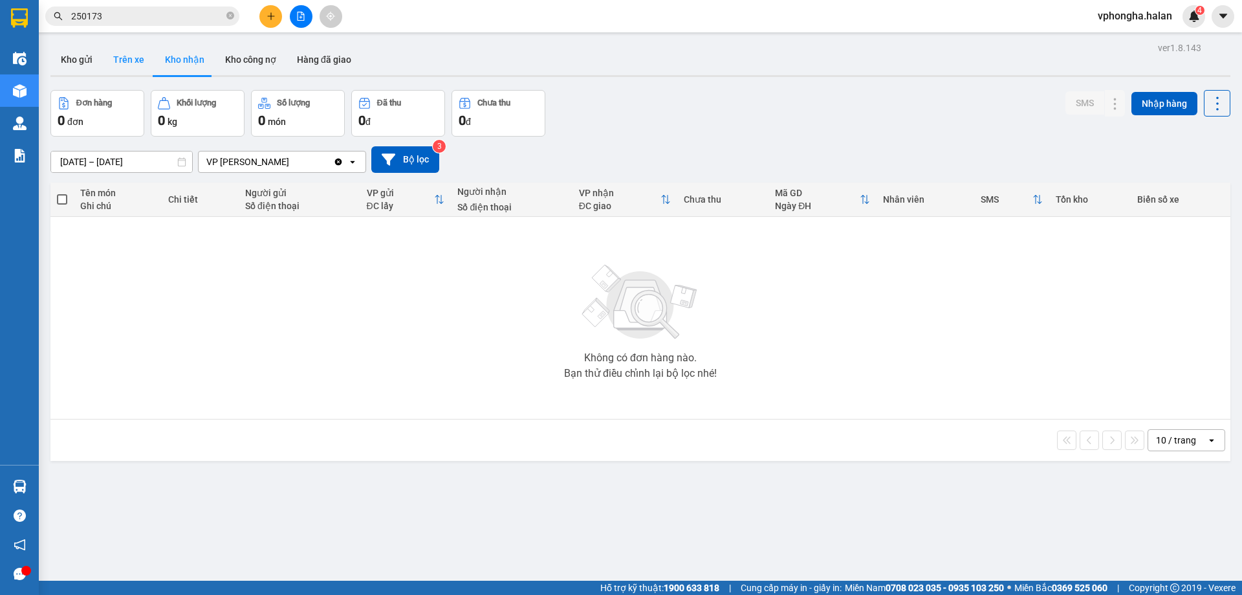
click at [136, 67] on button "Trên xe" at bounding box center [129, 59] width 52 height 31
type input "[DATE] – [DATE]"
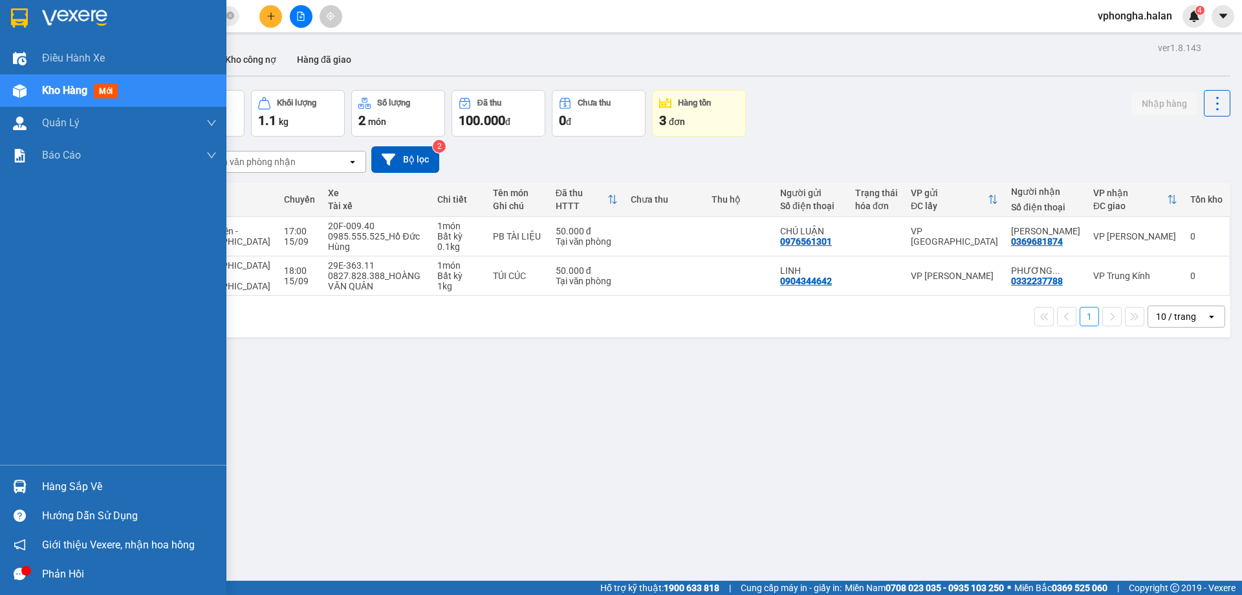
click at [12, 575] on div at bounding box center [19, 573] width 23 height 23
click at [60, 487] on div "Hàng sắp về" at bounding box center [129, 486] width 175 height 19
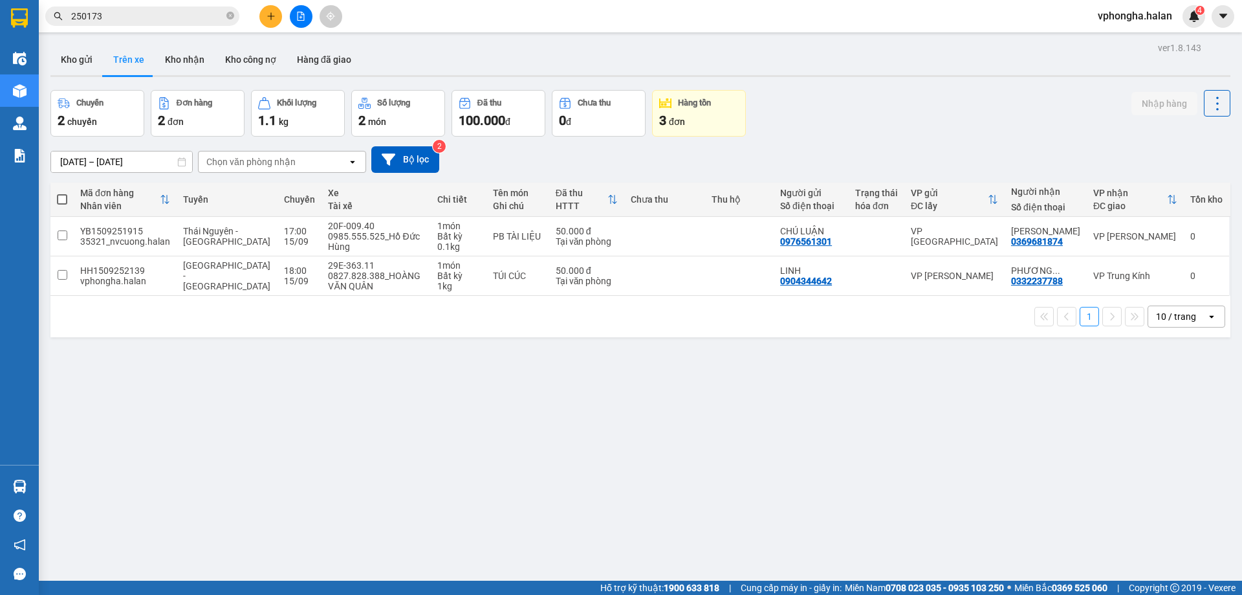
drag, startPoint x: 276, startPoint y: 404, endPoint x: 238, endPoint y: 395, distance: 39.2
click at [275, 404] on section "Kết quả tìm kiếm ( 262 ) Bộ lọc Mã ĐH Trạng thái Món hàng Thu hộ Tổng cước Chưa…" at bounding box center [621, 297] width 1242 height 595
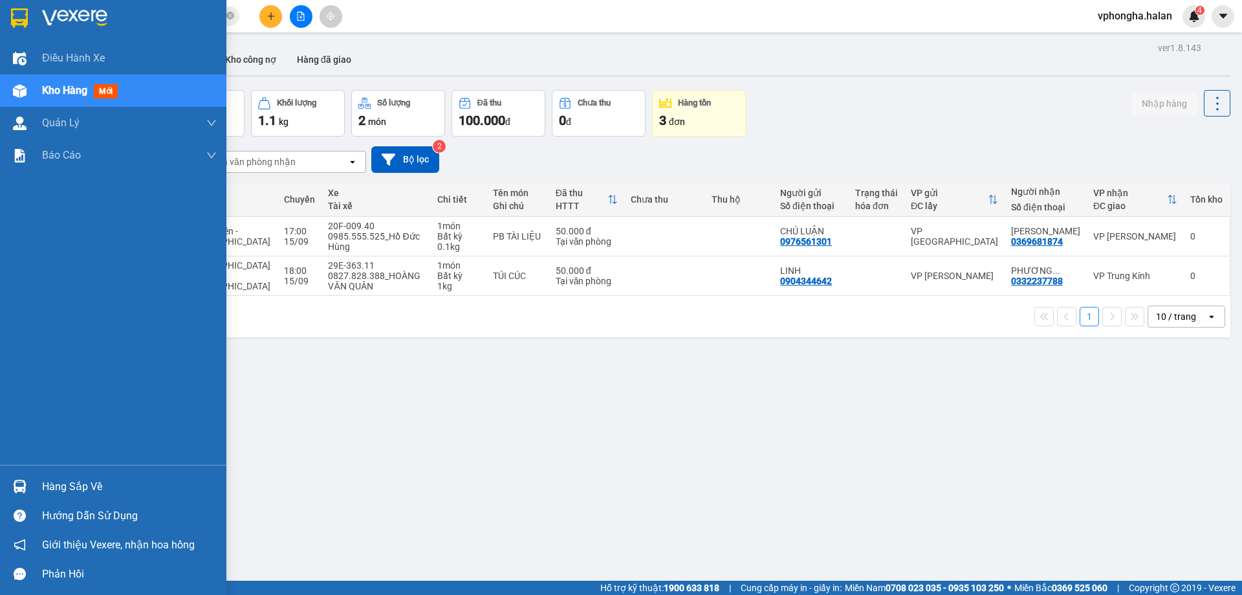
click at [47, 485] on div "Hàng sắp về" at bounding box center [129, 486] width 175 height 19
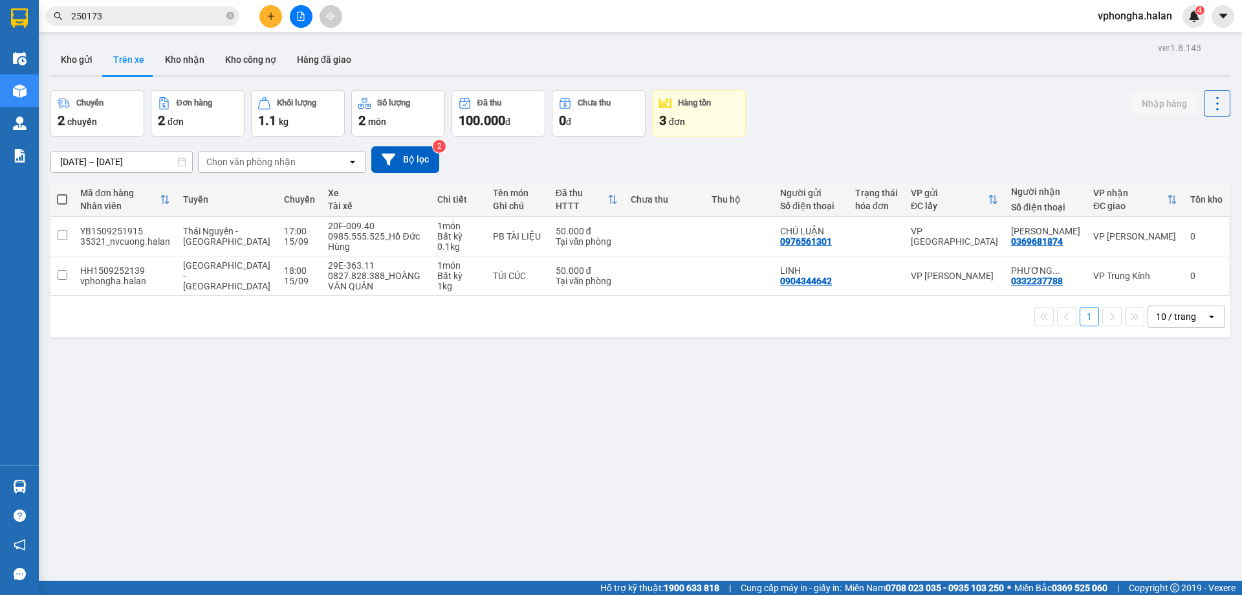
click at [749, 494] on section "Kết quả tìm kiếm ( 262 ) Bộ lọc Mã ĐH Trạng thái Món hàng Thu hộ Tổng cước Chưa…" at bounding box center [621, 297] width 1242 height 595
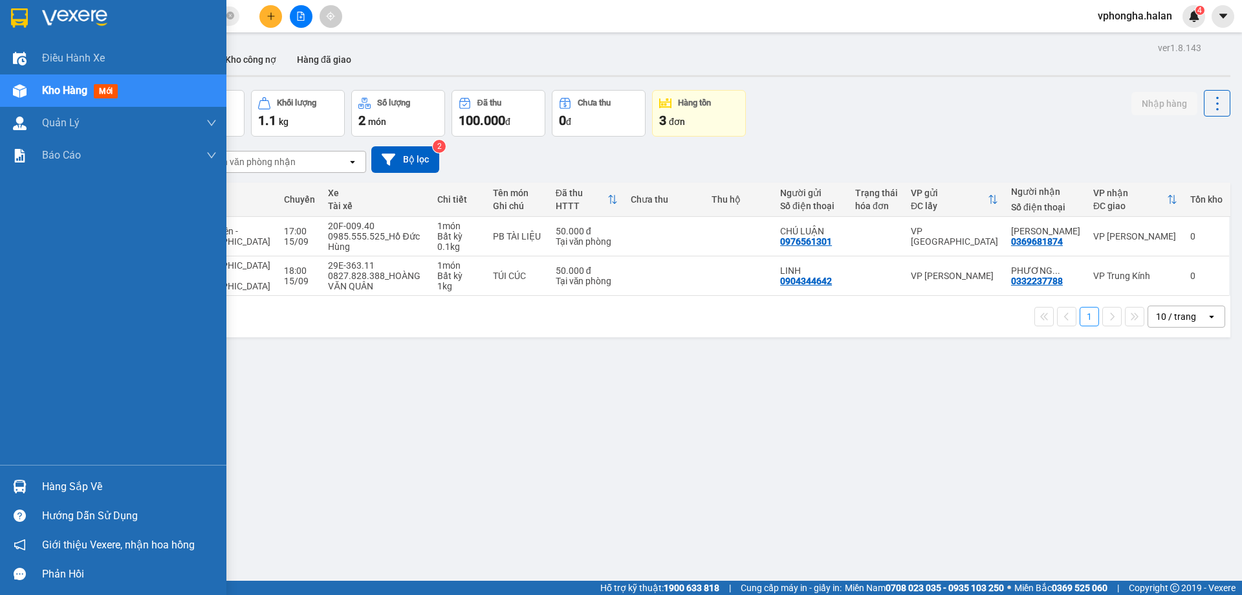
click at [52, 487] on div "Hàng sắp về" at bounding box center [129, 486] width 175 height 19
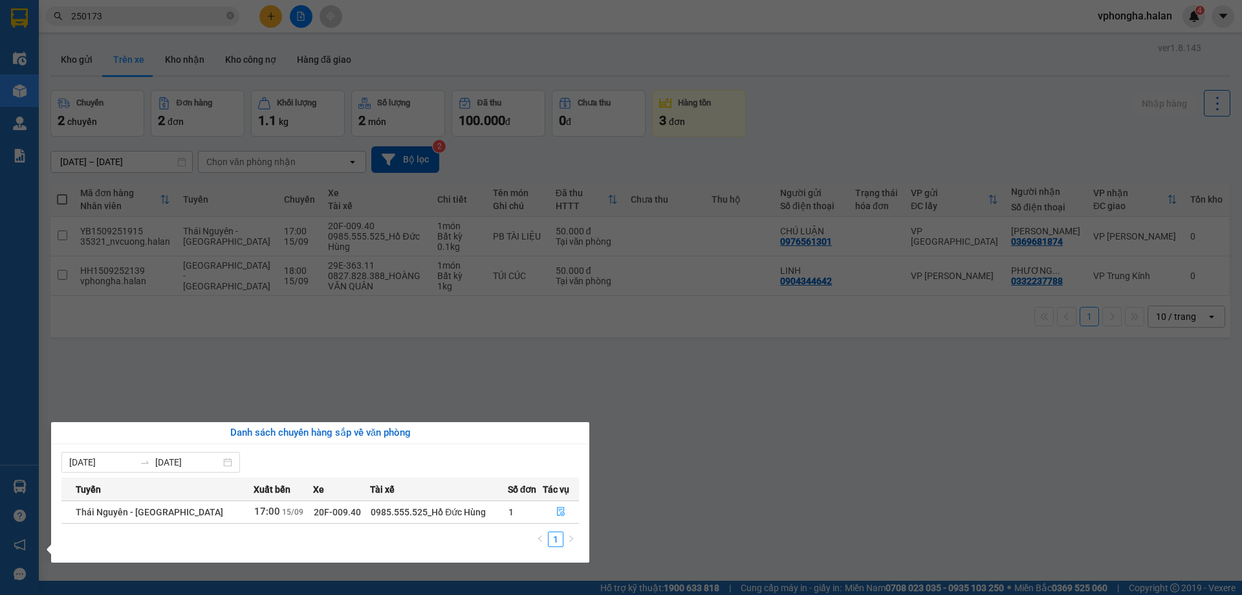
click at [699, 530] on section "Kết quả tìm kiếm ( 262 ) Bộ lọc Mã ĐH Trạng thái Món hàng Thu hộ Tổng cước Chưa…" at bounding box center [621, 297] width 1242 height 595
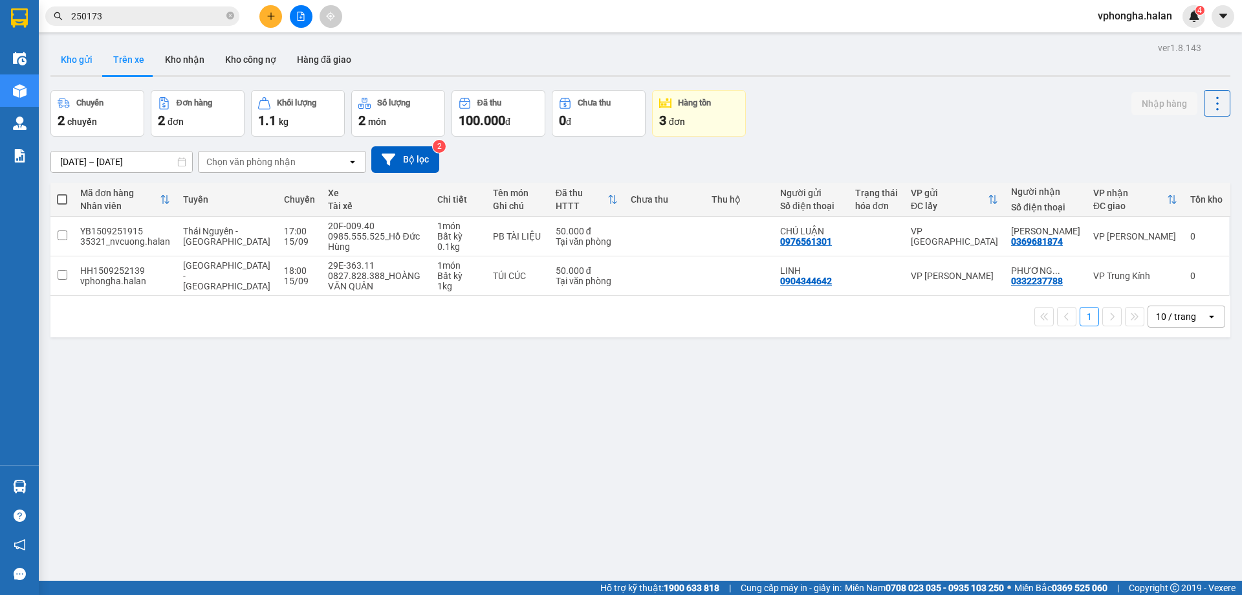
click at [74, 63] on button "Kho gửi" at bounding box center [76, 59] width 52 height 31
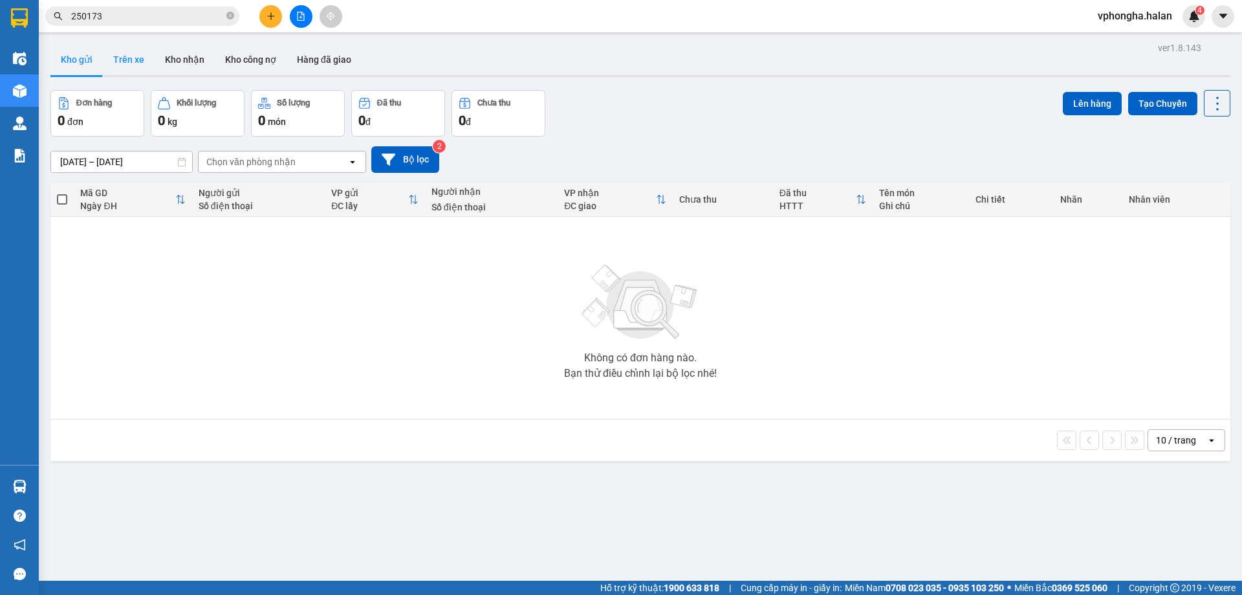
click at [129, 62] on button "Trên xe" at bounding box center [129, 59] width 52 height 31
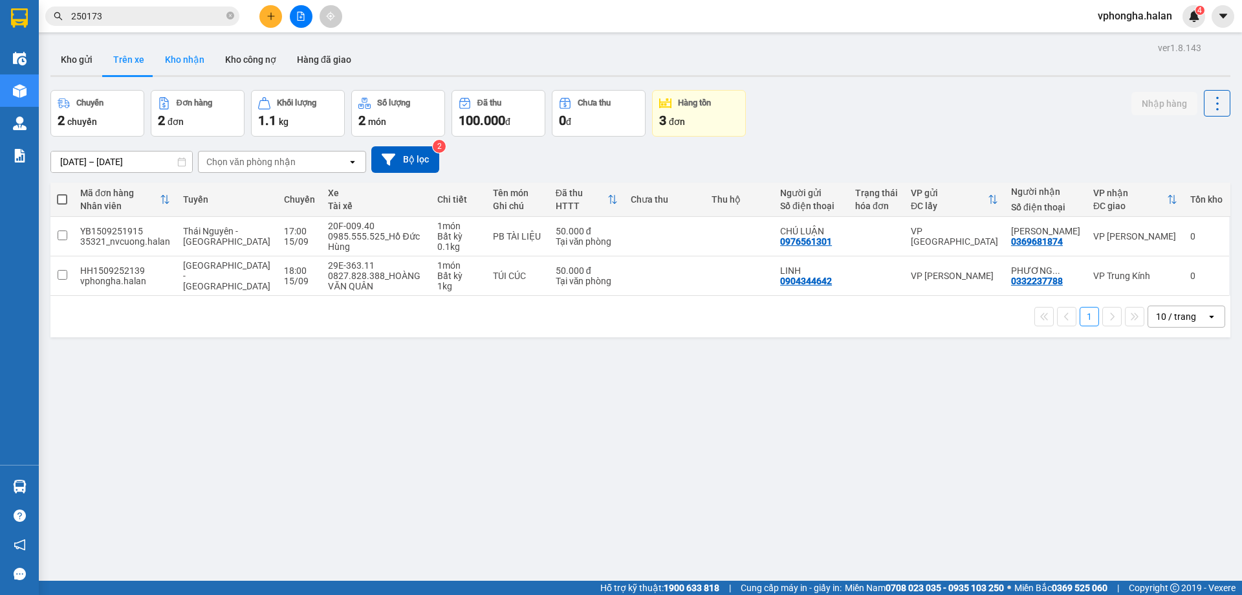
click at [169, 58] on button "Kho nhận" at bounding box center [185, 59] width 60 height 31
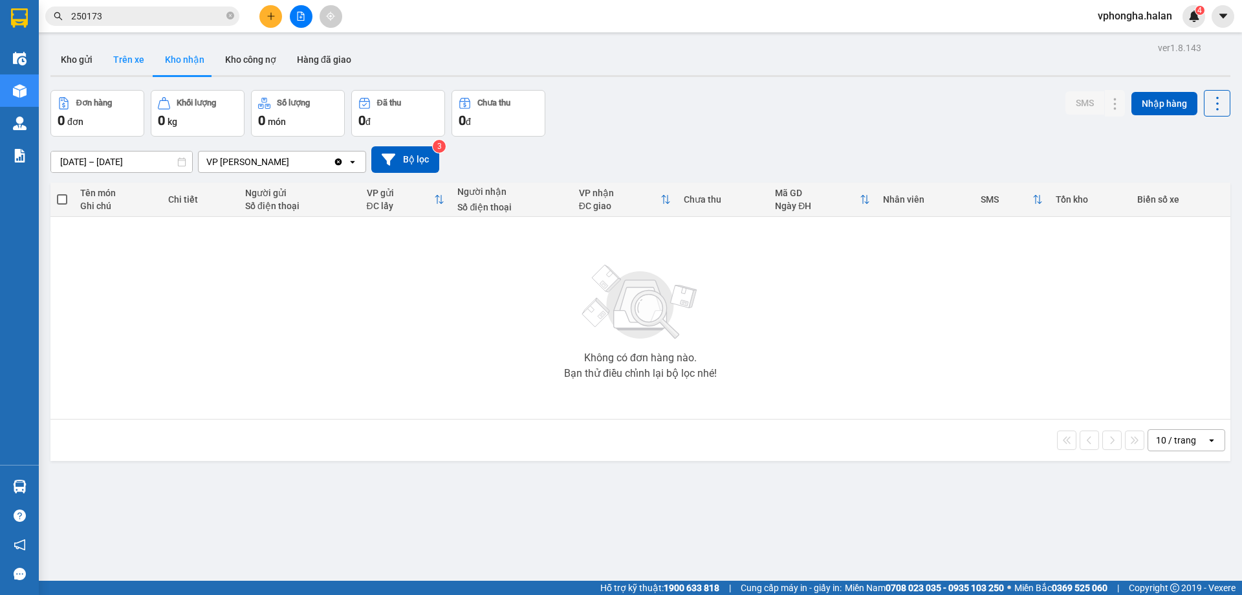
click at [131, 73] on button "Trên xe" at bounding box center [129, 59] width 52 height 31
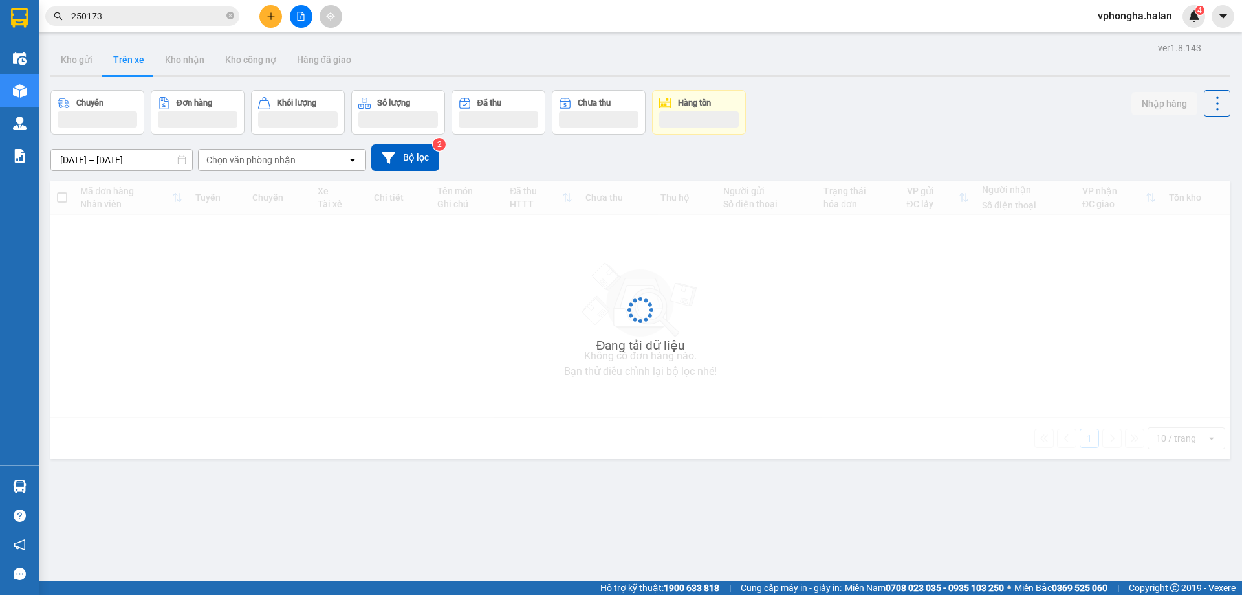
click at [131, 63] on button "Trên xe" at bounding box center [129, 59] width 52 height 31
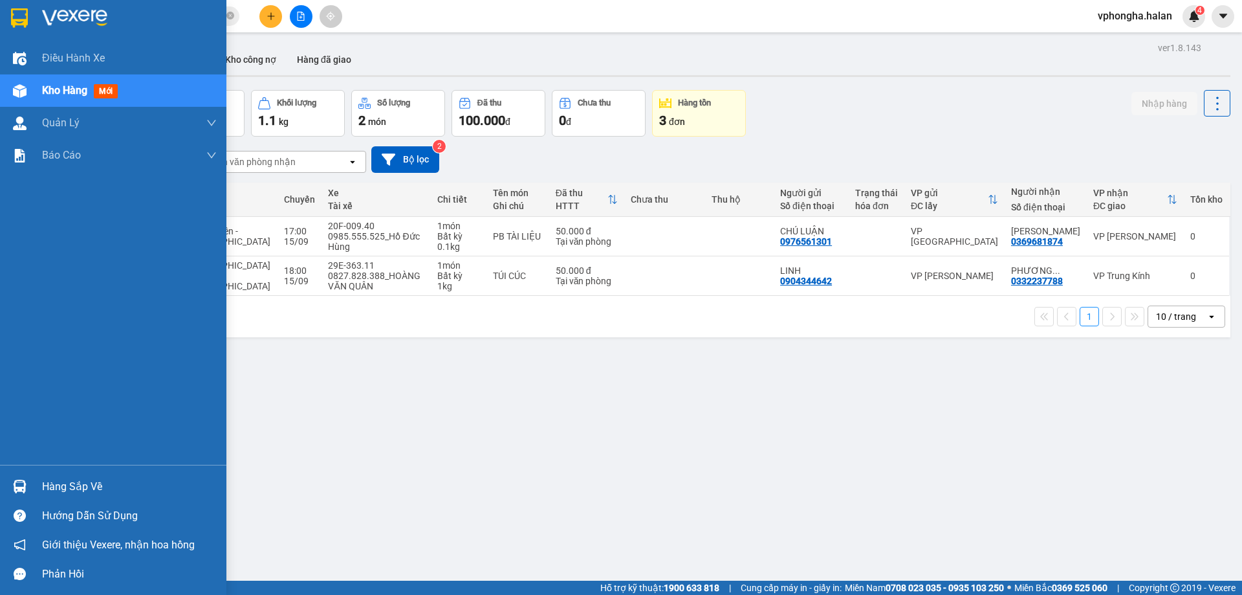
click at [72, 487] on div "Hàng sắp về" at bounding box center [129, 486] width 175 height 19
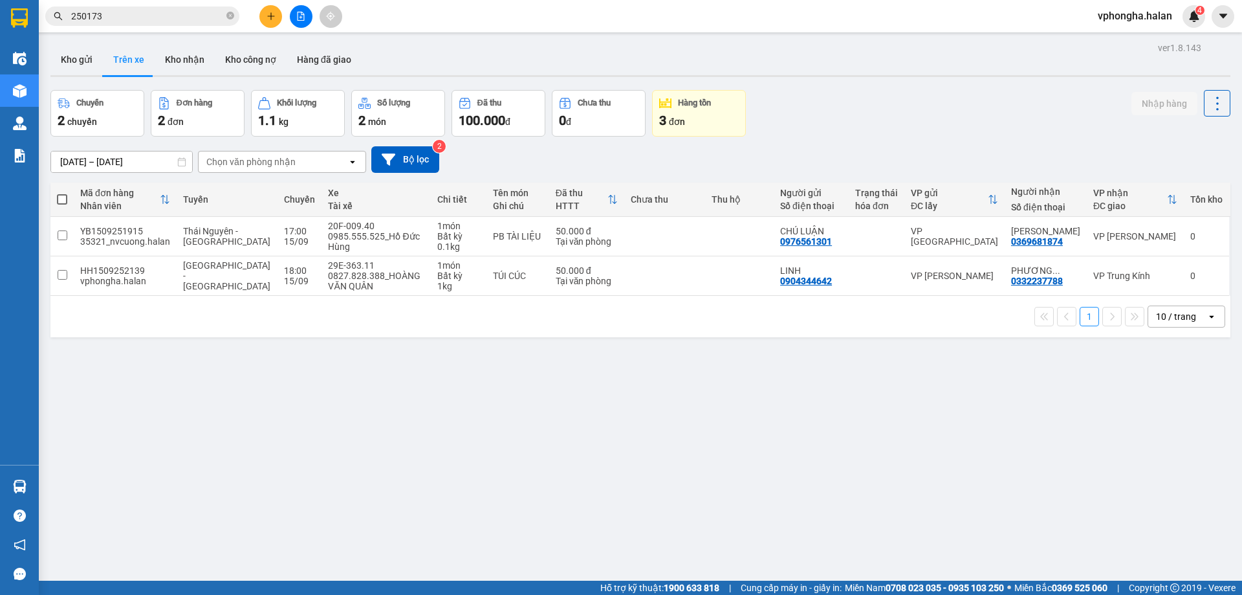
click at [186, 381] on section "Kết quả tìm kiếm ( 262 ) Bộ lọc Mã ĐH Trạng thái Món hàng Thu hộ Tổng cước Chưa…" at bounding box center [621, 297] width 1242 height 595
click at [191, 58] on button "Kho nhận" at bounding box center [185, 59] width 60 height 31
type input "[DATE] – [DATE]"
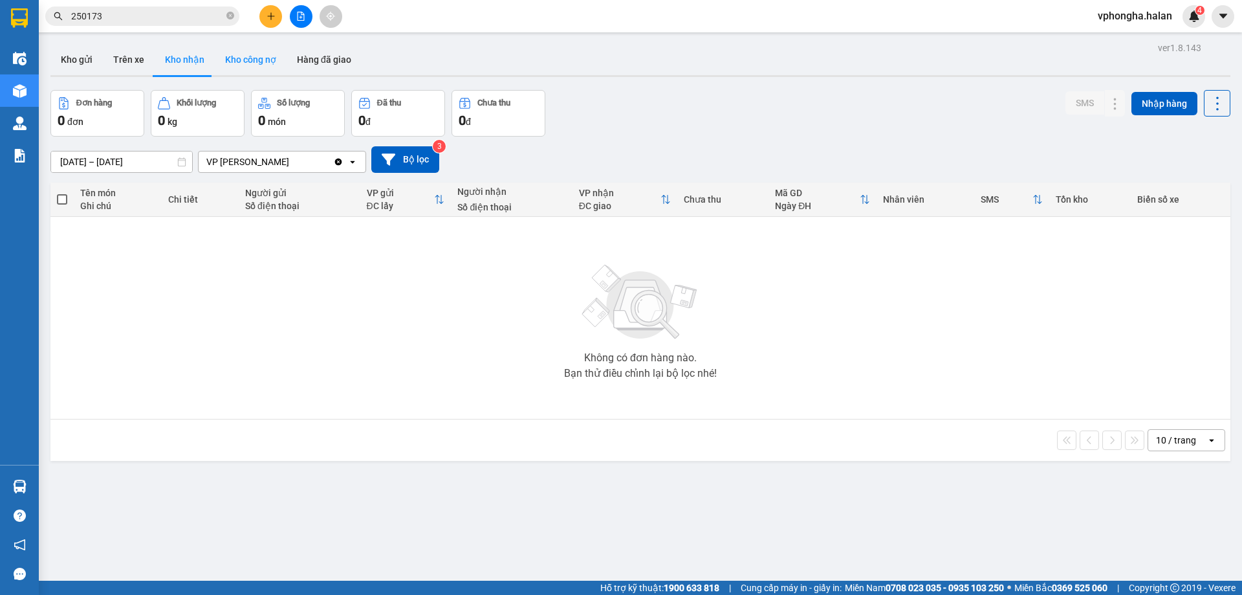
click at [230, 65] on button "Kho công nợ" at bounding box center [251, 59] width 72 height 31
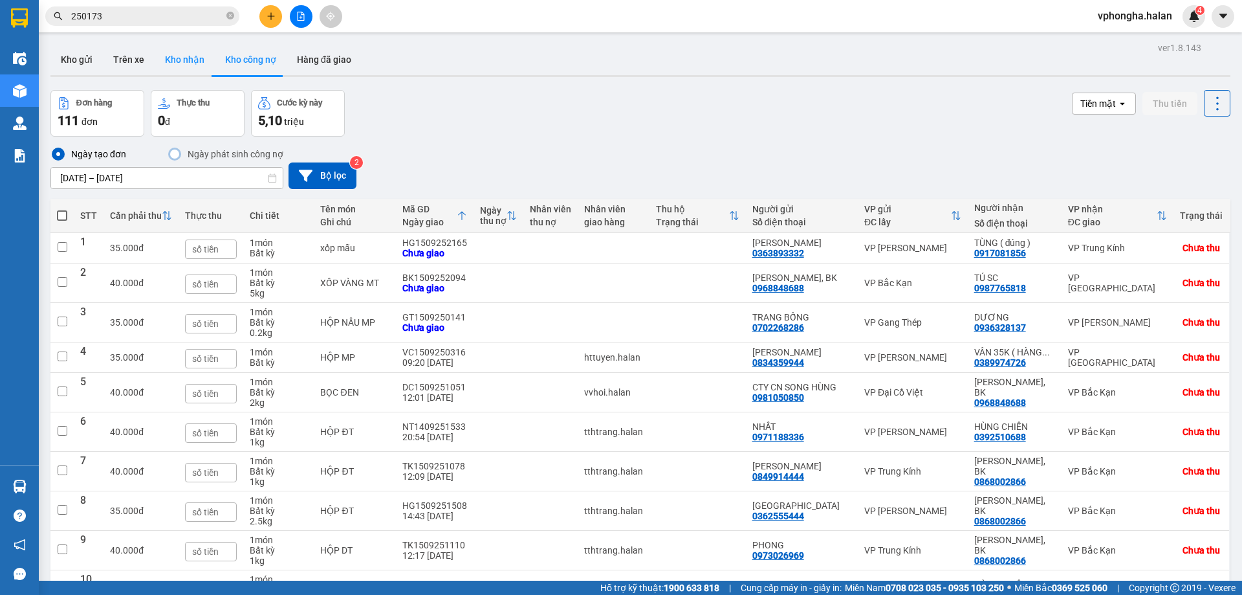
click at [176, 63] on button "Kho nhận" at bounding box center [185, 59] width 60 height 31
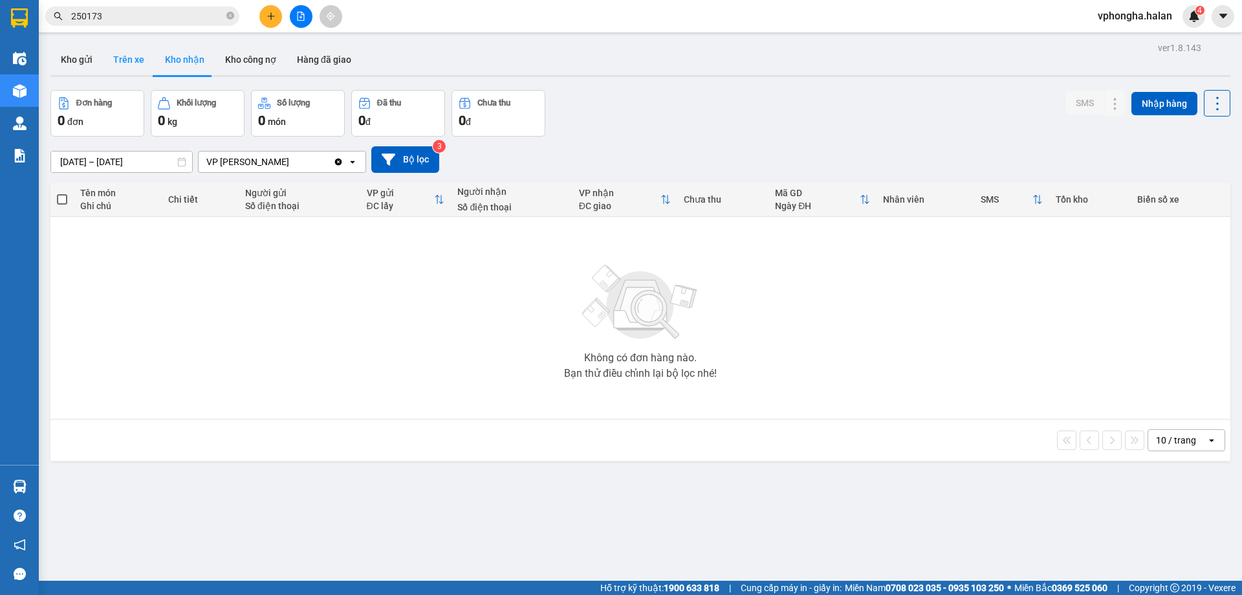
click at [137, 58] on button "Trên xe" at bounding box center [129, 59] width 52 height 31
type input "[DATE] – [DATE]"
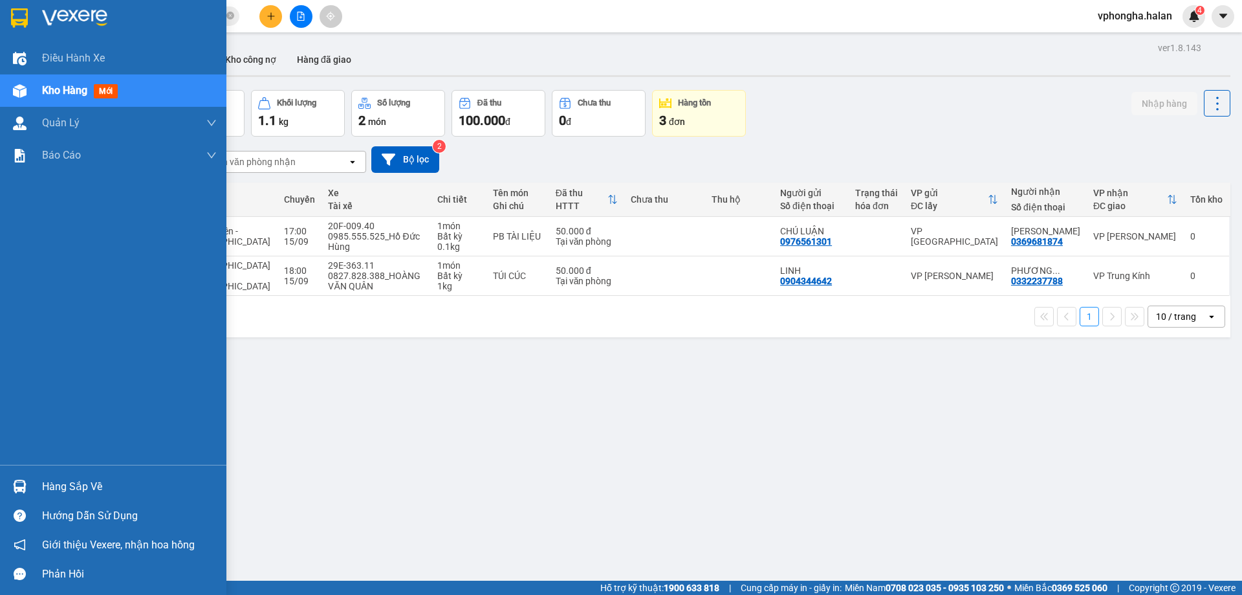
click at [45, 490] on div "Hàng sắp về" at bounding box center [129, 486] width 175 height 19
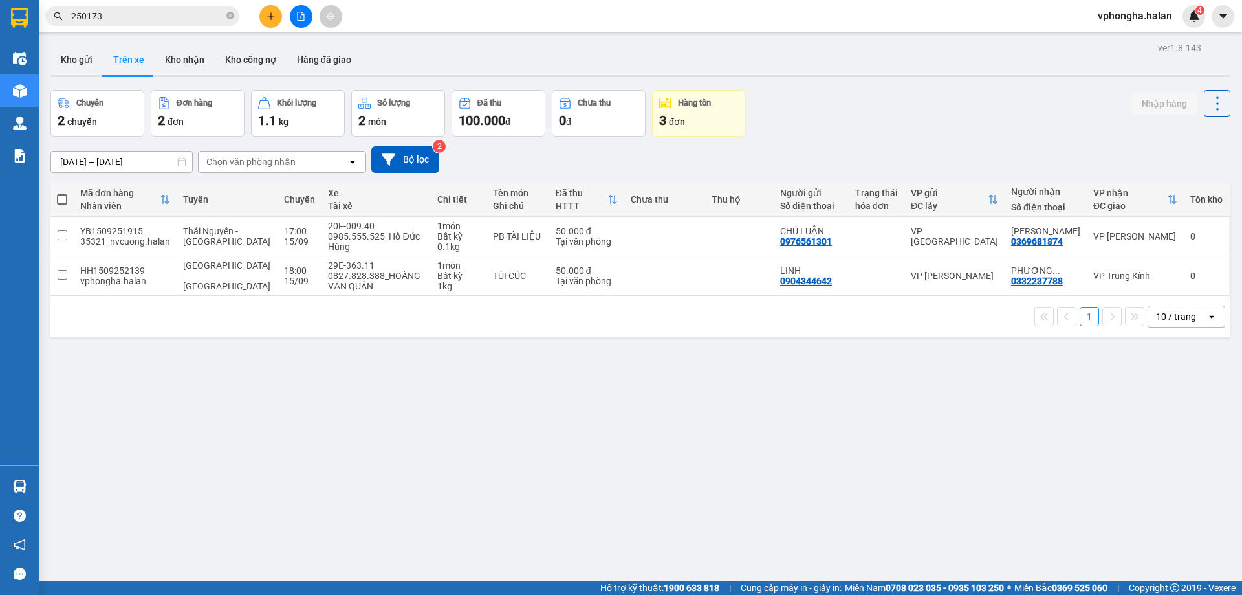
click at [282, 385] on section "Kết quả tìm kiếm ( 262 ) Bộ lọc Mã ĐH Trạng thái Món hàng Thu hộ Tổng cước Chưa…" at bounding box center [621, 297] width 1242 height 595
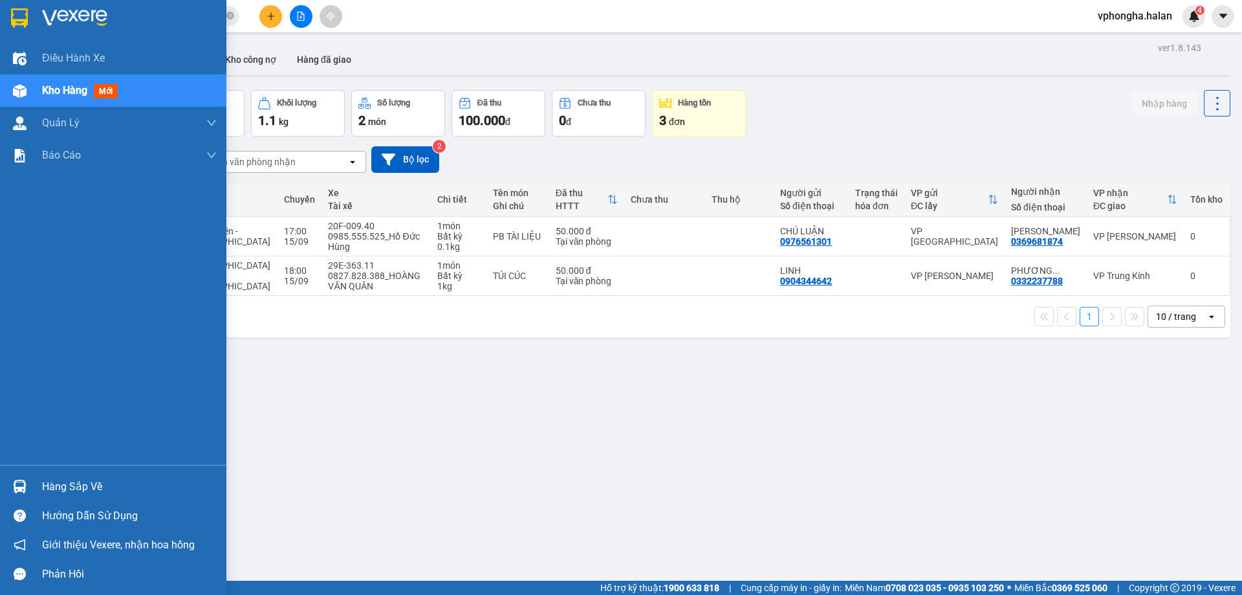
click at [49, 487] on div "Hàng sắp về" at bounding box center [129, 486] width 175 height 19
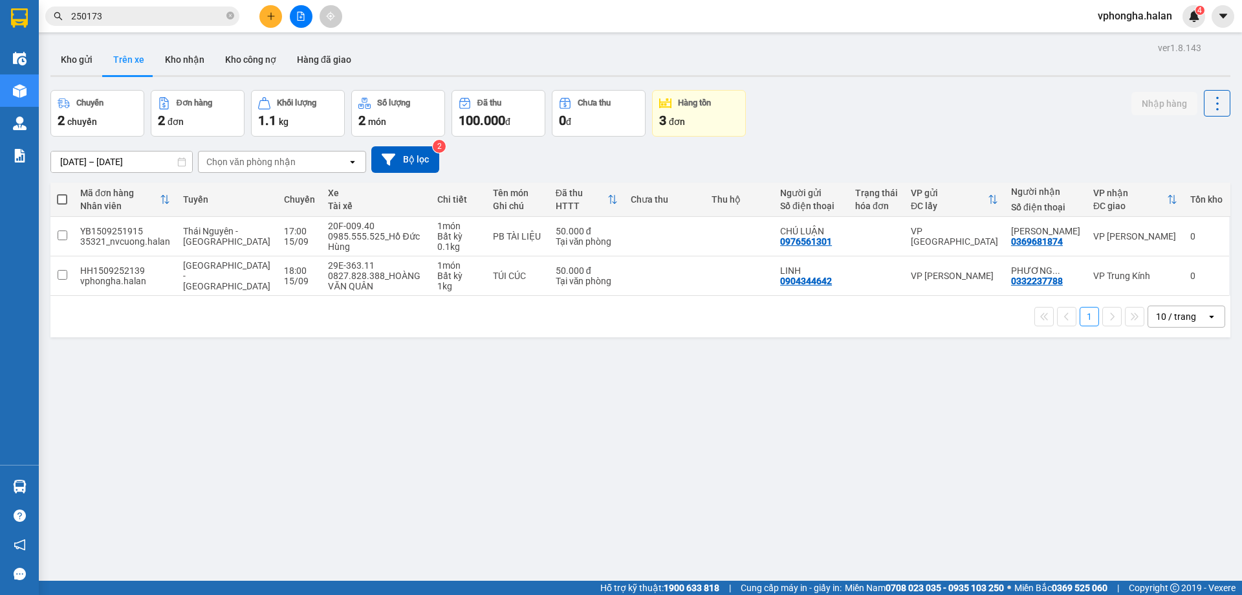
click at [392, 377] on section "Kết quả tìm kiếm ( 262 ) Bộ lọc Mã ĐH Trạng thái Món hàng Thu hộ Tổng cước Chưa…" at bounding box center [621, 297] width 1242 height 595
